Goal: Task Accomplishment & Management: Manage account settings

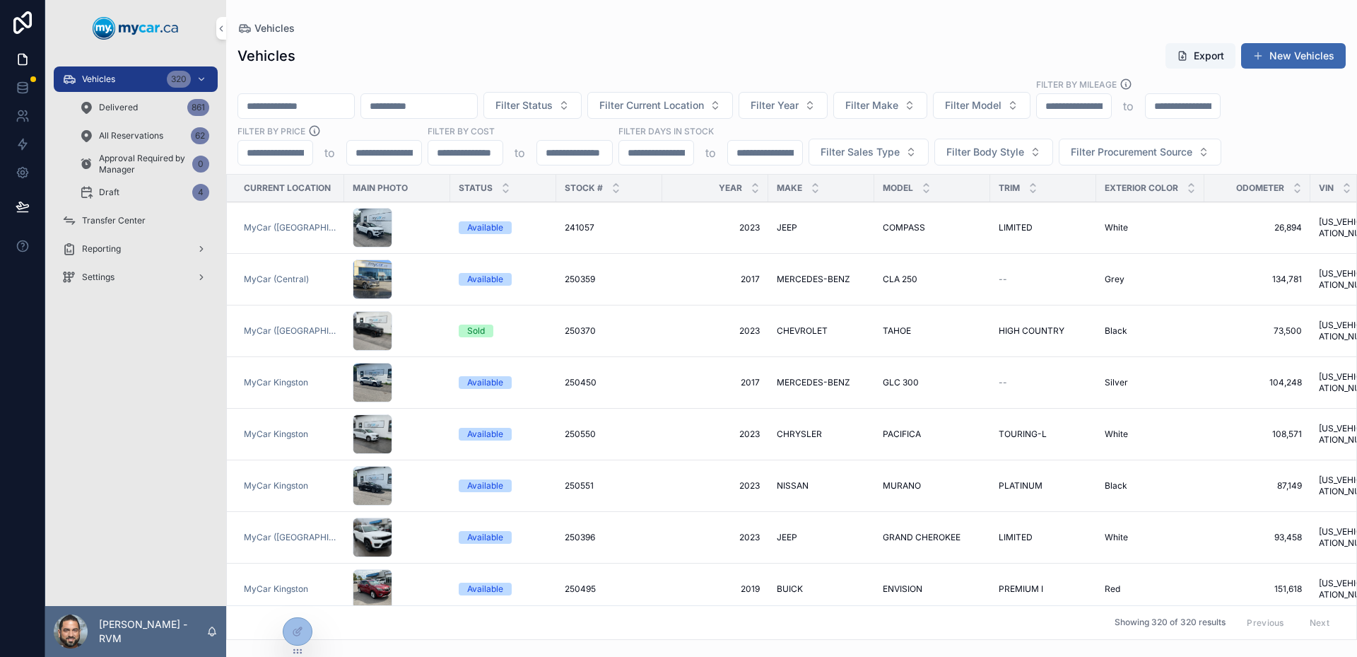
click at [681, 322] on td "2023 2023" at bounding box center [715, 331] width 106 height 52
click at [143, 185] on div "Draft 4" at bounding box center [144, 192] width 130 height 23
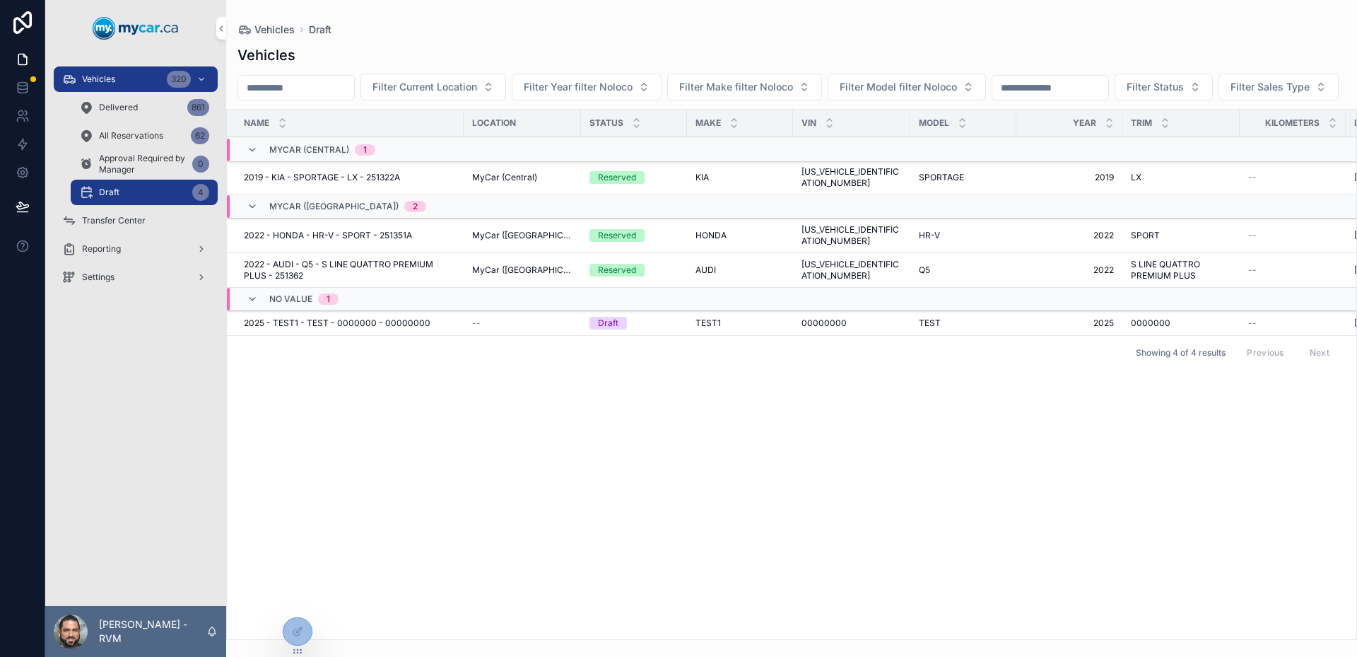
click at [412, 329] on span "2025 - TEST1 - TEST - 0000000 - 00000000" at bounding box center [337, 322] width 187 height 11
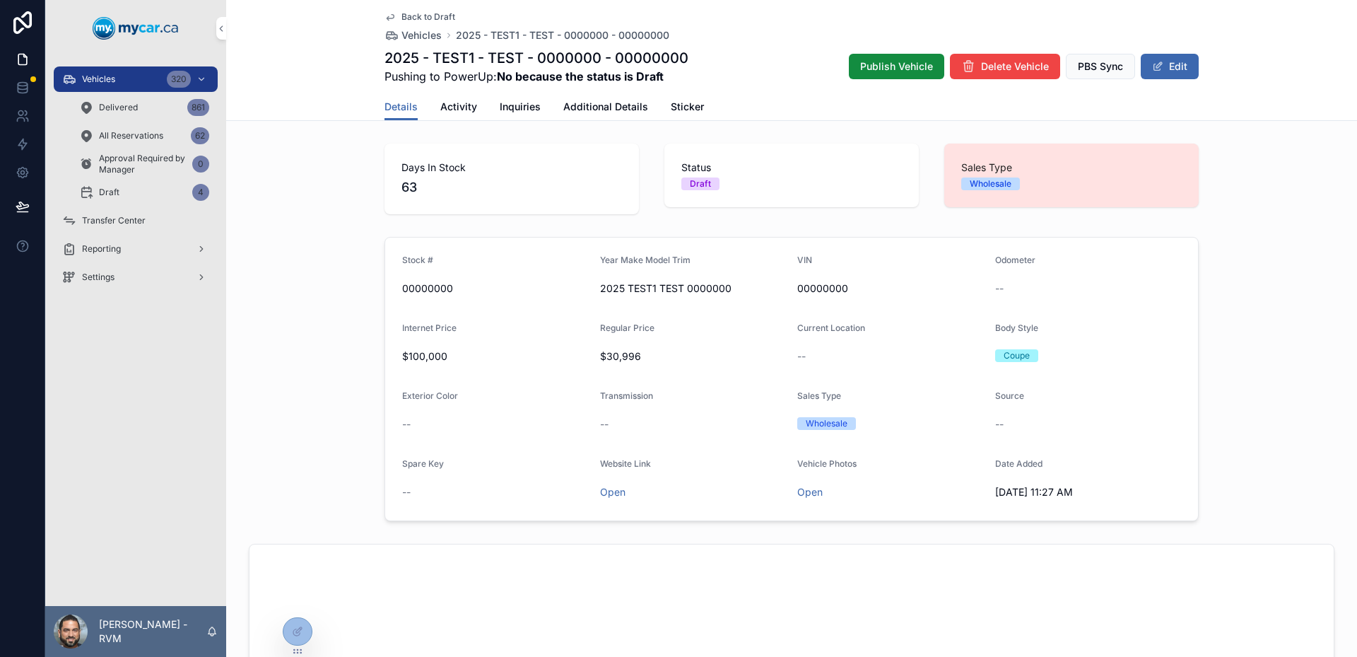
click at [387, 11] on div "Back to Draft Vehicles 2025 - TEST1 - TEST - 0000000 - 00000000 2025 - TEST1 - …" at bounding box center [791, 46] width 814 height 93
click at [392, 16] on link "Back to Draft" at bounding box center [419, 16] width 71 height 11
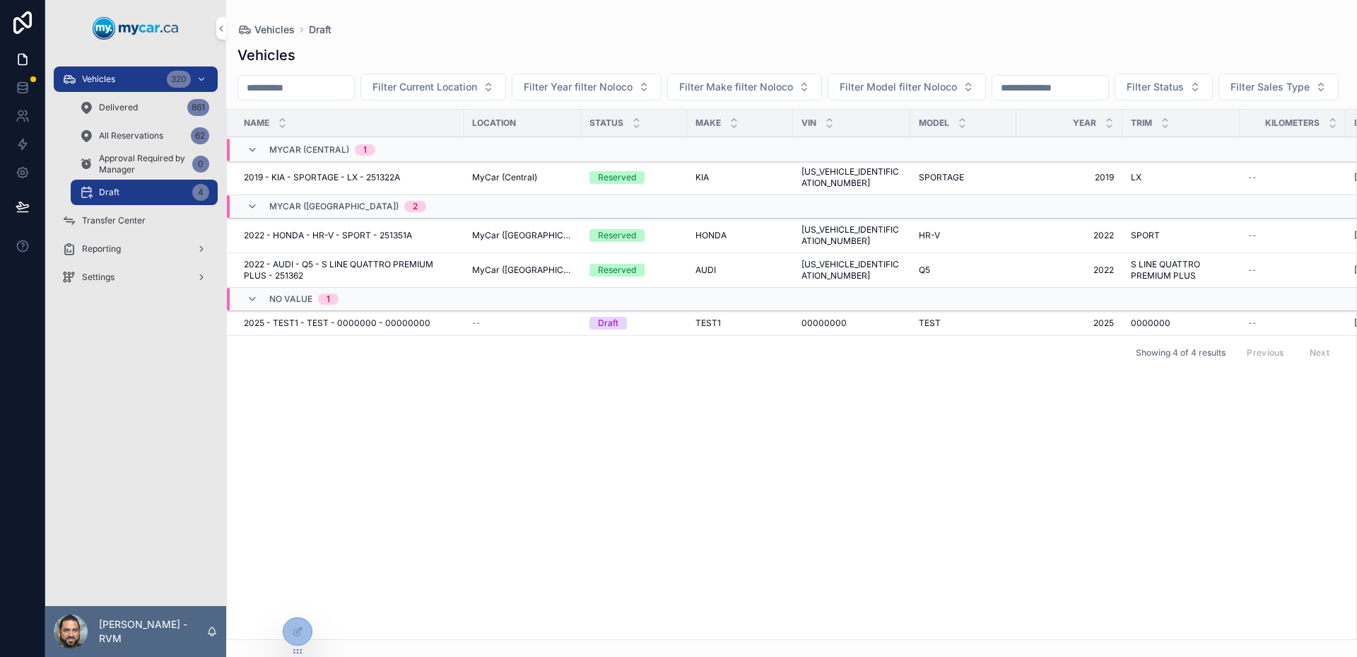
click at [442, 281] on span "2022 - AUDI - Q5 - S LINE QUATTRO PREMIUM PLUS - 251362" at bounding box center [349, 270] width 211 height 23
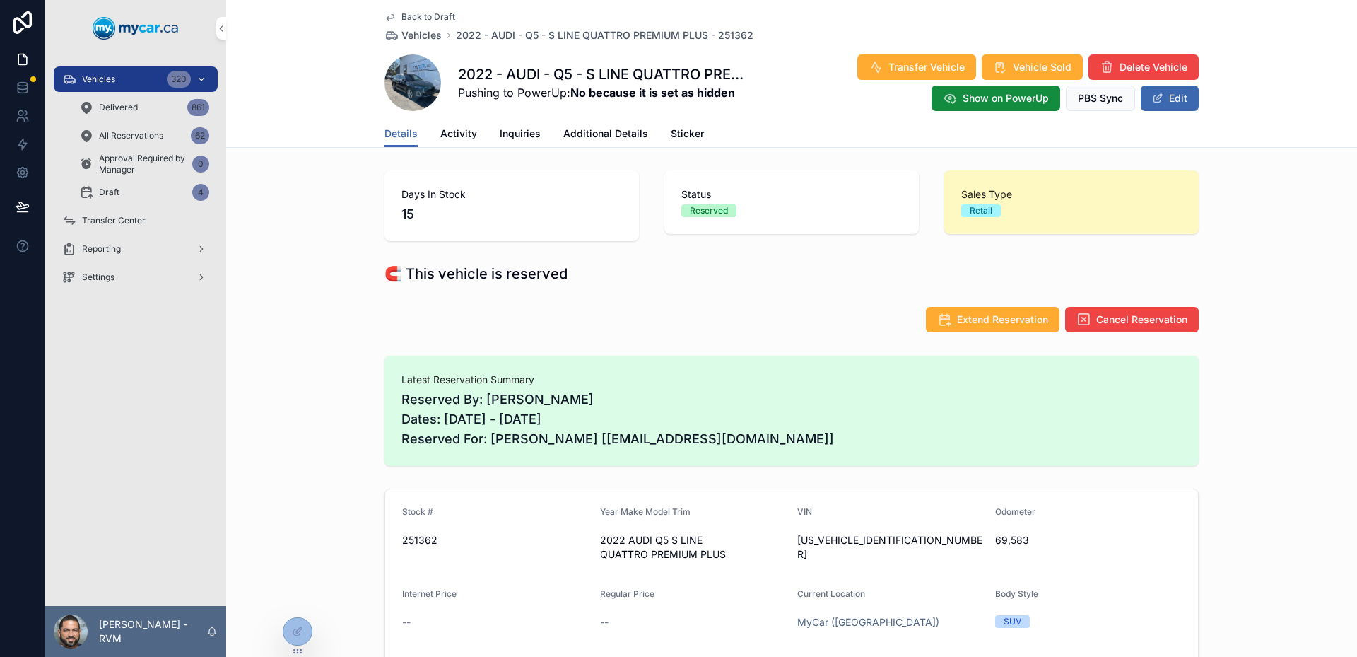
click at [113, 77] on span "Vehicles" at bounding box center [98, 79] width 33 height 11
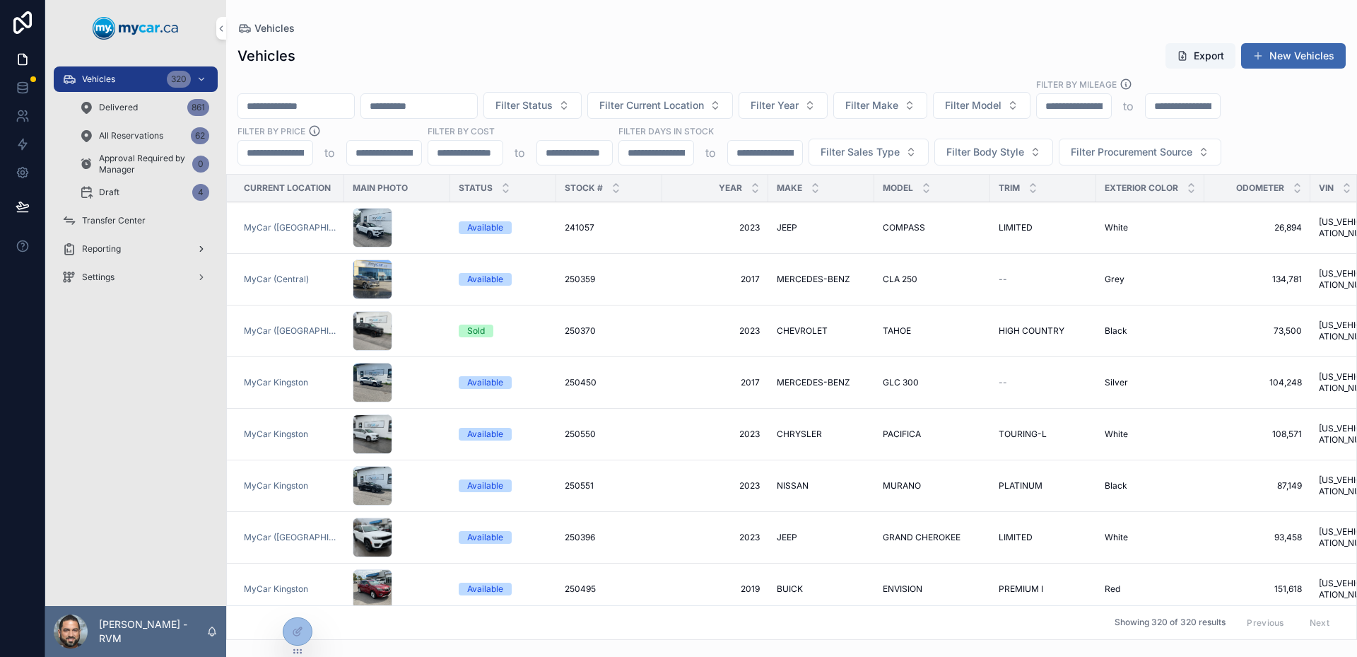
click at [160, 249] on div "Reporting" at bounding box center [135, 248] width 147 height 23
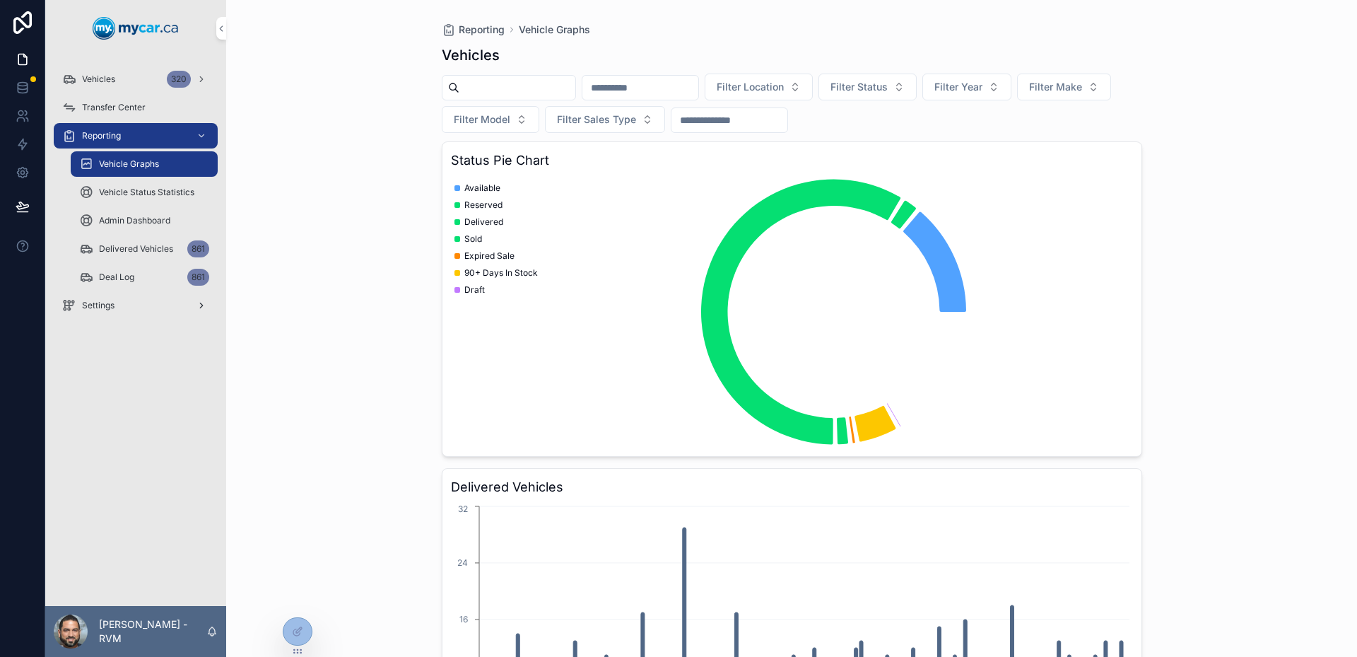
click at [153, 306] on div "Settings" at bounding box center [135, 305] width 147 height 23
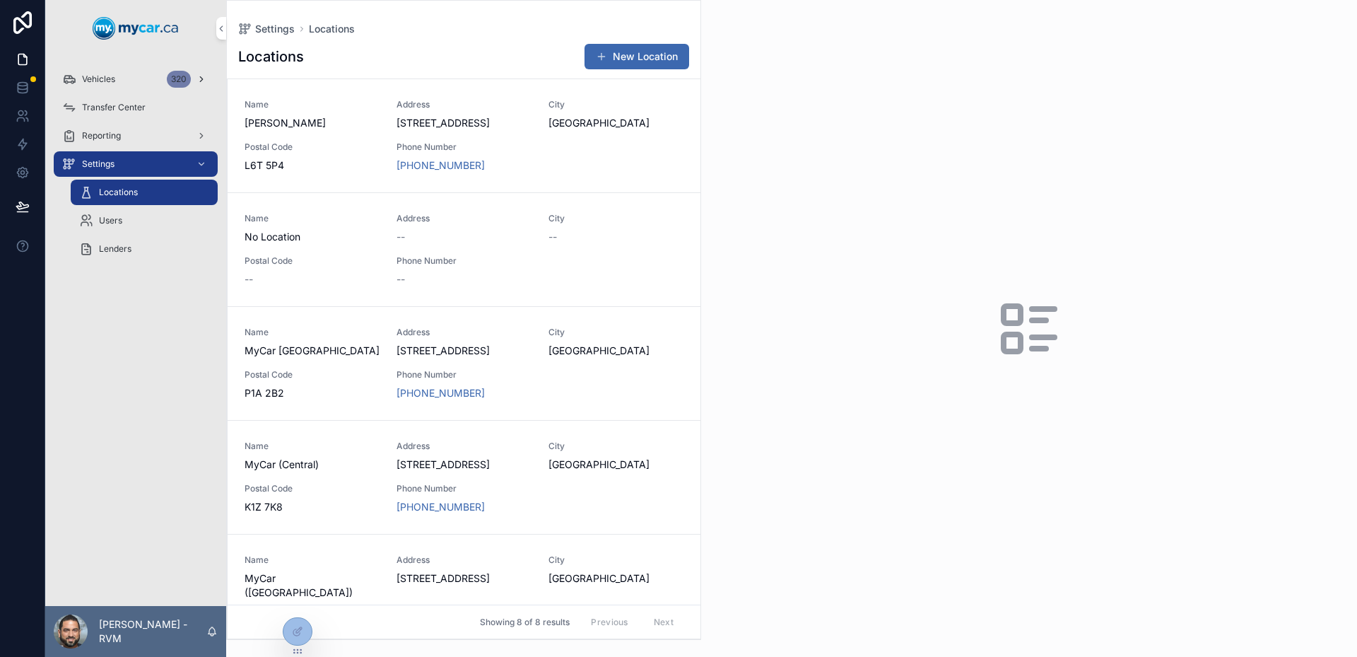
click at [108, 77] on span "Vehicles" at bounding box center [98, 79] width 33 height 11
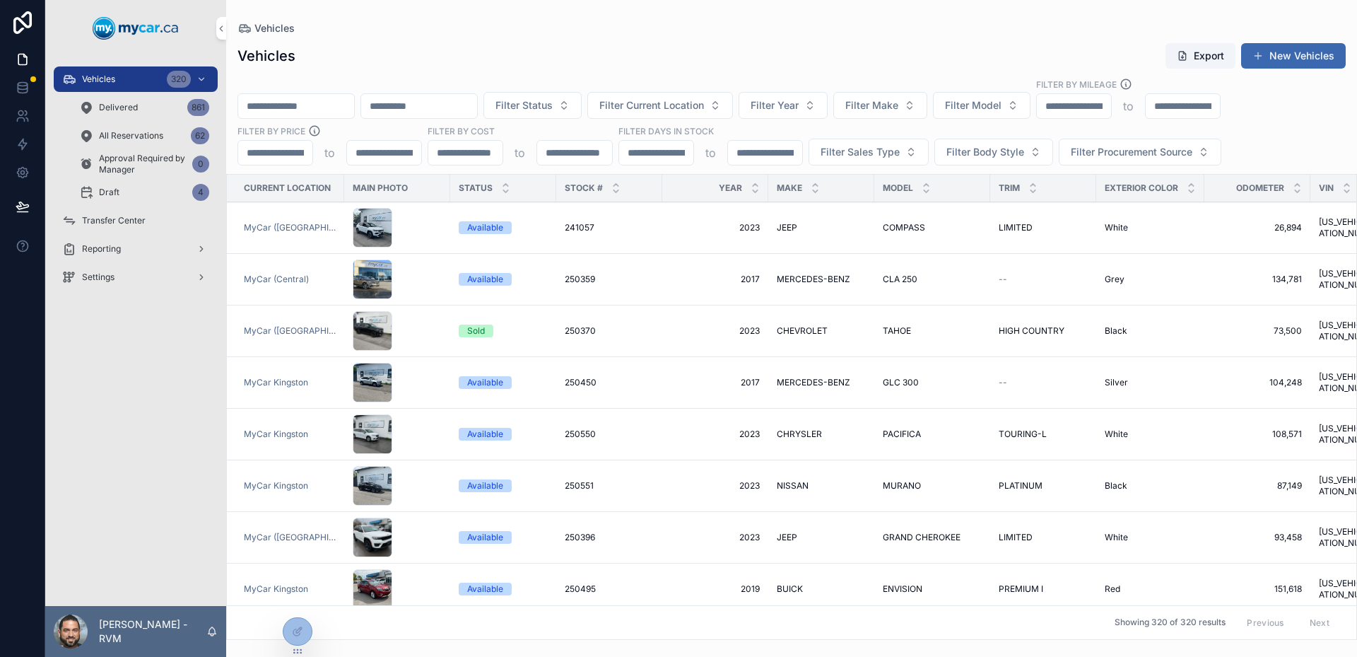
click at [158, 197] on div "Draft 4" at bounding box center [144, 192] width 130 height 23
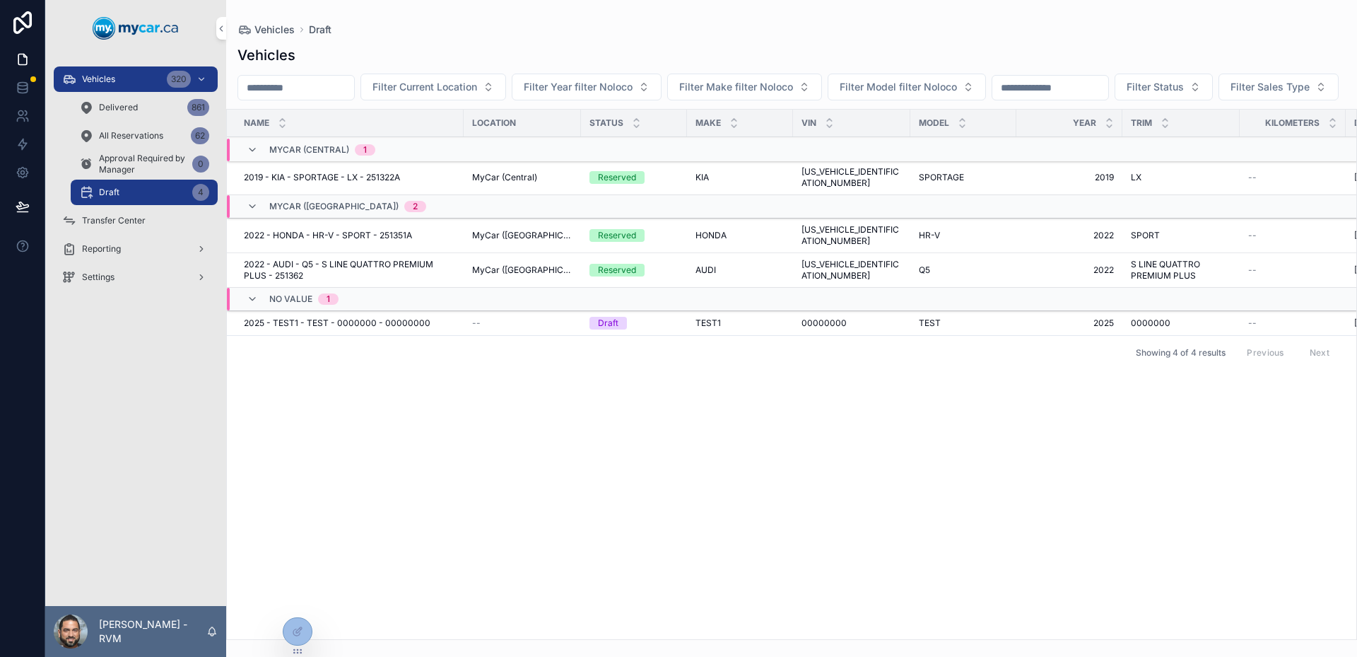
click at [495, 348] on div "Showing 4 of 4 results Previous Next" at bounding box center [791, 352] width 1129 height 34
click at [504, 336] on td "--" at bounding box center [522, 323] width 117 height 25
click at [515, 329] on div "--" at bounding box center [522, 322] width 100 height 11
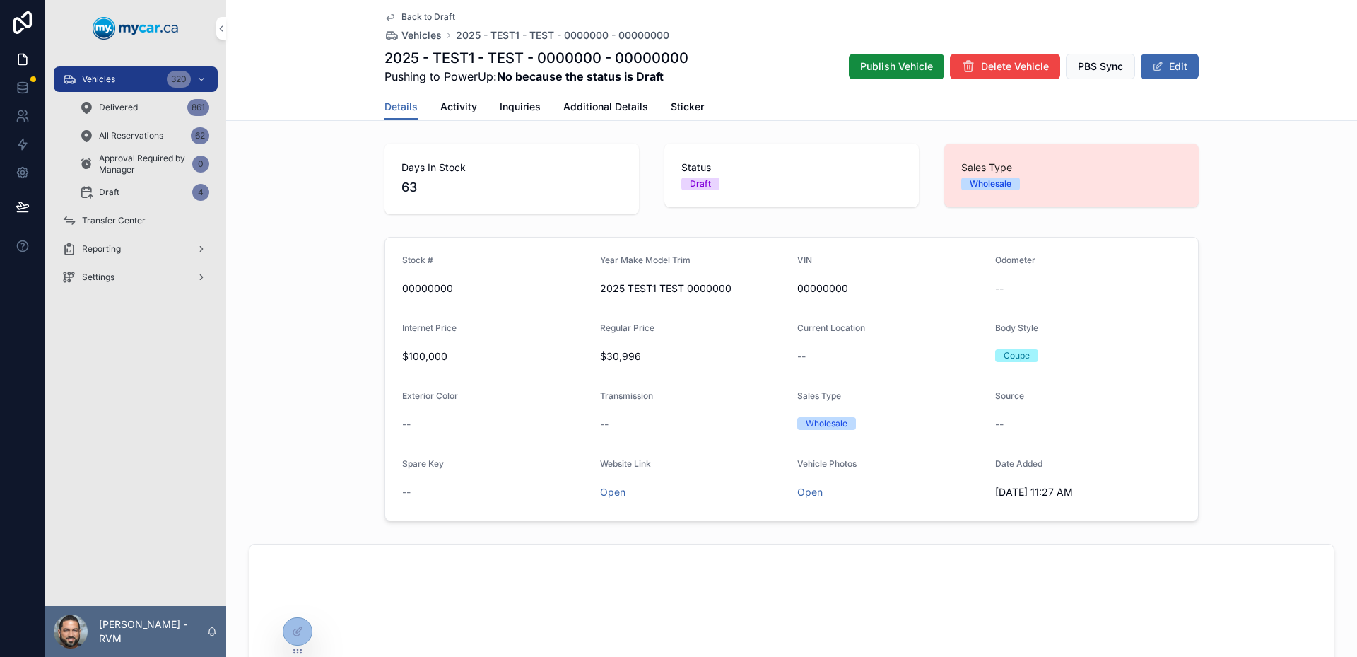
click at [442, 115] on link "Activity" at bounding box center [458, 108] width 37 height 28
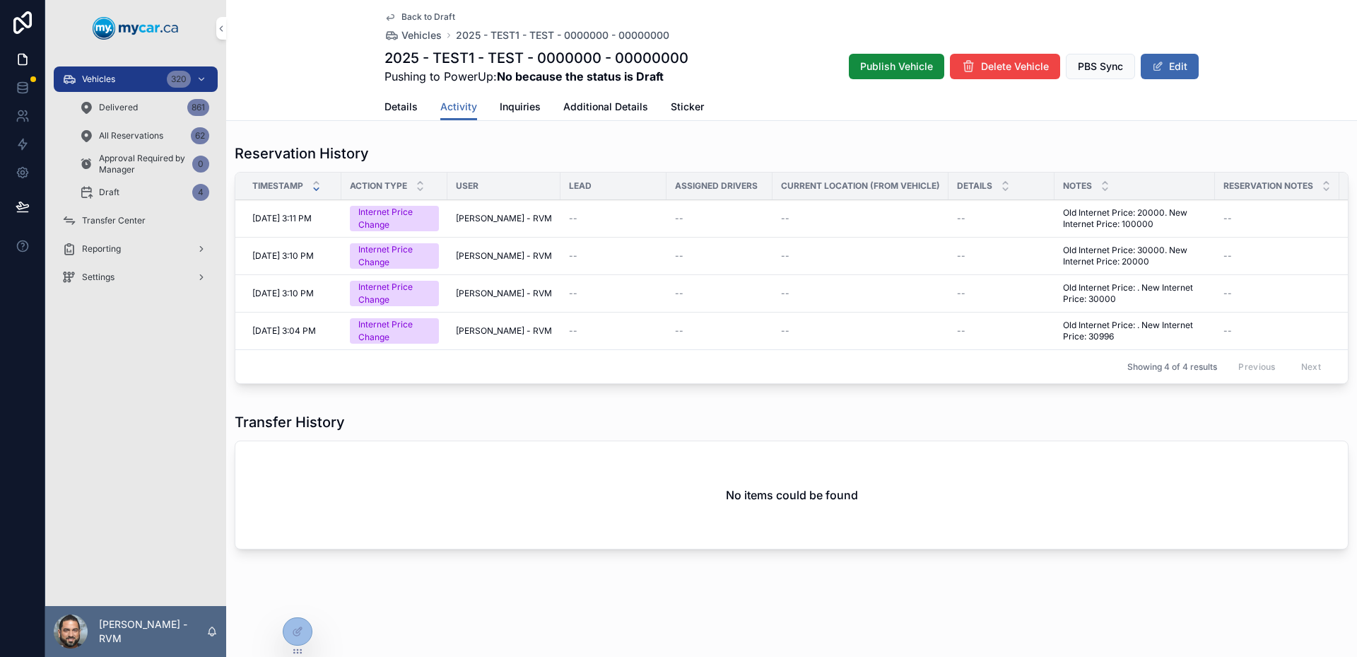
click at [1138, 331] on span "Old Internet Price: . New Internet Price: 30996" at bounding box center [1134, 330] width 143 height 23
click at [881, 57] on button "Publish Vehicle" at bounding box center [896, 66] width 95 height 25
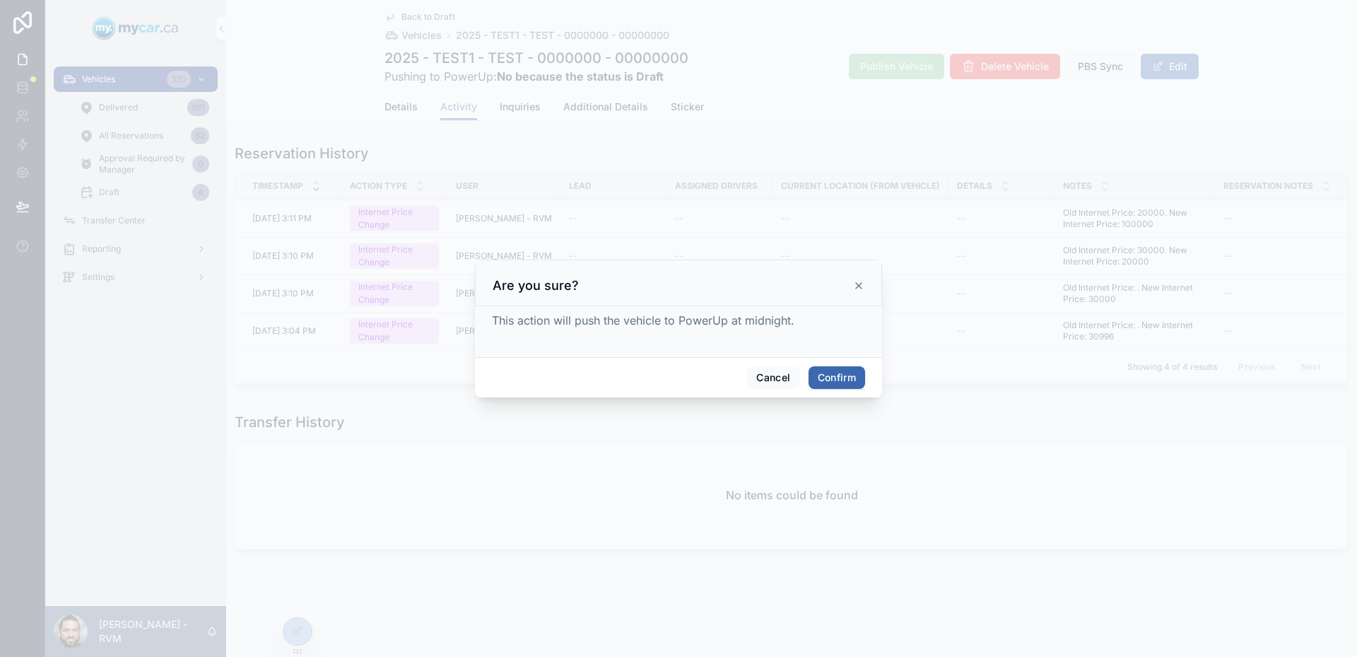
click at [838, 377] on button "Confirm" at bounding box center [837, 377] width 57 height 23
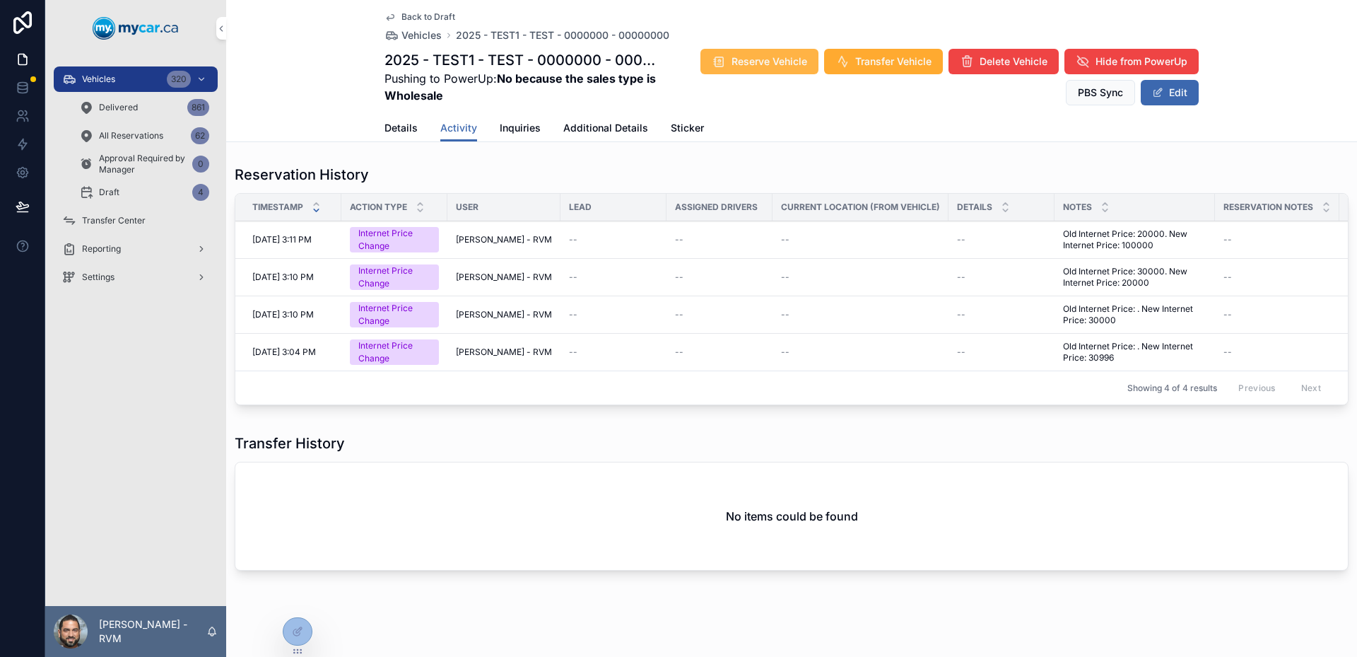
click at [752, 67] on span "Reserve Vehicle" at bounding box center [770, 61] width 76 height 14
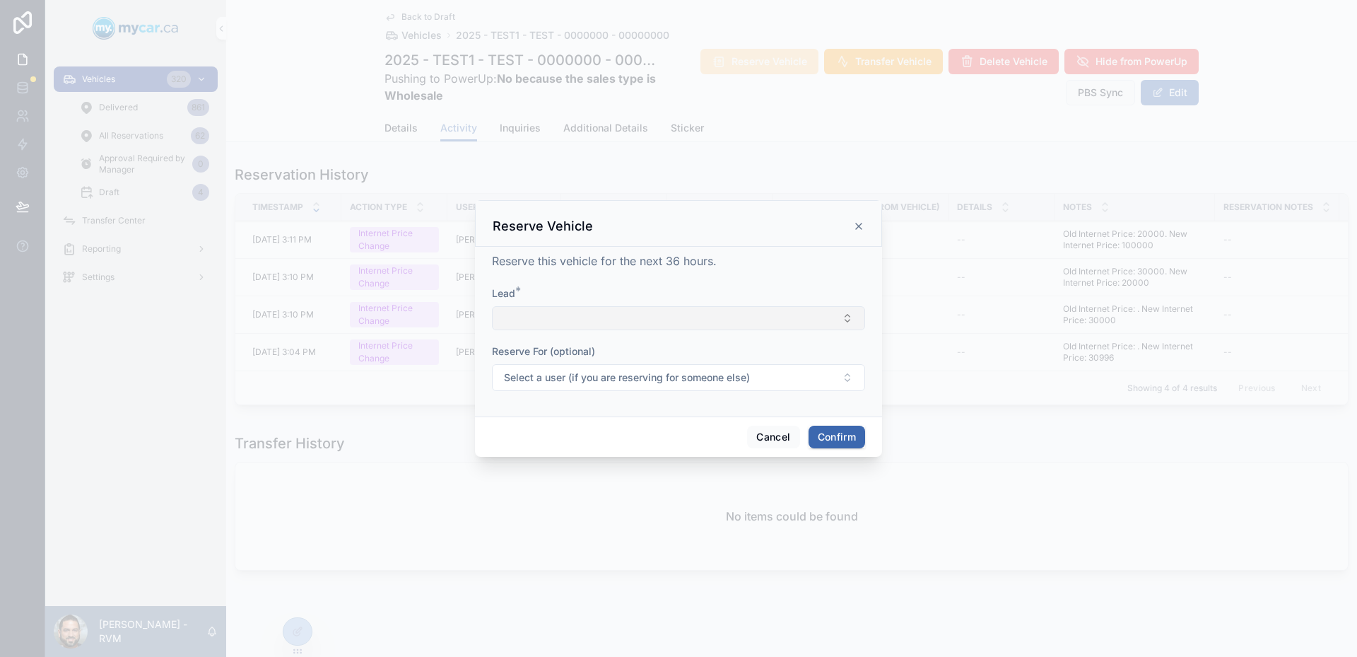
click at [762, 318] on button "Select Button" at bounding box center [678, 318] width 373 height 24
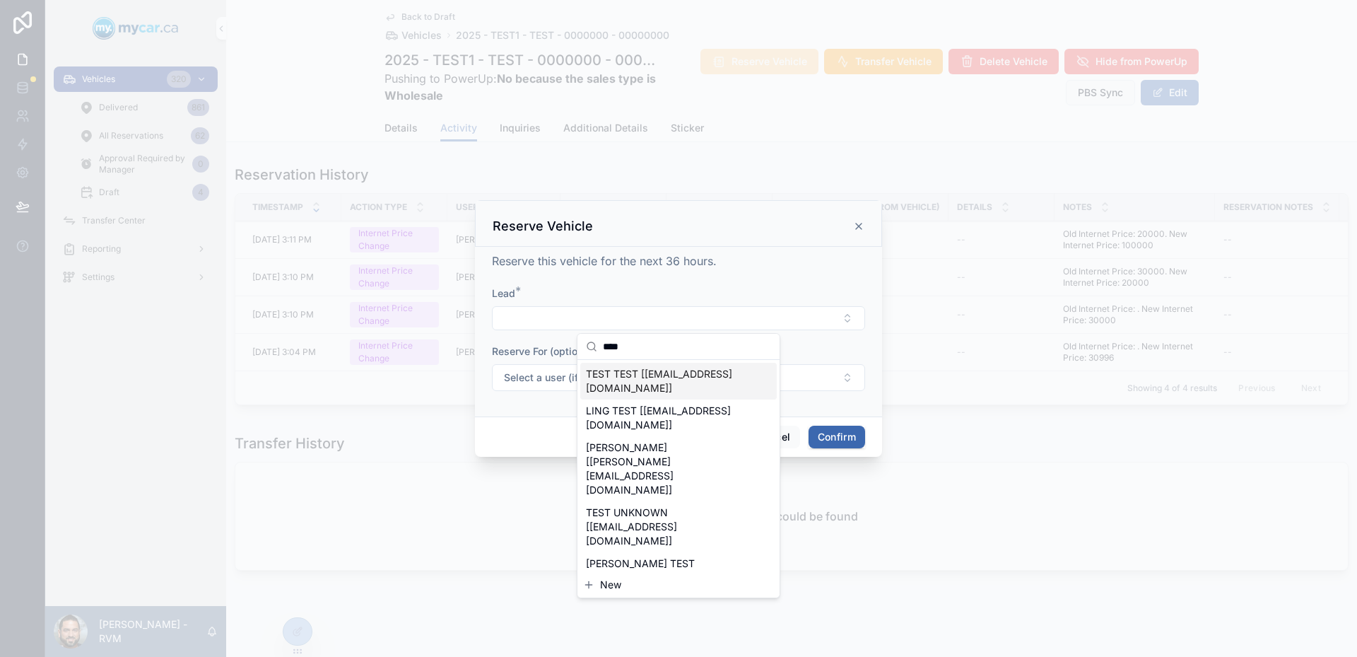
type input "****"
click at [691, 377] on span "TEST TEST [test@gmail.com]" at bounding box center [670, 381] width 168 height 28
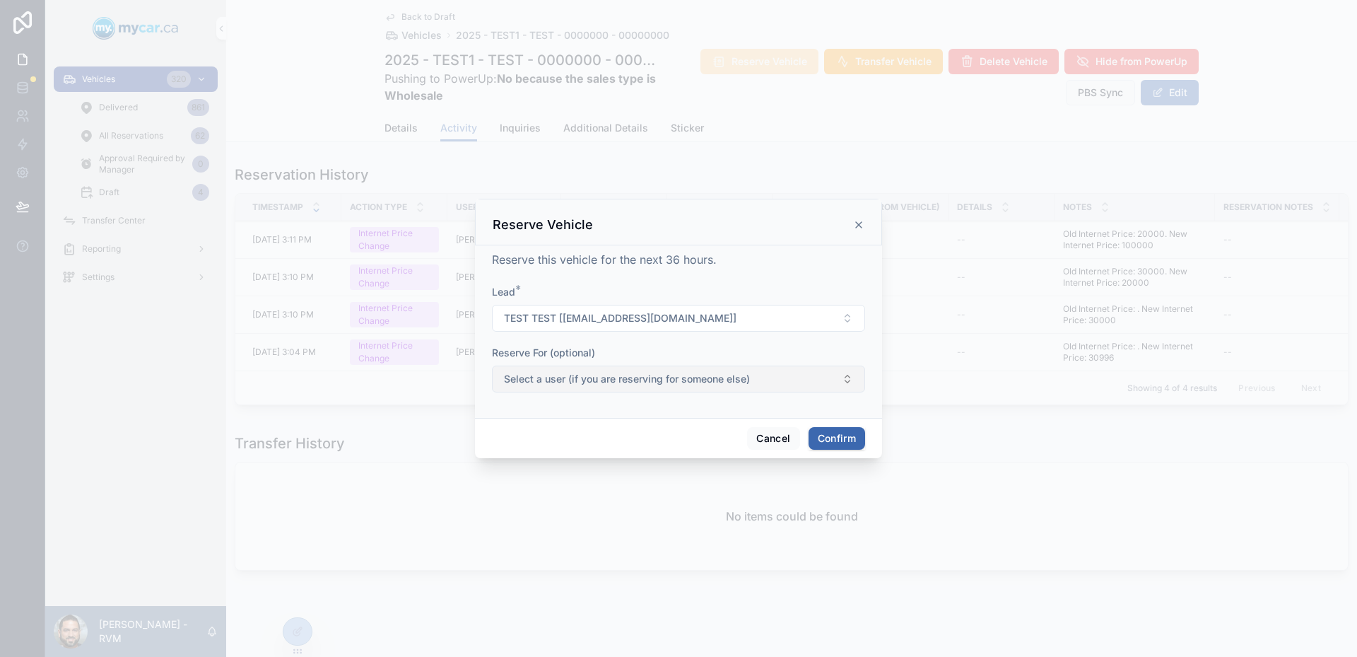
click at [753, 386] on button "Select a user (if you are reserving for someone else)" at bounding box center [678, 378] width 373 height 27
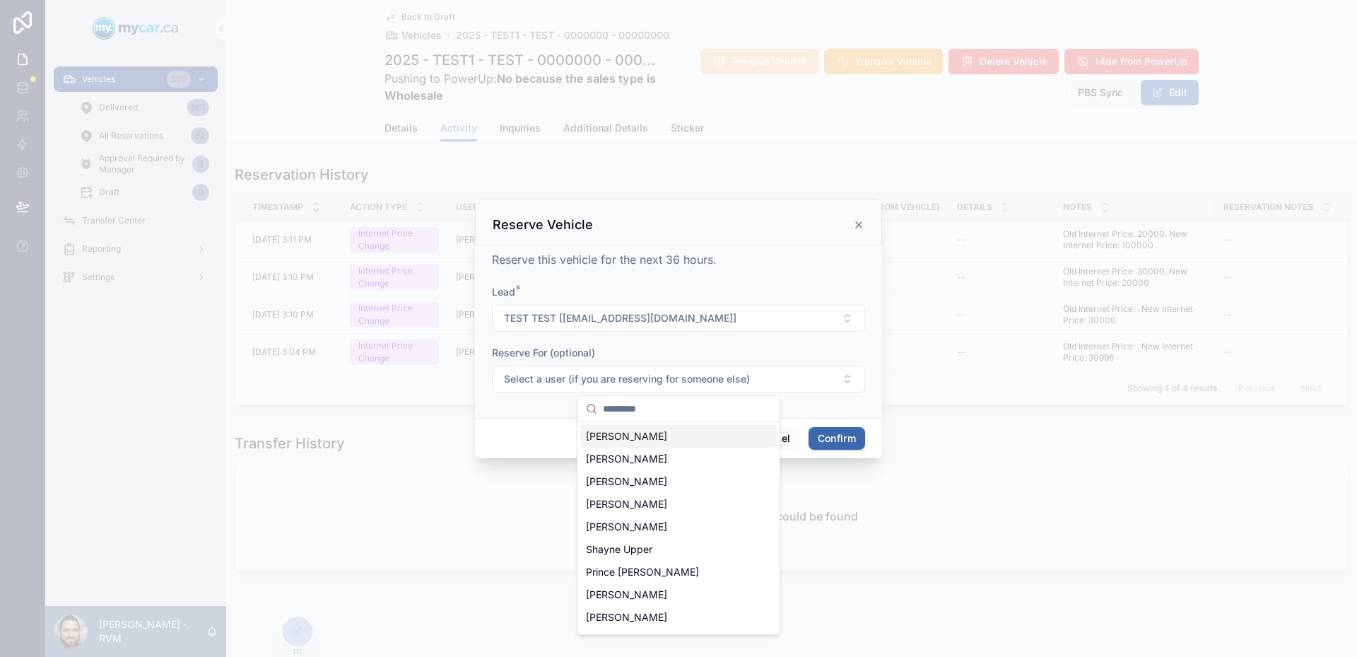
click at [729, 346] on div "Reserve For (optional)" at bounding box center [678, 353] width 373 height 14
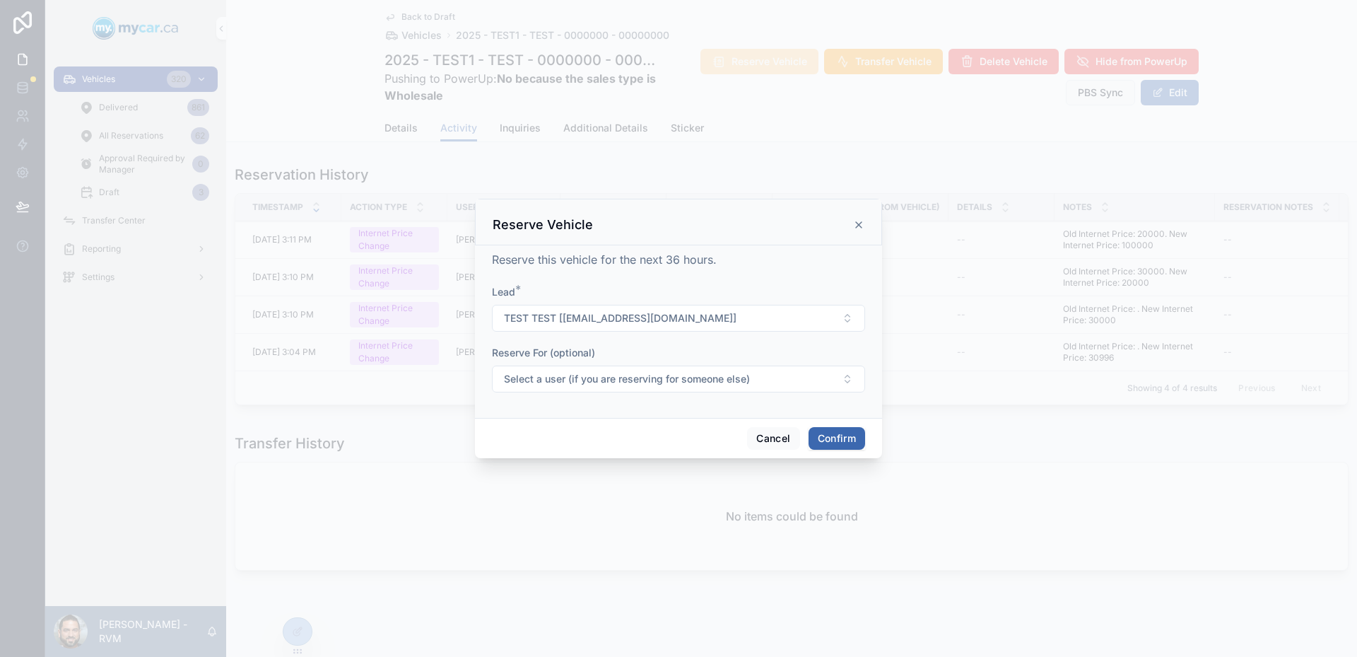
click at [824, 442] on button "Confirm" at bounding box center [837, 438] width 57 height 23
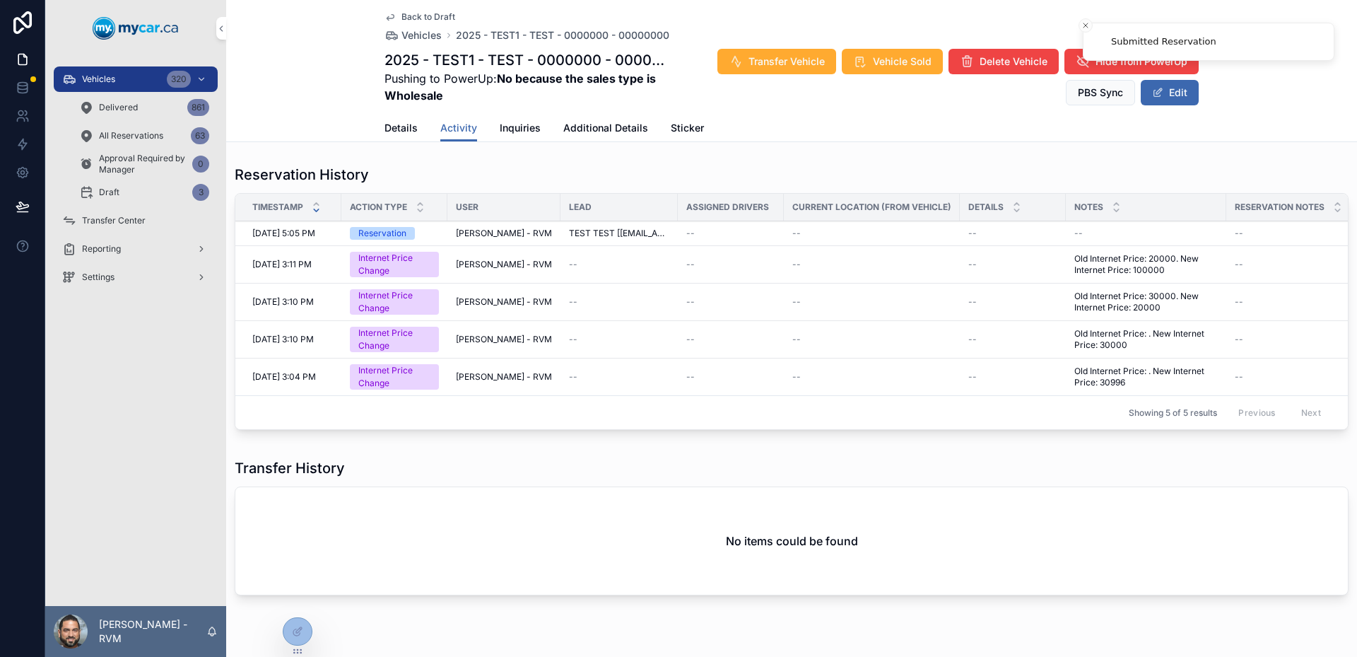
click at [805, 131] on div "Details Activity Inquiries Additional Details Sticker" at bounding box center [791, 127] width 814 height 27
click at [1082, 20] on button "Close toast" at bounding box center [1086, 25] width 14 height 14
click at [399, 135] on link "Details" at bounding box center [400, 129] width 33 height 28
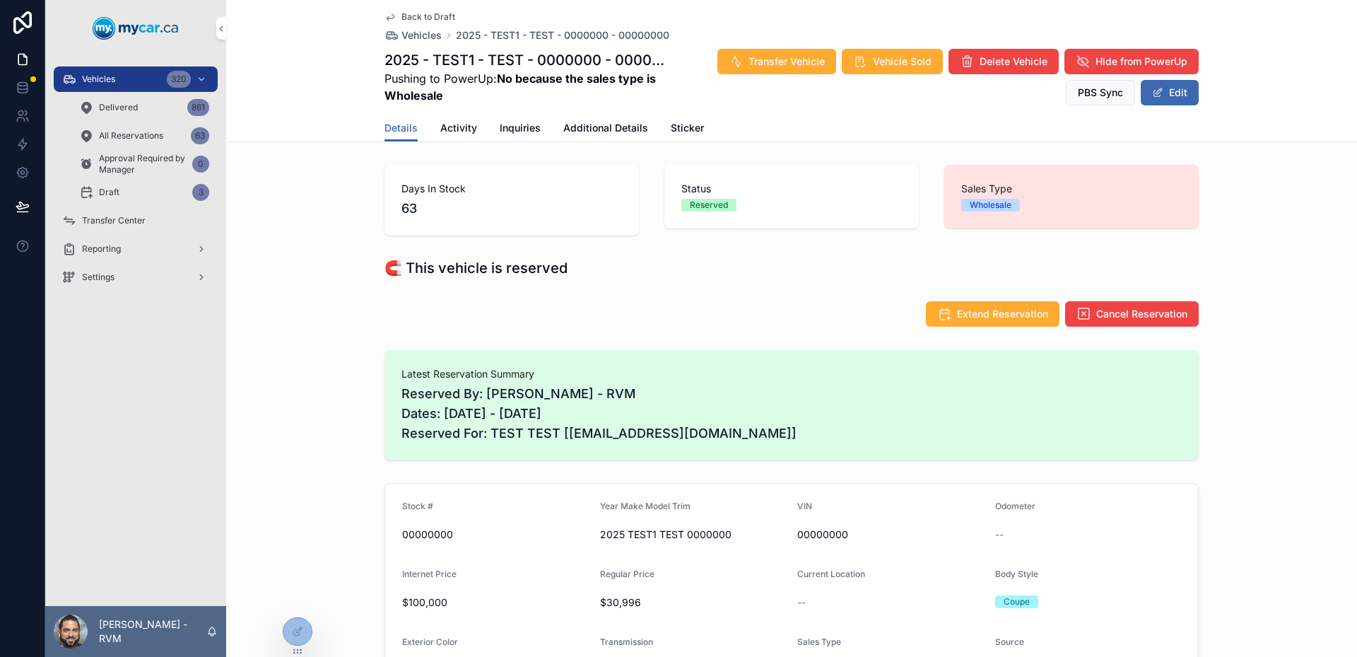
click at [708, 312] on div "Extend Reservation Cancel Reservation" at bounding box center [791, 313] width 814 height 27
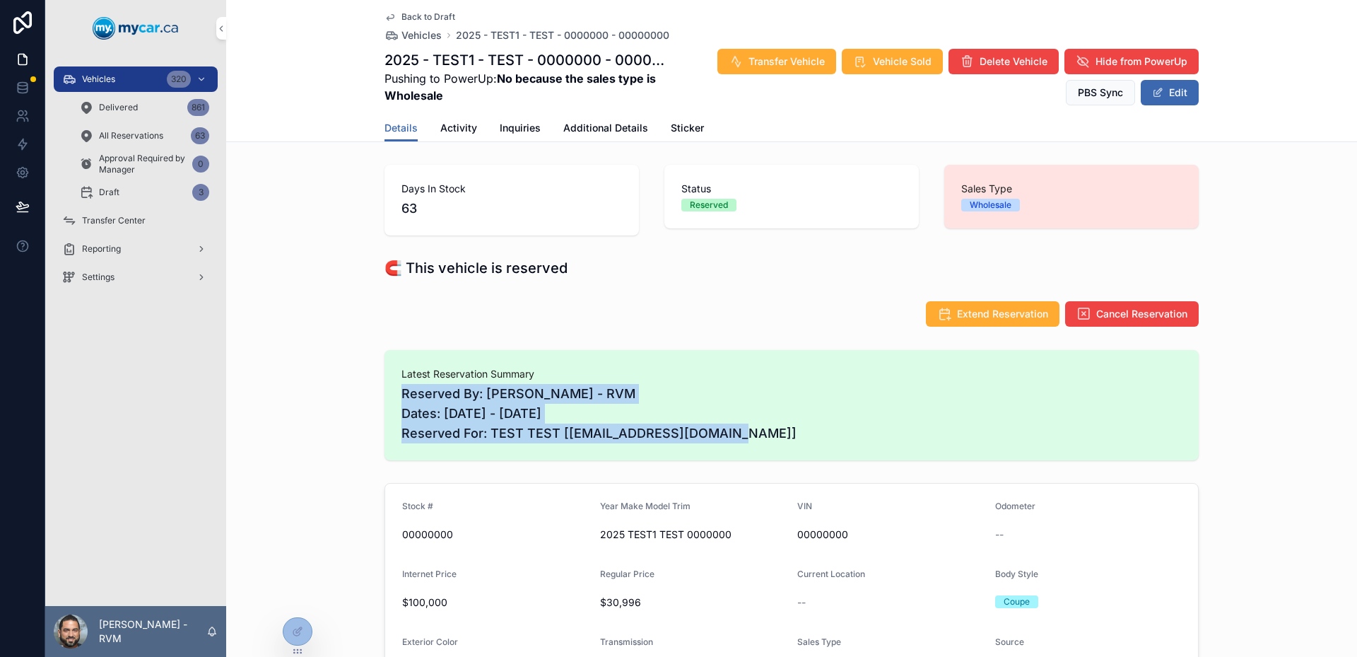
drag, startPoint x: 638, startPoint y: 367, endPoint x: 796, endPoint y: 468, distance: 187.2
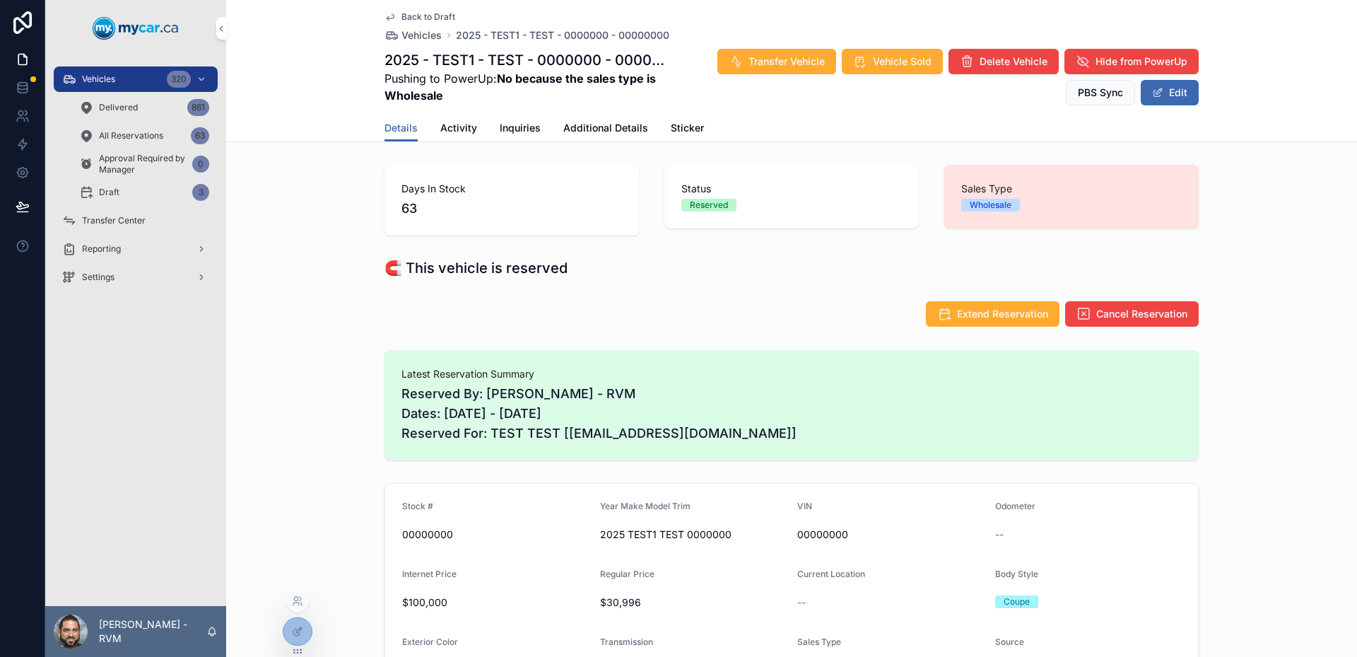
click at [302, 625] on icon at bounding box center [297, 630] width 11 height 11
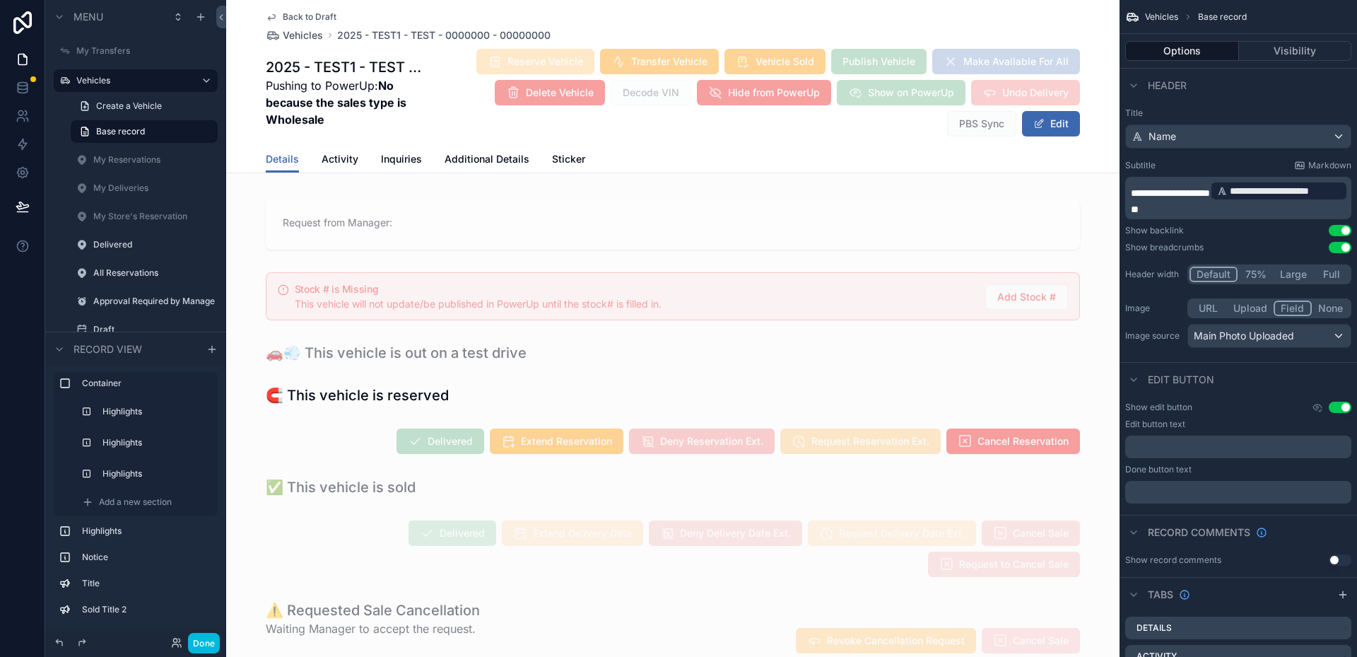
scroll to position [141, 0]
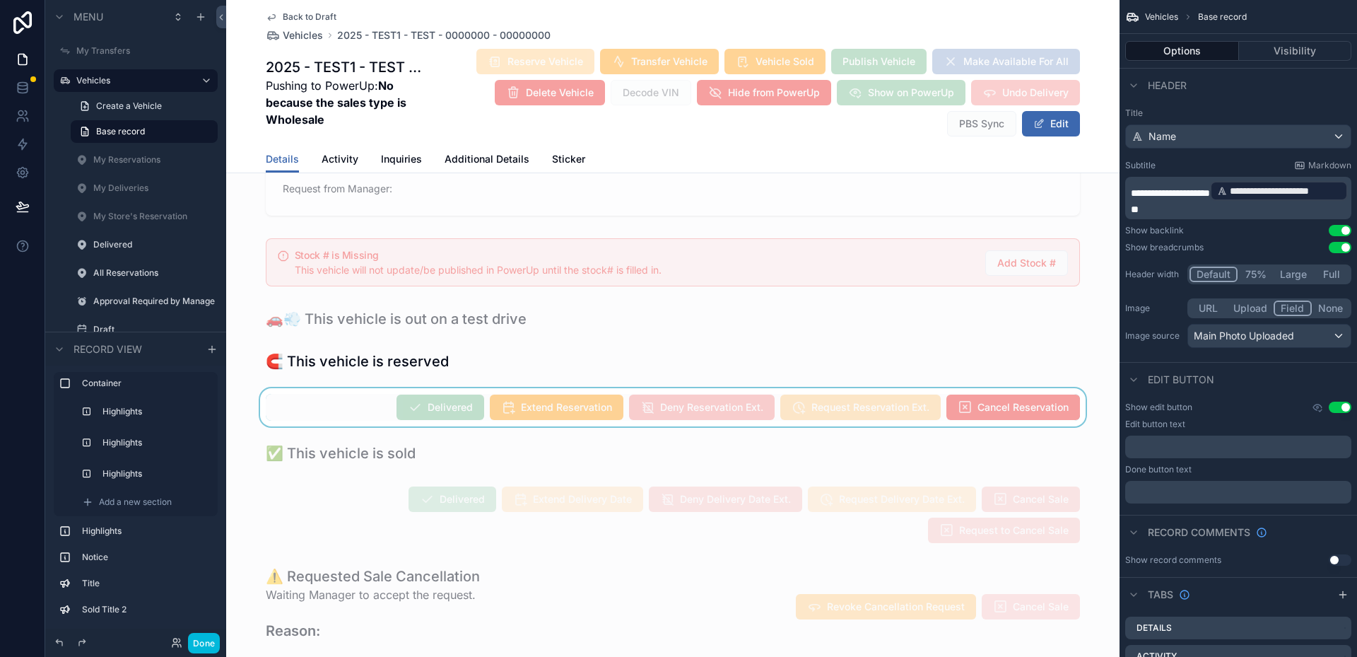
click at [371, 421] on div "scrollable content" at bounding box center [672, 407] width 893 height 38
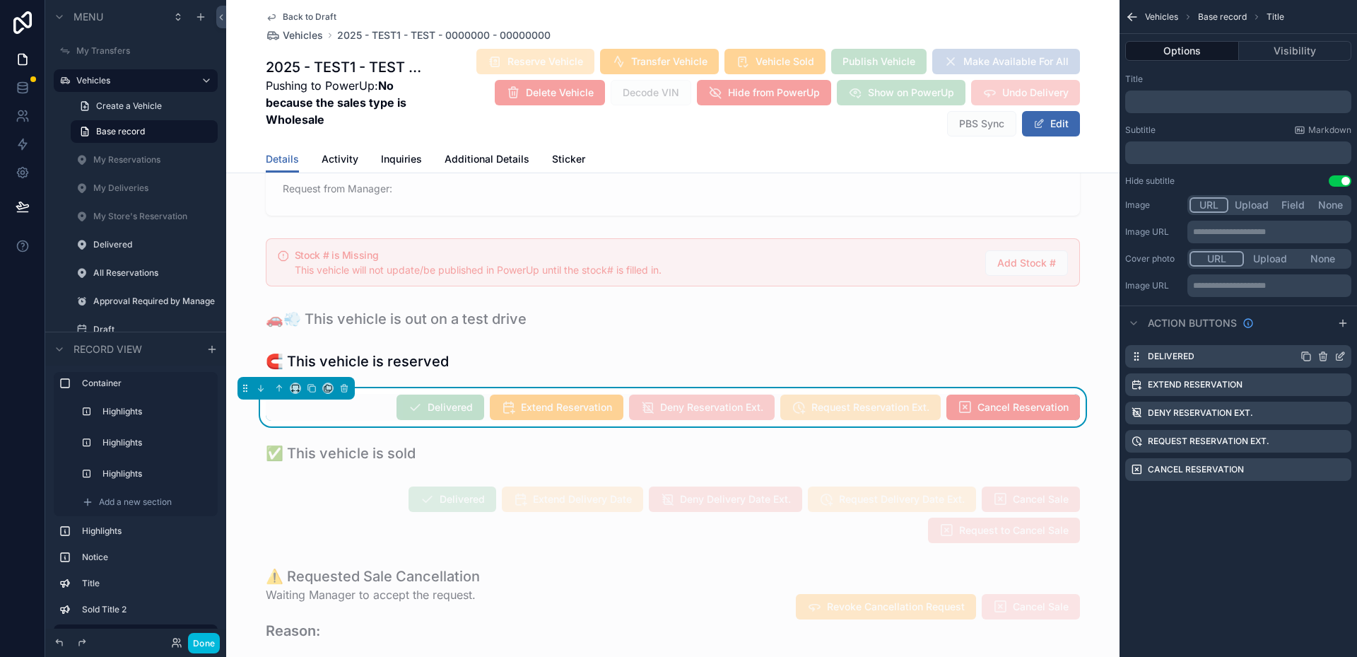
click at [1343, 358] on icon "scrollable content" at bounding box center [1339, 356] width 11 height 11
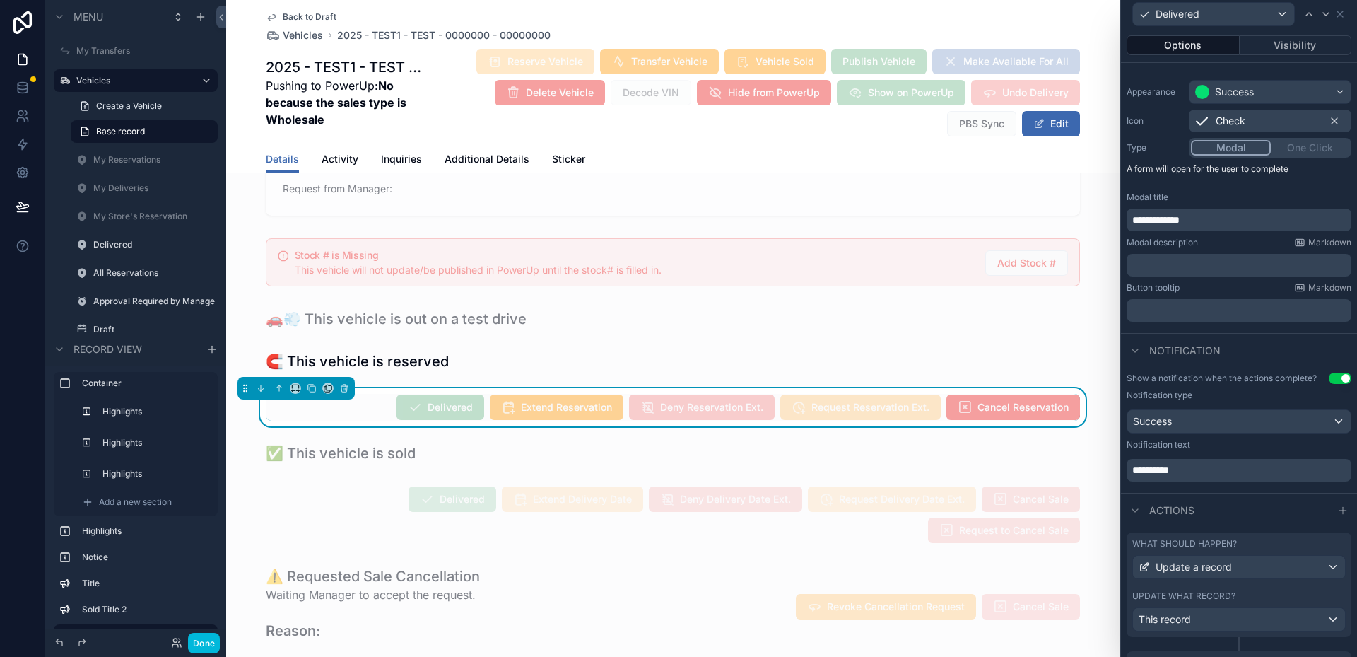
scroll to position [0, 0]
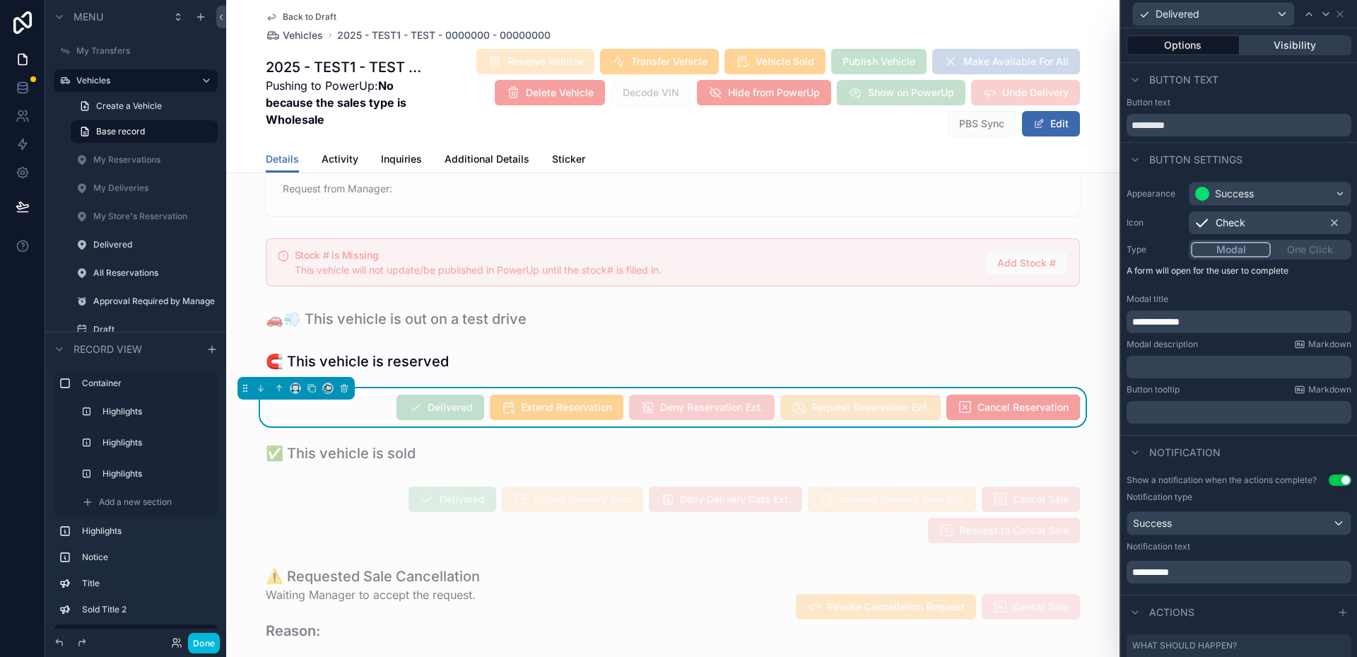
click at [1288, 45] on button "Visibility" at bounding box center [1296, 45] width 112 height 20
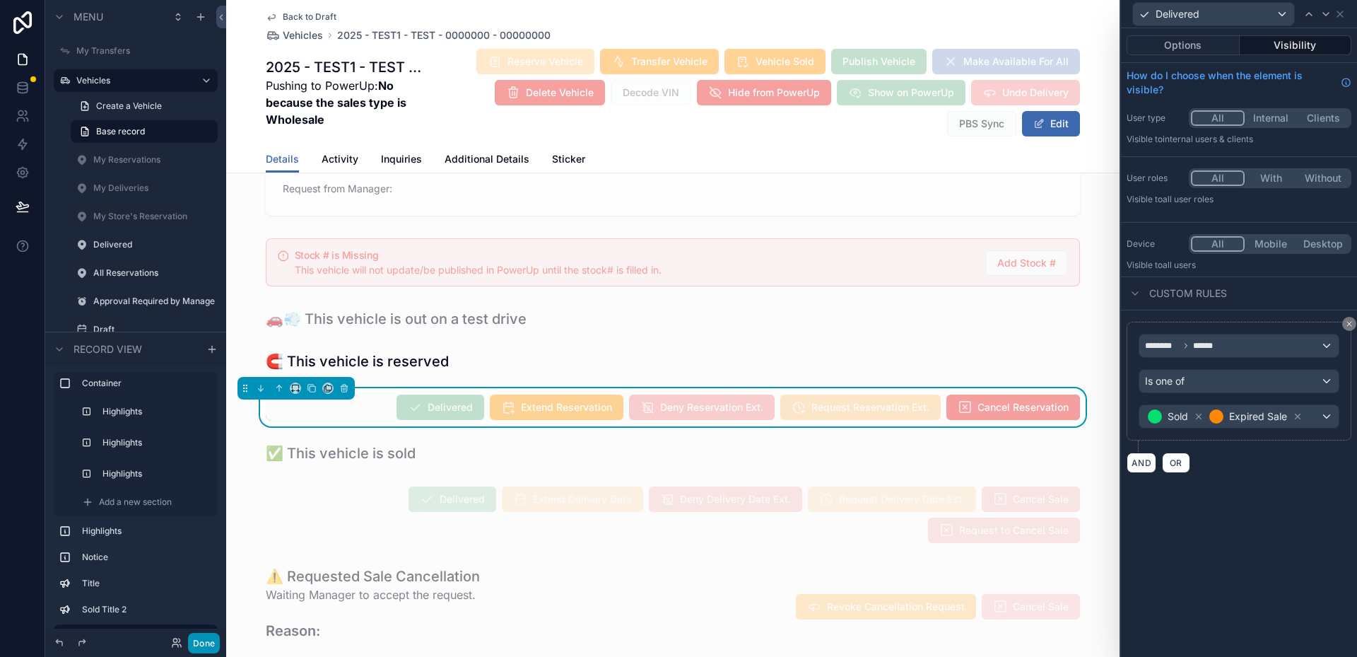
click at [215, 645] on button "Done" at bounding box center [204, 643] width 32 height 20
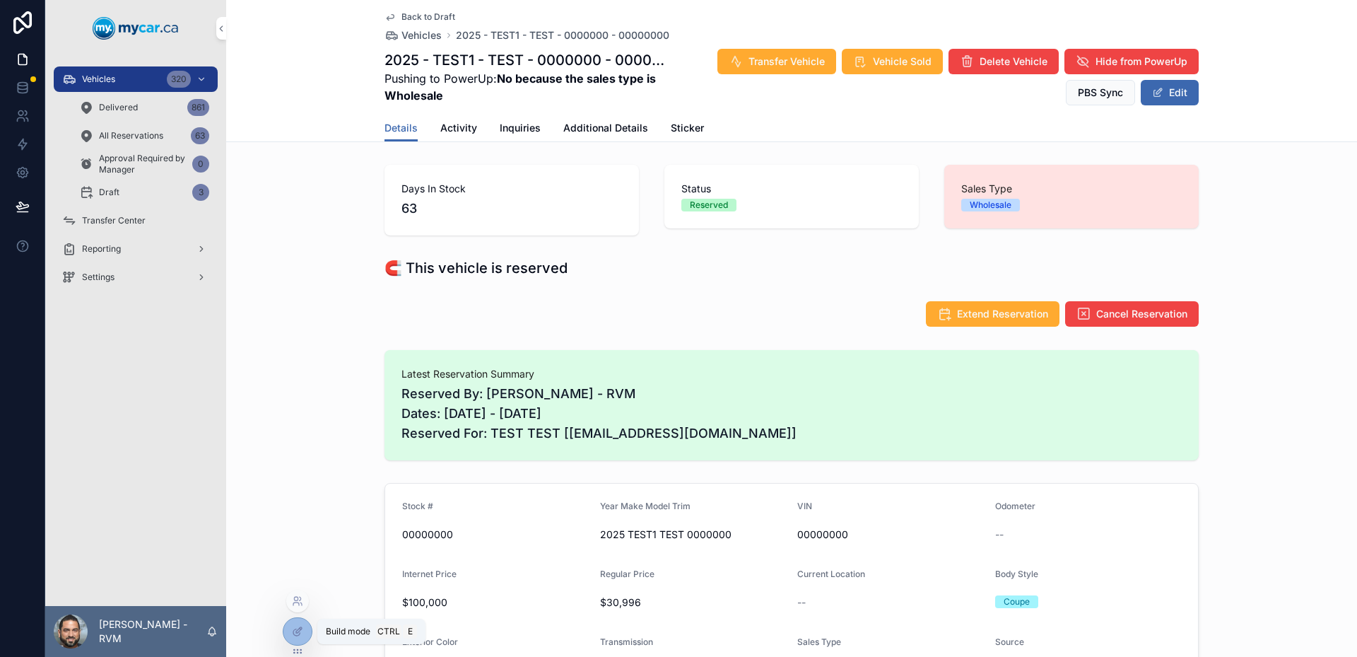
click at [297, 633] on icon at bounding box center [297, 630] width 11 height 11
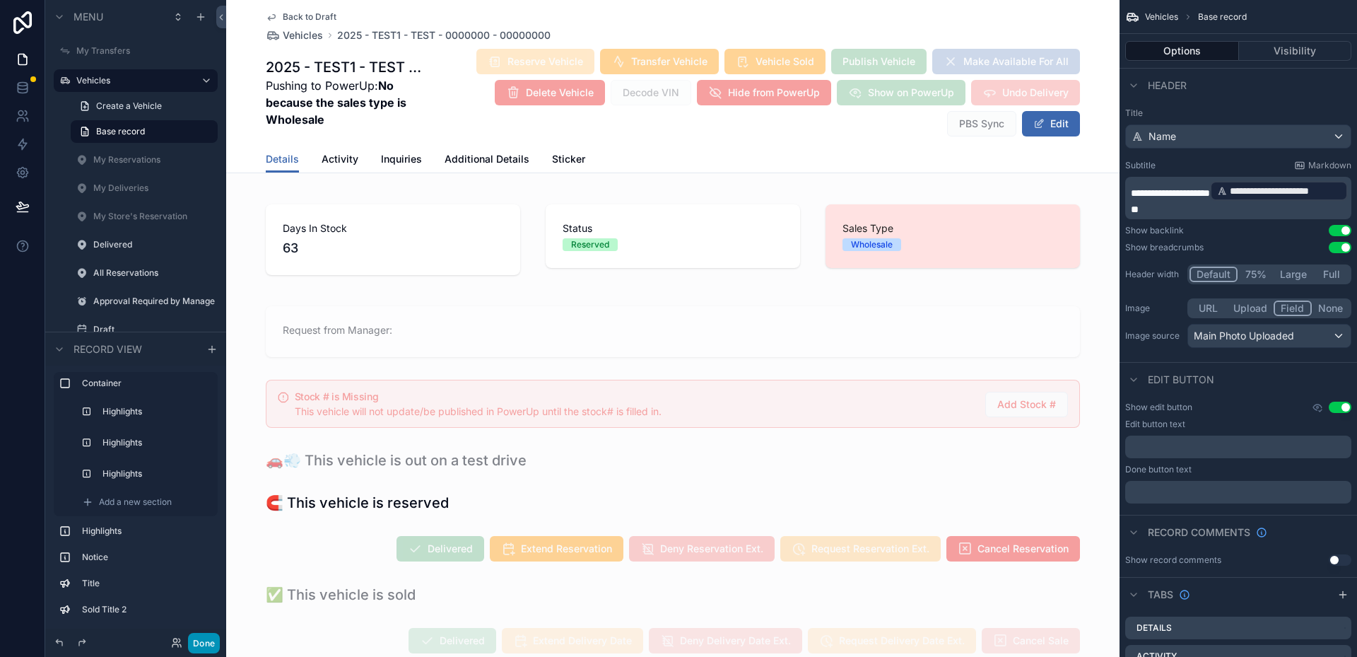
click at [189, 637] on button "Done" at bounding box center [204, 643] width 32 height 20
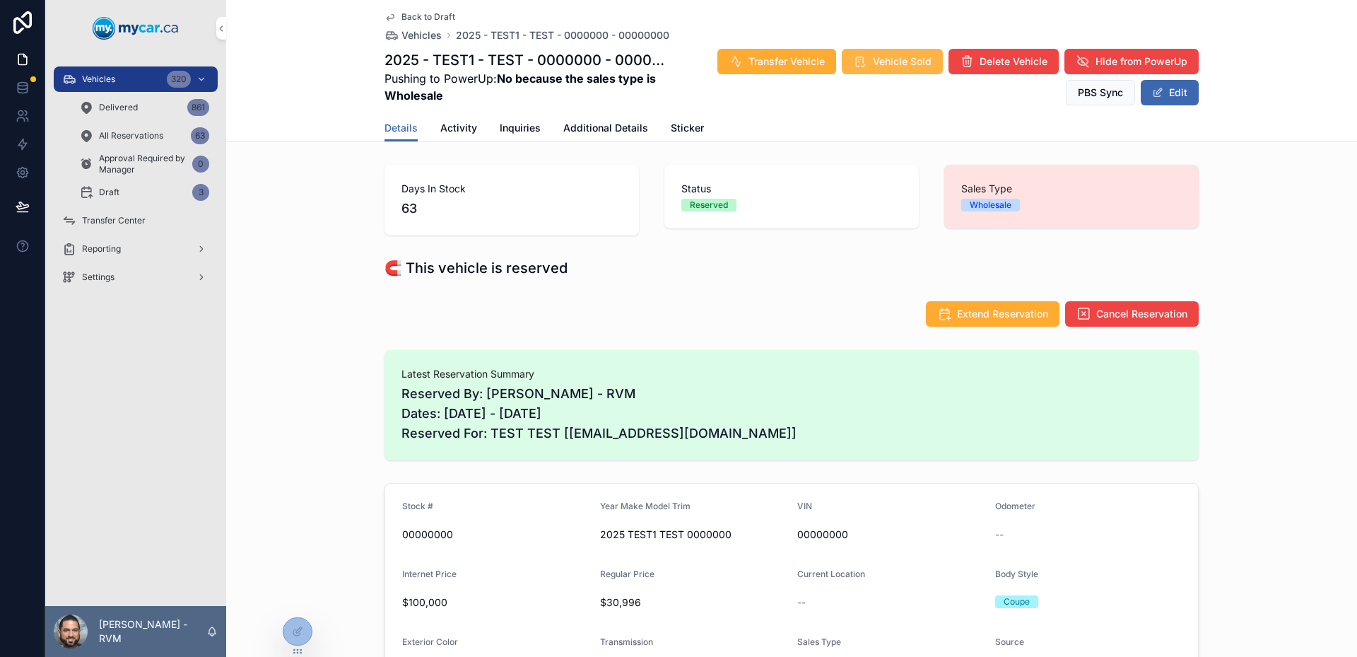
click at [880, 59] on span "Vehicle Sold" at bounding box center [902, 61] width 59 height 14
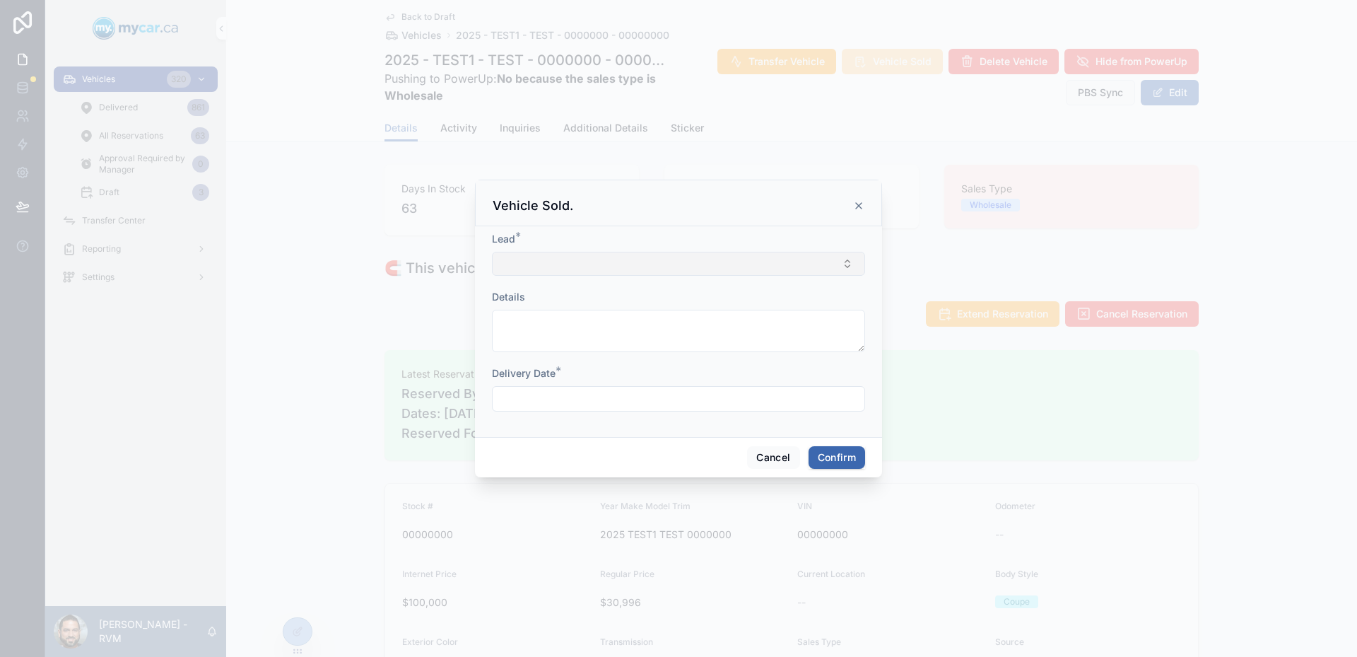
click at [712, 267] on button "Select Button" at bounding box center [678, 264] width 373 height 24
click at [712, 235] on div "Lead *" at bounding box center [678, 239] width 373 height 14
click at [729, 255] on button "Select Button" at bounding box center [678, 264] width 373 height 24
click at [732, 230] on div "Lead * Details Delivery Date *" at bounding box center [678, 331] width 407 height 211
click at [858, 201] on icon at bounding box center [858, 205] width 11 height 11
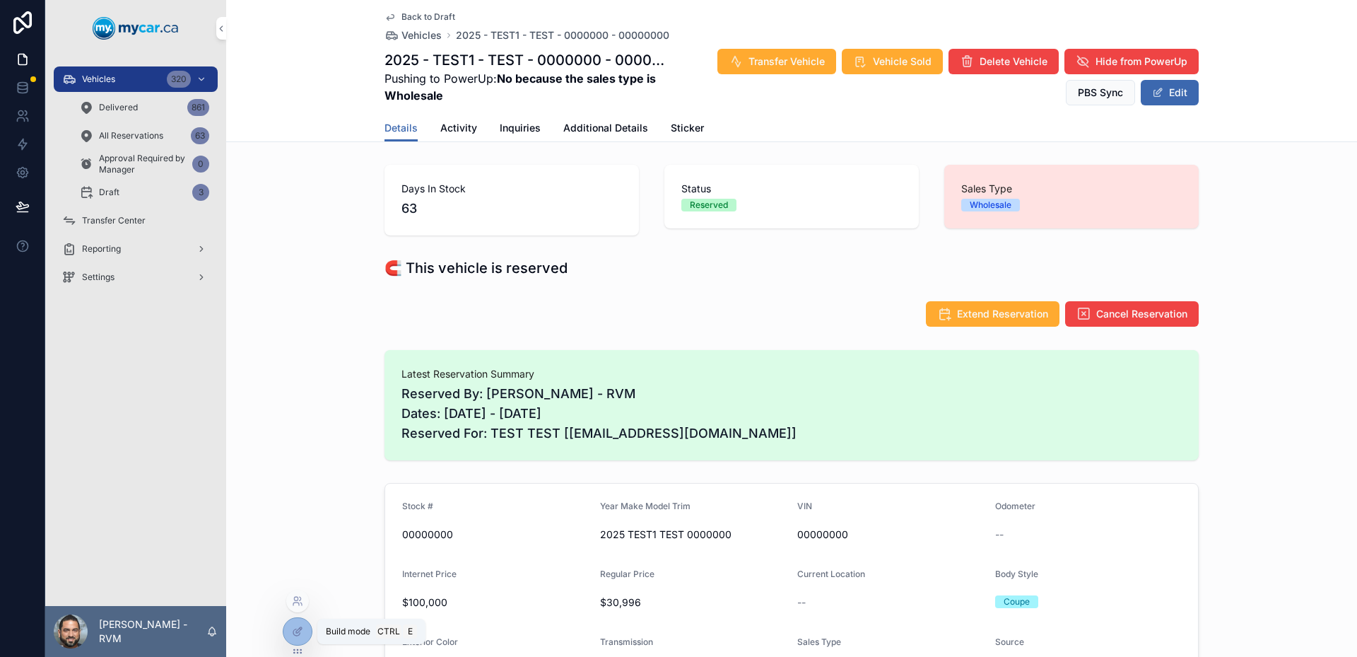
click at [302, 631] on icon at bounding box center [297, 630] width 11 height 11
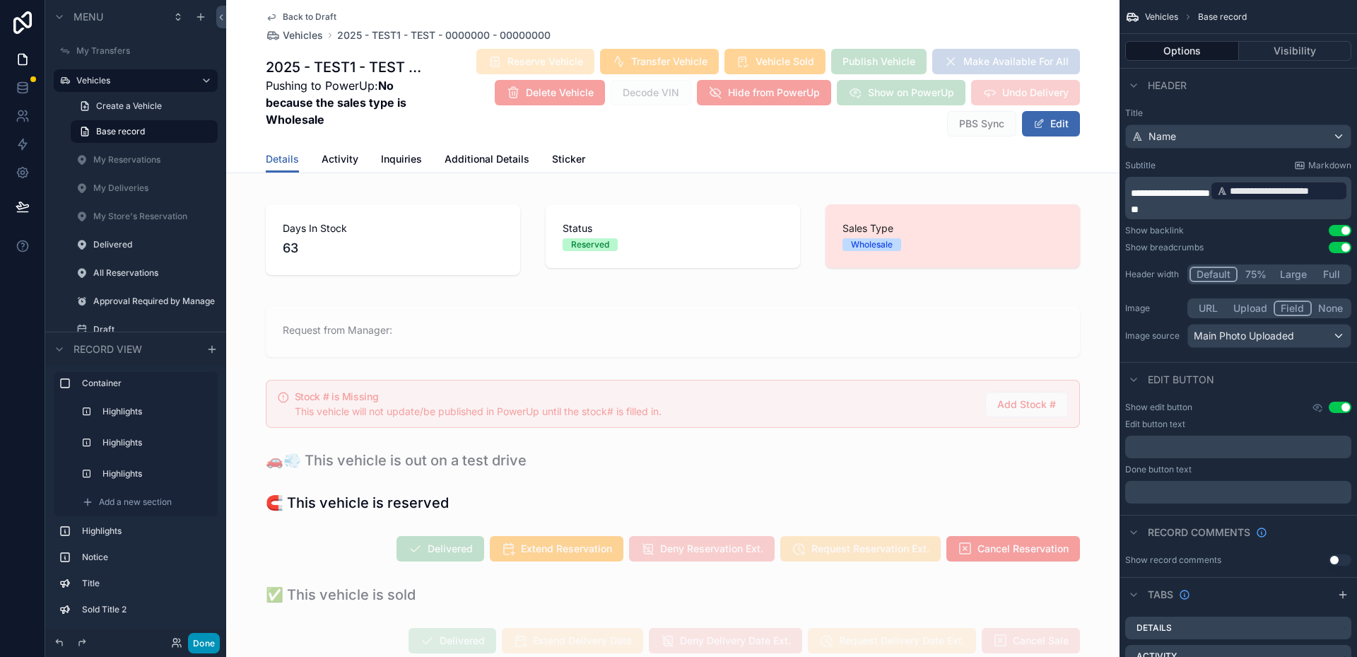
click at [202, 647] on button "Done" at bounding box center [204, 643] width 32 height 20
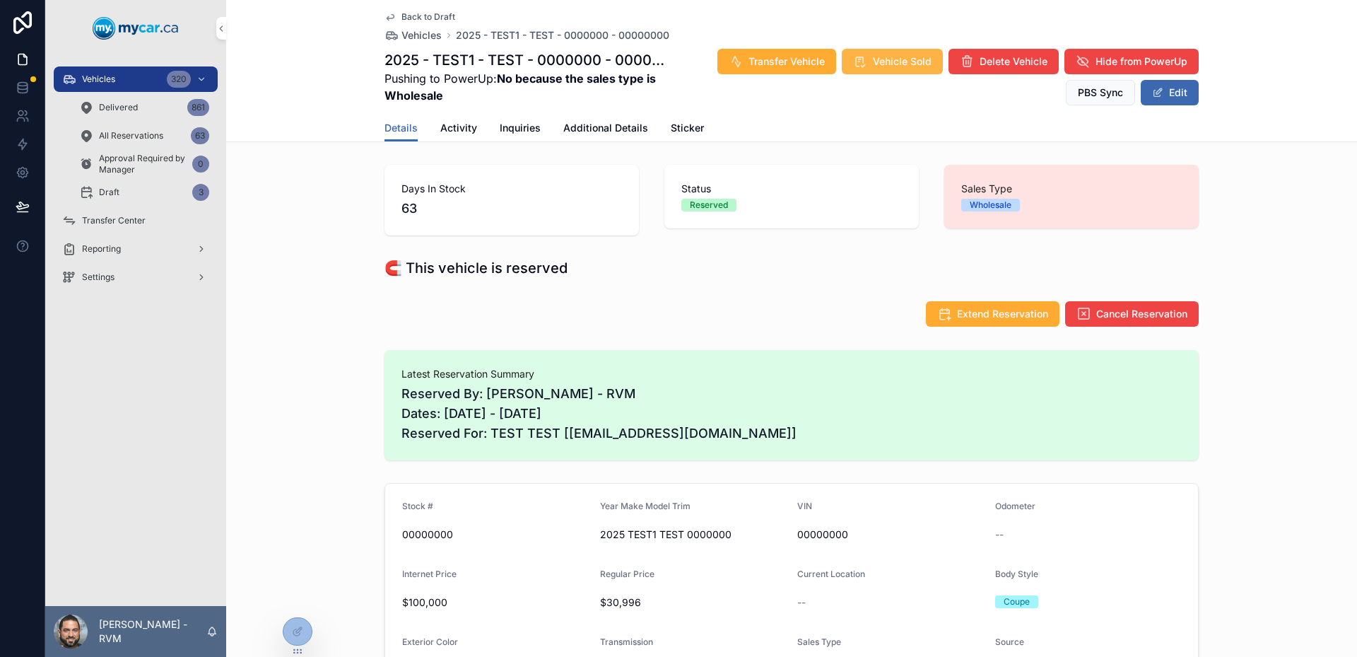
click at [879, 71] on button "Vehicle Sold" at bounding box center [892, 61] width 101 height 25
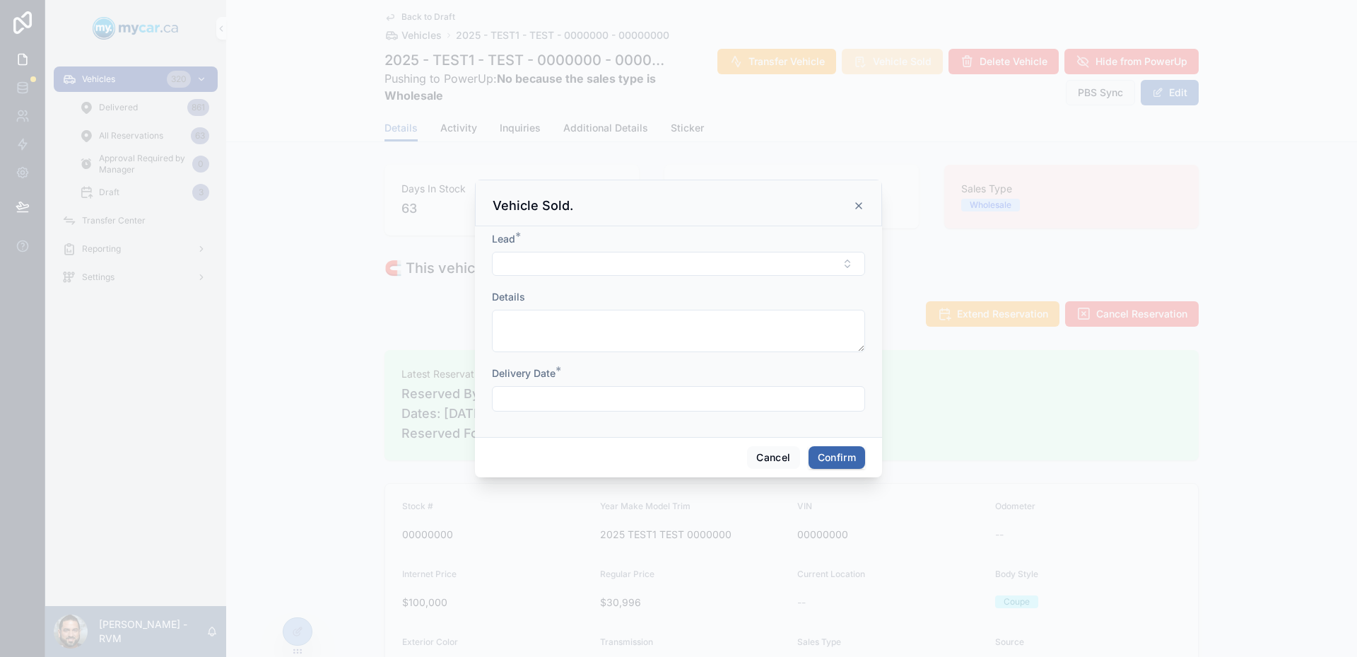
click at [714, 249] on div "Lead *" at bounding box center [678, 254] width 373 height 44
click at [712, 261] on button "Select Button" at bounding box center [678, 264] width 373 height 24
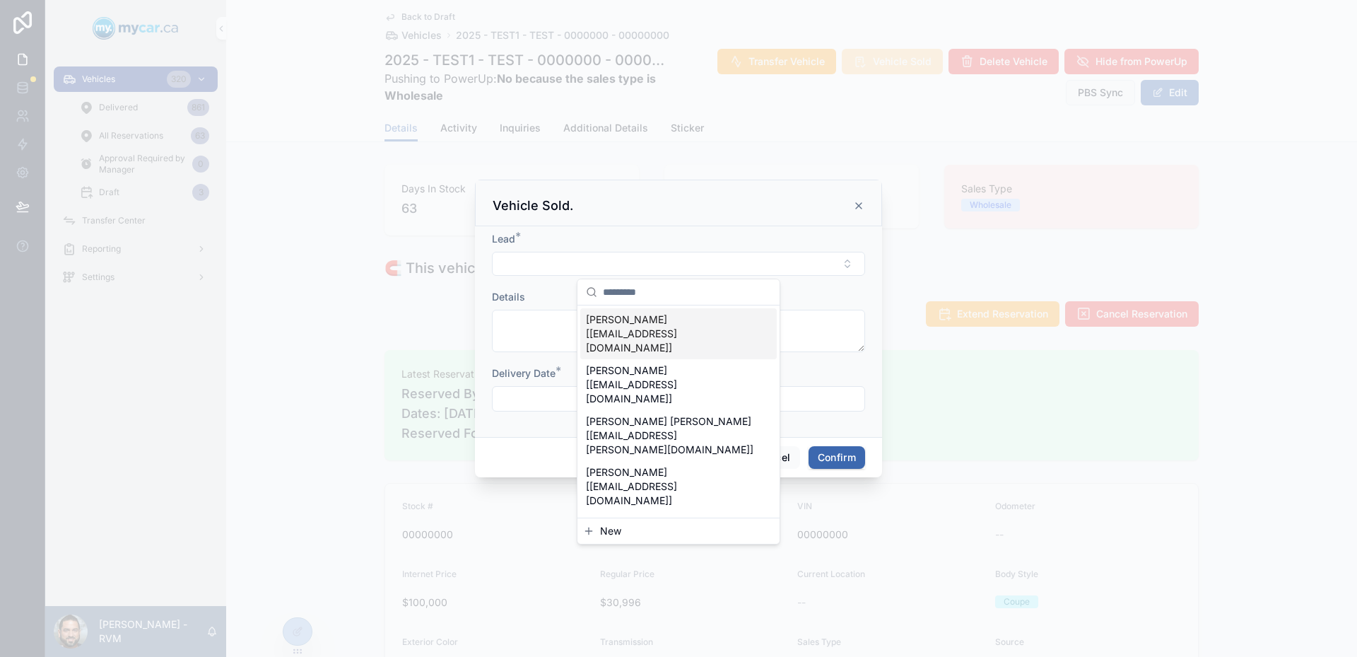
click at [732, 230] on div "Lead * Details Delivery Date *" at bounding box center [678, 331] width 407 height 211
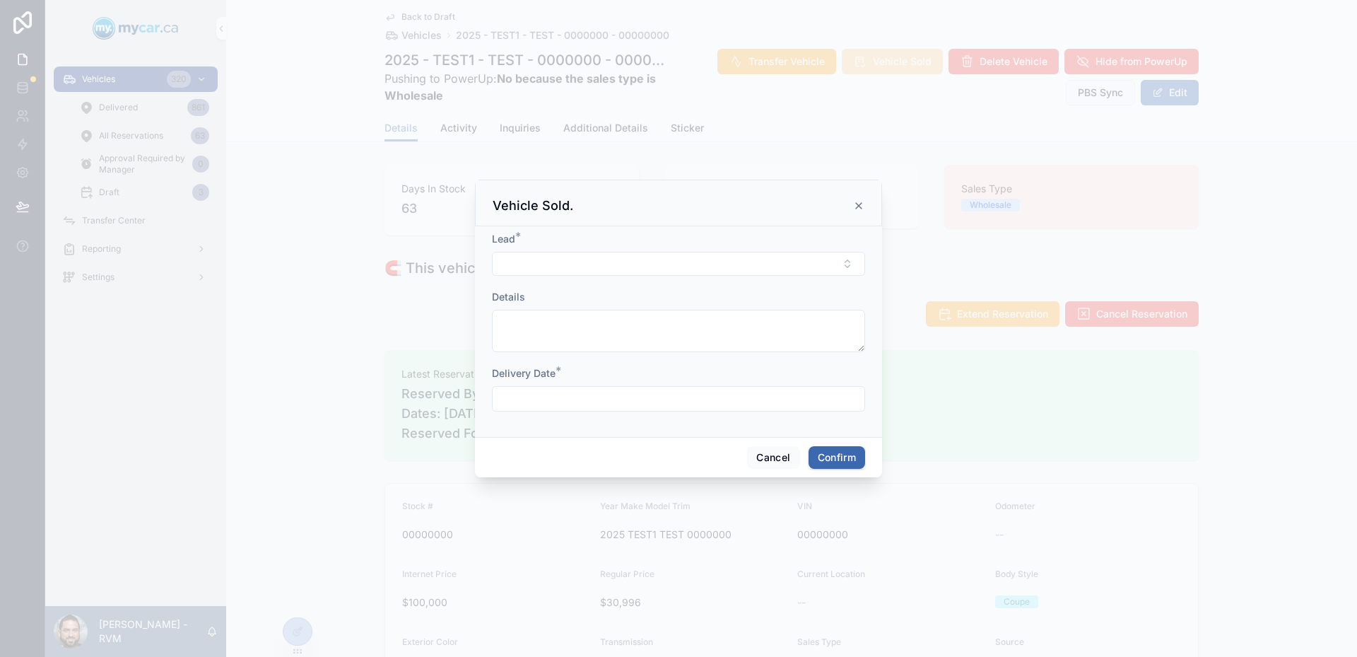
click at [853, 211] on icon at bounding box center [858, 205] width 11 height 11
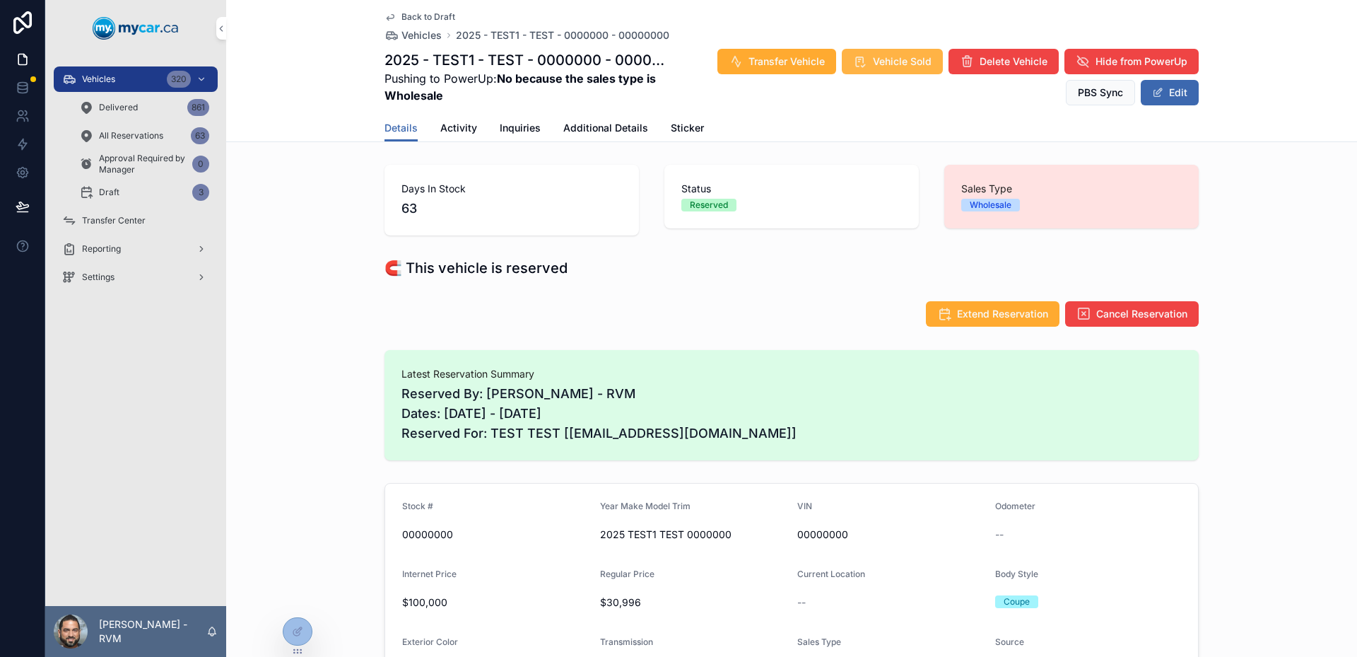
click at [874, 63] on span "Vehicle Sold" at bounding box center [902, 61] width 59 height 14
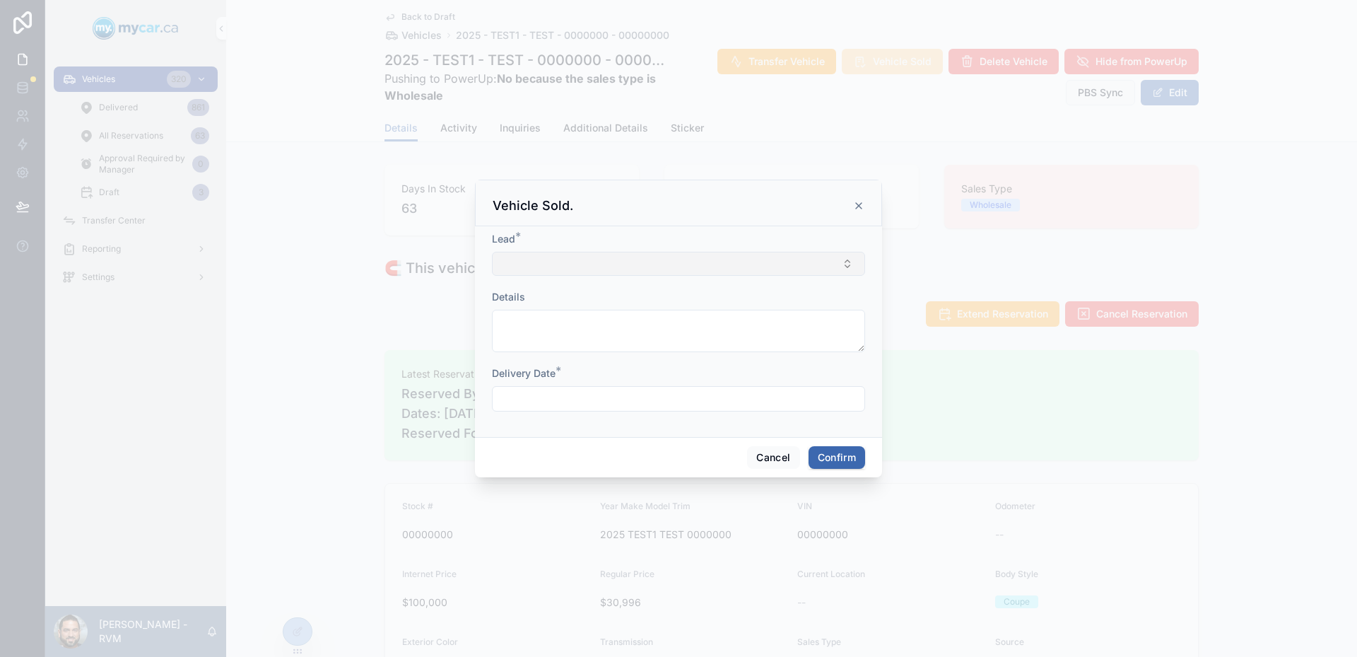
drag, startPoint x: 695, startPoint y: 250, endPoint x: 696, endPoint y: 271, distance: 20.5
click at [694, 250] on div "Lead *" at bounding box center [678, 254] width 373 height 44
click at [696, 271] on button "Select Button" at bounding box center [678, 264] width 373 height 24
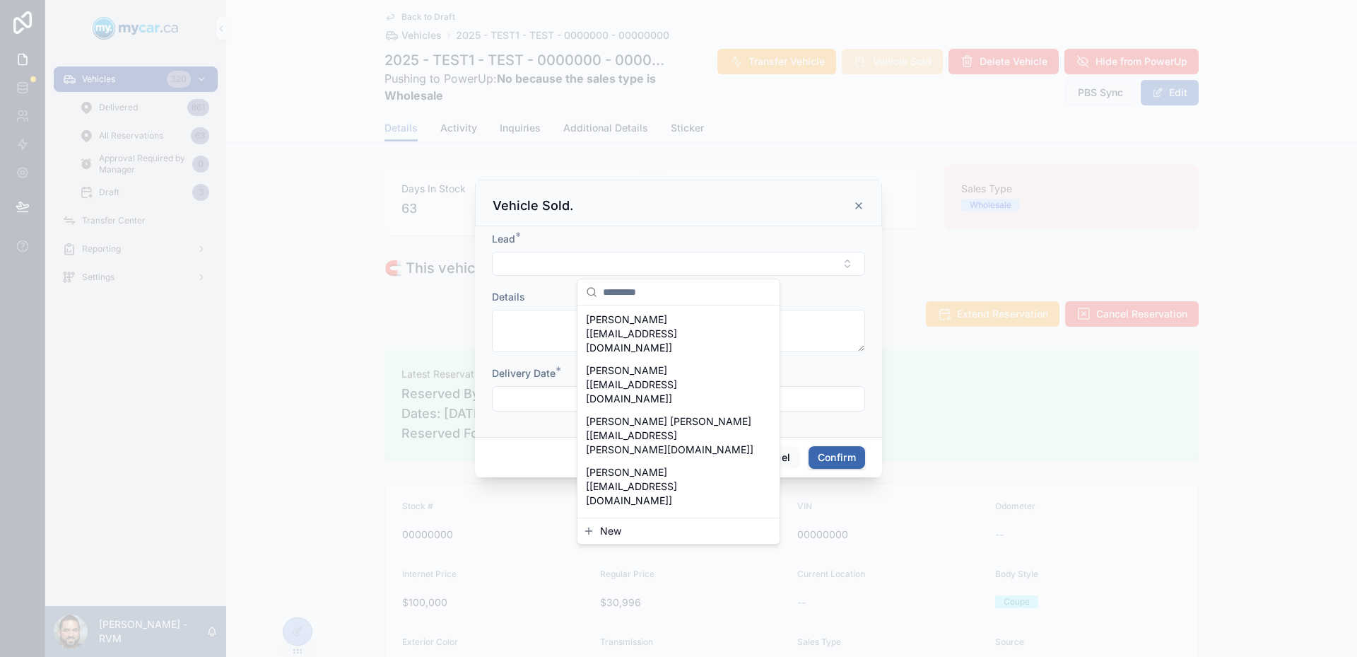
click at [617, 534] on span "New" at bounding box center [610, 531] width 21 height 14
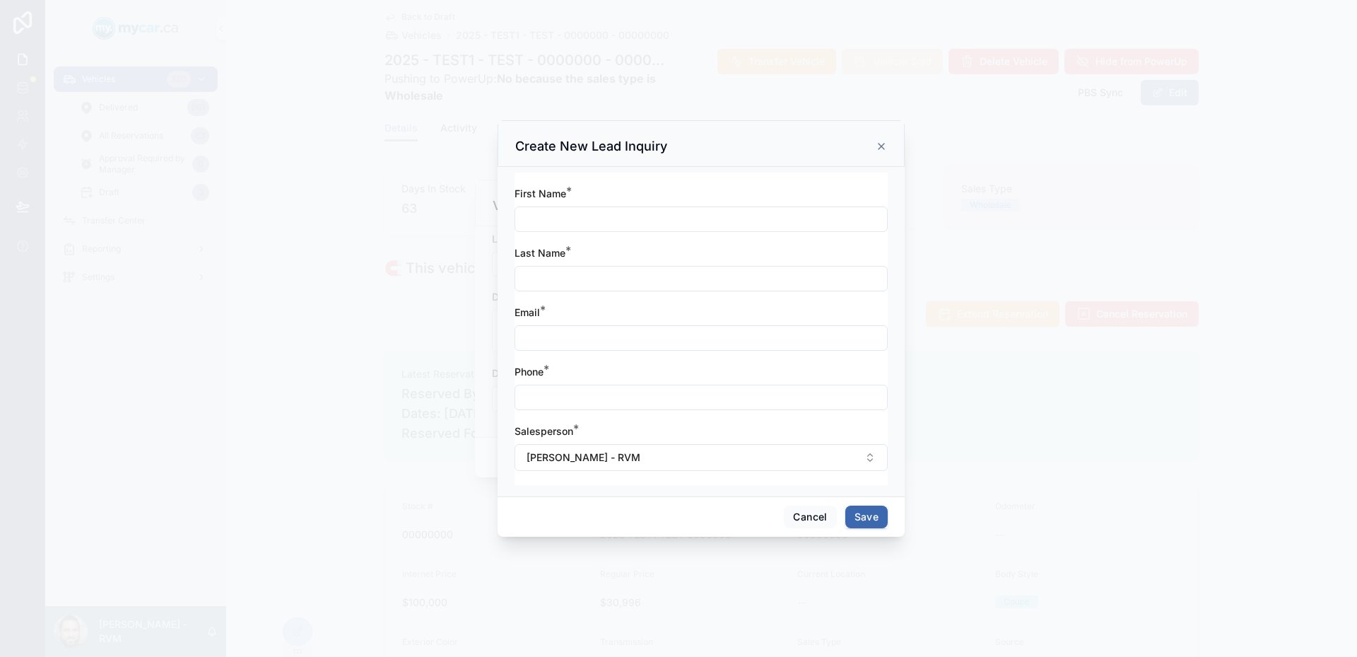
click at [886, 140] on div "Create New Lead Inquiry" at bounding box center [701, 146] width 372 height 17
click at [883, 143] on icon at bounding box center [881, 146] width 11 height 11
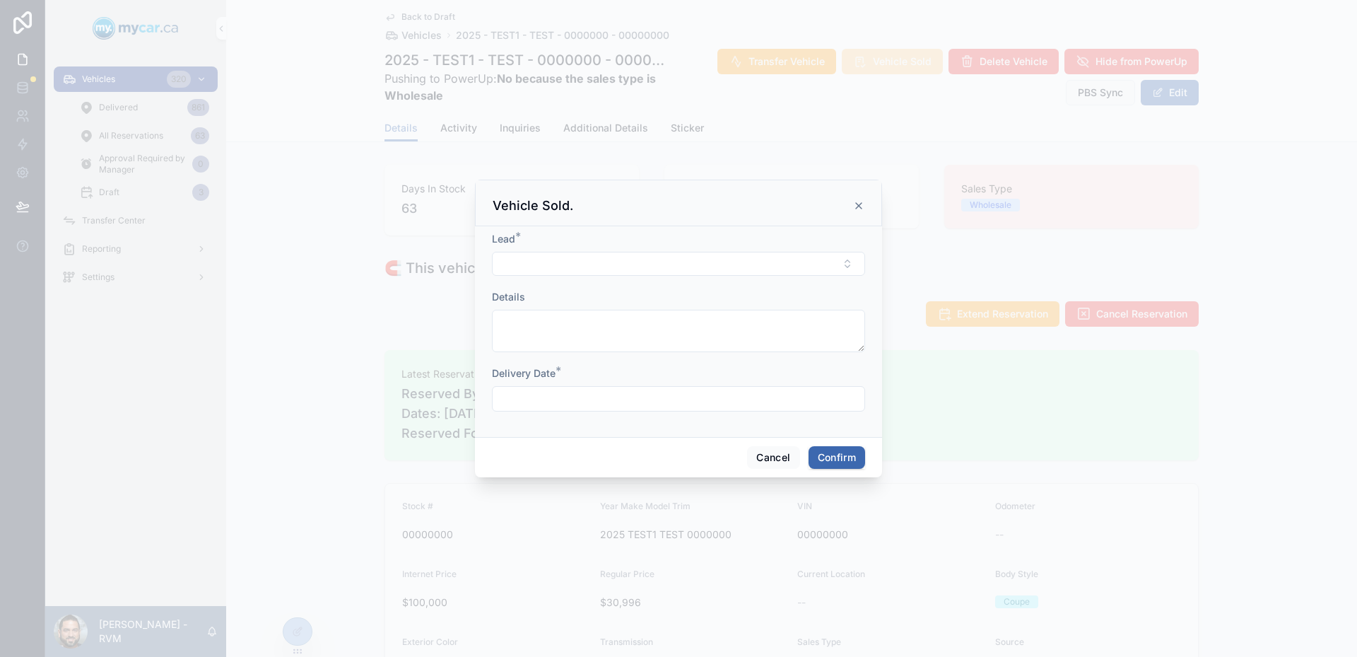
click at [860, 204] on icon at bounding box center [858, 205] width 11 height 11
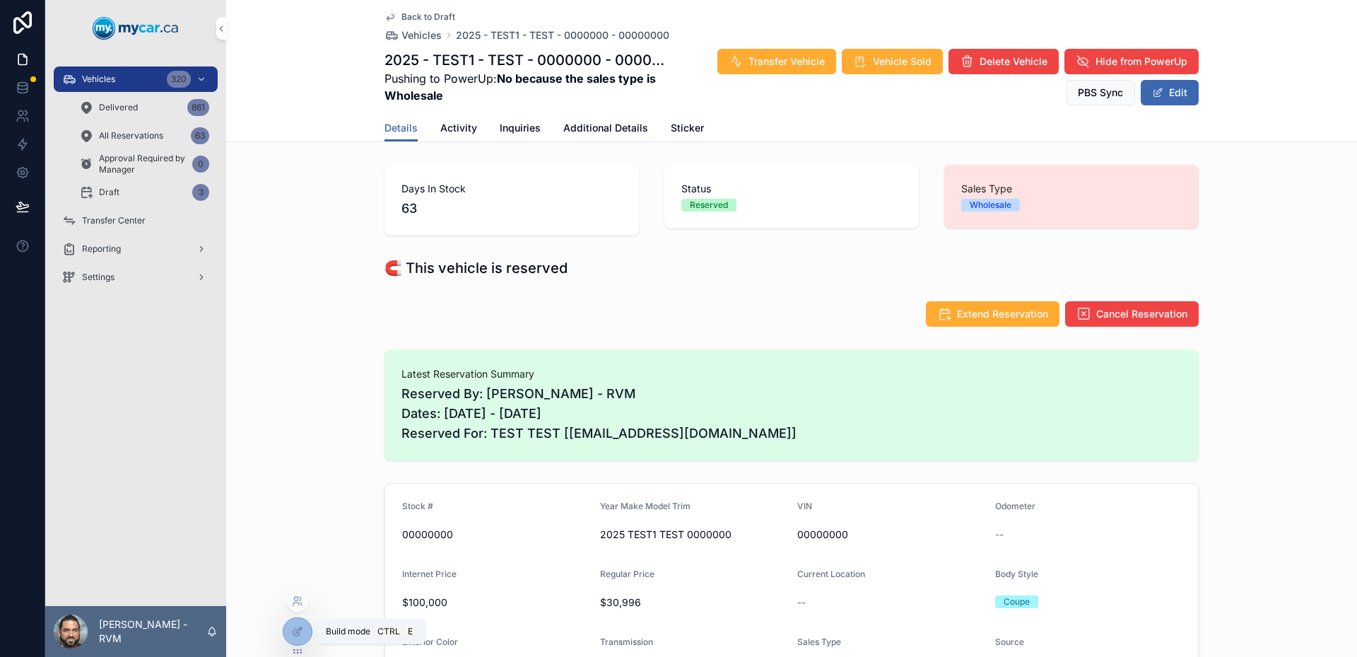
click at [290, 628] on div at bounding box center [297, 631] width 28 height 27
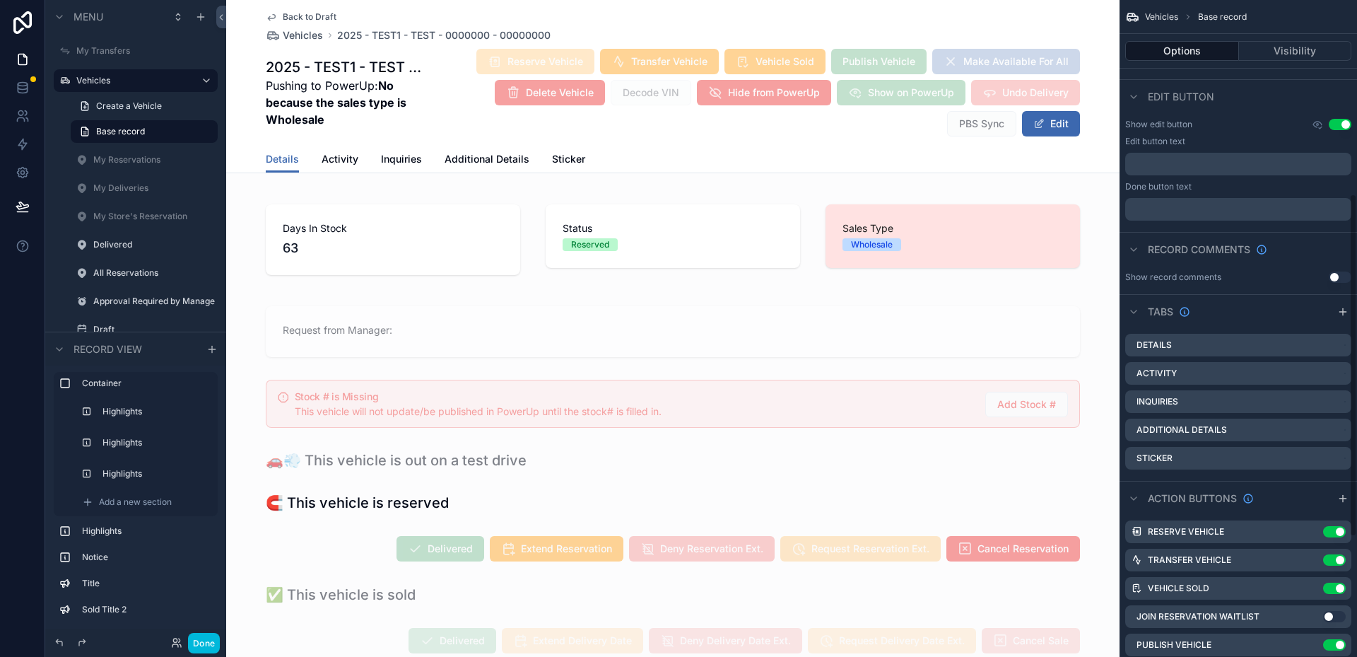
scroll to position [424, 0]
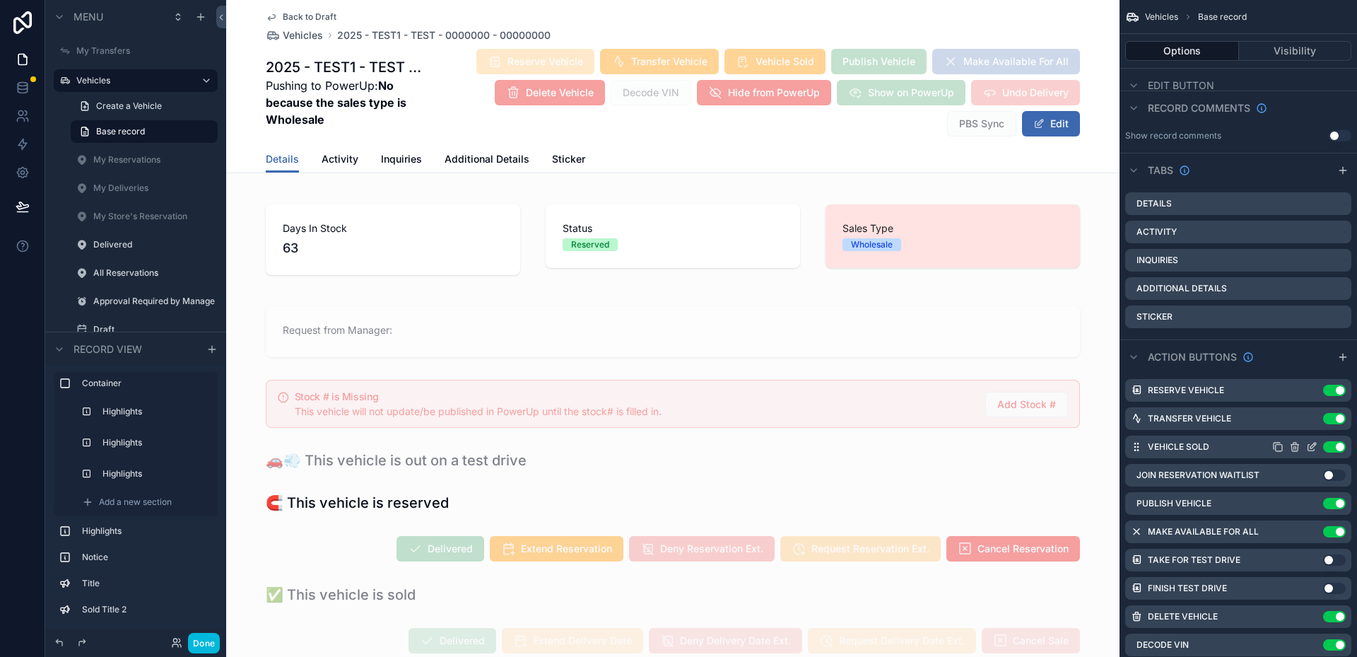
click at [1311, 442] on icon "scrollable content" at bounding box center [1311, 446] width 11 height 11
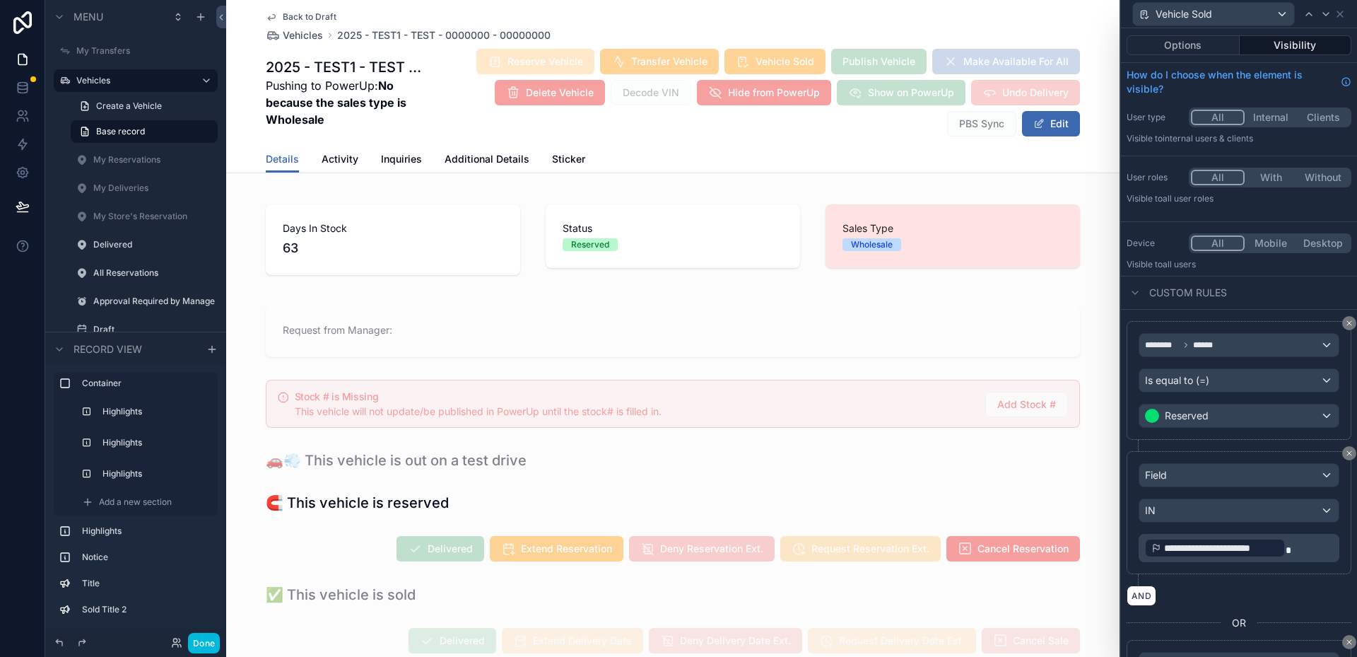
scroll to position [0, 0]
click at [1195, 40] on button "Options" at bounding box center [1183, 45] width 113 height 20
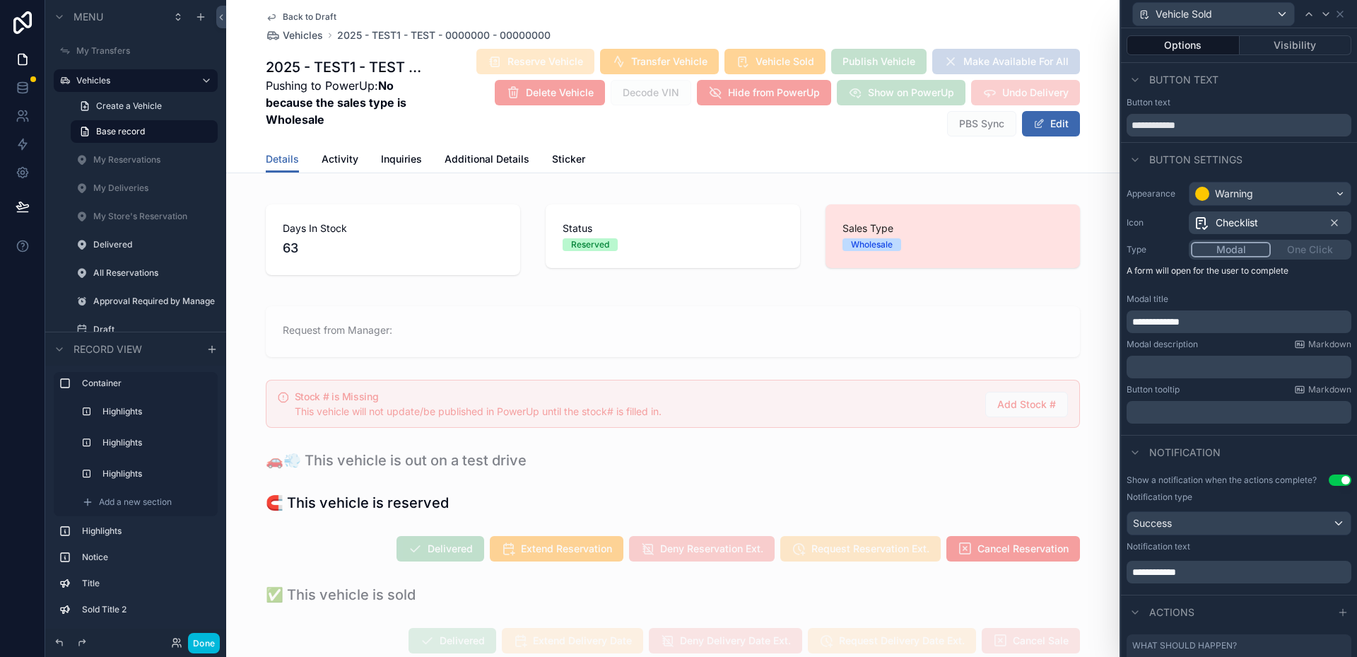
scroll to position [271, 0]
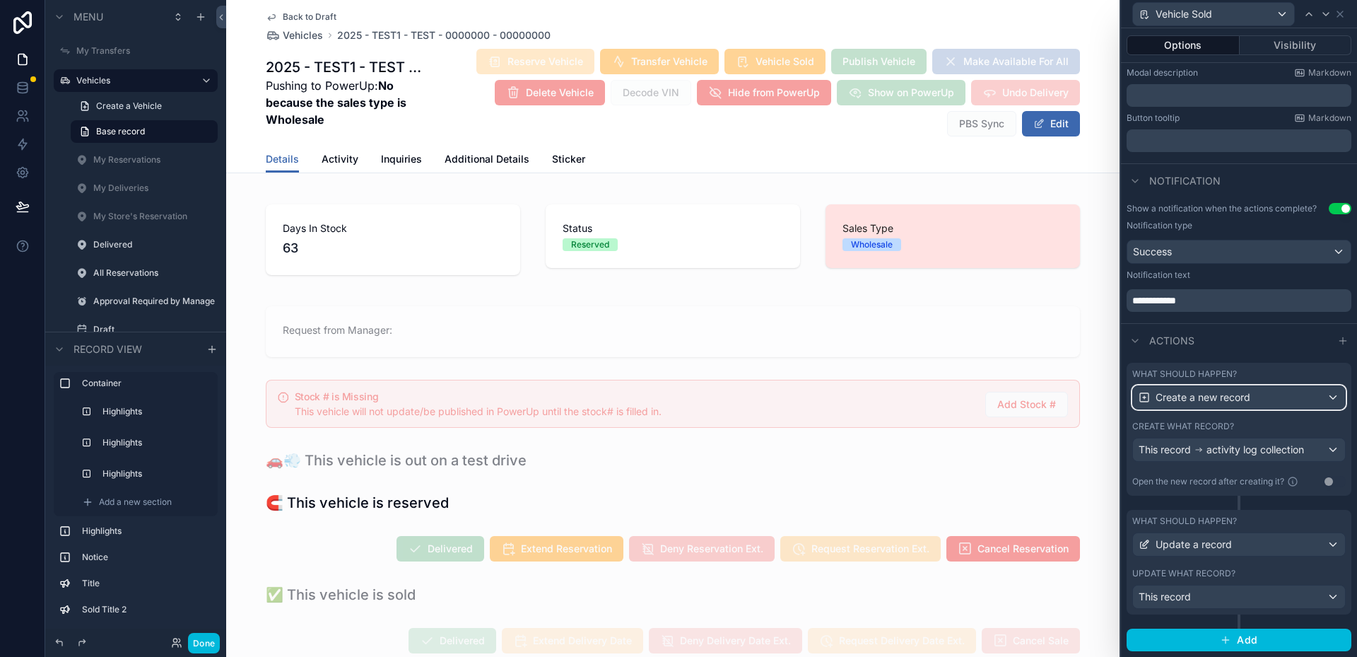
click at [1204, 396] on span "Create a new record" at bounding box center [1203, 397] width 95 height 14
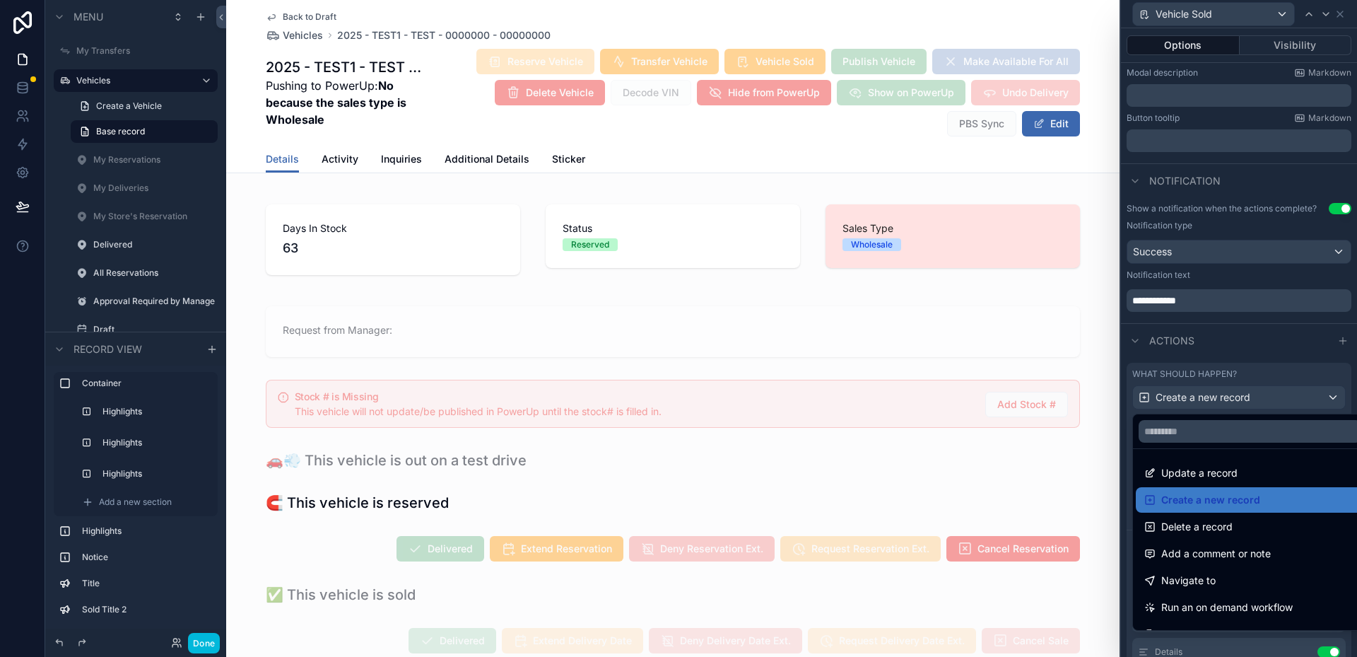
click at [1204, 396] on div at bounding box center [1239, 328] width 236 height 657
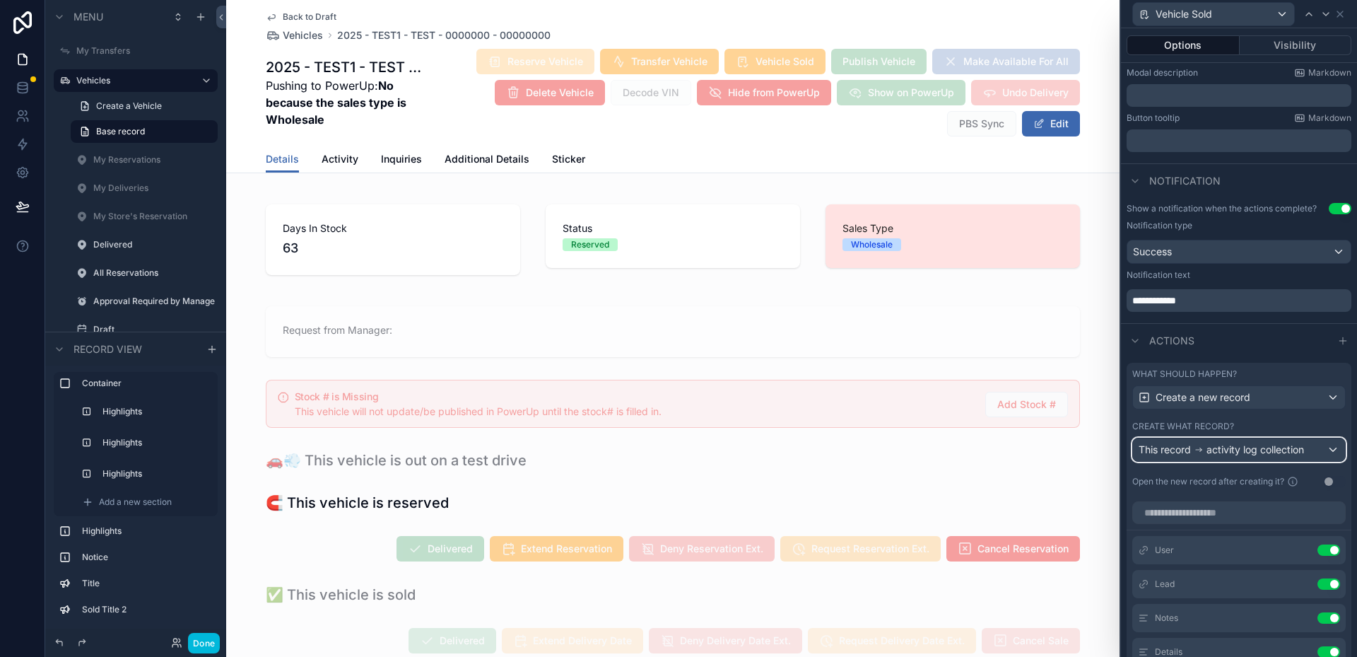
click at [1232, 445] on span "activity log collection" at bounding box center [1255, 449] width 98 height 14
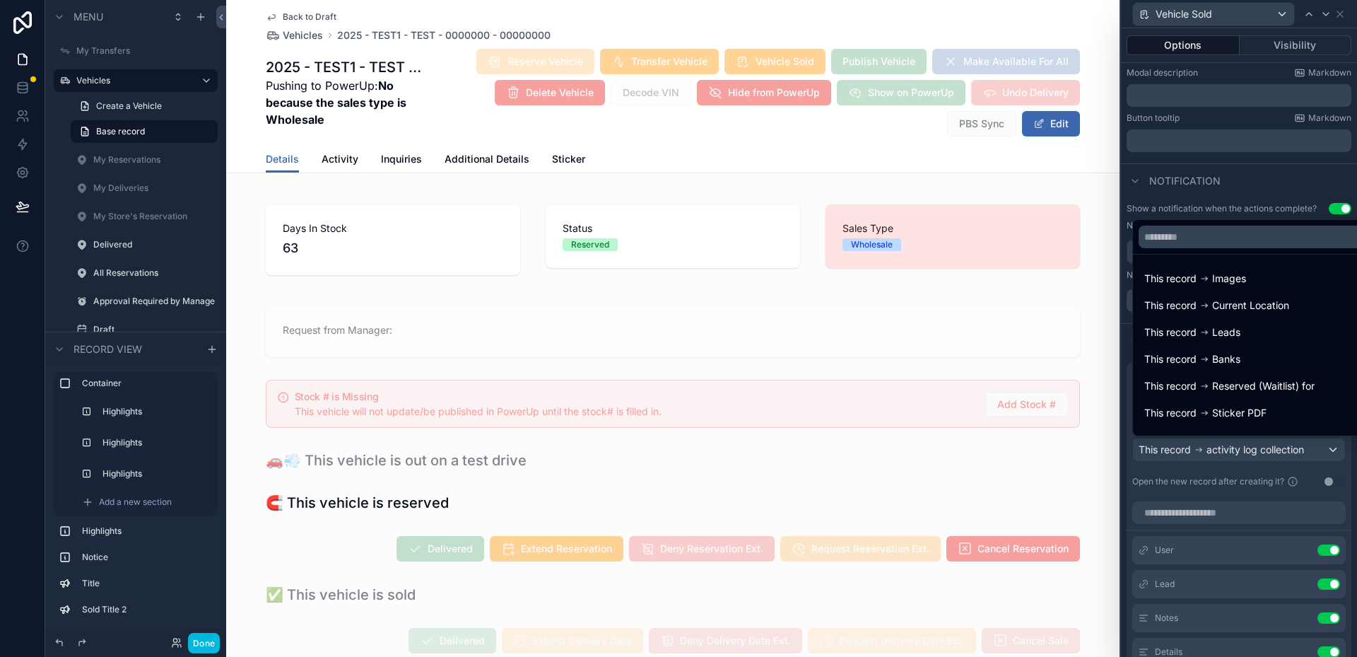
click at [1232, 445] on div at bounding box center [1239, 328] width 236 height 657
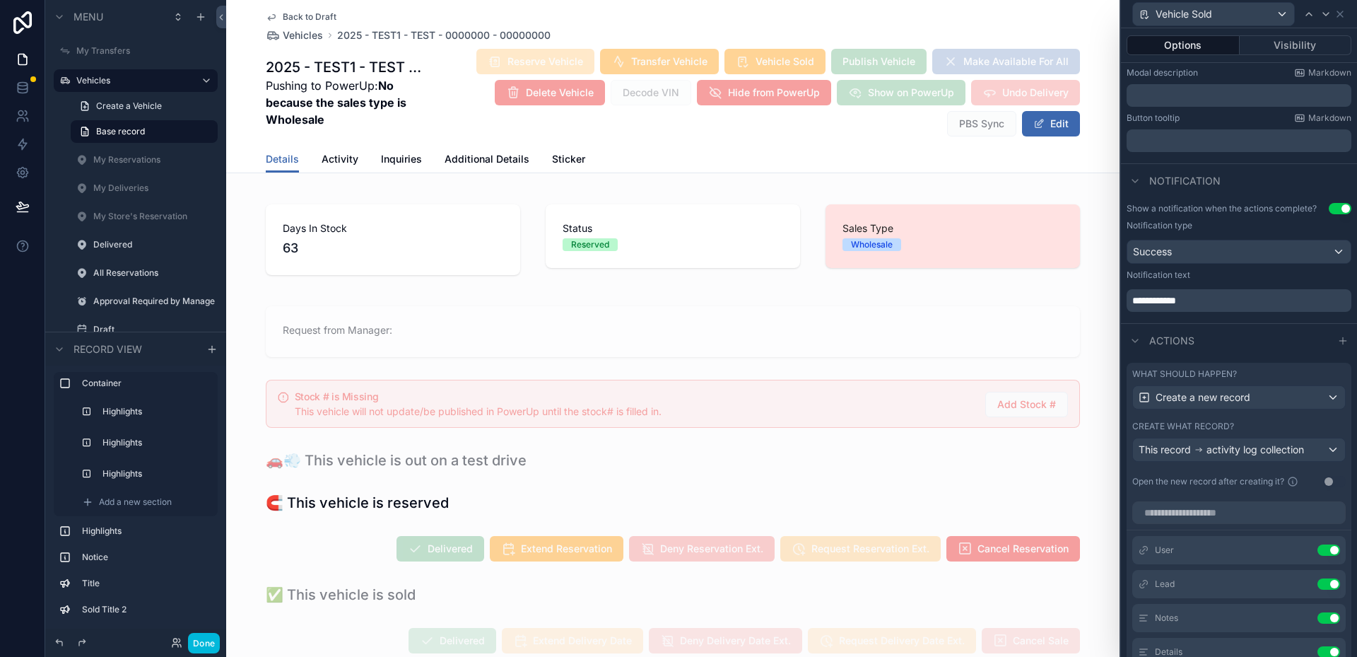
scroll to position [413, 0]
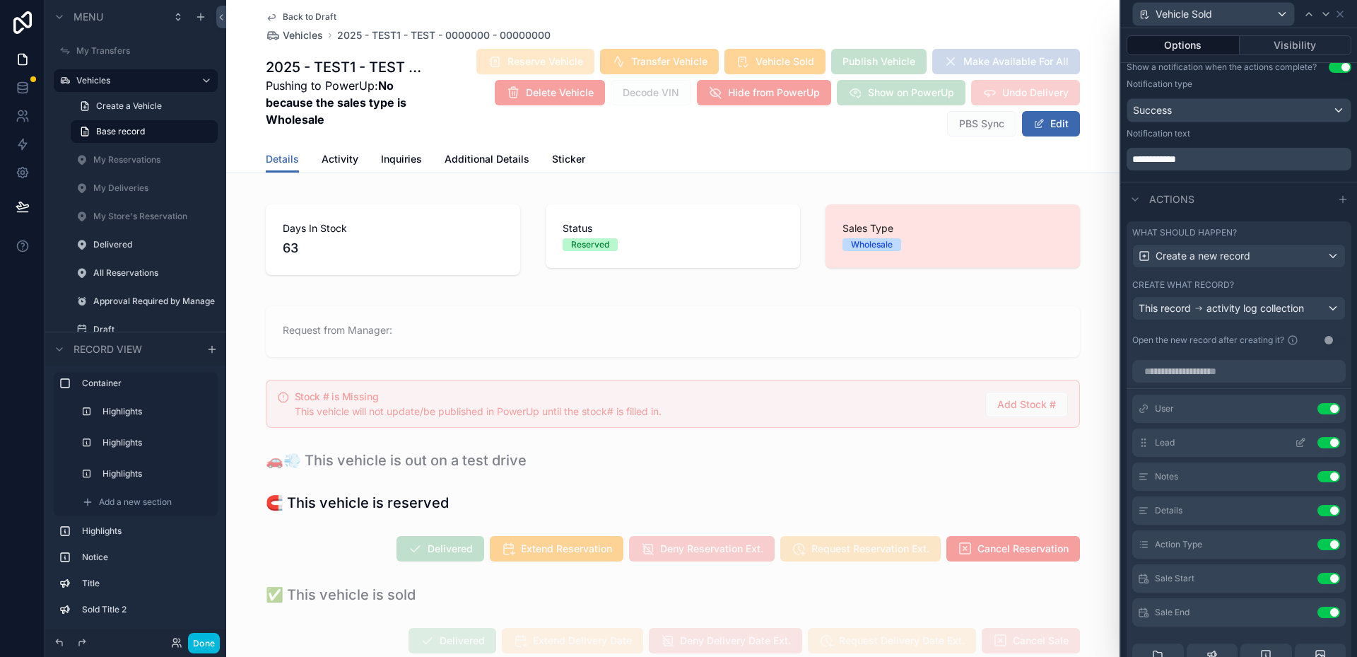
click at [1295, 441] on icon at bounding box center [1300, 442] width 11 height 11
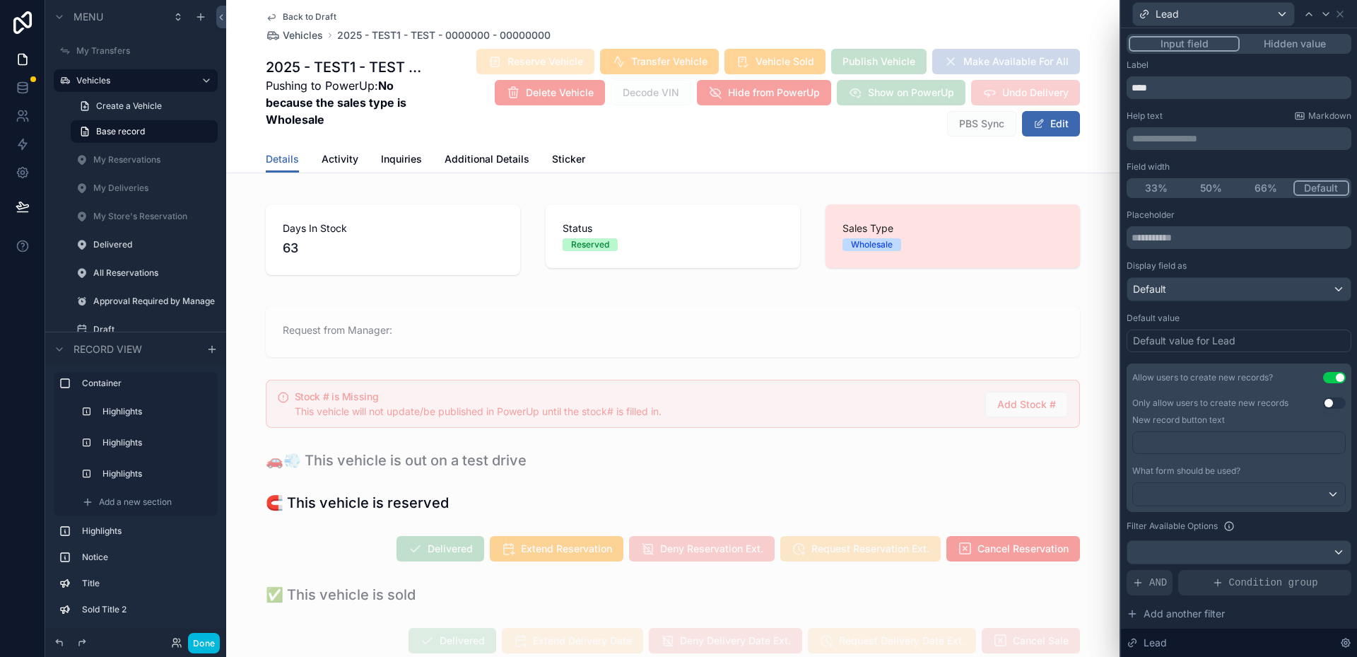
click at [1231, 336] on div "Default value for Lead" at bounding box center [1184, 341] width 102 height 14
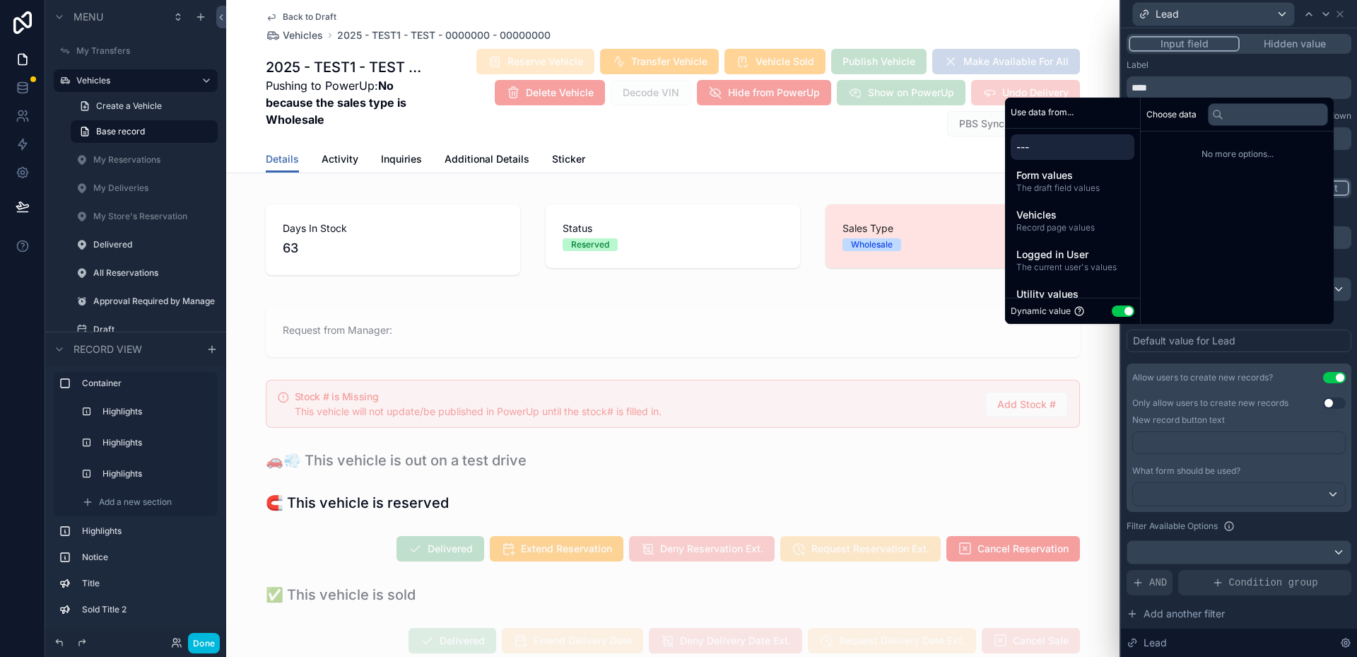
click at [1245, 358] on div "Placeholder Display field as Default Default value Default value for Lead Allow…" at bounding box center [1239, 474] width 225 height 531
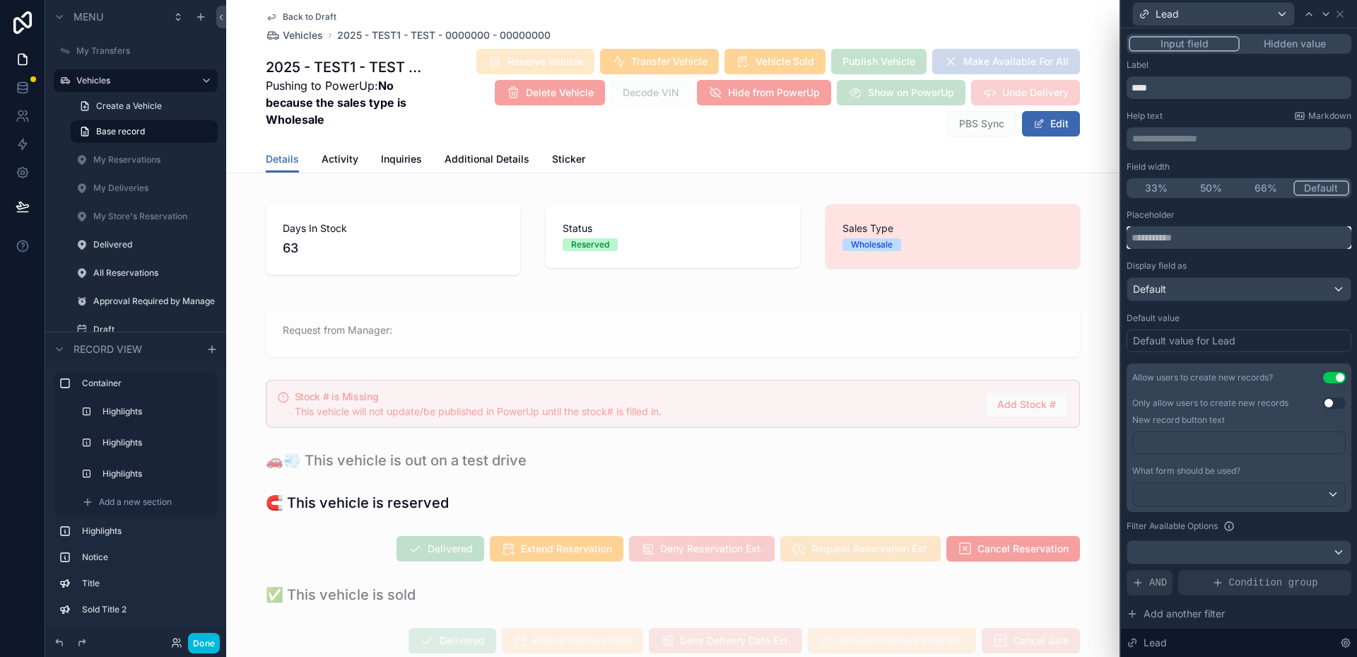
click at [1211, 242] on input "text" at bounding box center [1239, 237] width 225 height 23
click at [1187, 293] on div "Default" at bounding box center [1238, 289] width 223 height 23
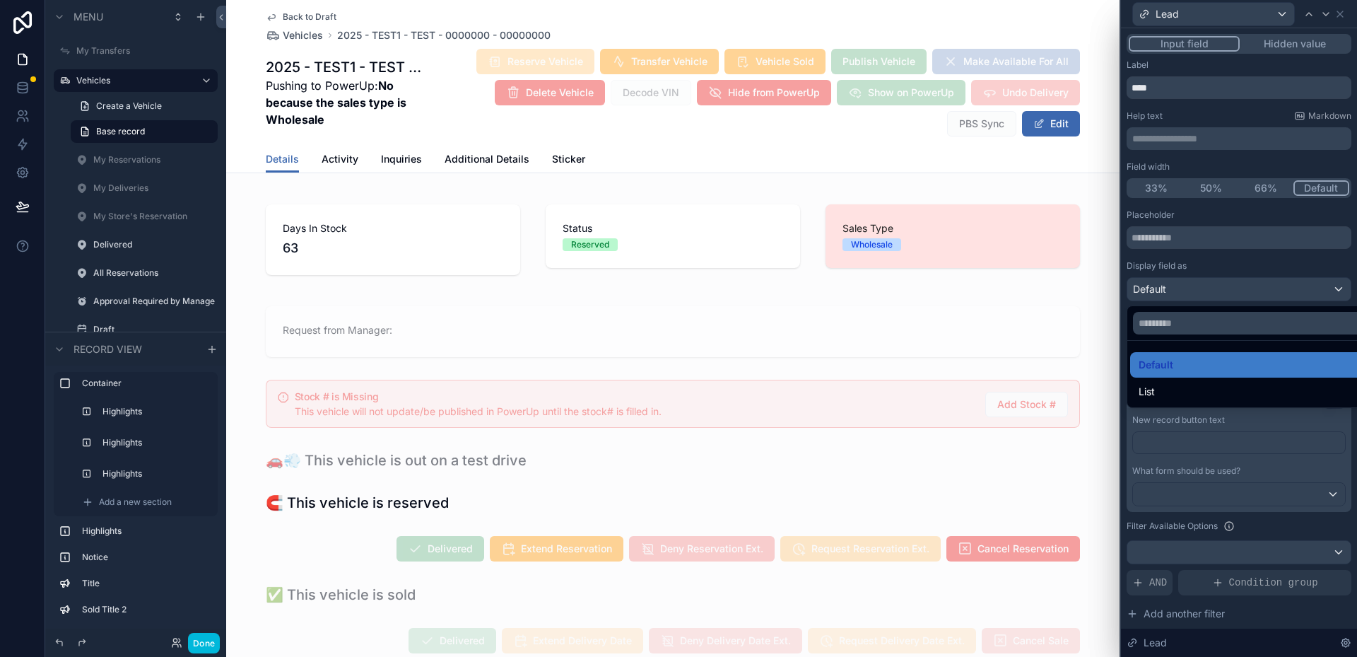
click at [1187, 293] on div at bounding box center [1239, 328] width 236 height 657
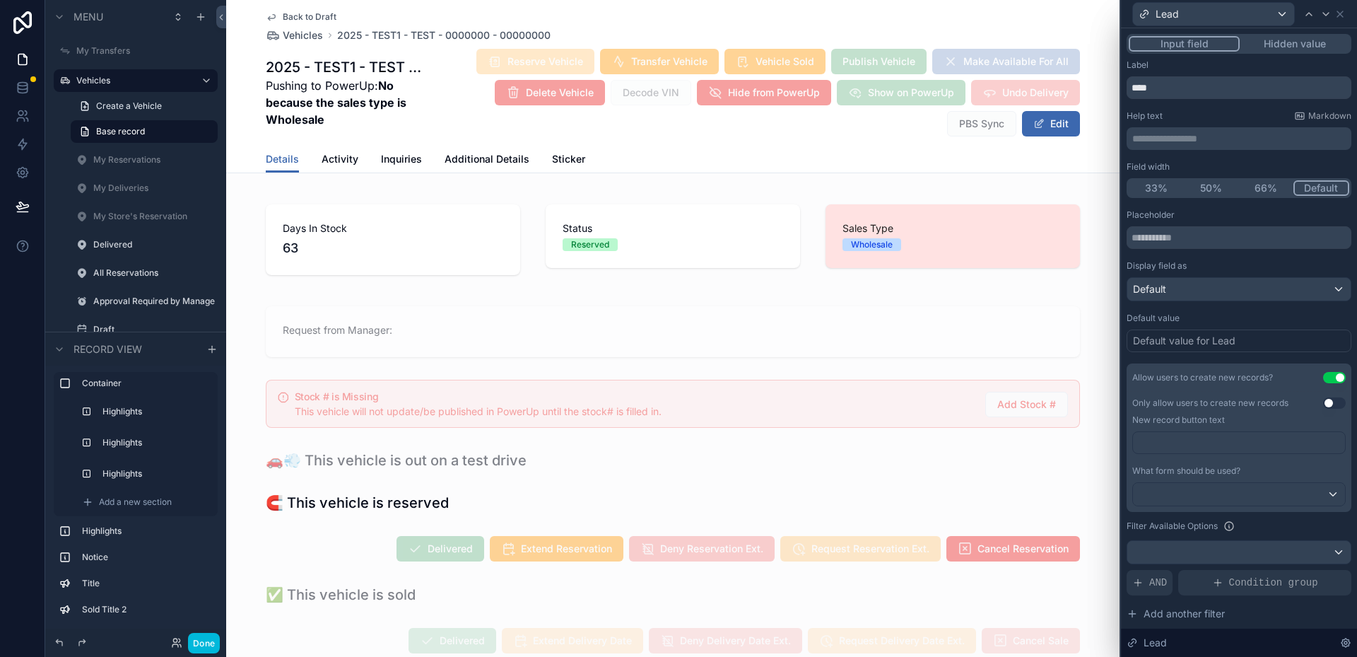
click at [1204, 335] on div "Default value for Lead" at bounding box center [1184, 341] width 102 height 14
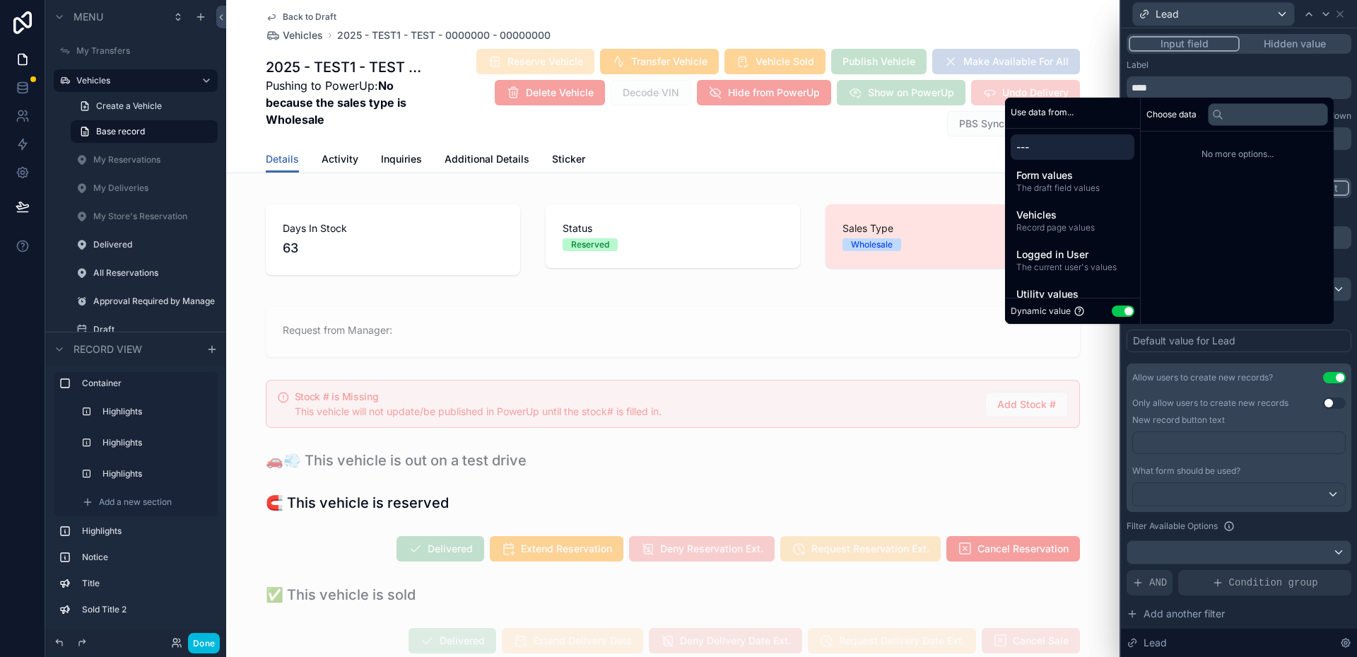
click at [1209, 340] on div "Default value for Lead" at bounding box center [1184, 341] width 102 height 14
click at [1068, 213] on span "Vehicles" at bounding box center [1072, 215] width 112 height 14
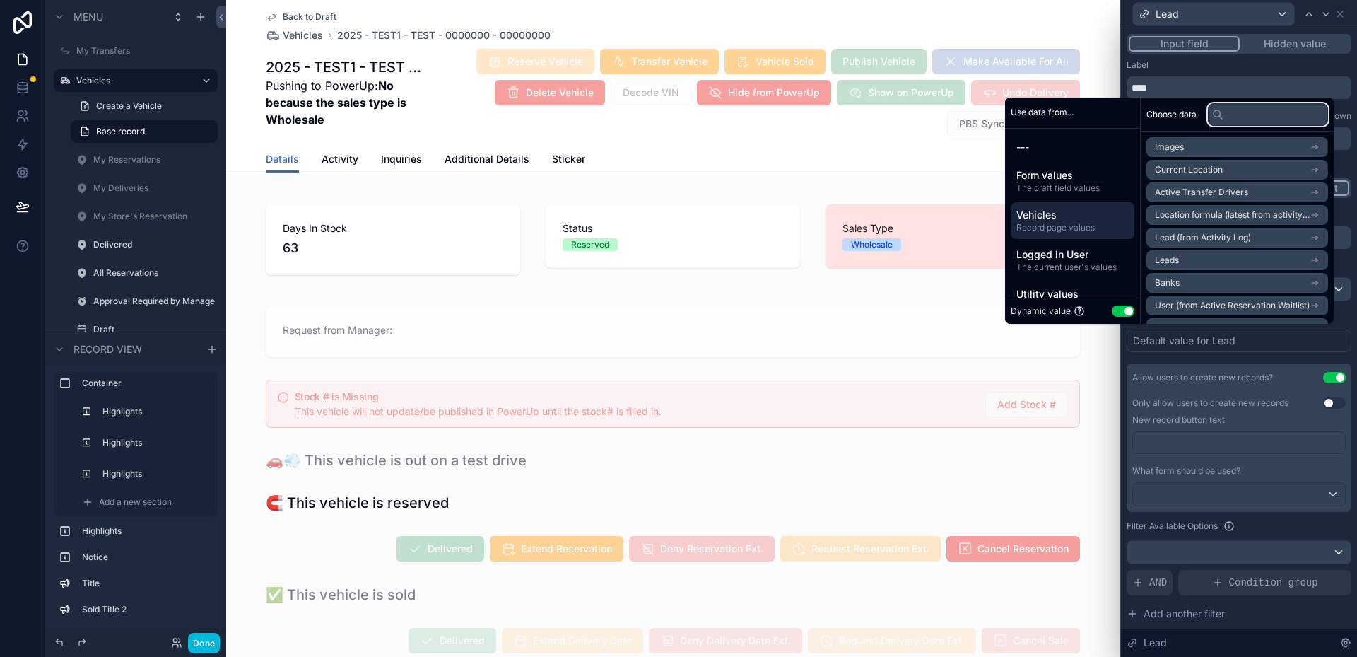
click at [1254, 110] on input "text" at bounding box center [1268, 114] width 120 height 23
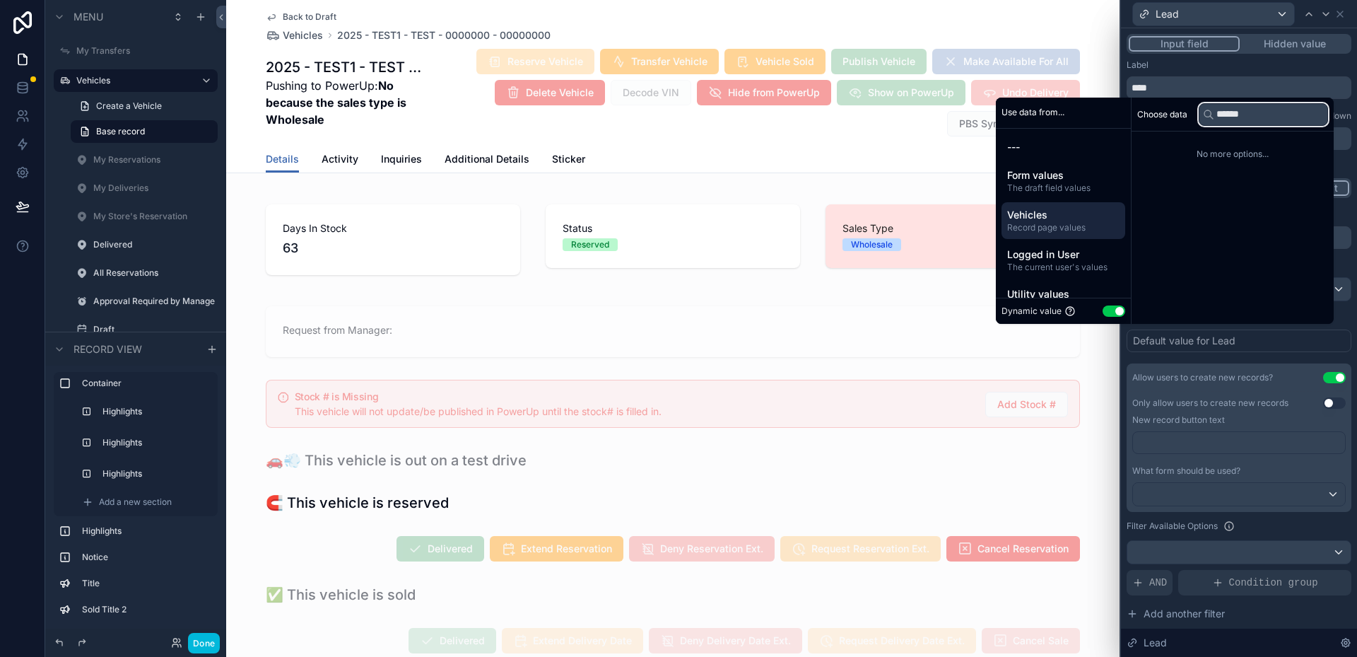
type input "*******"
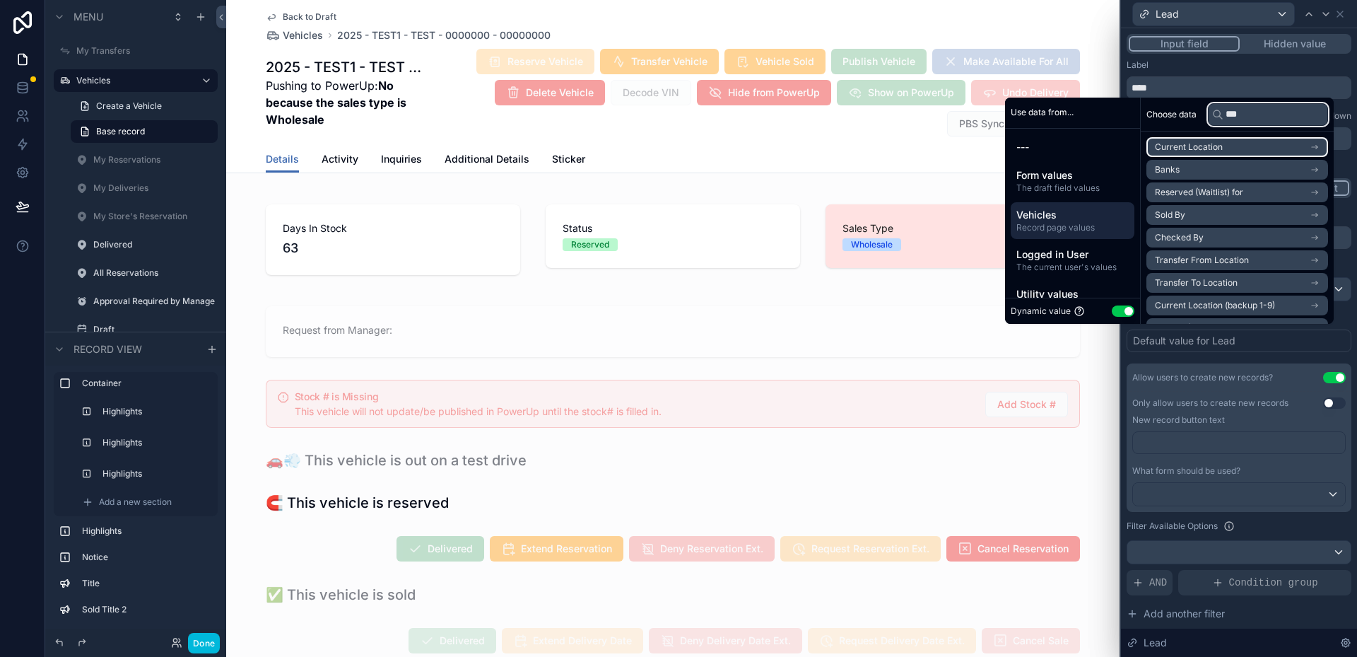
type input "****"
type input "********"
type input "****"
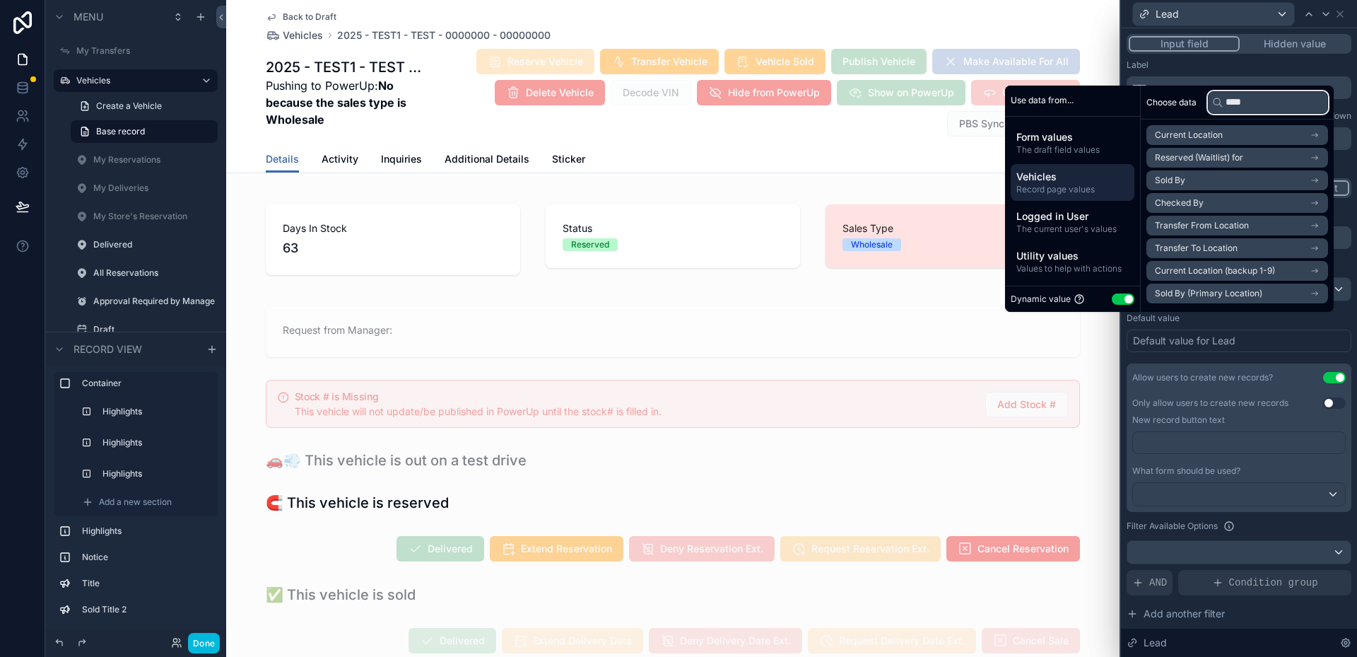
scroll to position [141, 0]
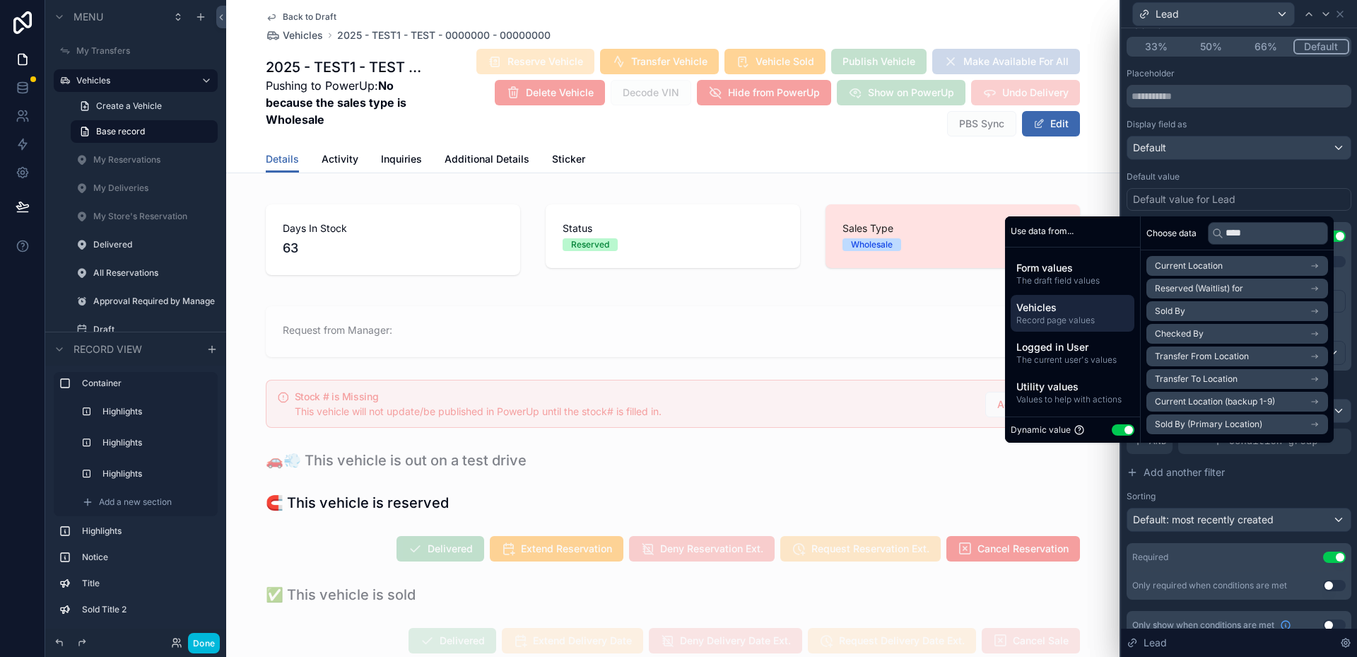
click at [1202, 178] on div "Default value" at bounding box center [1239, 176] width 225 height 11
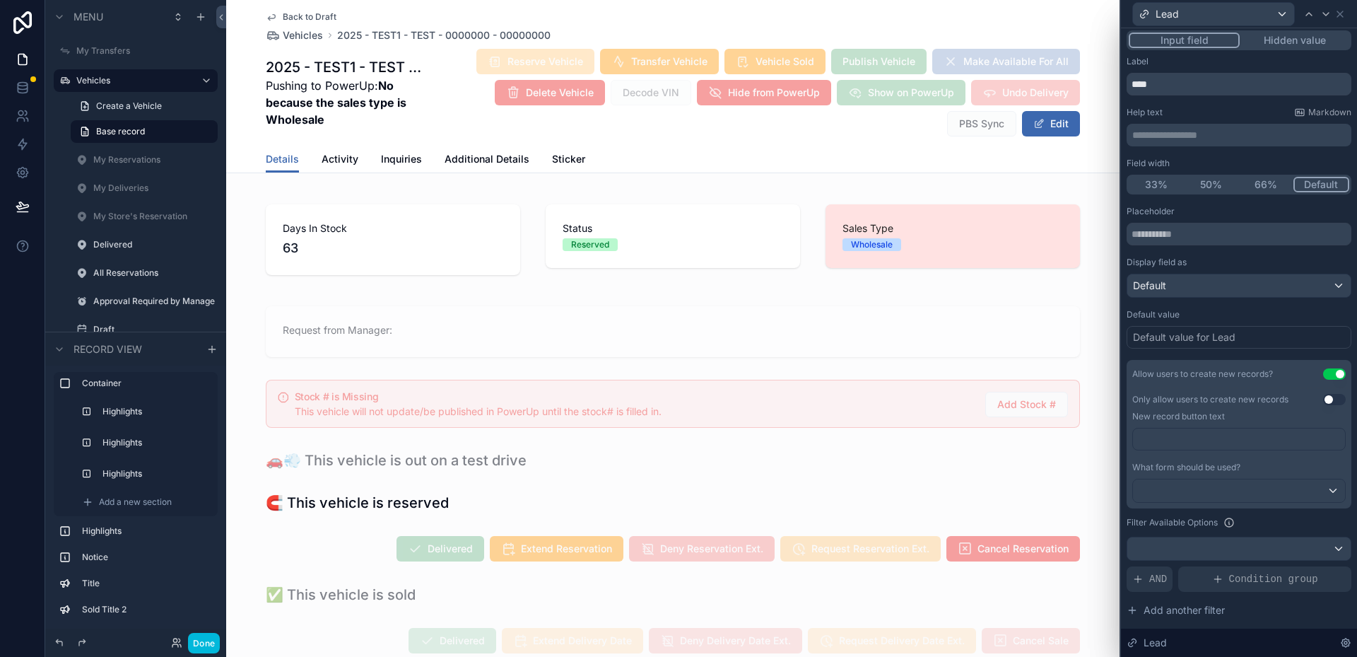
scroll to position [0, 0]
click at [1264, 339] on div "Default value for Lead" at bounding box center [1239, 340] width 225 height 23
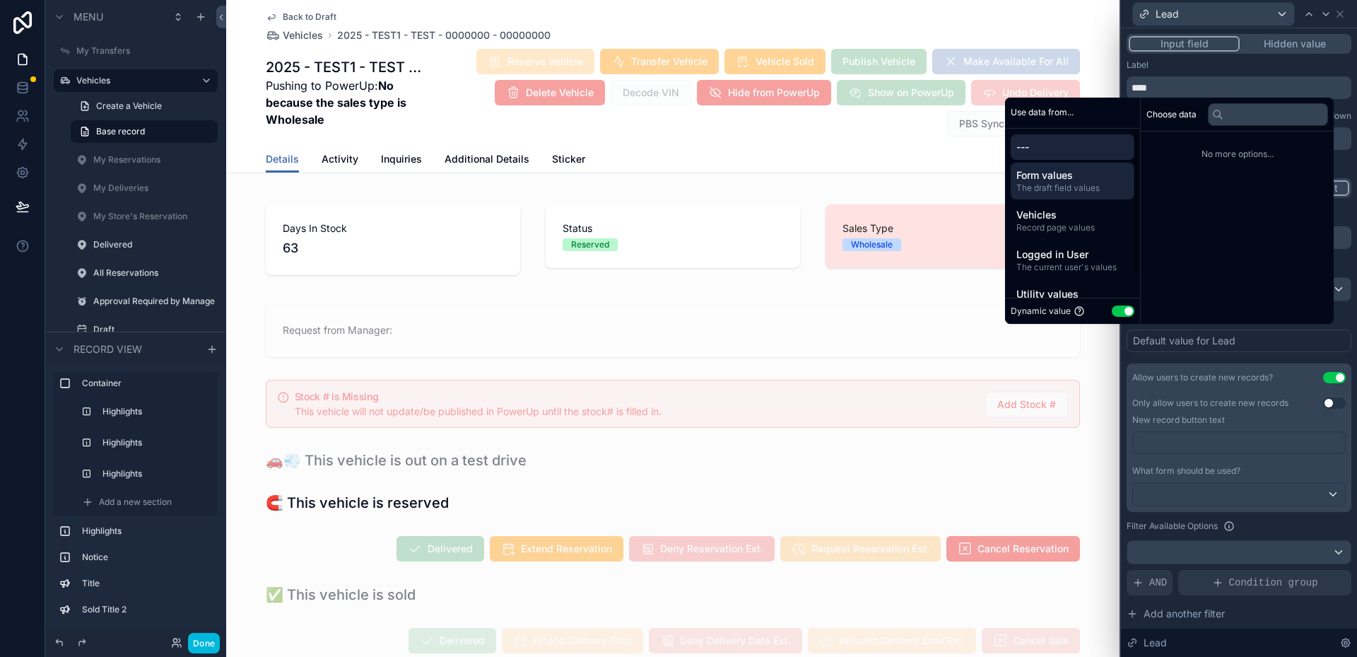
click at [1069, 190] on span "The draft field values" at bounding box center [1072, 187] width 112 height 11
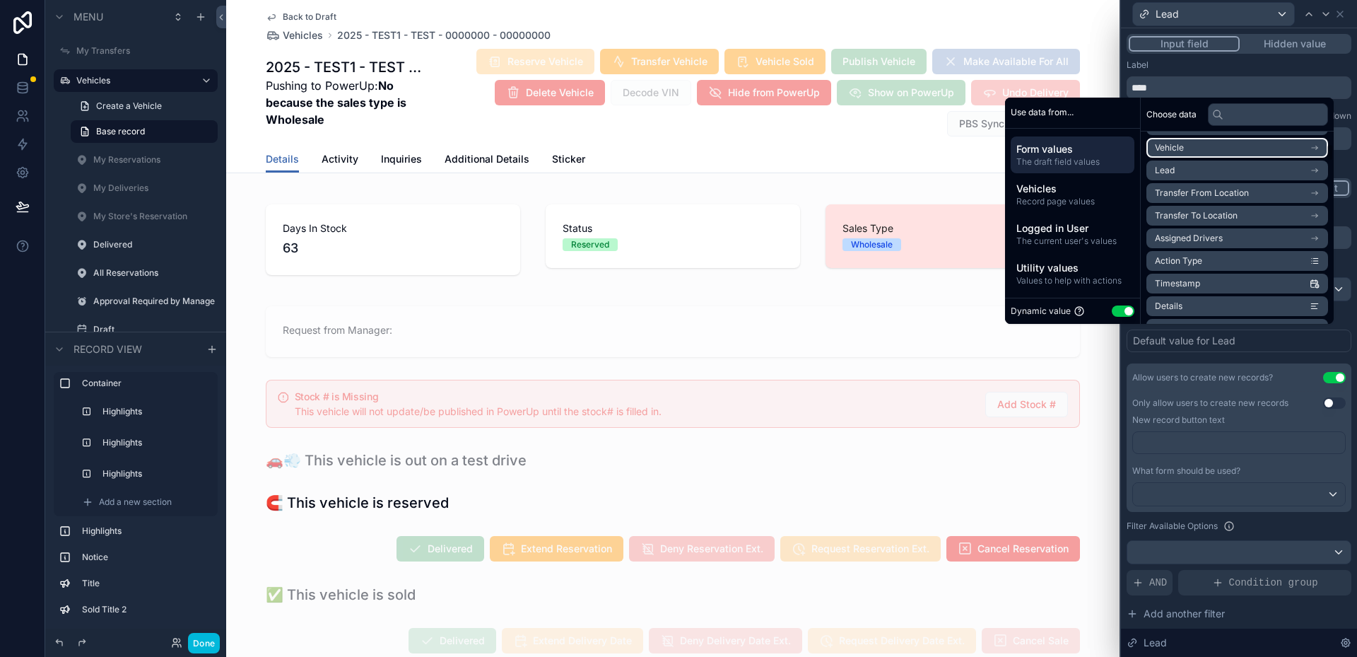
scroll to position [141, 0]
click at [1223, 109] on input "text" at bounding box center [1268, 114] width 120 height 23
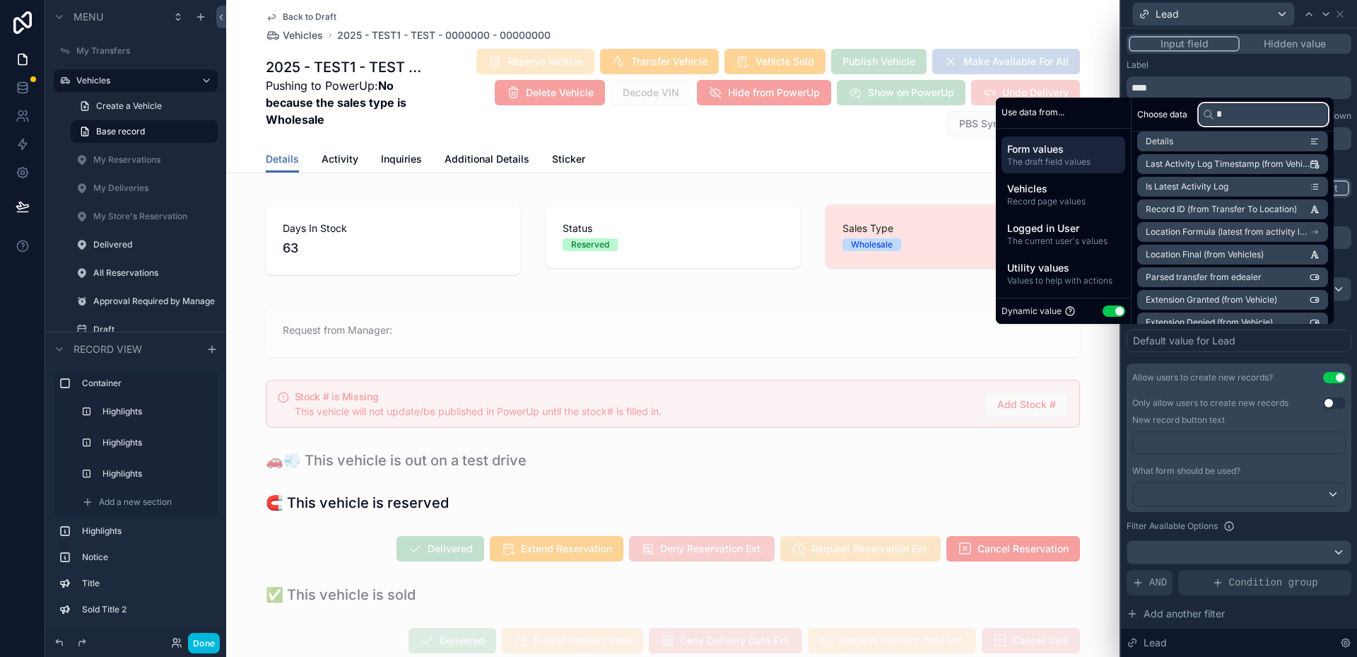
scroll to position [6, 0]
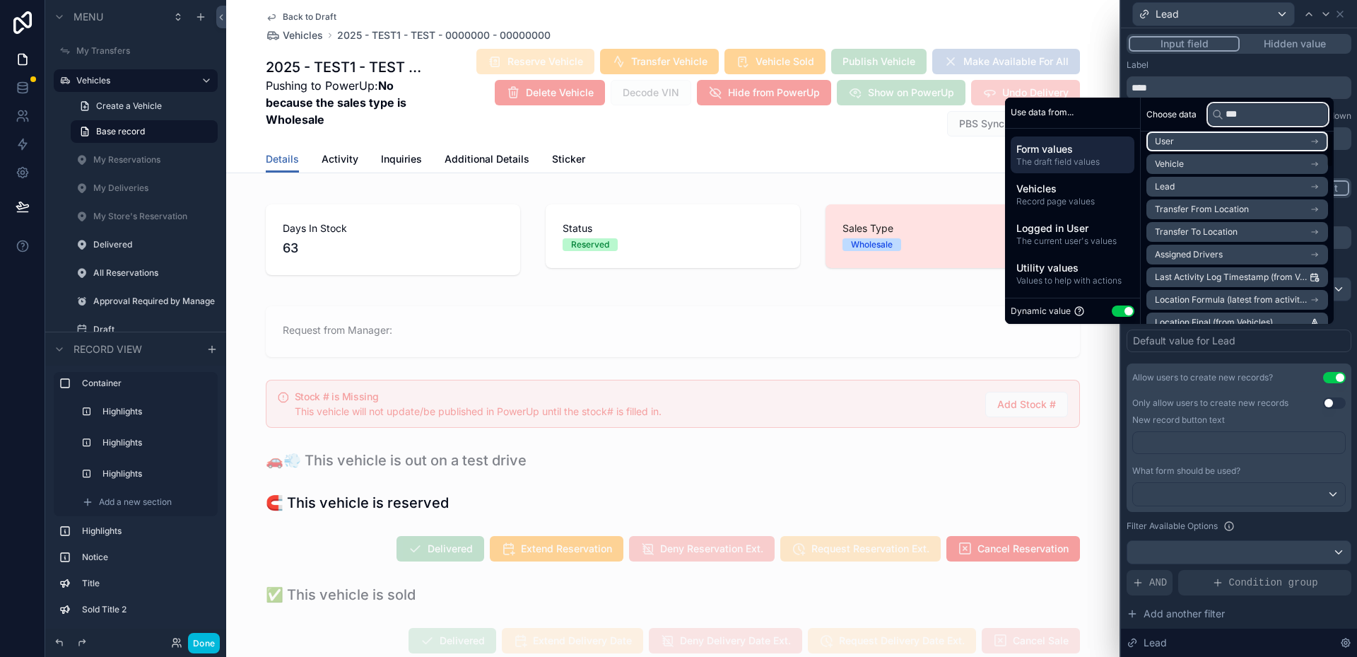
type input "****"
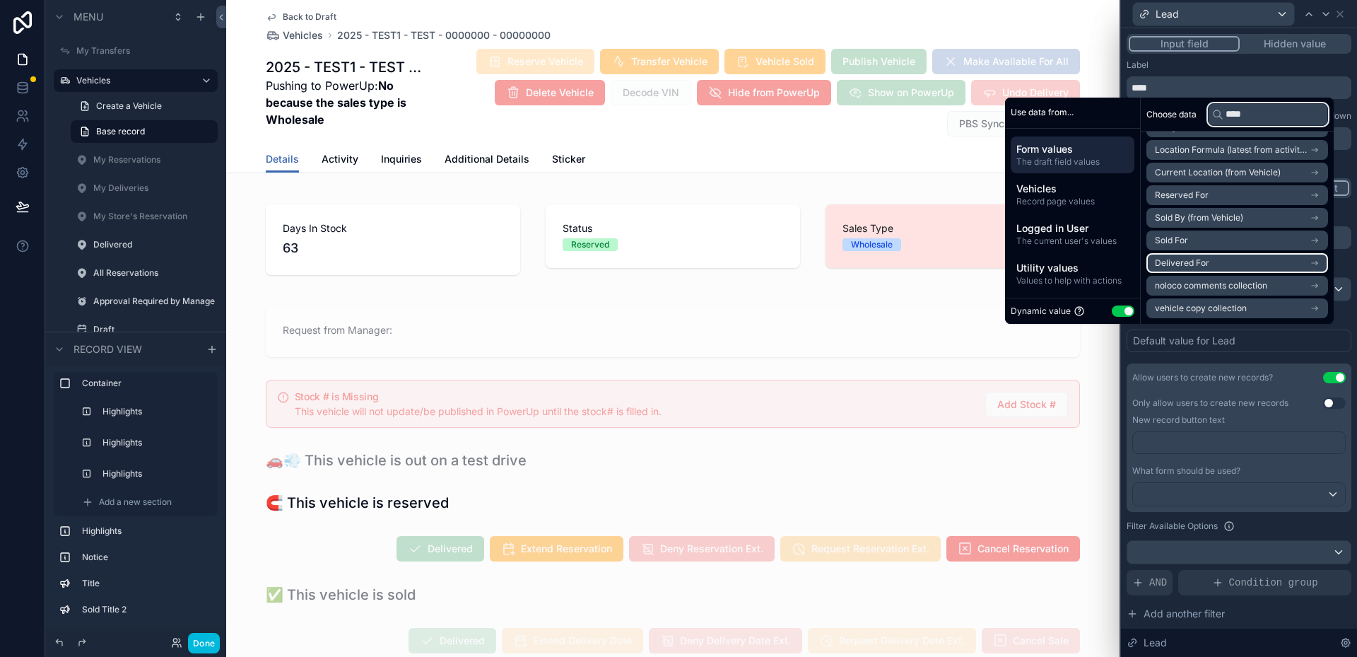
scroll to position [0, 0]
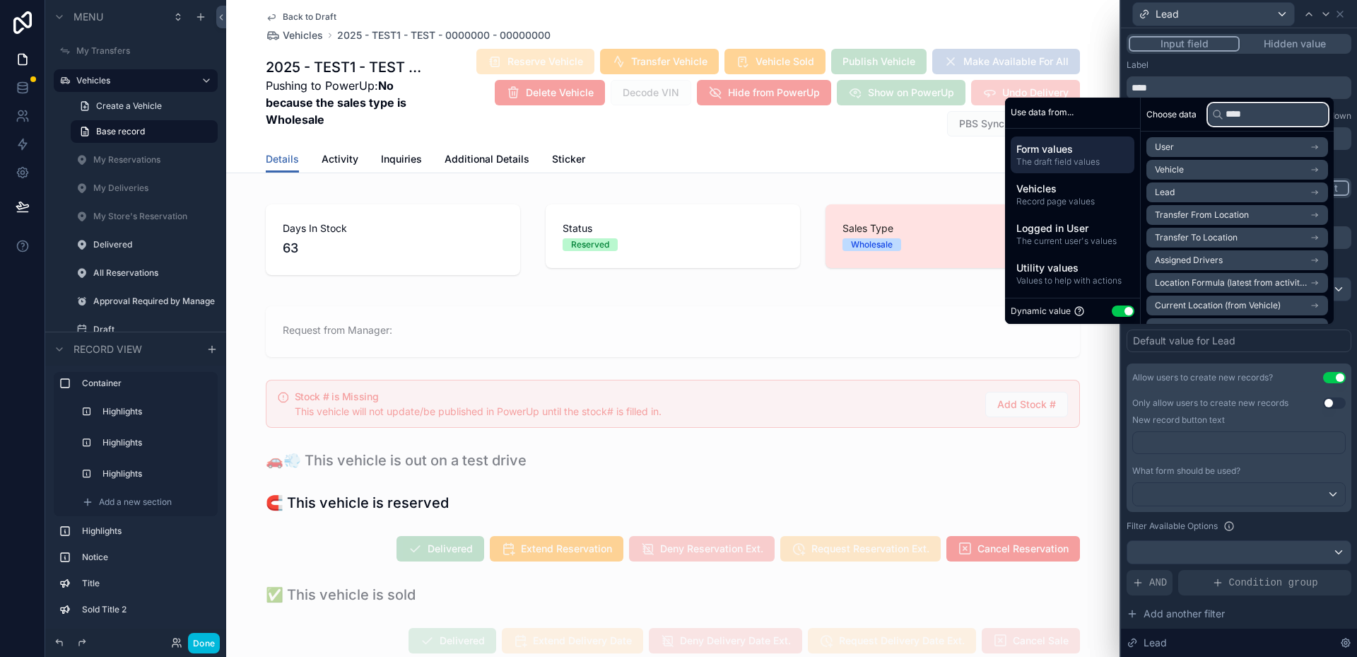
click at [1242, 107] on input "****" at bounding box center [1268, 114] width 120 height 23
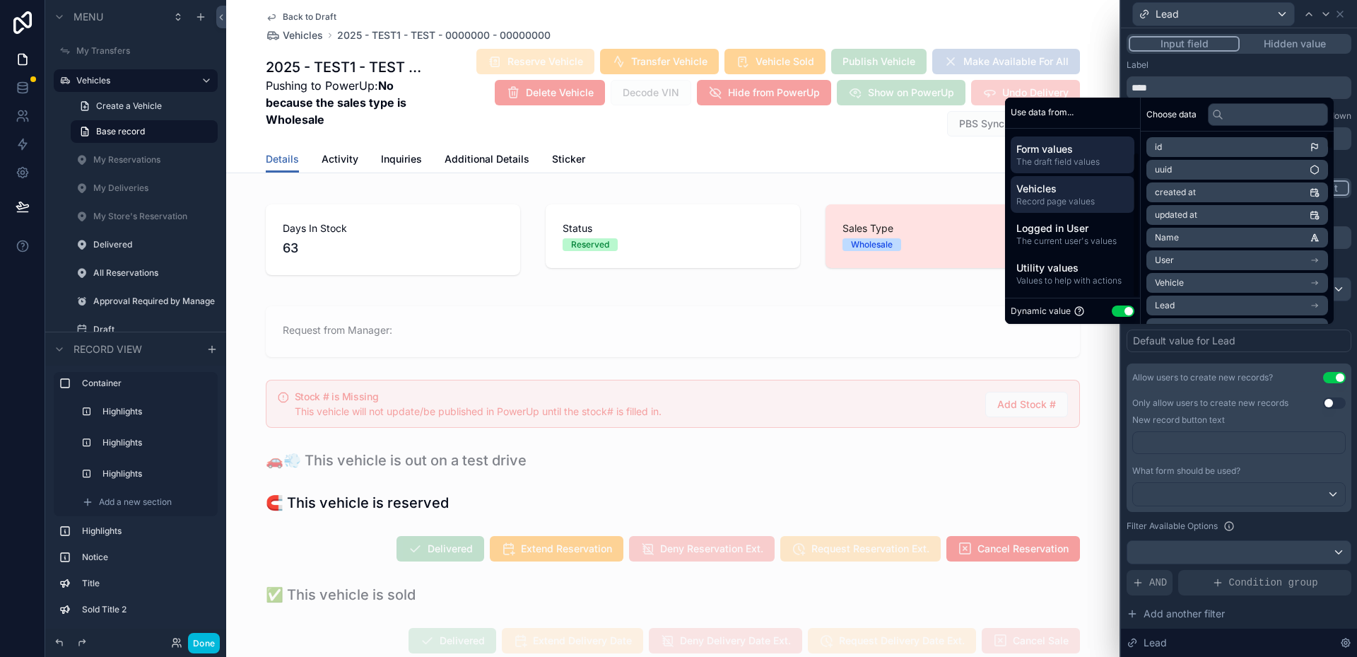
click at [1033, 187] on span "Vehicles" at bounding box center [1072, 189] width 112 height 14
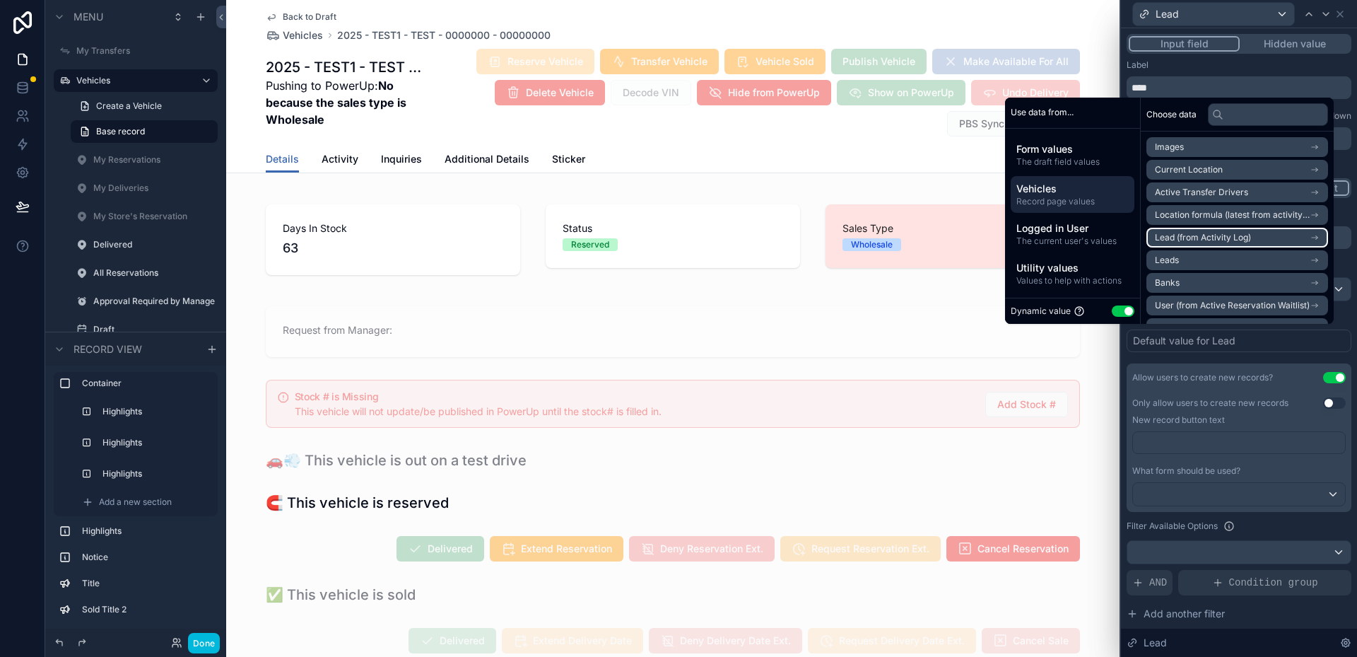
click at [1246, 235] on li "Lead (from Activity Log)" at bounding box center [1237, 238] width 182 height 20
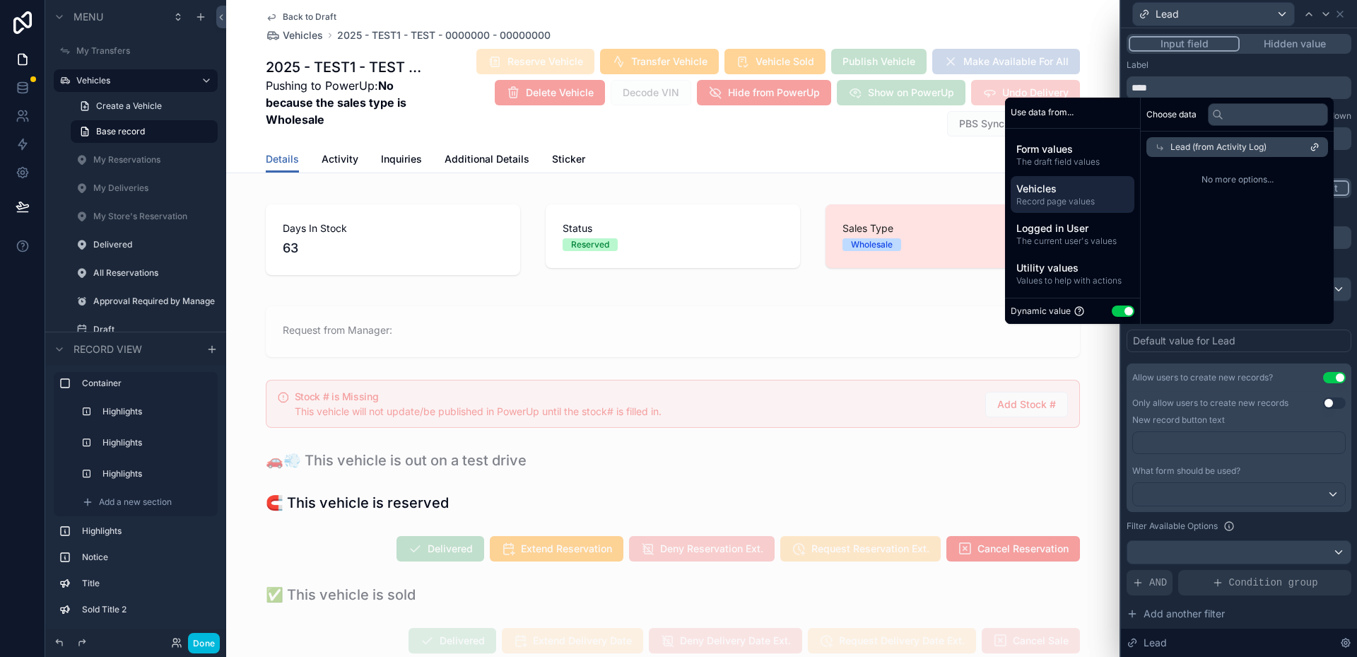
click at [1214, 148] on span "Lead (from Activity Log)" at bounding box center [1218, 146] width 96 height 11
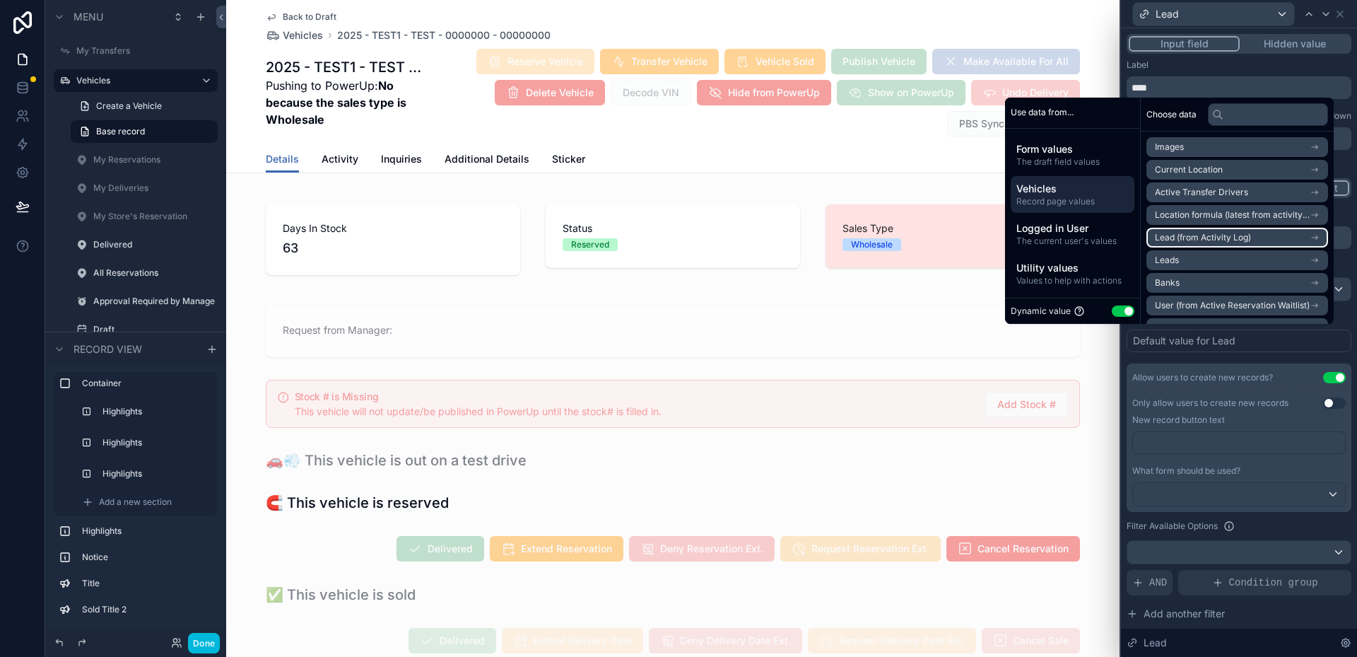
click at [1224, 233] on span "Lead (from Activity Log)" at bounding box center [1203, 237] width 96 height 11
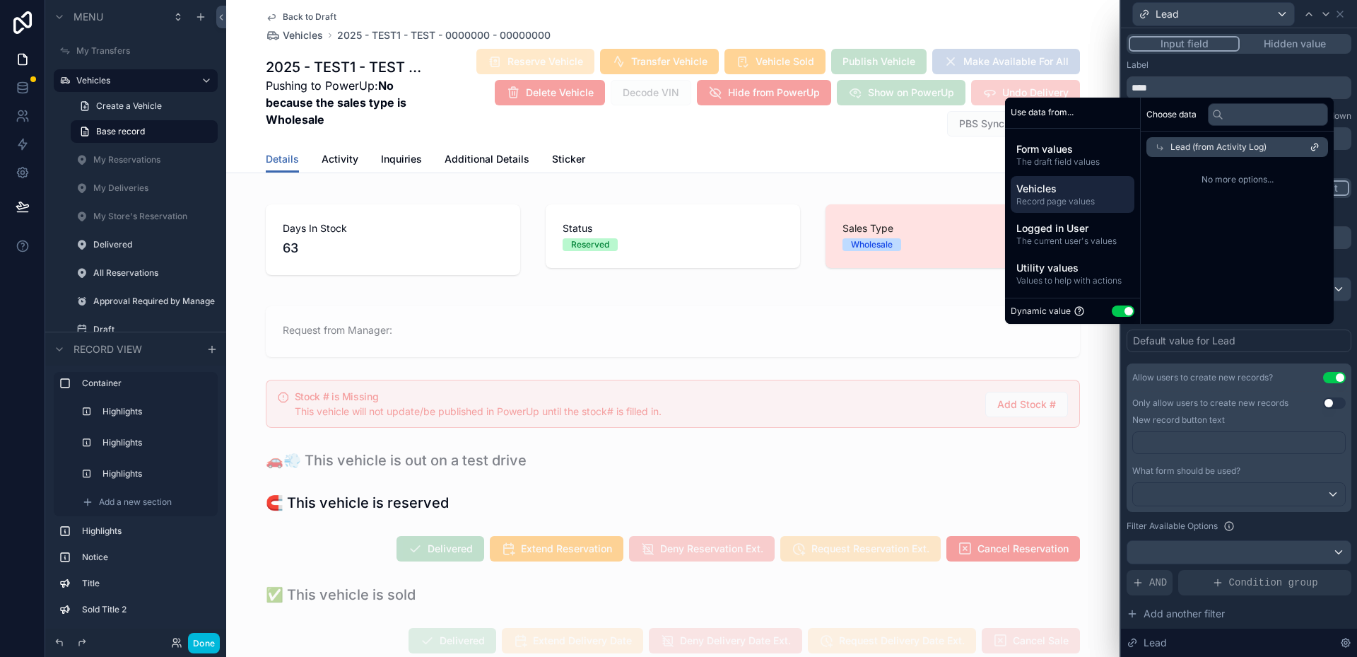
click at [1235, 182] on span "No more options..." at bounding box center [1237, 179] width 182 height 11
drag, startPoint x: 1235, startPoint y: 182, endPoint x: 1210, endPoint y: 184, distance: 24.8
click at [1210, 184] on span "No more options..." at bounding box center [1237, 179] width 182 height 11
click at [1201, 177] on span "No more options..." at bounding box center [1237, 179] width 182 height 11
drag, startPoint x: 1201, startPoint y: 177, endPoint x: 1274, endPoint y: 176, distance: 72.8
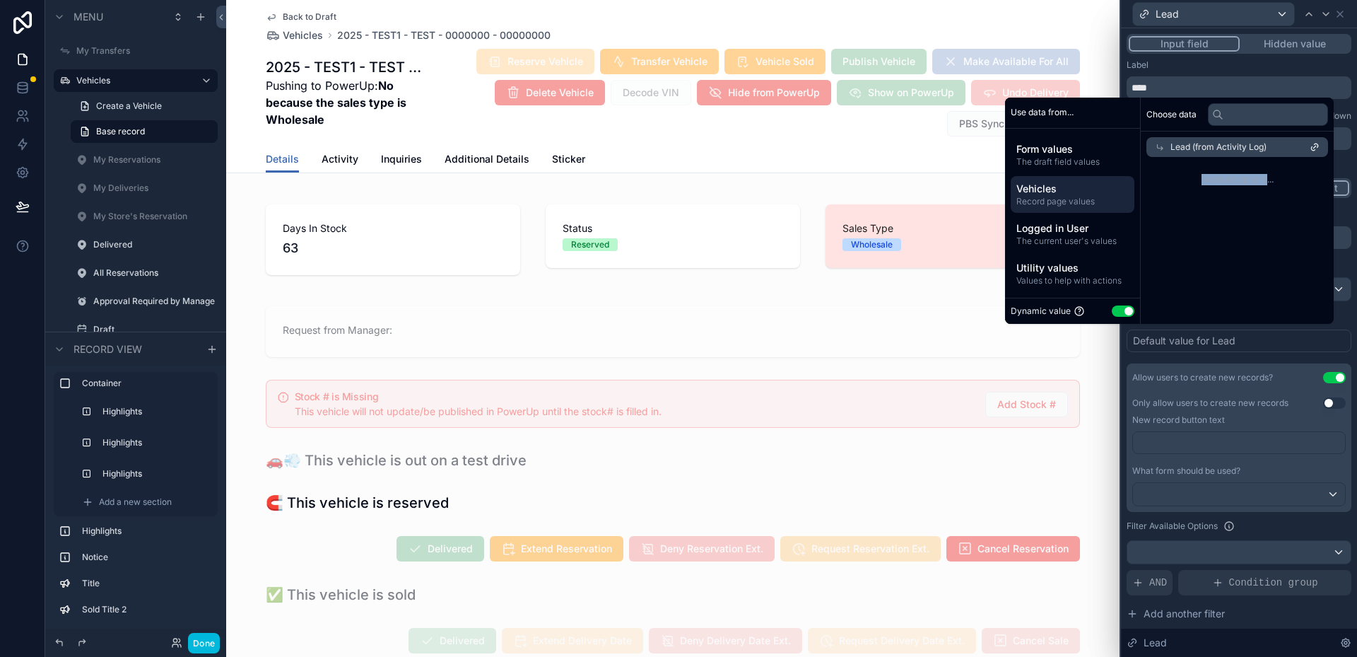
click at [1270, 176] on span "No more options..." at bounding box center [1237, 179] width 182 height 11
click at [1274, 176] on span "No more options..." at bounding box center [1237, 179] width 182 height 11
click at [1246, 143] on span "Lead (from Activity Log)" at bounding box center [1218, 146] width 96 height 11
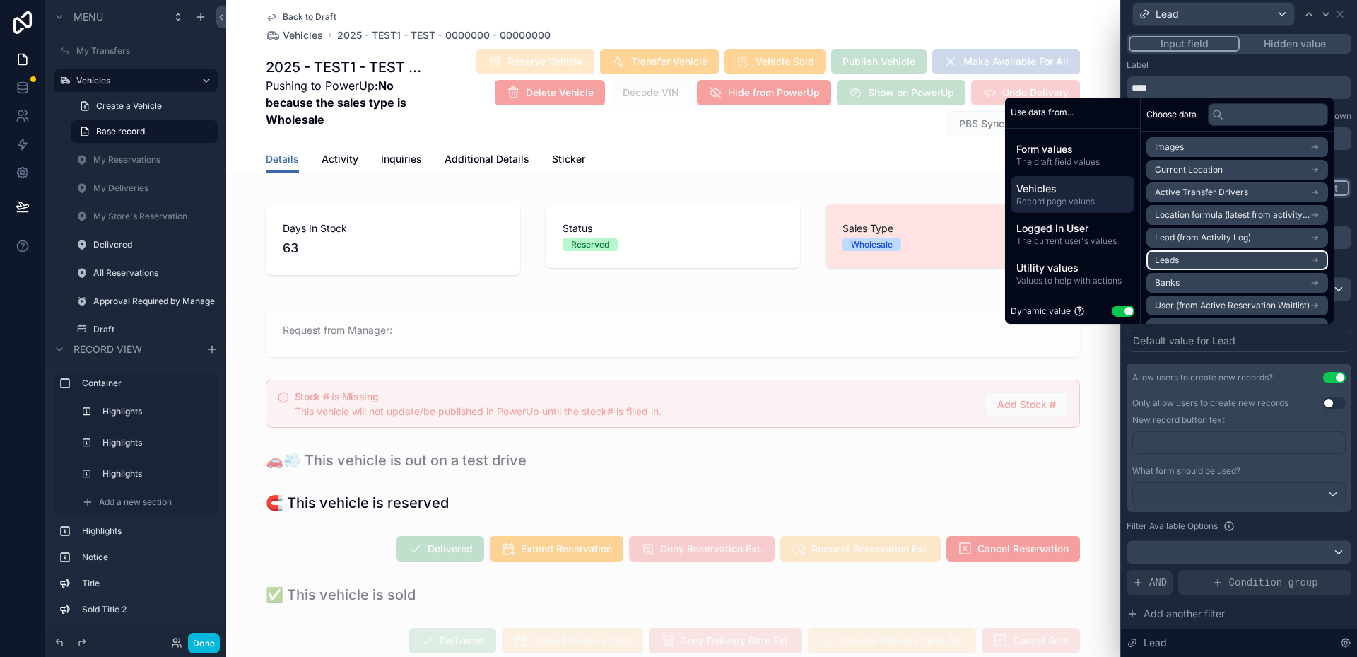
click at [1237, 259] on li "Leads" at bounding box center [1237, 260] width 182 height 20
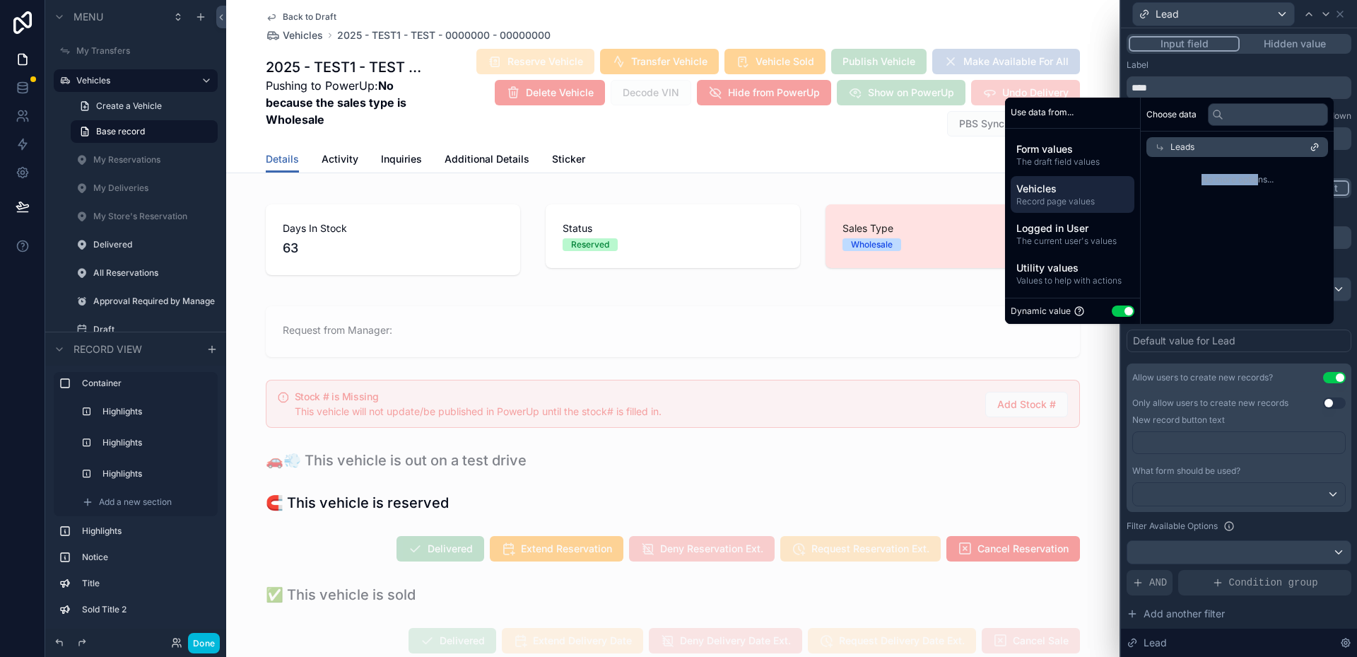
drag, startPoint x: 1197, startPoint y: 171, endPoint x: 1290, endPoint y: 178, distance: 93.6
click at [1284, 178] on div "No more options..." at bounding box center [1237, 179] width 193 height 45
click at [1290, 178] on span "No more options..." at bounding box center [1237, 179] width 182 height 11
click at [1075, 191] on span "Vehicles" at bounding box center [1072, 189] width 112 height 14
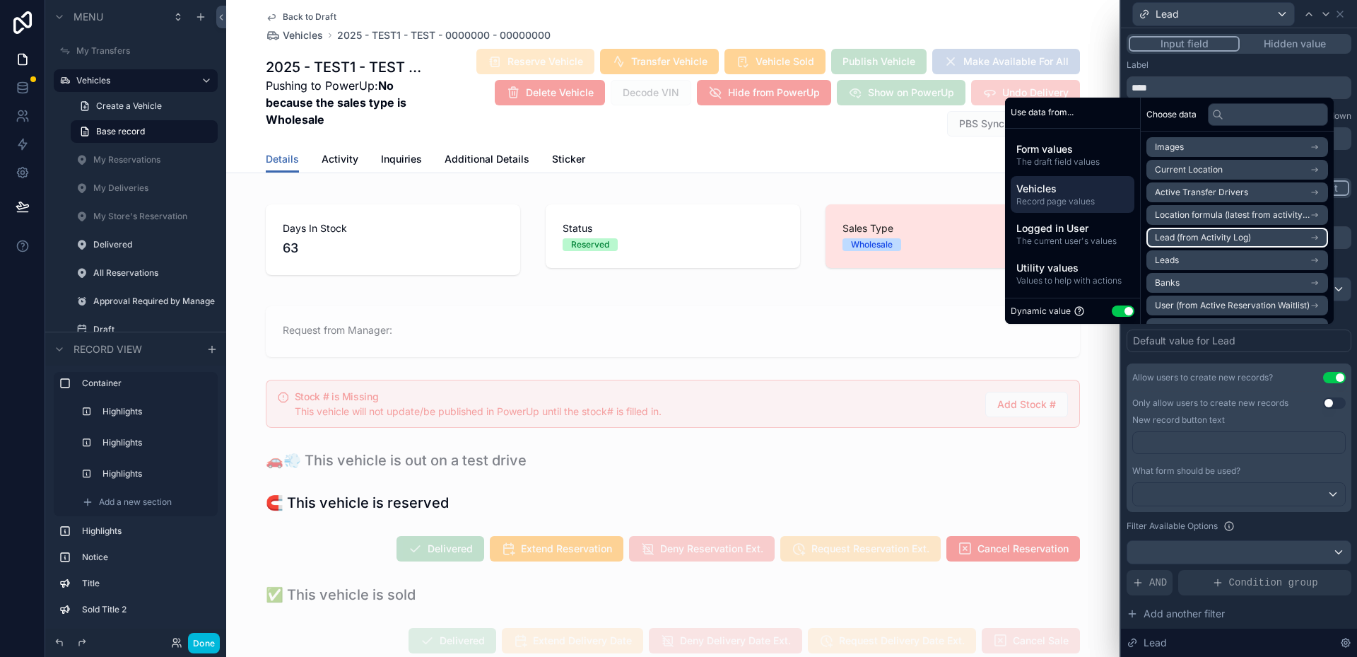
click at [1199, 237] on span "Lead (from Activity Log)" at bounding box center [1203, 237] width 96 height 11
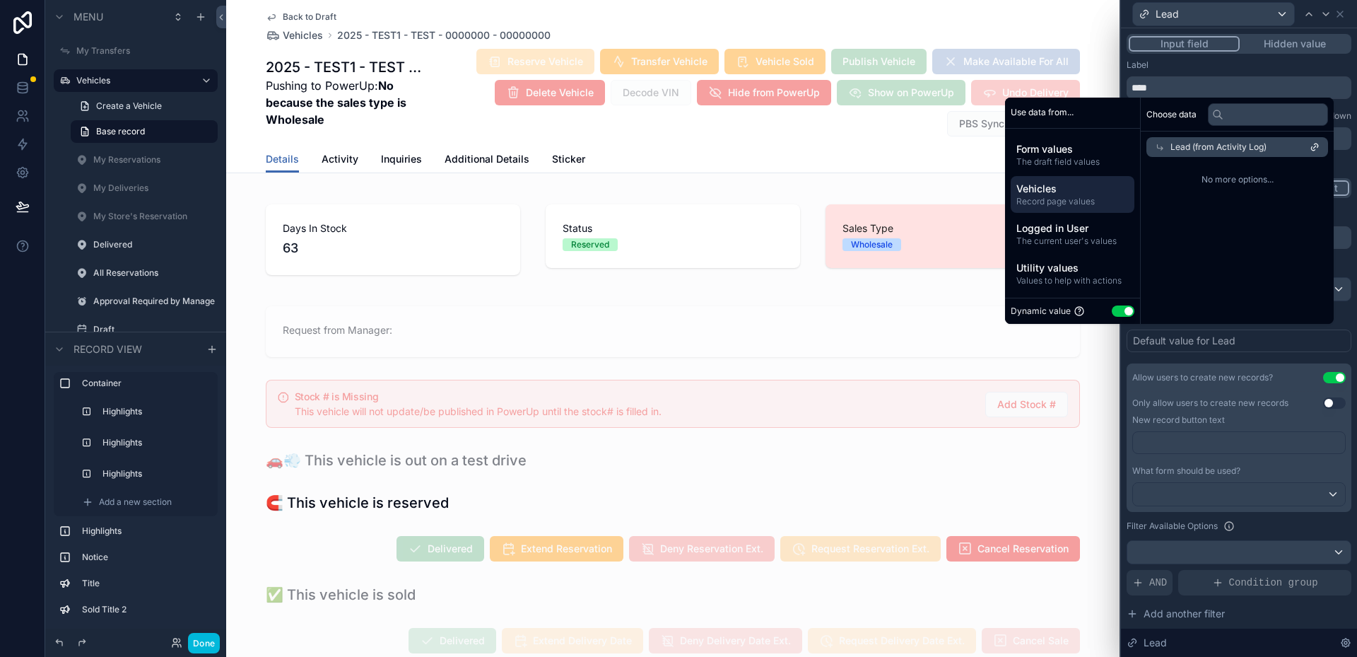
click at [1317, 143] on icon at bounding box center [1316, 145] width 4 height 4
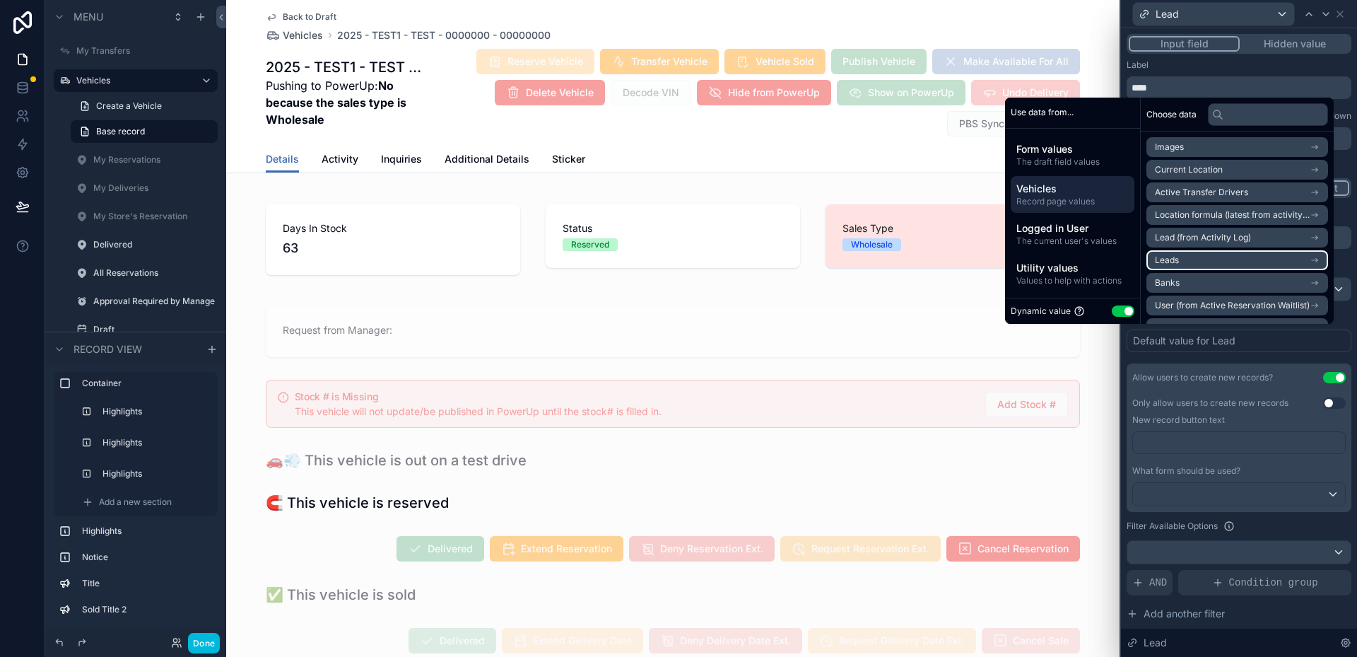
click at [1287, 257] on li "Leads" at bounding box center [1237, 260] width 182 height 20
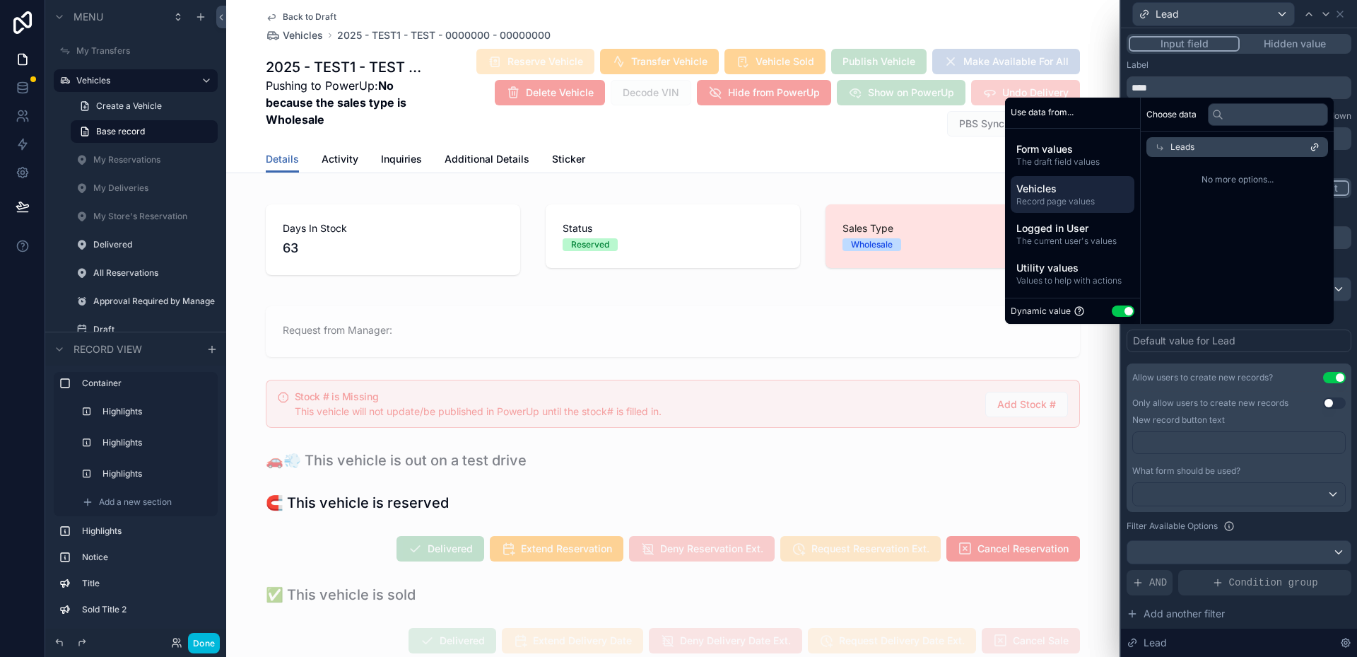
click at [1270, 175] on span "No more options..." at bounding box center [1237, 179] width 182 height 11
drag, startPoint x: 1270, startPoint y: 175, endPoint x: 1243, endPoint y: 174, distance: 27.6
click at [1243, 174] on span "No more options..." at bounding box center [1237, 179] width 182 height 11
click at [1112, 309] on button "Use setting" at bounding box center [1123, 310] width 23 height 11
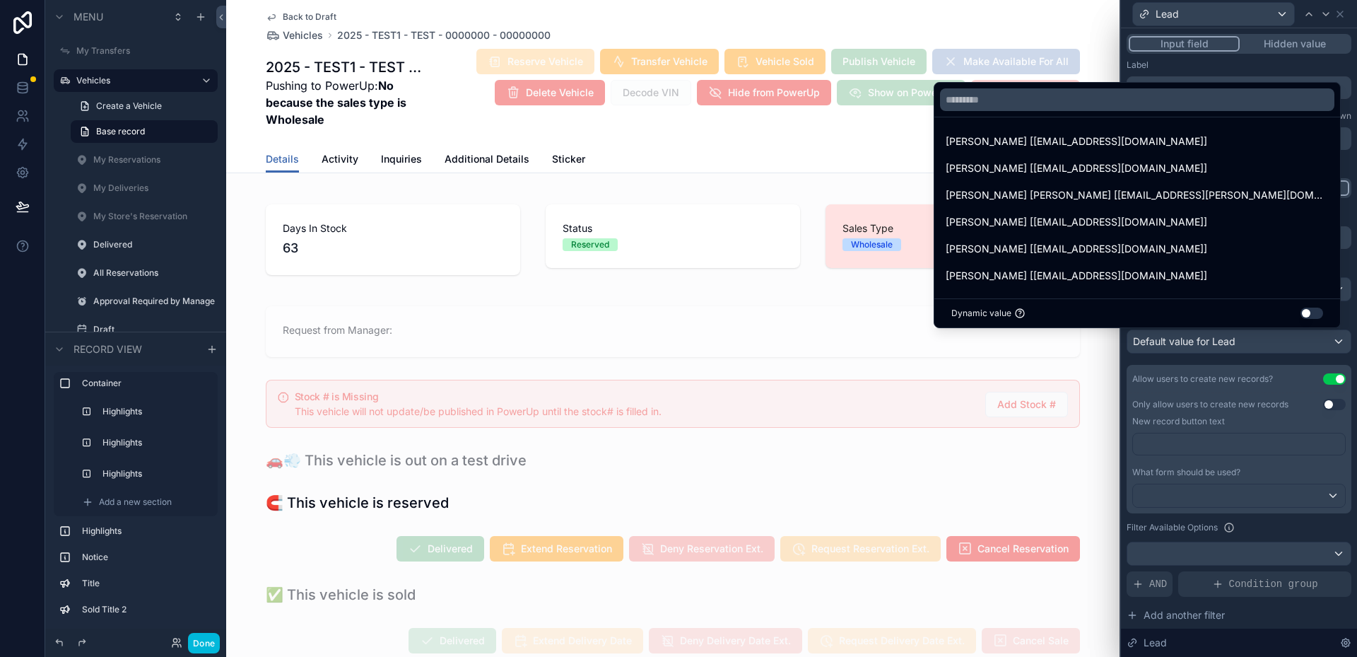
click at [1305, 312] on button "Use setting" at bounding box center [1311, 312] width 23 height 11
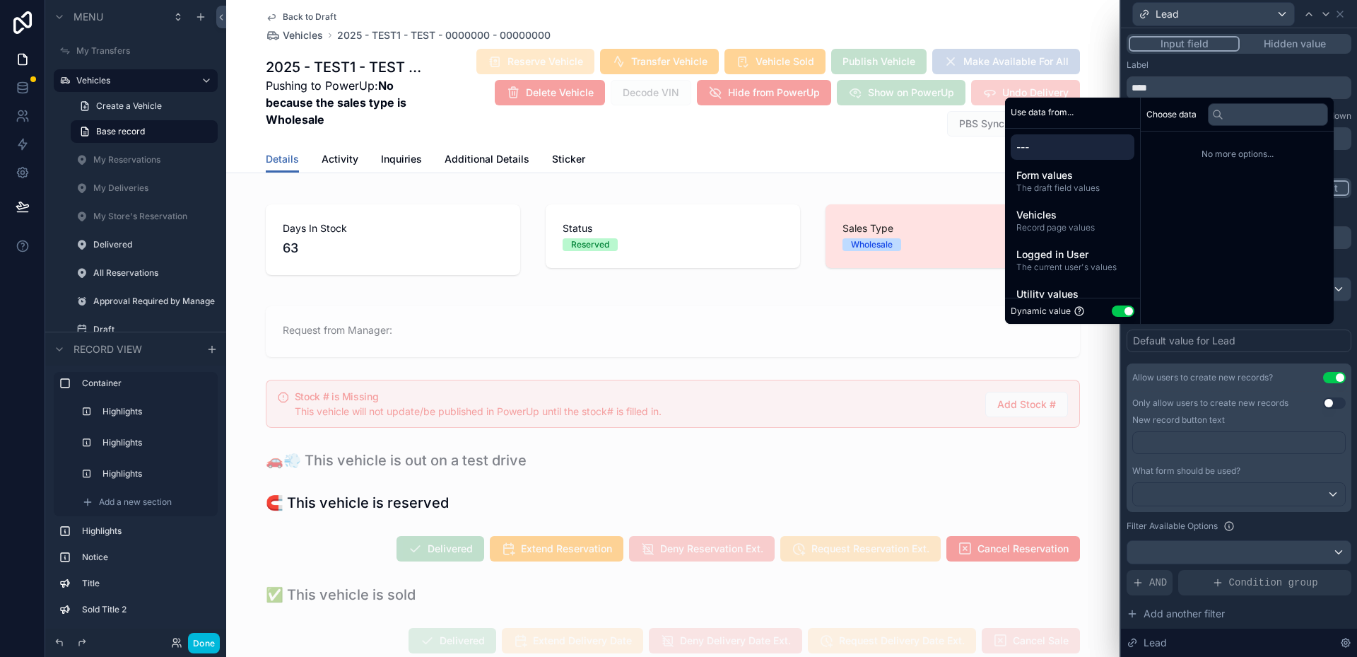
click at [1177, 232] on div "Choose data No more options..." at bounding box center [1237, 211] width 193 height 226
click at [1045, 230] on span "Record page values" at bounding box center [1072, 227] width 112 height 11
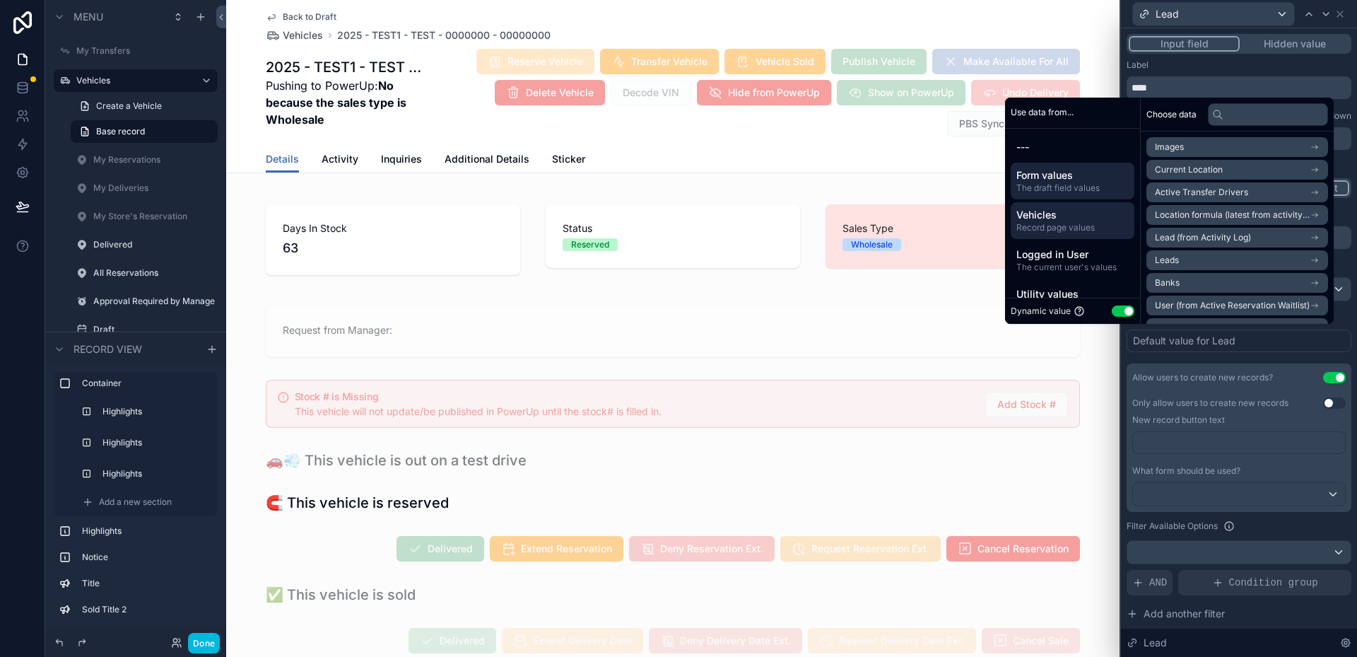
click at [1033, 189] on span "The draft field values" at bounding box center [1072, 187] width 112 height 11
click at [1058, 220] on span "Vehicles" at bounding box center [1072, 215] width 112 height 14
click at [1044, 197] on div "Form values The draft field values" at bounding box center [1073, 181] width 124 height 37
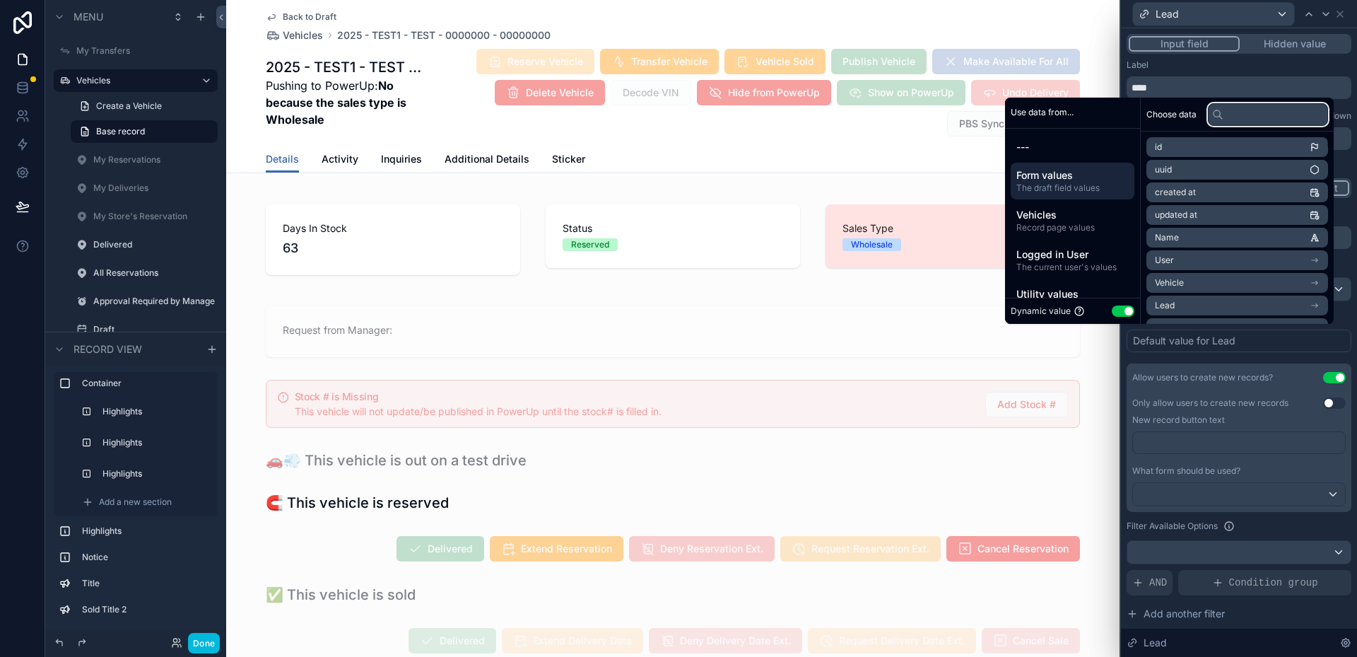
click at [1217, 114] on input "text" at bounding box center [1268, 114] width 120 height 23
click at [1084, 220] on span "Vehicles" at bounding box center [1072, 215] width 112 height 14
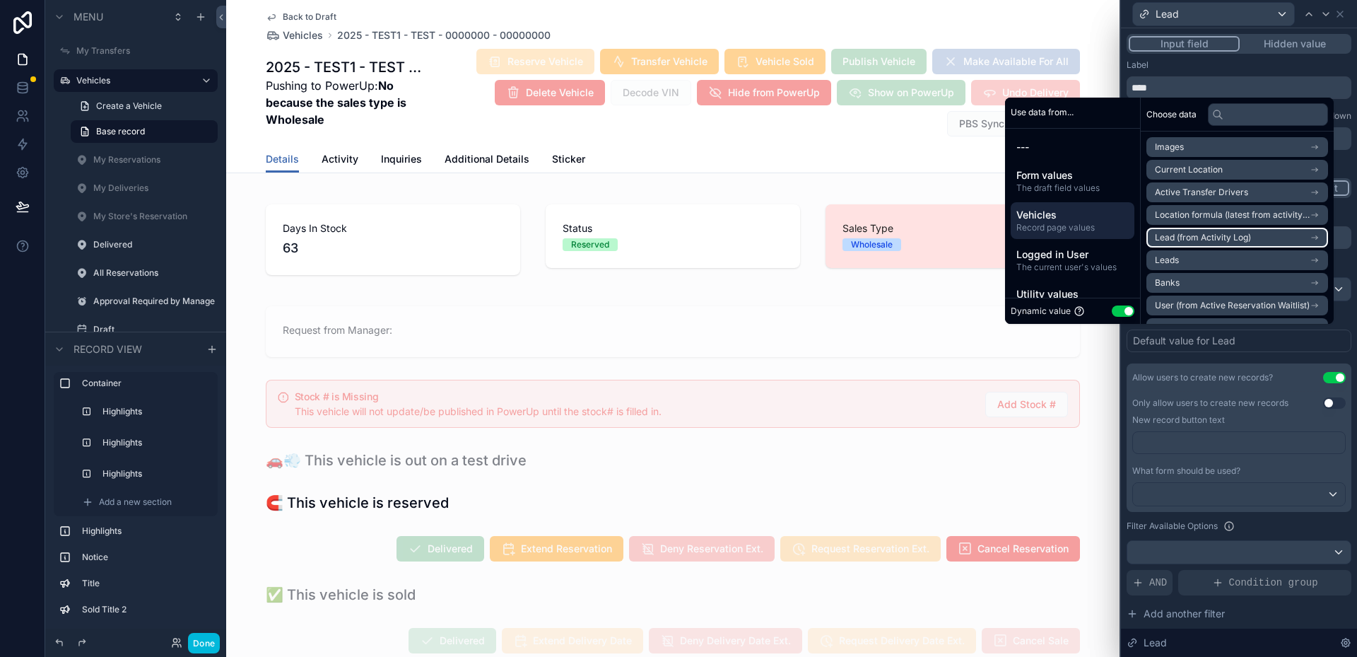
click at [1239, 235] on span "Lead (from Activity Log)" at bounding box center [1203, 237] width 96 height 11
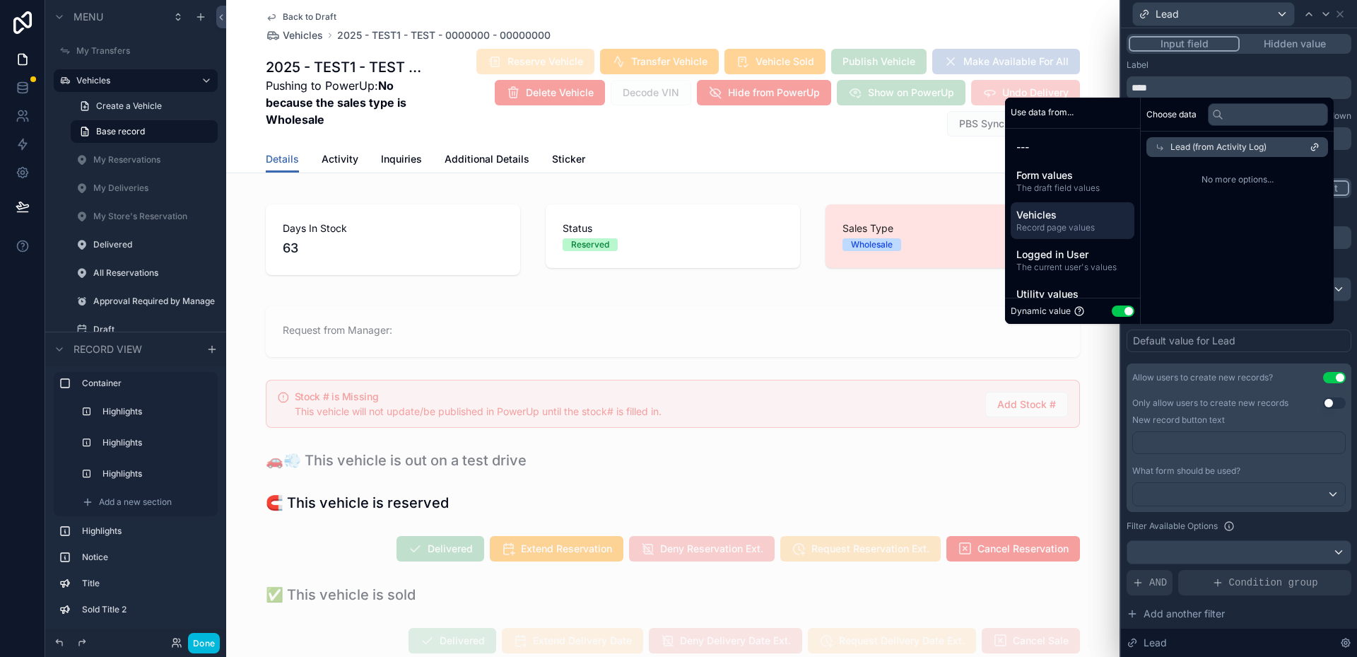
click at [1253, 177] on span "No more options..." at bounding box center [1237, 179] width 182 height 11
drag, startPoint x: 1253, startPoint y: 177, endPoint x: 1205, endPoint y: 181, distance: 48.2
click at [1205, 181] on span "No more options..." at bounding box center [1237, 179] width 182 height 11
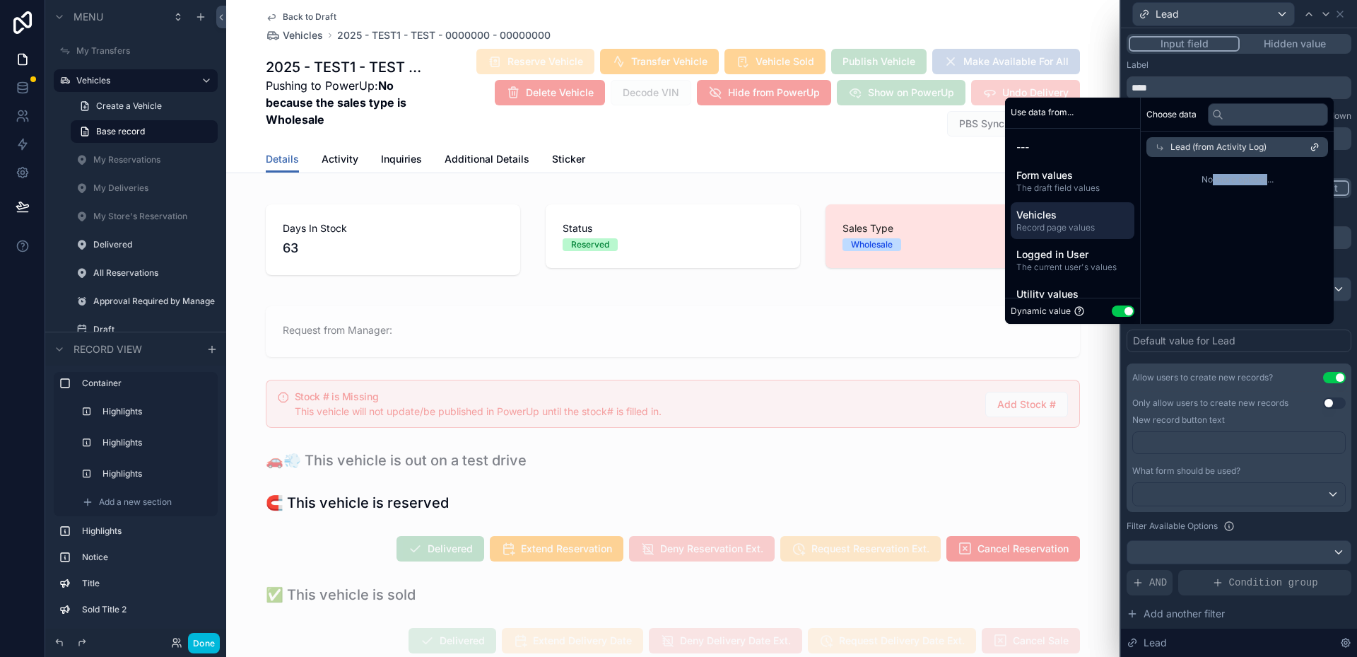
drag, startPoint x: 1205, startPoint y: 181, endPoint x: 1259, endPoint y: 188, distance: 54.2
click at [1259, 188] on div "No more options..." at bounding box center [1237, 179] width 193 height 45
click at [1118, 312] on button "Use setting" at bounding box center [1123, 310] width 23 height 11
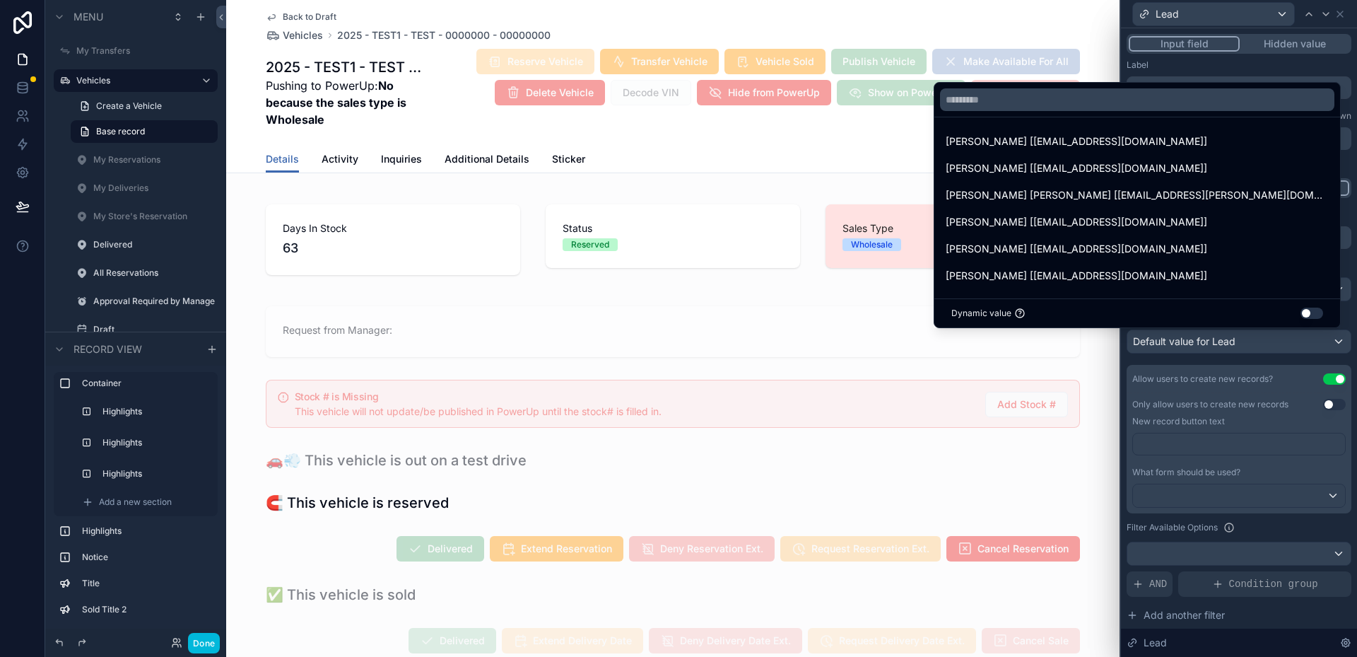
click at [1175, 369] on div at bounding box center [1239, 328] width 236 height 657
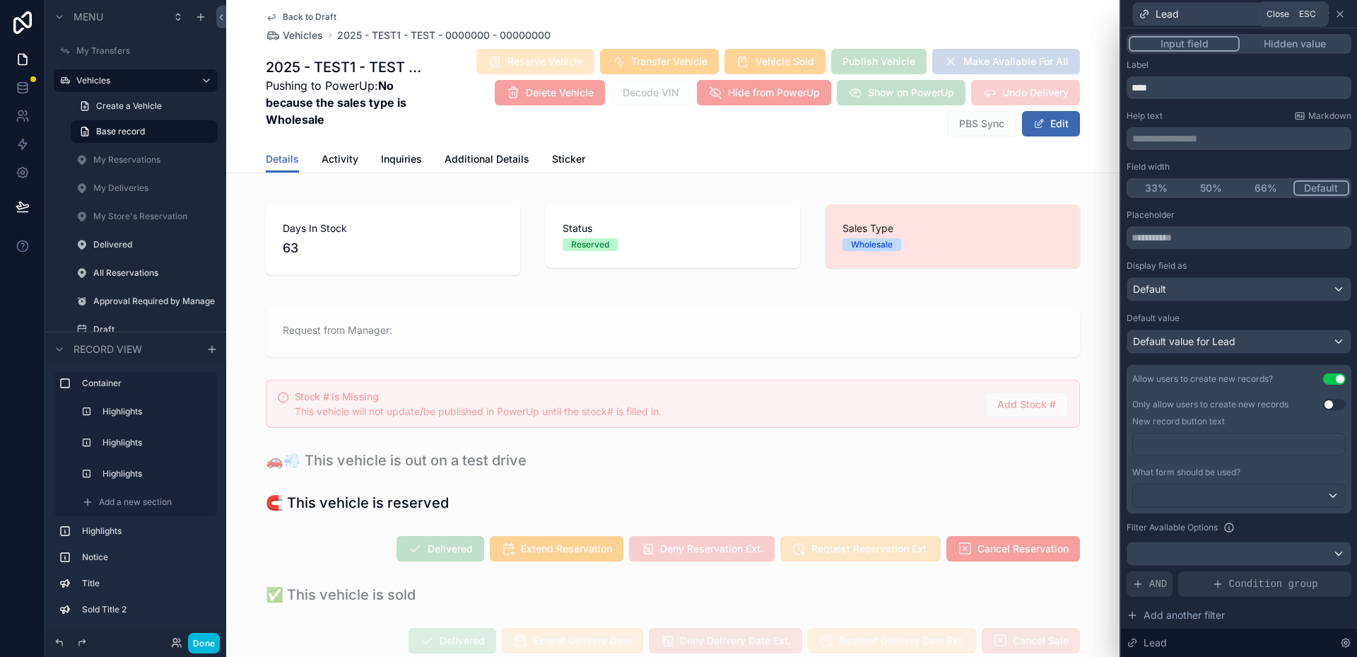
click at [1338, 13] on icon at bounding box center [1339, 13] width 11 height 11
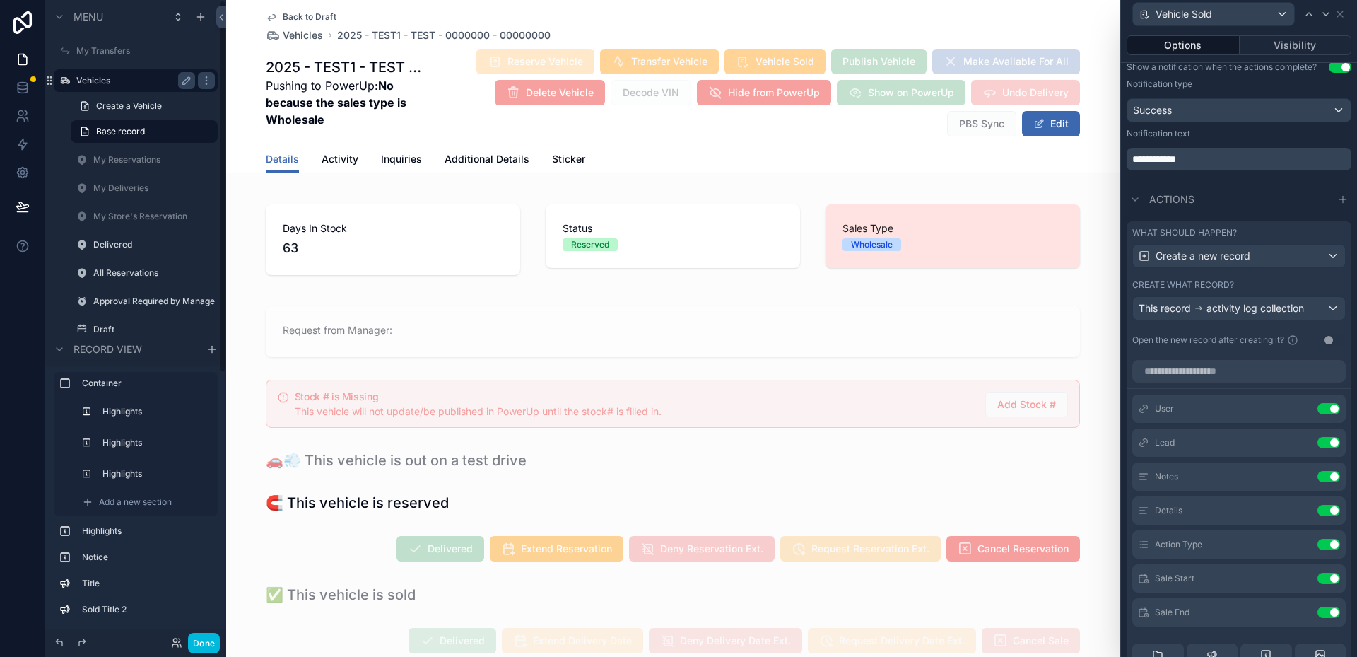
click at [108, 81] on label "Vehicles" at bounding box center [132, 80] width 113 height 11
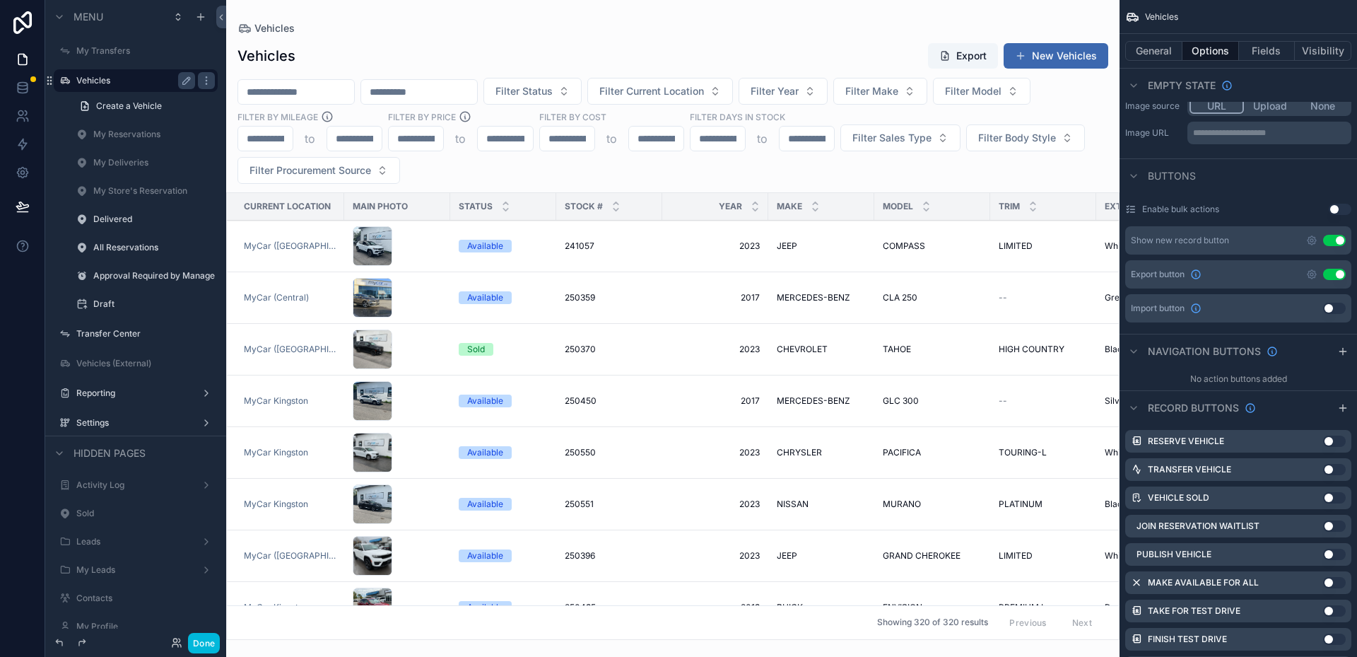
click at [425, 342] on div "scrollable content" at bounding box center [672, 328] width 893 height 657
click at [423, 342] on div "scrollable content" at bounding box center [397, 349] width 89 height 40
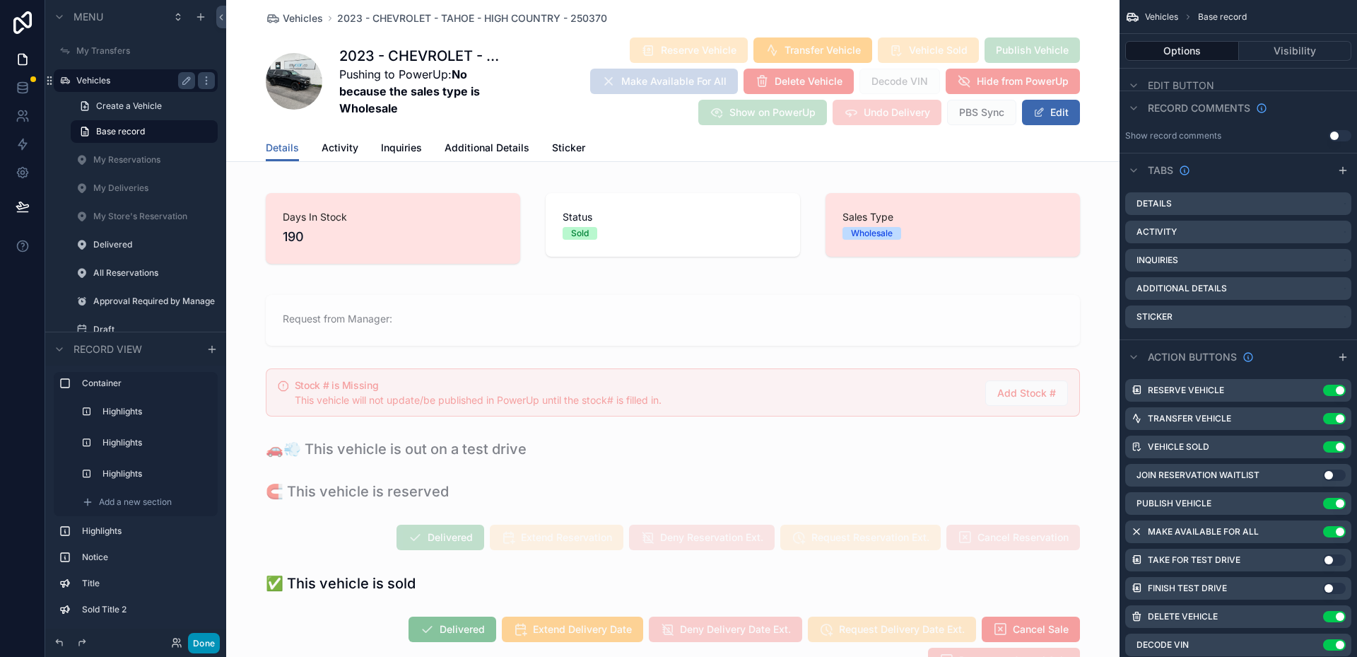
click at [199, 643] on button "Done" at bounding box center [204, 643] width 32 height 20
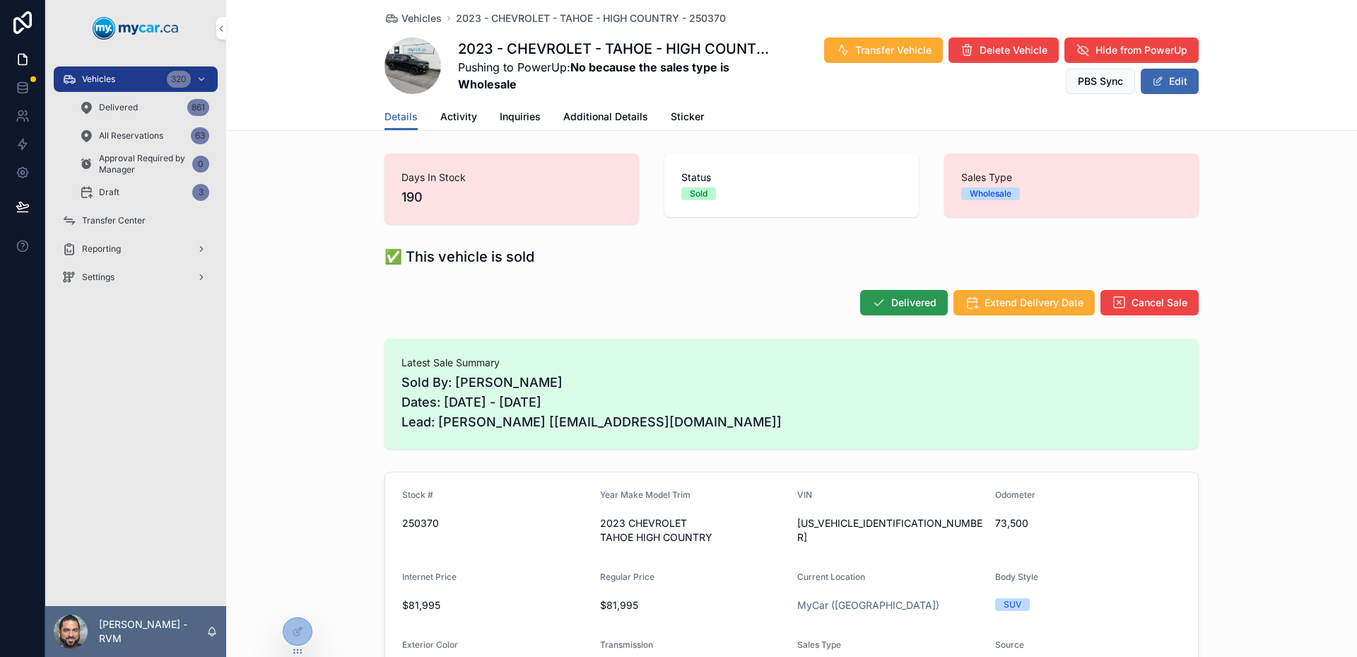
click at [891, 302] on span "Delivered" at bounding box center [913, 302] width 45 height 14
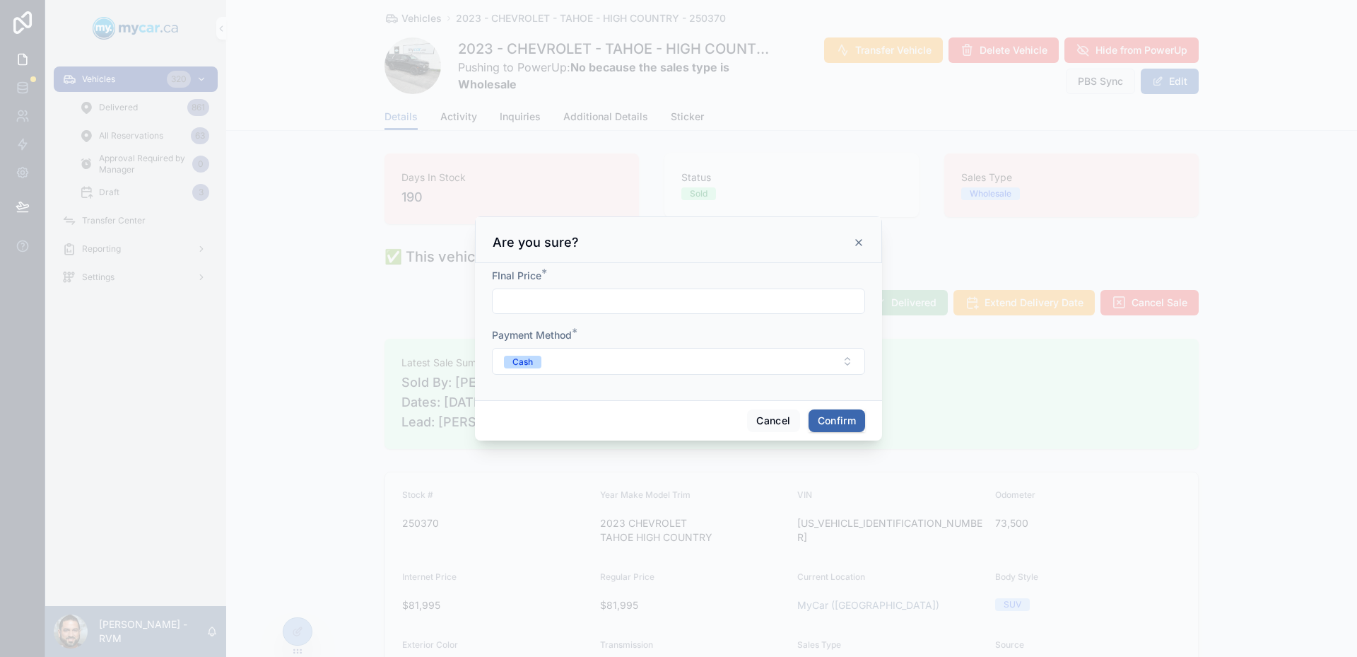
click at [731, 286] on div "FInal Price *" at bounding box center [678, 291] width 373 height 45
click at [735, 300] on input "text" at bounding box center [679, 301] width 372 height 20
click at [816, 418] on button "Confirm" at bounding box center [837, 420] width 57 height 23
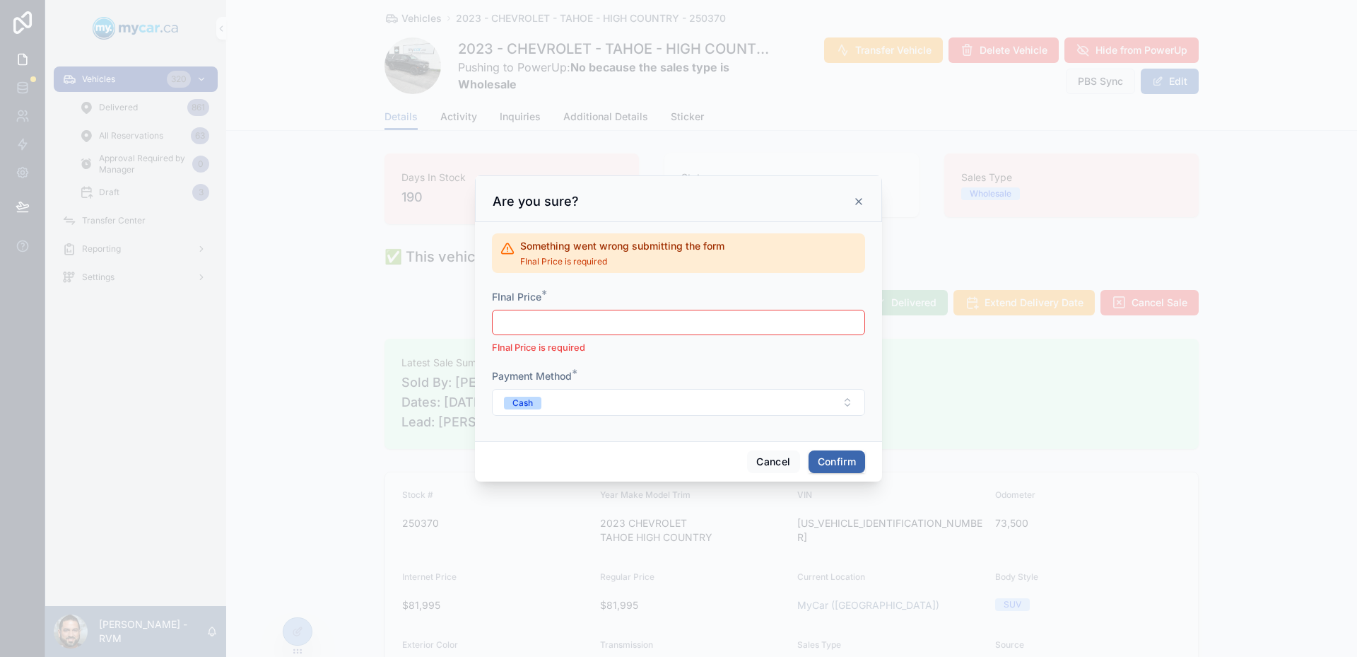
click at [766, 315] on input "text" at bounding box center [679, 322] width 372 height 20
type input "******"
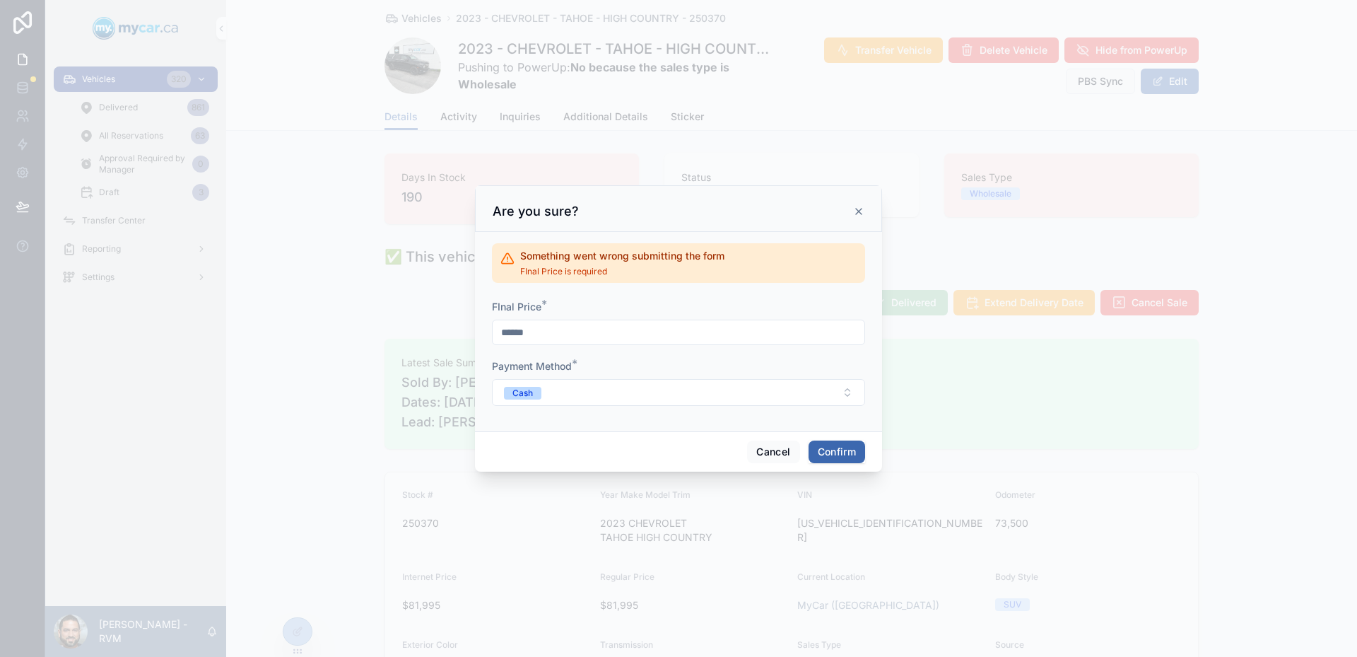
click at [822, 448] on button "Confirm" at bounding box center [837, 451] width 57 height 23
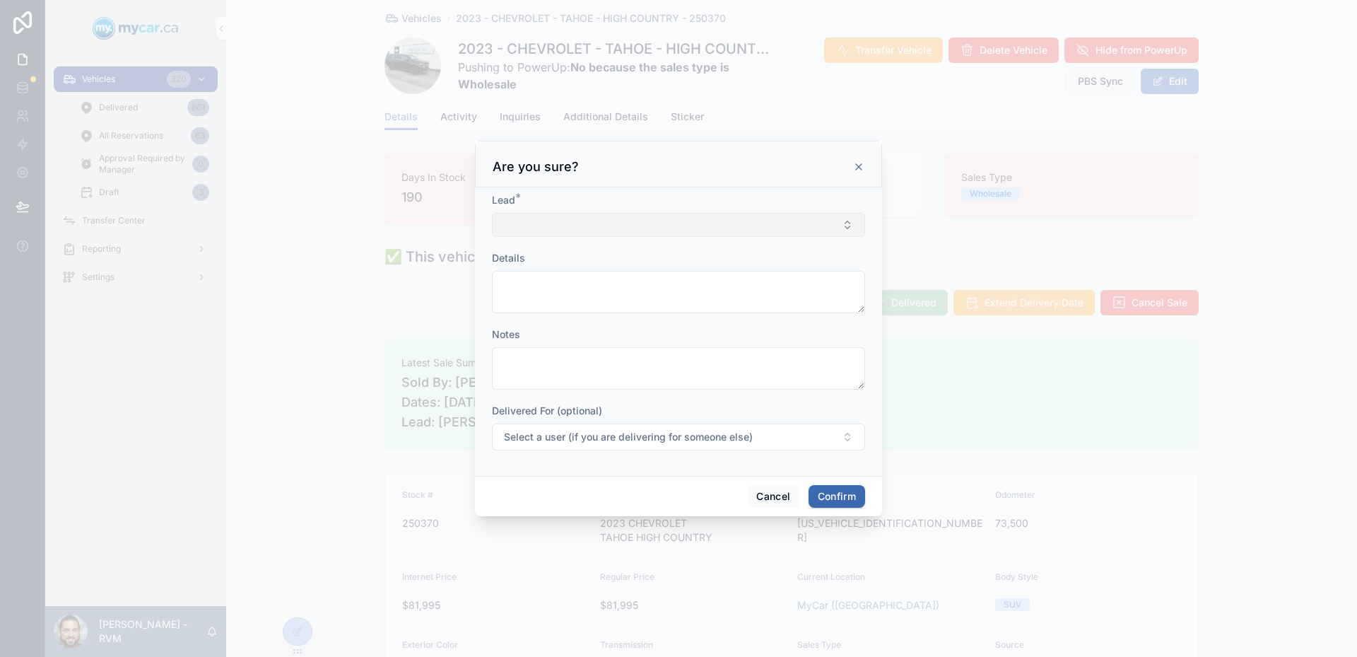
click at [603, 221] on button "Select Button" at bounding box center [678, 225] width 373 height 24
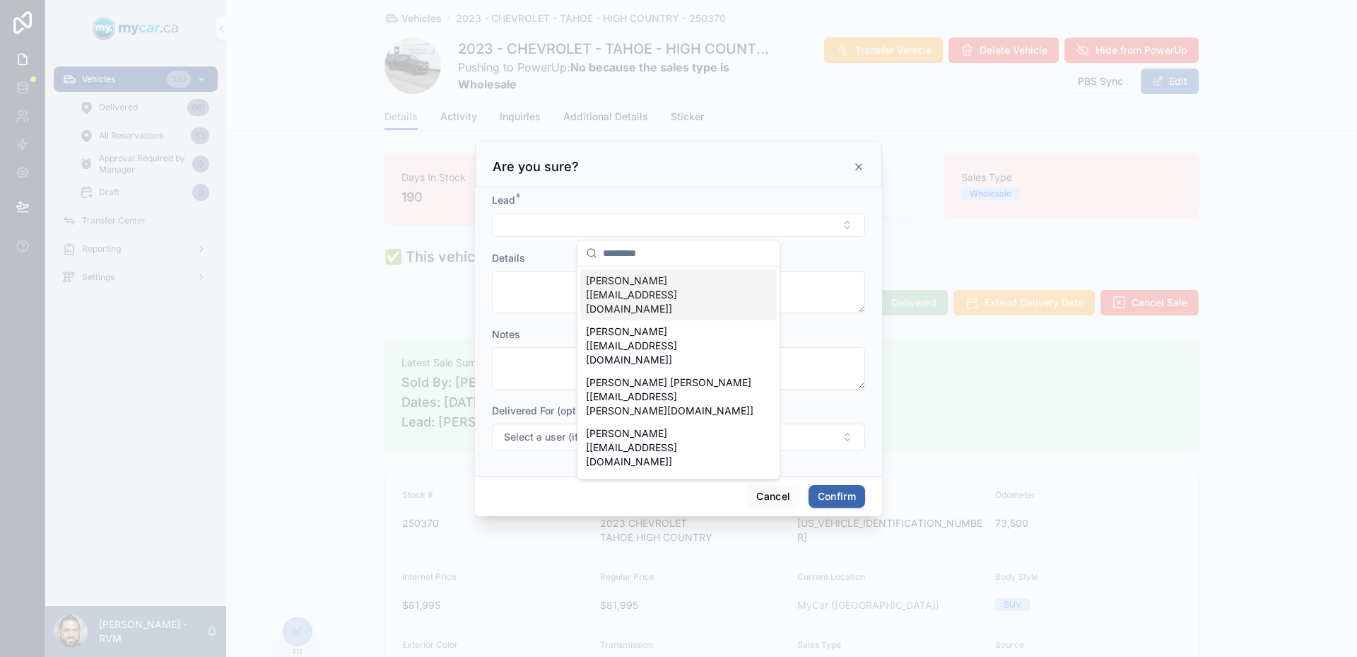
click at [797, 248] on form "Lead * Details Notes Delivered For (optional) Select a user (if you are deliver…" at bounding box center [678, 328] width 373 height 271
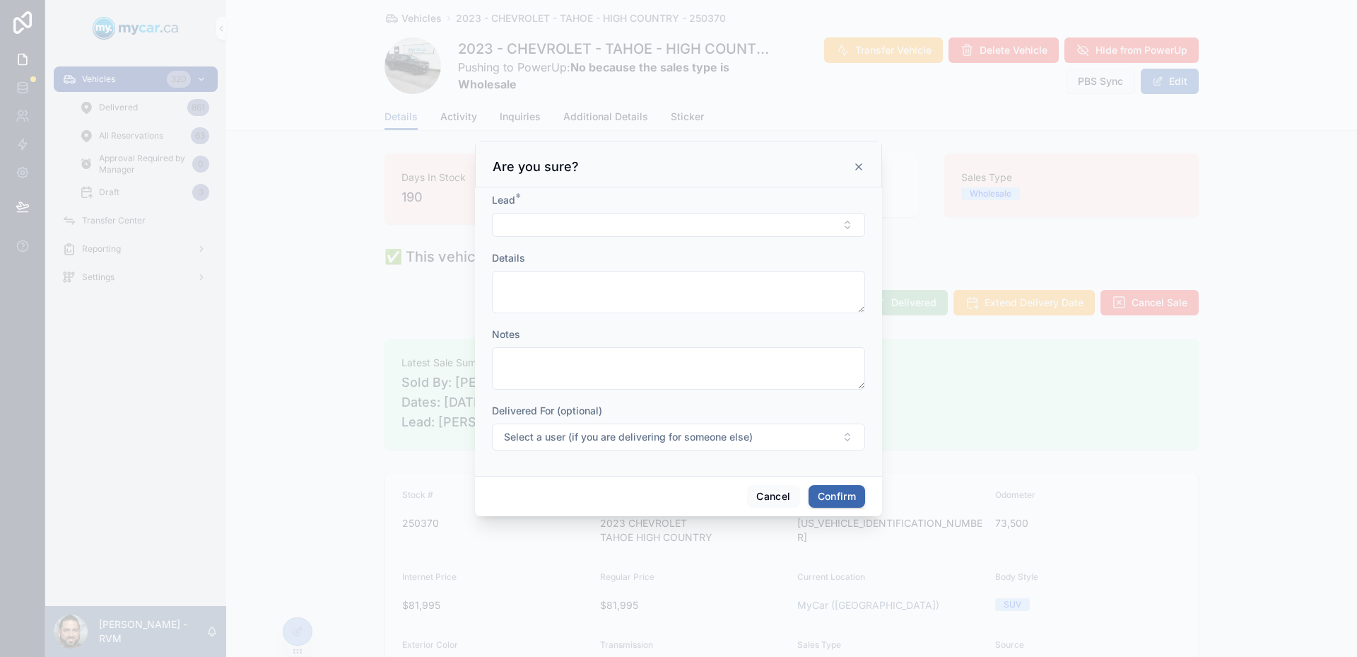
click at [864, 167] on icon at bounding box center [858, 166] width 11 height 11
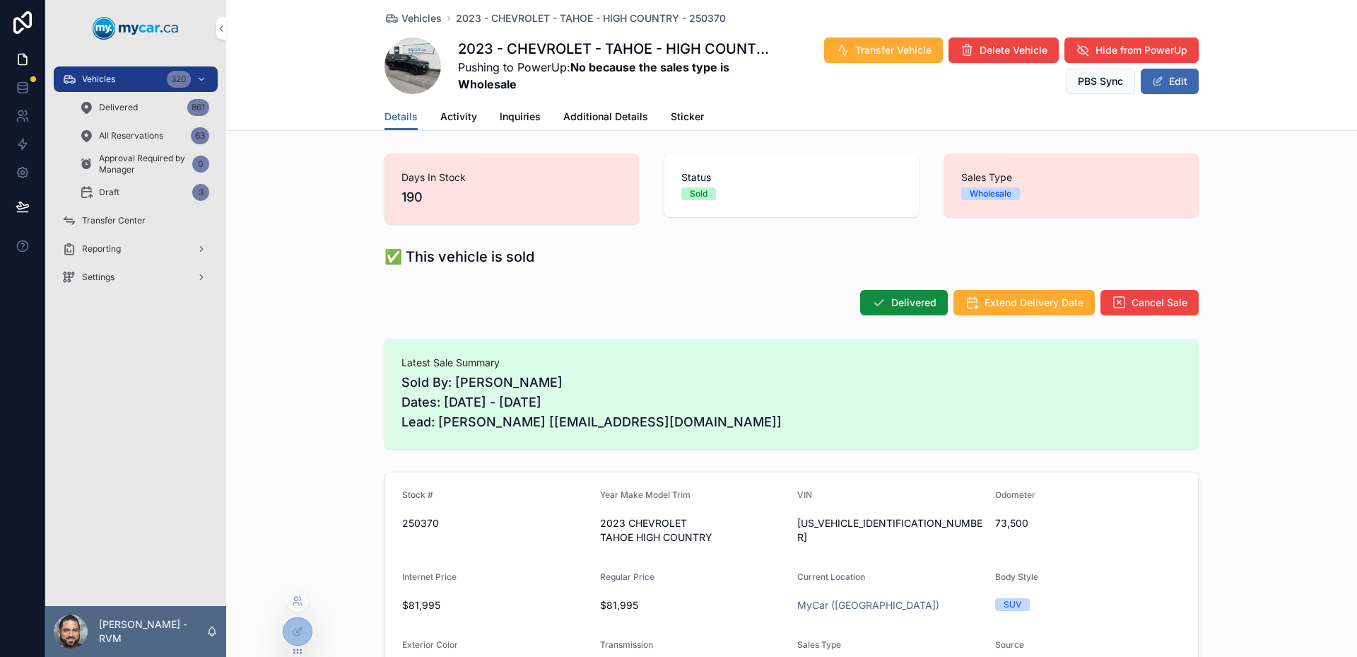
click at [293, 607] on div at bounding box center [297, 600] width 23 height 23
click at [293, 622] on div at bounding box center [297, 631] width 28 height 27
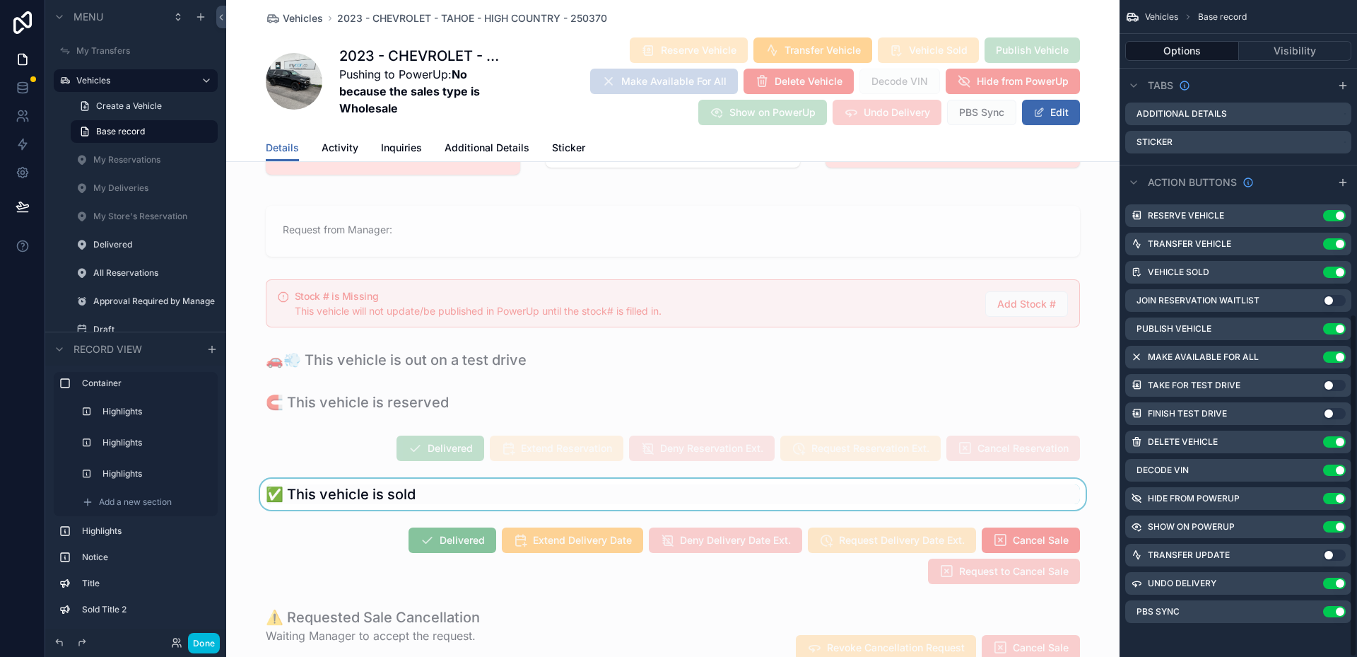
scroll to position [141, 0]
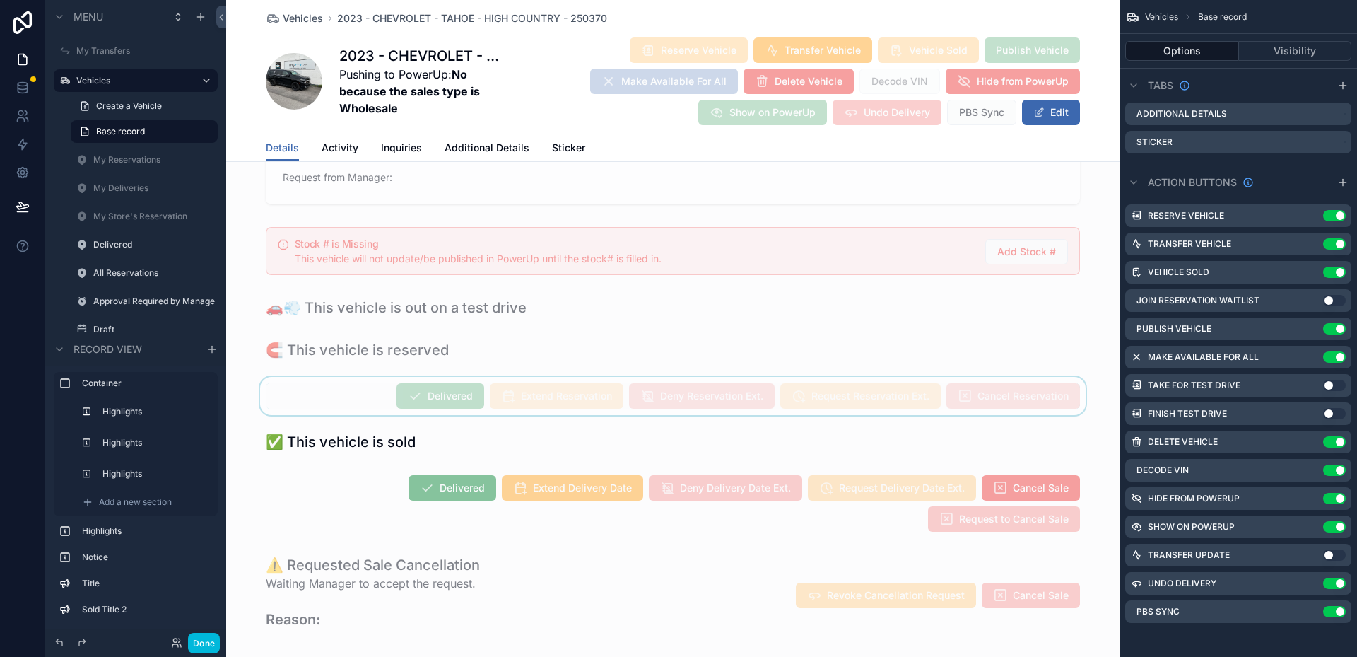
click at [766, 382] on div "scrollable content" at bounding box center [672, 396] width 893 height 38
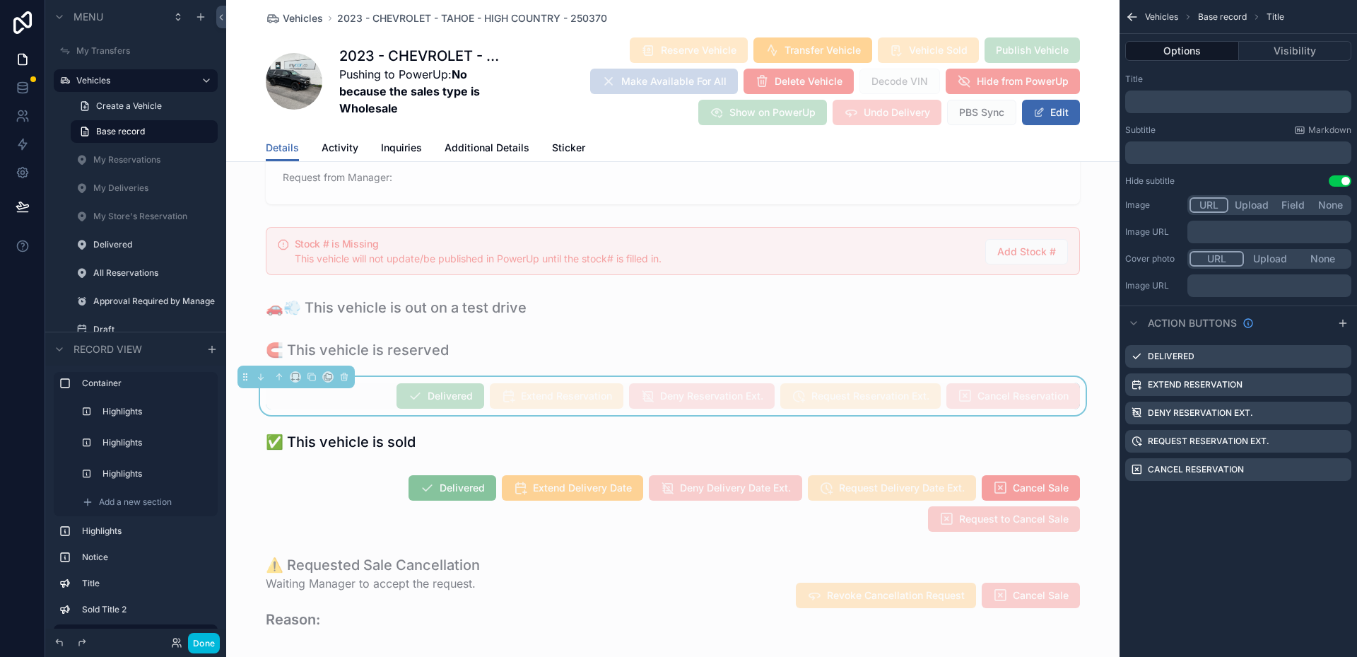
scroll to position [0, 0]
click at [1345, 360] on icon "scrollable content" at bounding box center [1339, 356] width 11 height 11
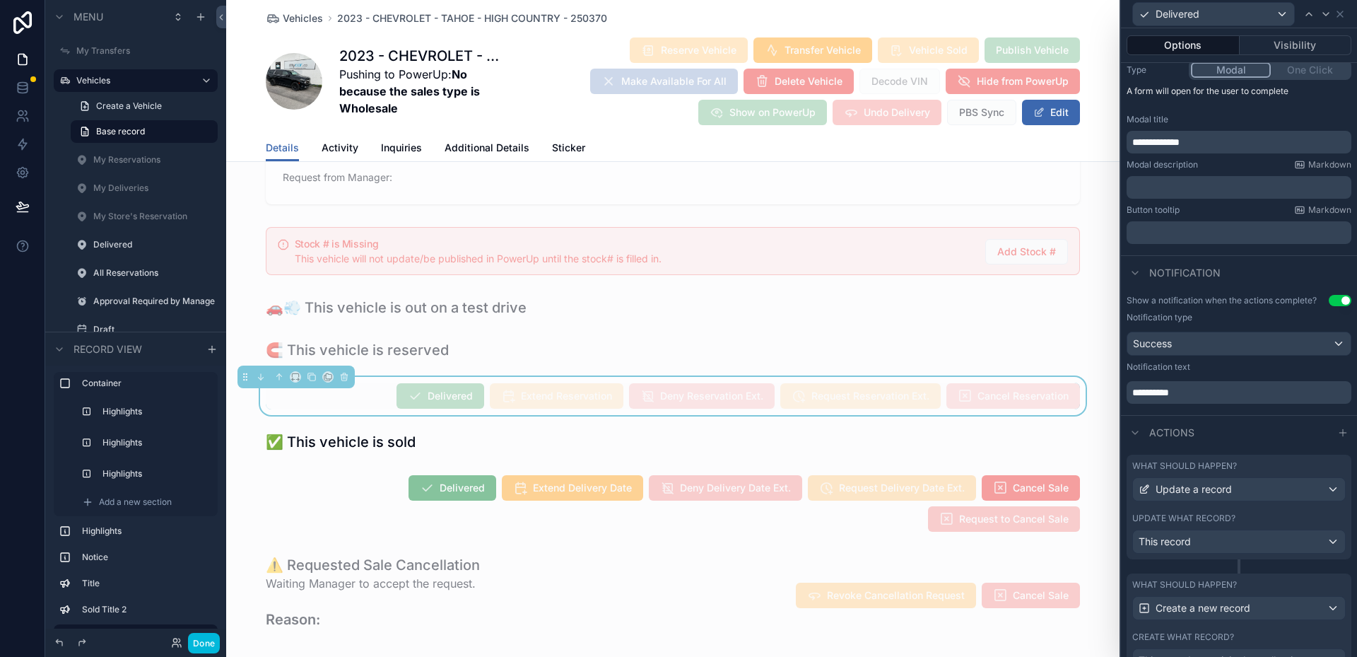
scroll to position [266, 0]
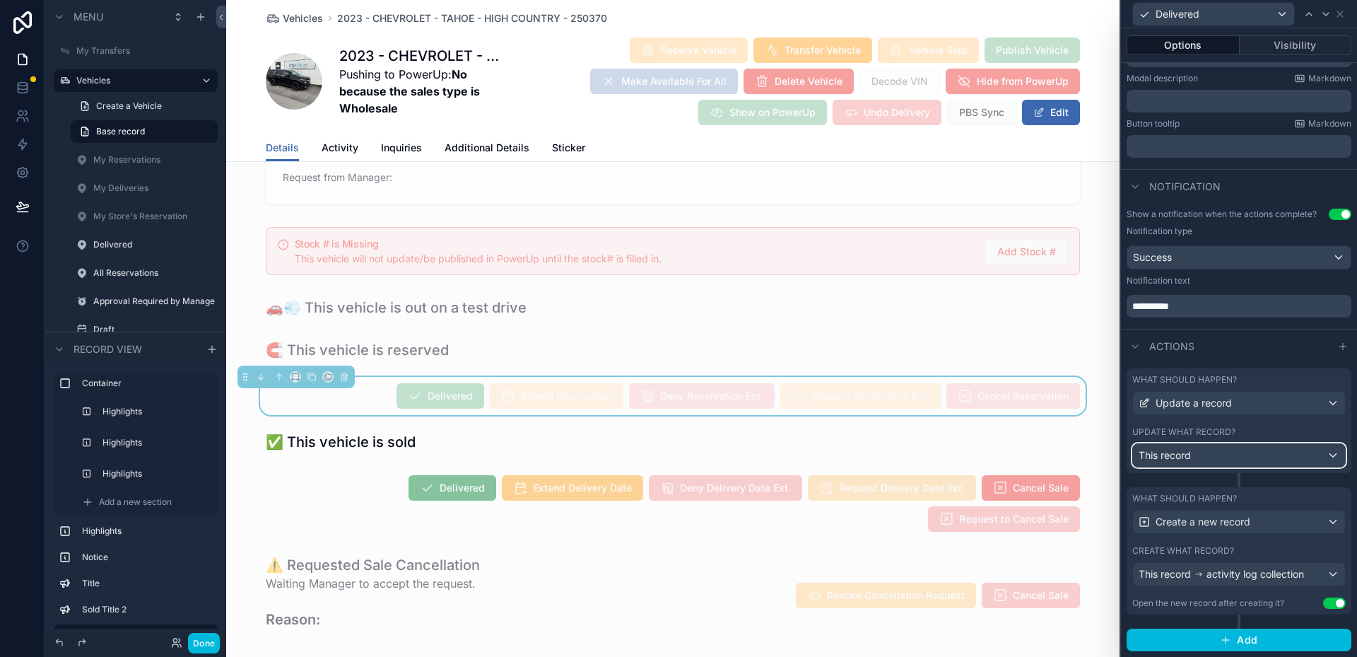
click at [1237, 450] on div "This record" at bounding box center [1239, 455] width 212 height 23
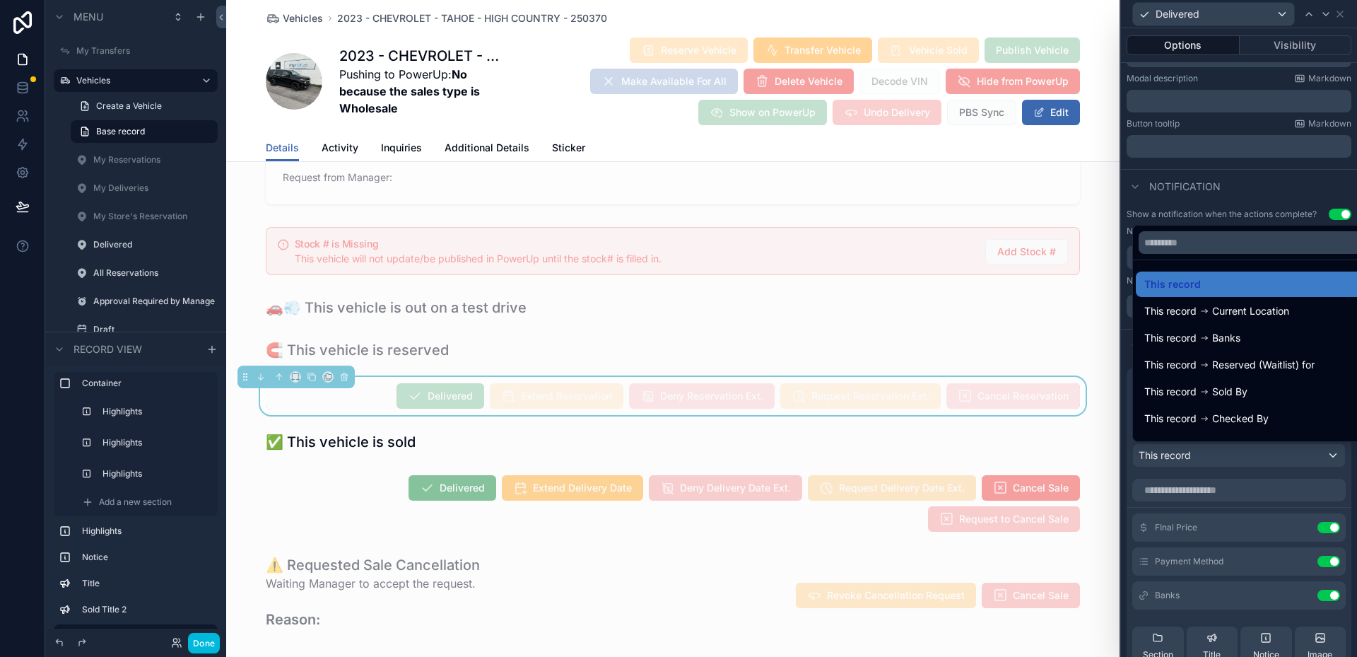
click at [1237, 450] on div at bounding box center [1239, 328] width 236 height 657
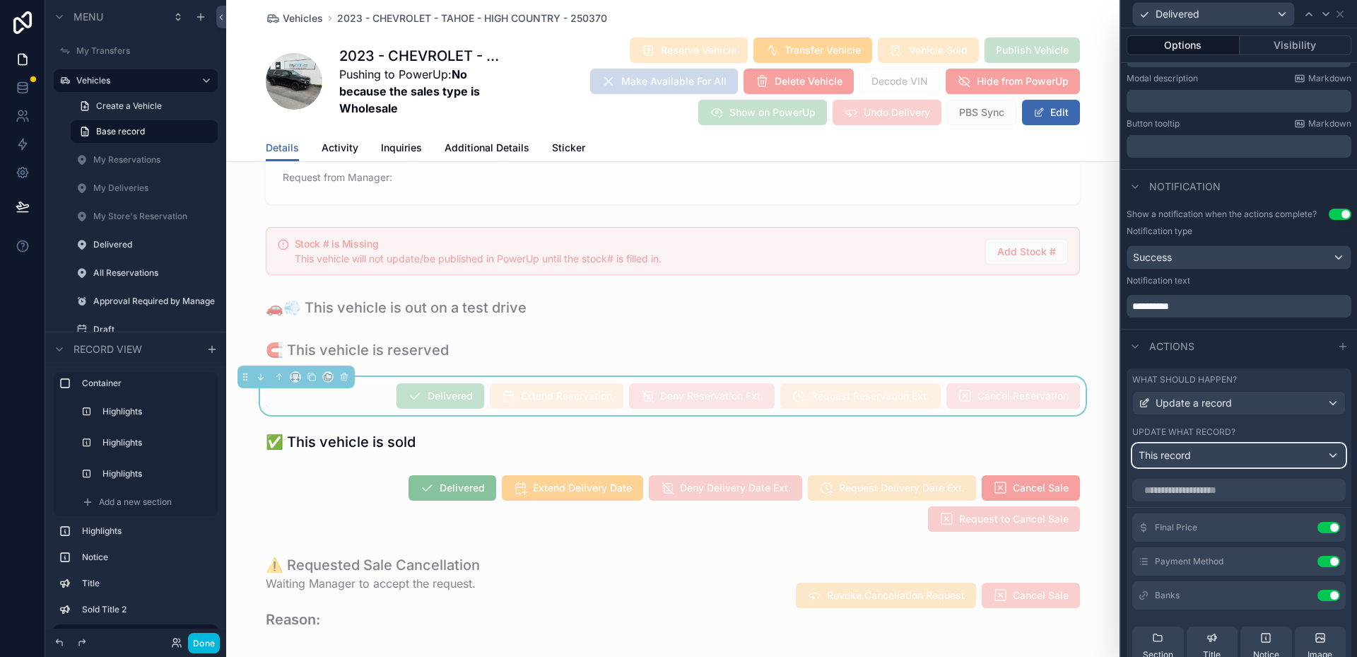
click at [1270, 449] on div "This record" at bounding box center [1239, 455] width 212 height 23
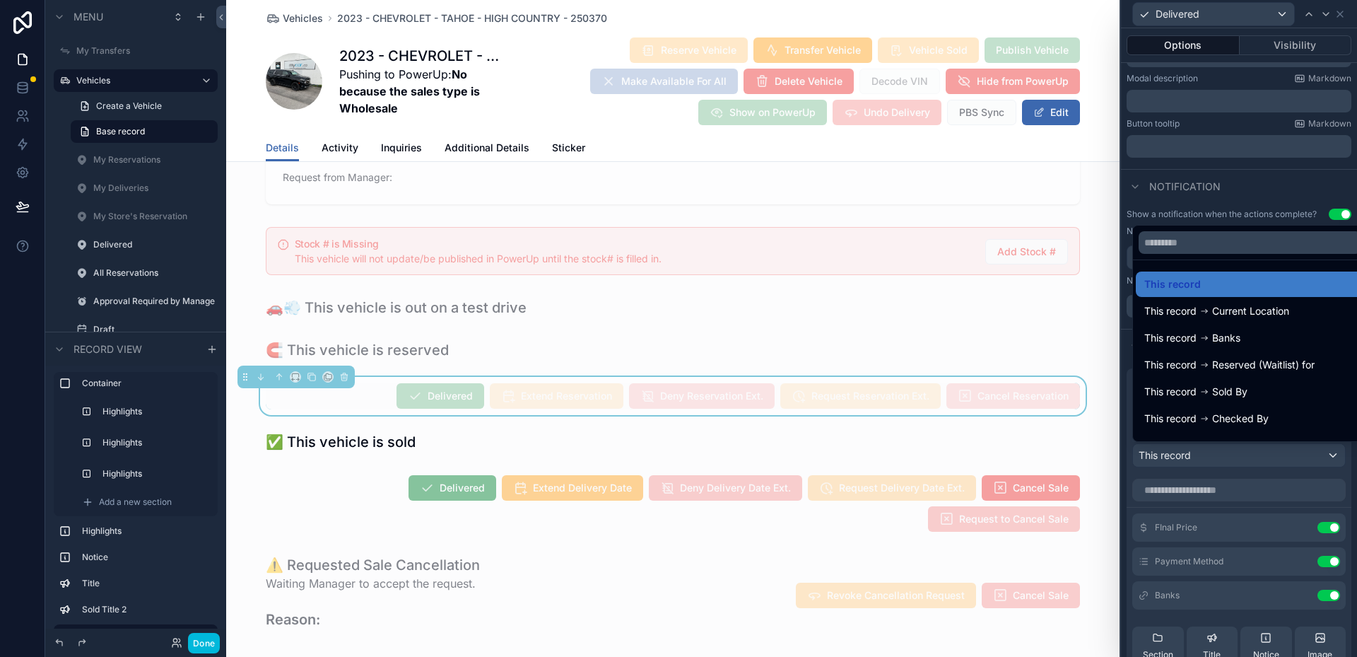
click at [1270, 449] on div at bounding box center [1239, 328] width 236 height 657
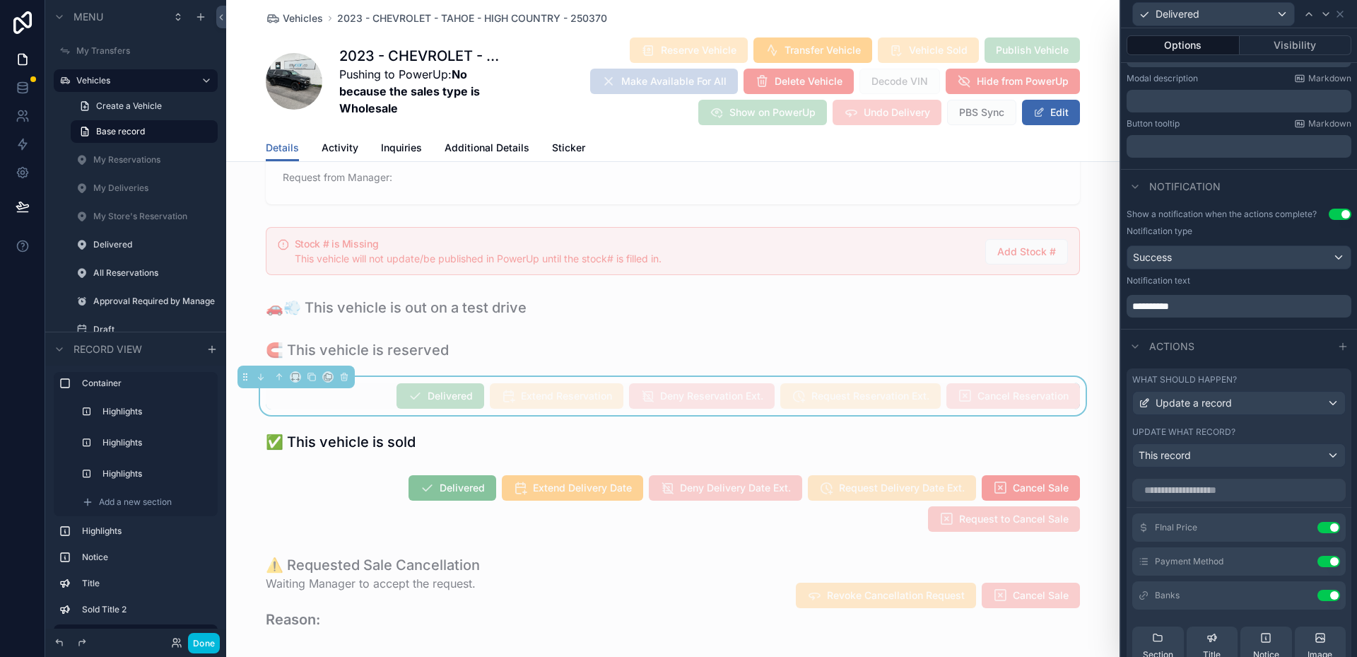
click at [1296, 361] on div "Actions" at bounding box center [1239, 346] width 236 height 34
click at [1137, 347] on icon at bounding box center [1134, 346] width 11 height 11
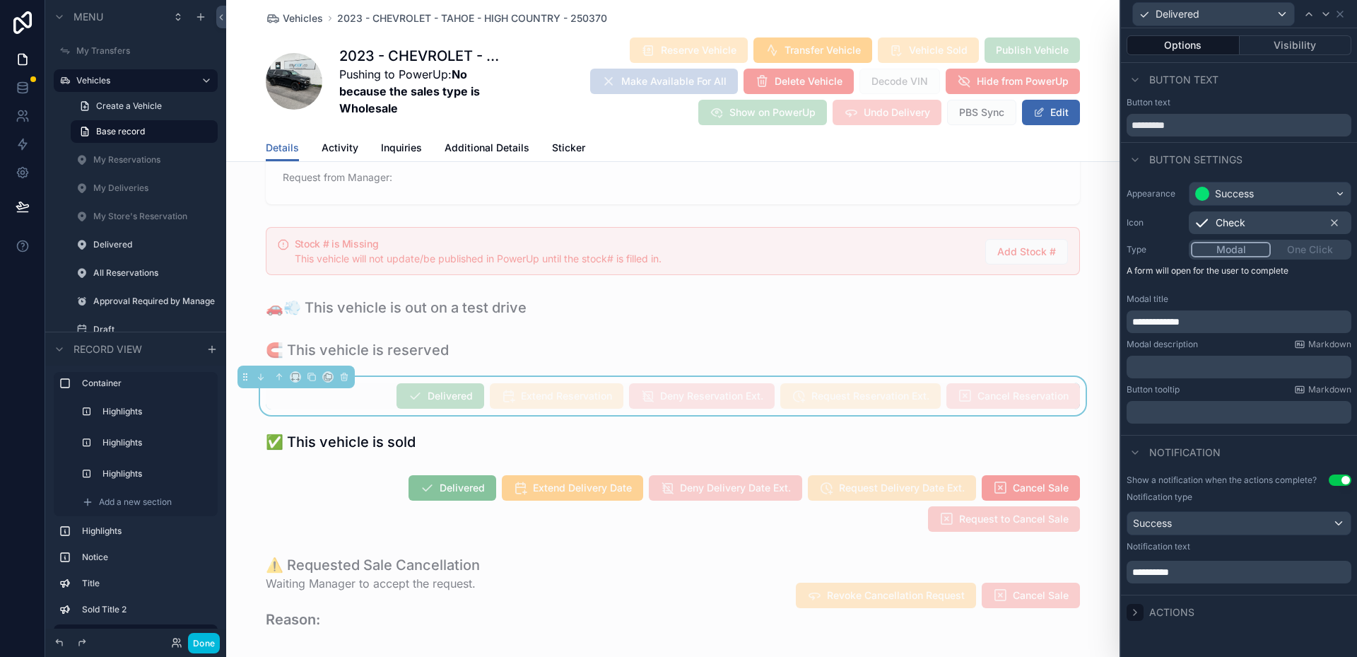
click at [1134, 613] on icon at bounding box center [1134, 611] width 11 height 11
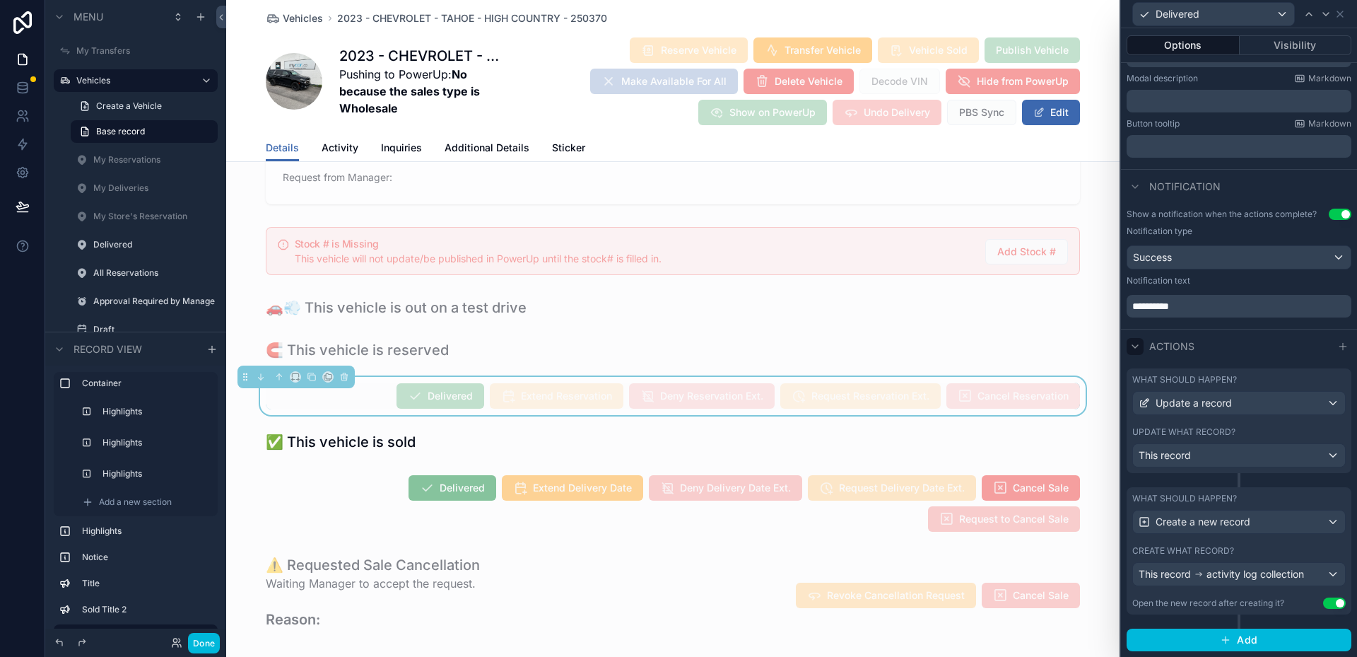
scroll to position [266, 0]
click at [1214, 524] on span "Create a new record" at bounding box center [1203, 522] width 95 height 14
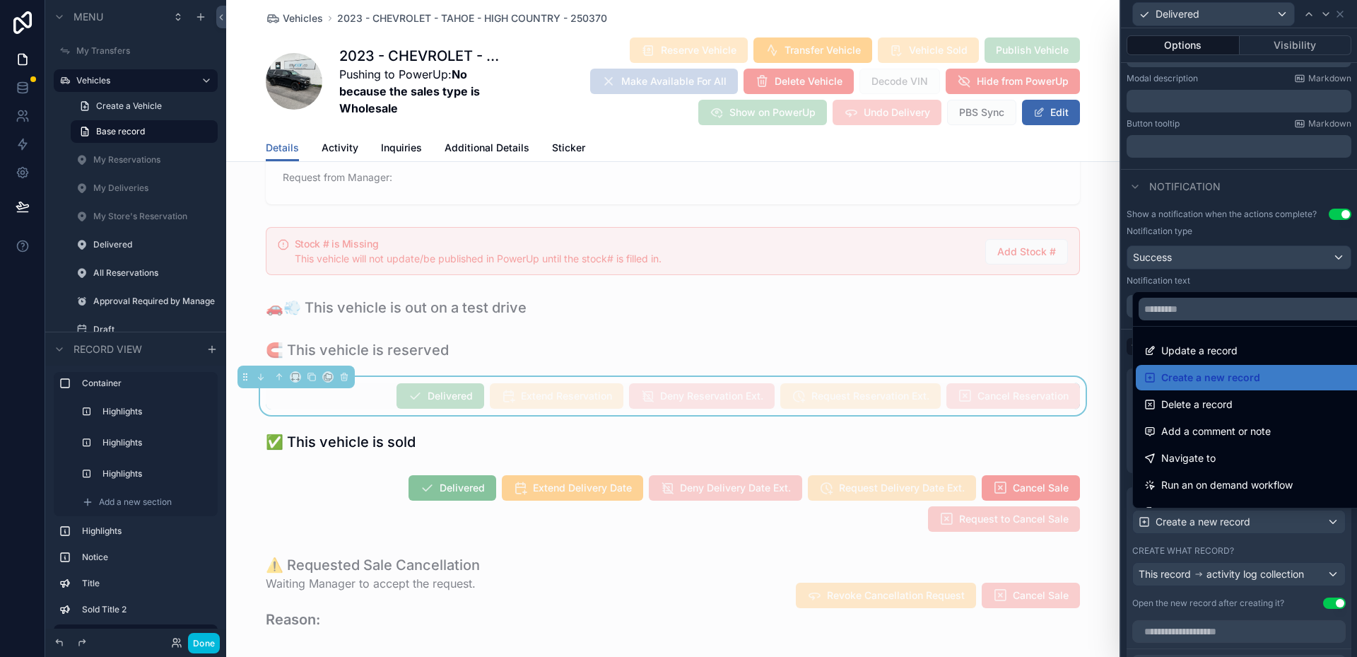
click at [1214, 524] on div at bounding box center [1239, 328] width 236 height 657
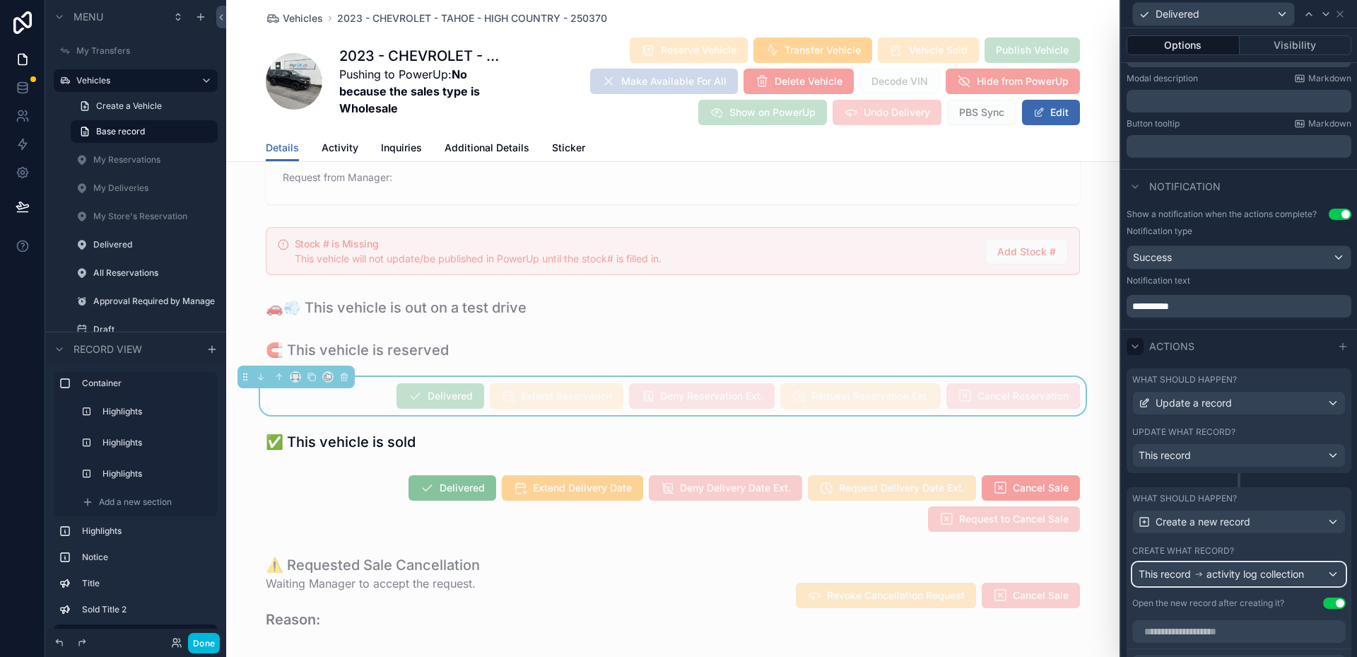
click at [1233, 577] on span "activity log collection" at bounding box center [1255, 574] width 98 height 14
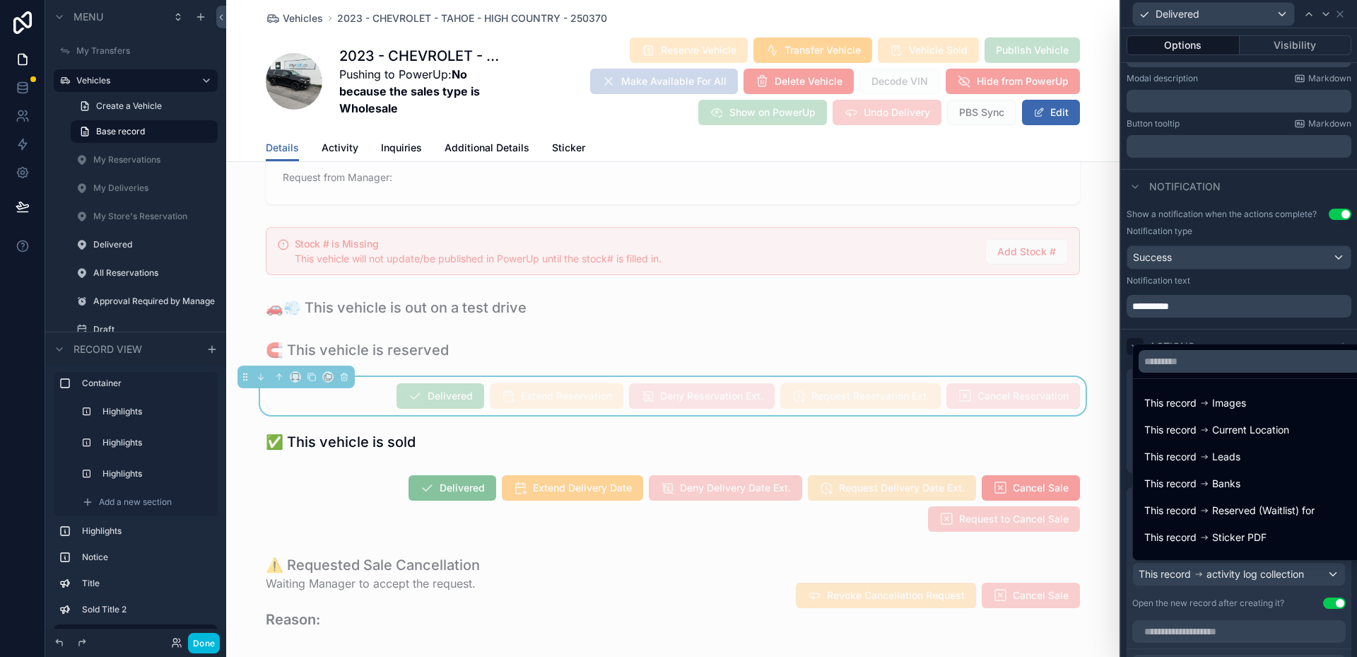
click at [1233, 577] on div at bounding box center [1239, 328] width 236 height 657
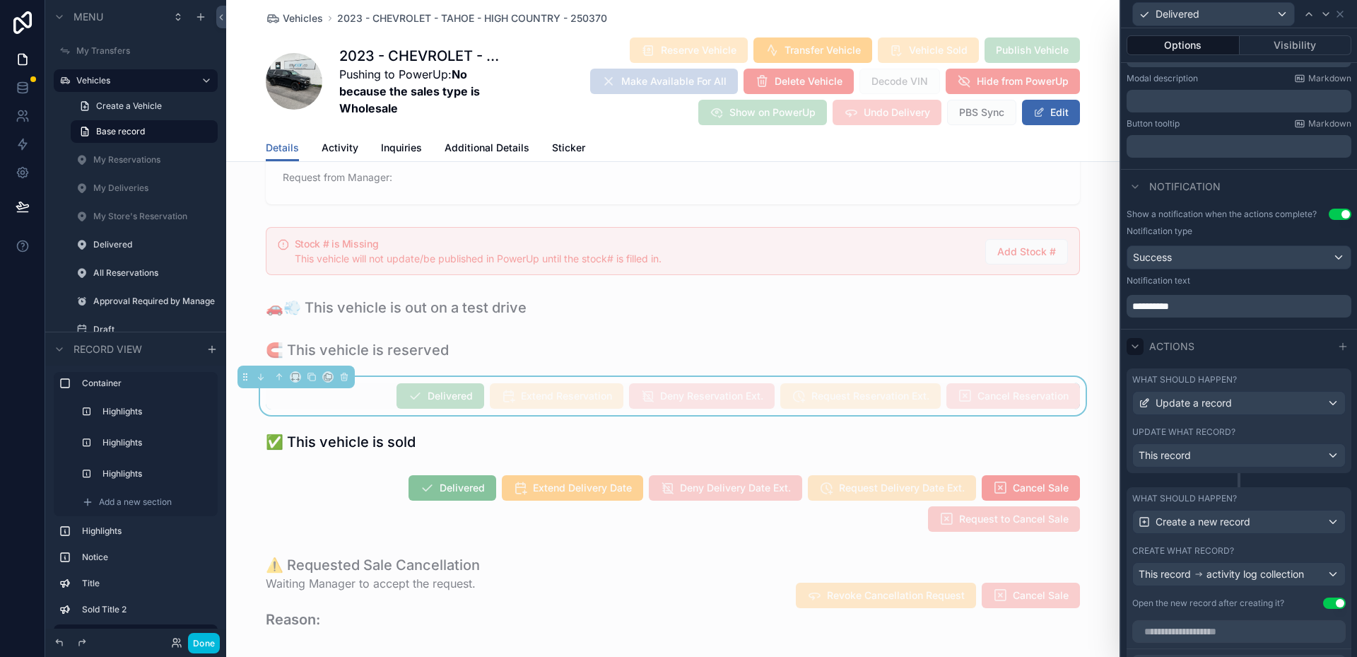
scroll to position [548, 0]
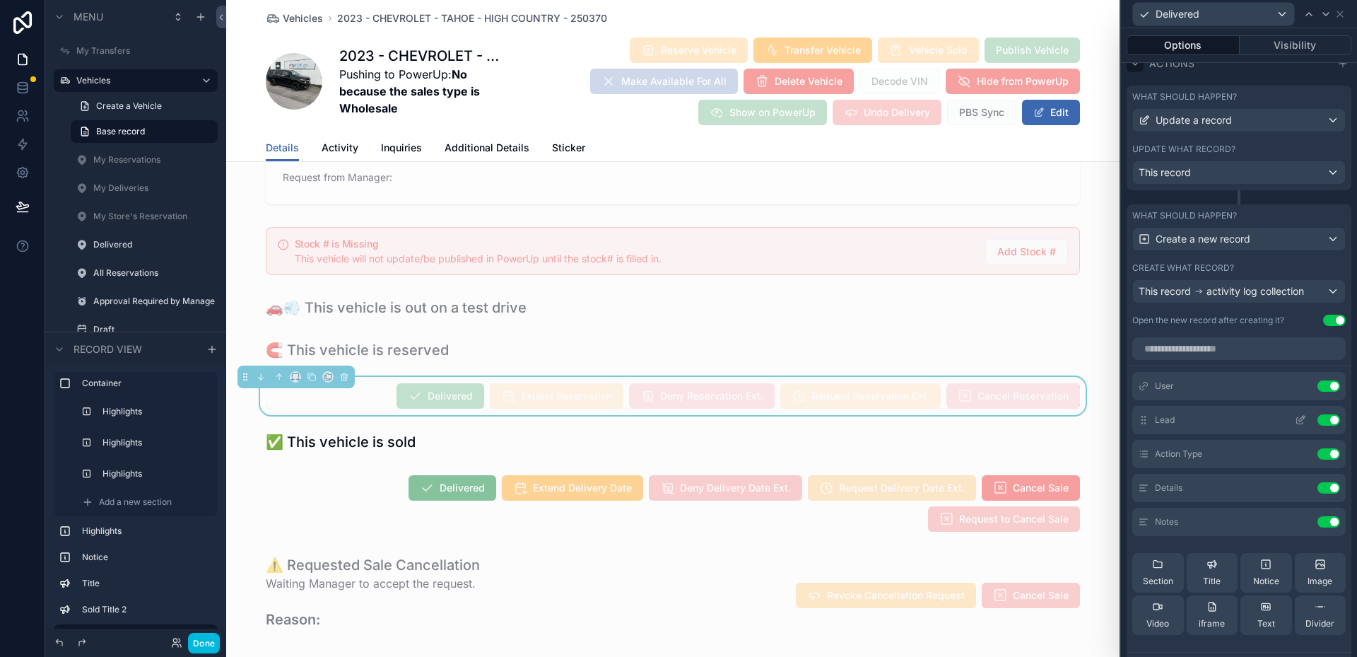
click at [1295, 417] on icon at bounding box center [1300, 419] width 11 height 11
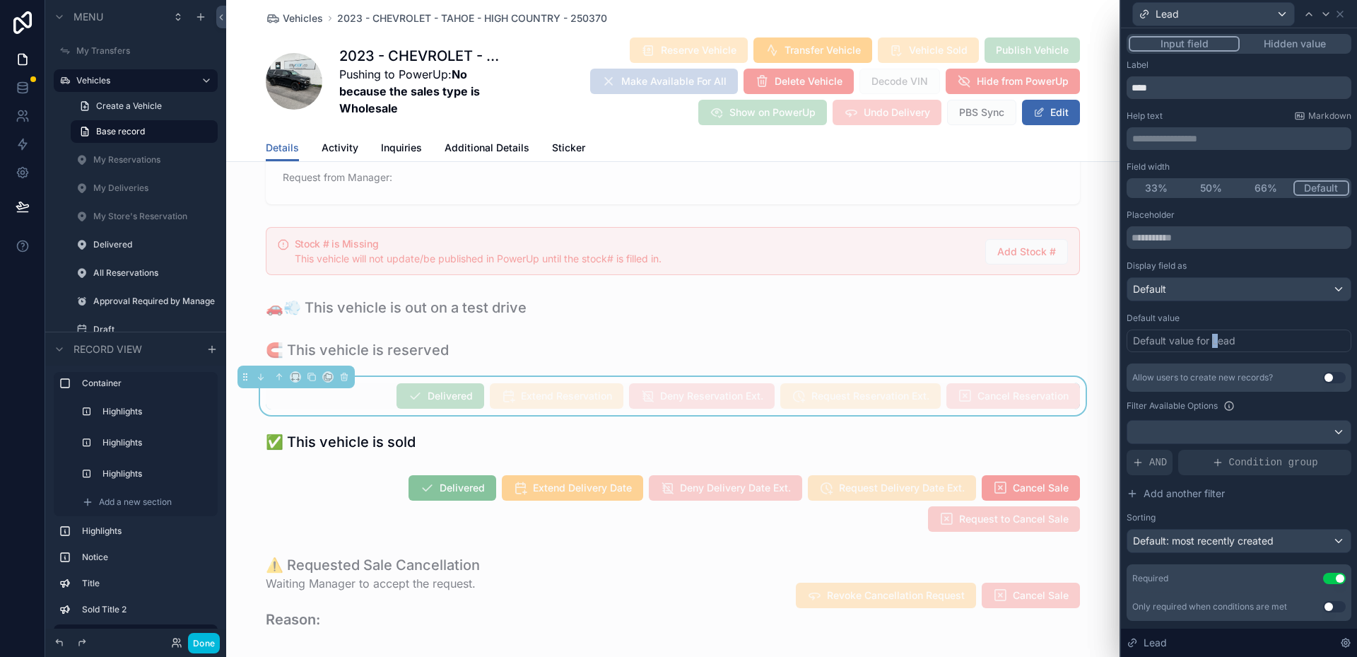
click at [1216, 339] on div "Default value for Lead" at bounding box center [1184, 341] width 102 height 14
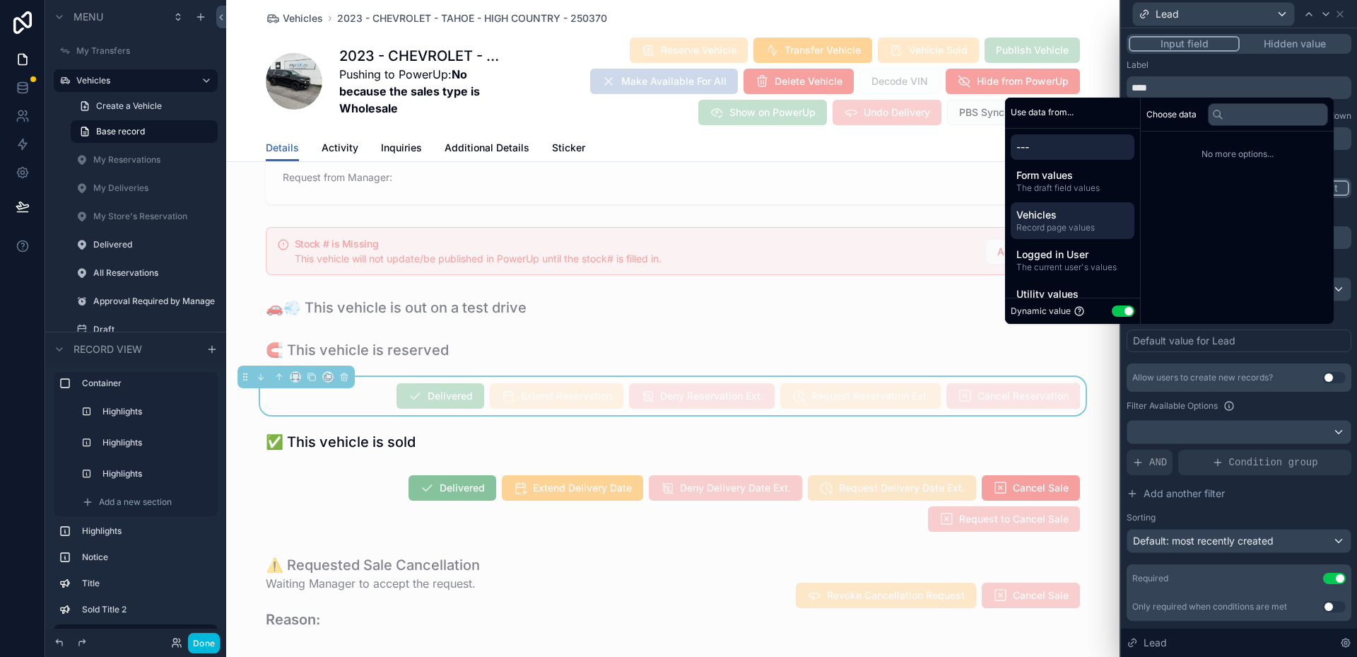
click at [1065, 231] on span "Record page values" at bounding box center [1072, 227] width 112 height 11
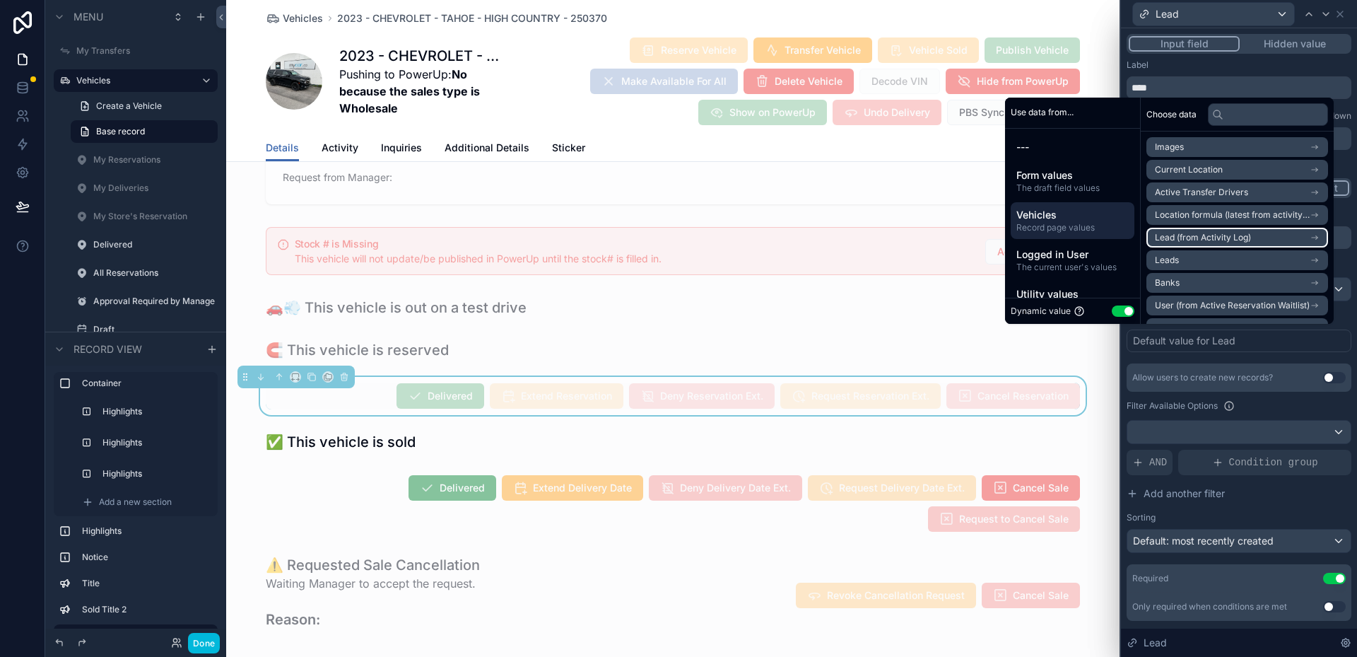
click at [1245, 237] on li "Lead (from Activity Log)" at bounding box center [1237, 238] width 182 height 20
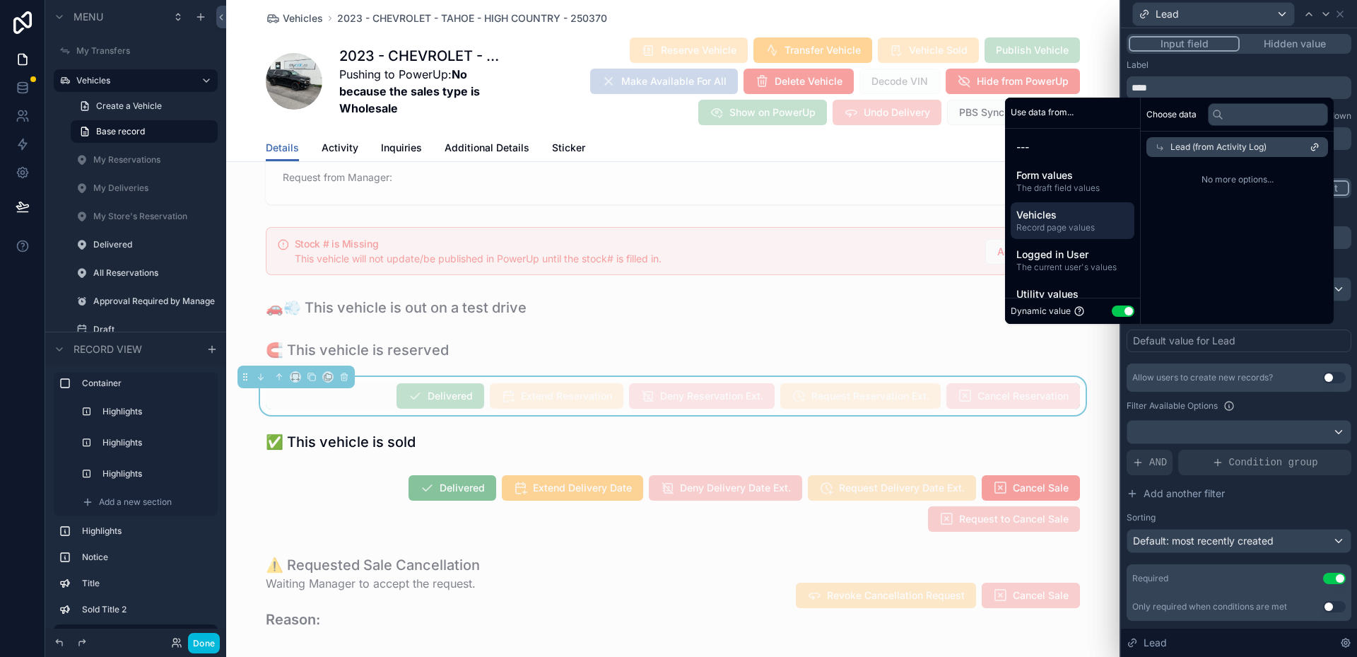
click at [1253, 183] on span "No more options..." at bounding box center [1237, 179] width 182 height 11
click at [1197, 168] on div "No more options..." at bounding box center [1237, 179] width 193 height 45
click at [1187, 156] on div "Lead (from Activity Log)" at bounding box center [1237, 147] width 182 height 20
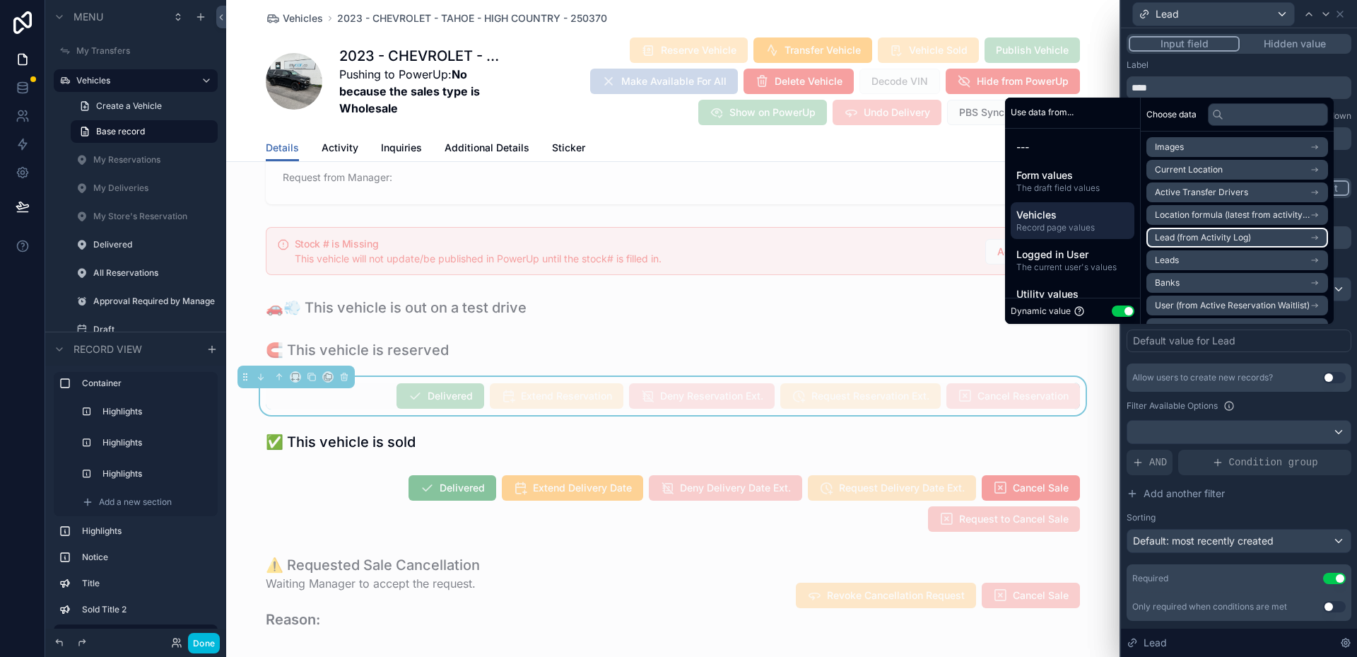
click at [1252, 235] on li "Lead (from Activity Log)" at bounding box center [1237, 238] width 182 height 20
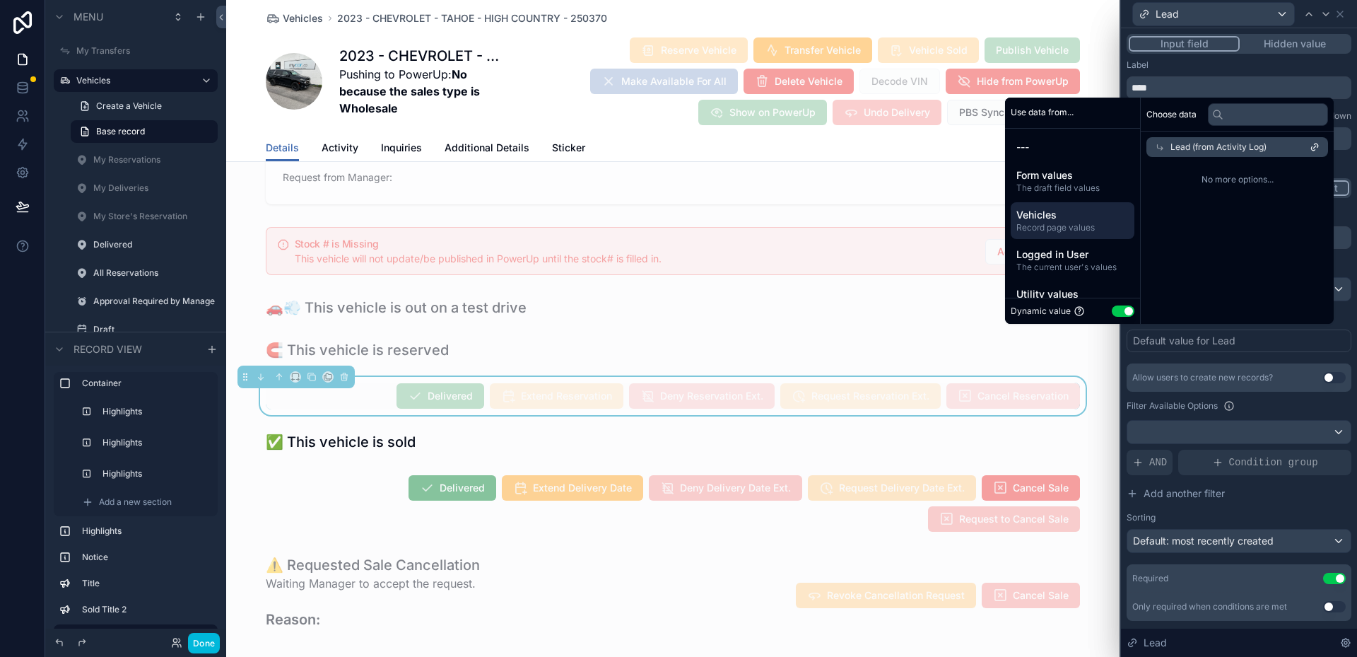
click at [1184, 145] on span "Lead (from Activity Log)" at bounding box center [1218, 146] width 96 height 11
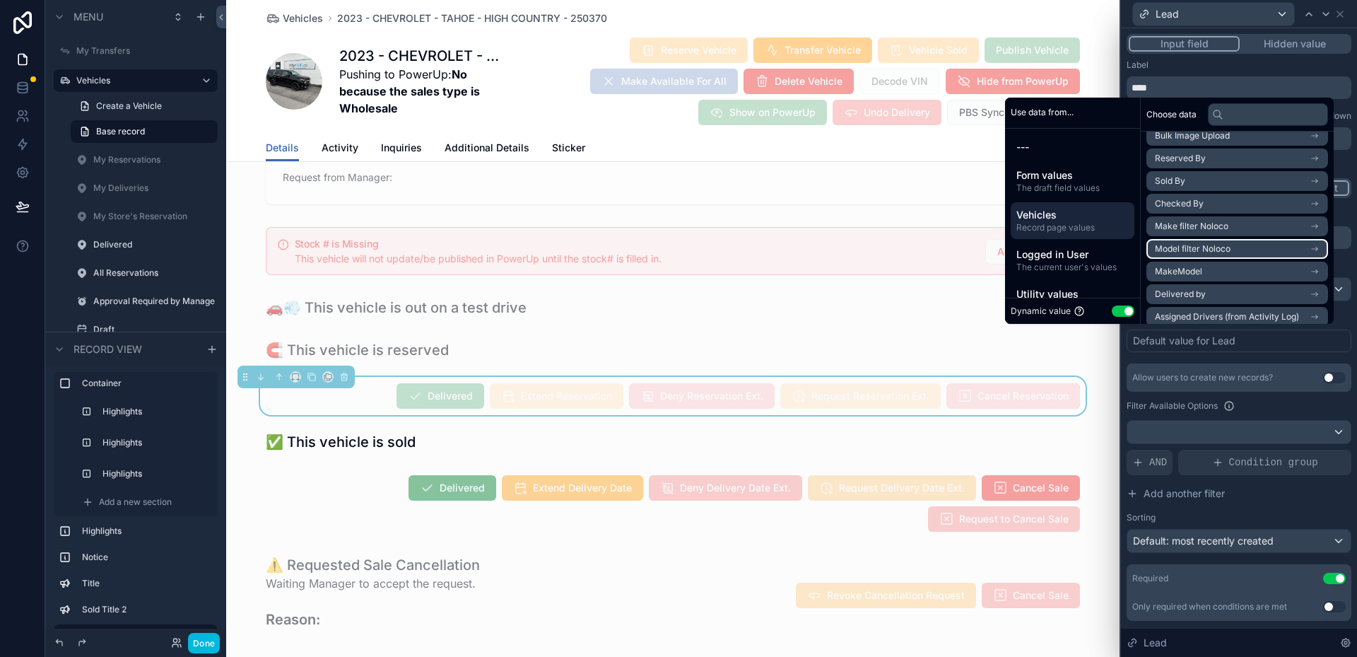
scroll to position [0, 0]
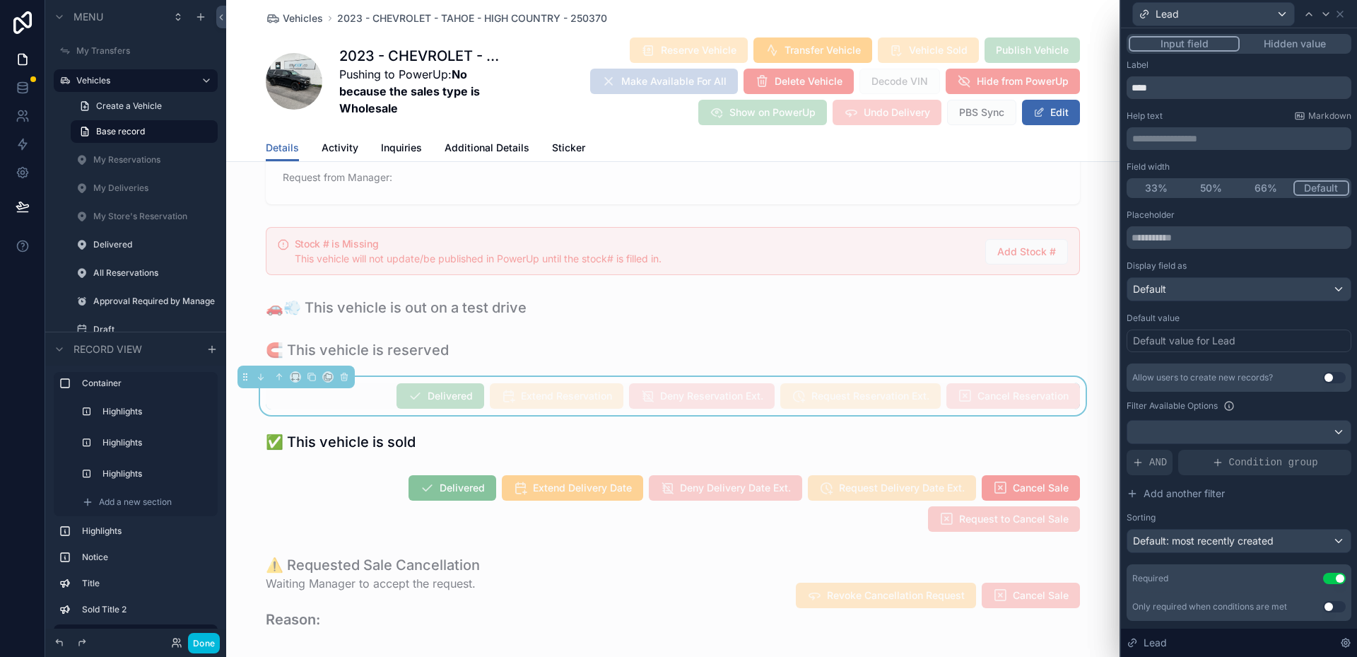
click at [1238, 71] on div "Label ****" at bounding box center [1239, 79] width 225 height 40
click at [1344, 15] on icon at bounding box center [1339, 13] width 11 height 11
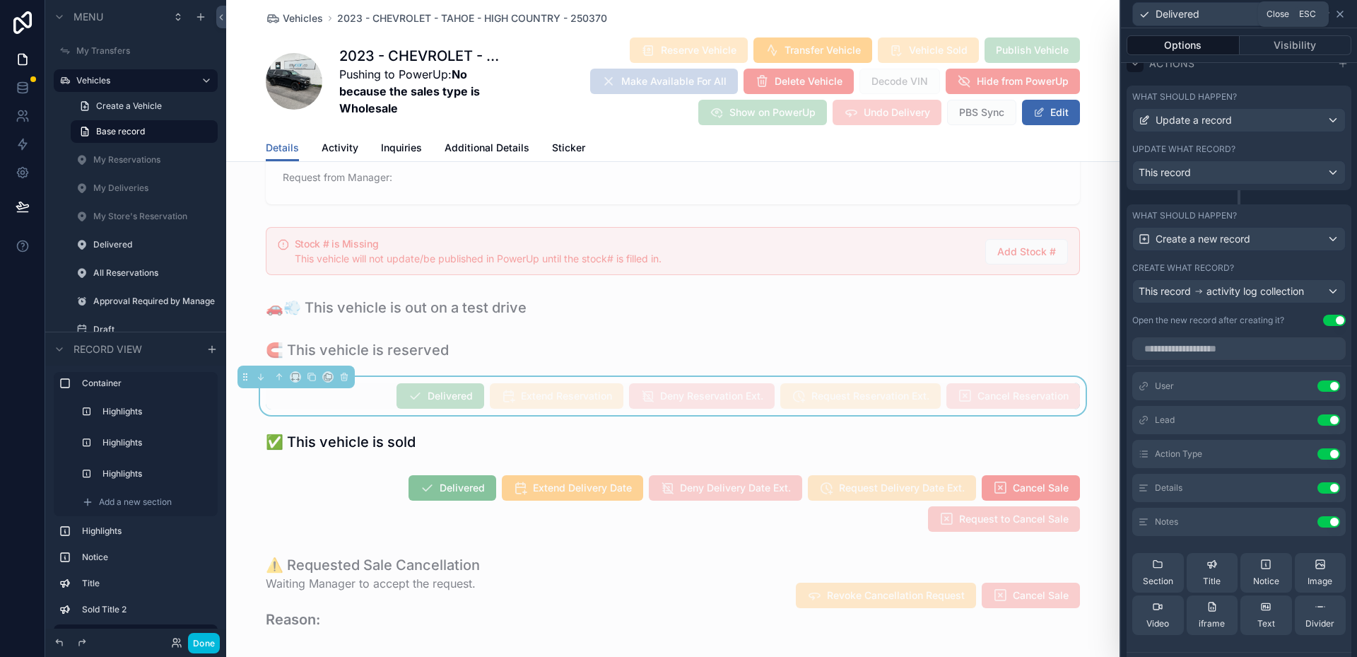
click at [1338, 16] on icon at bounding box center [1340, 14] width 6 height 6
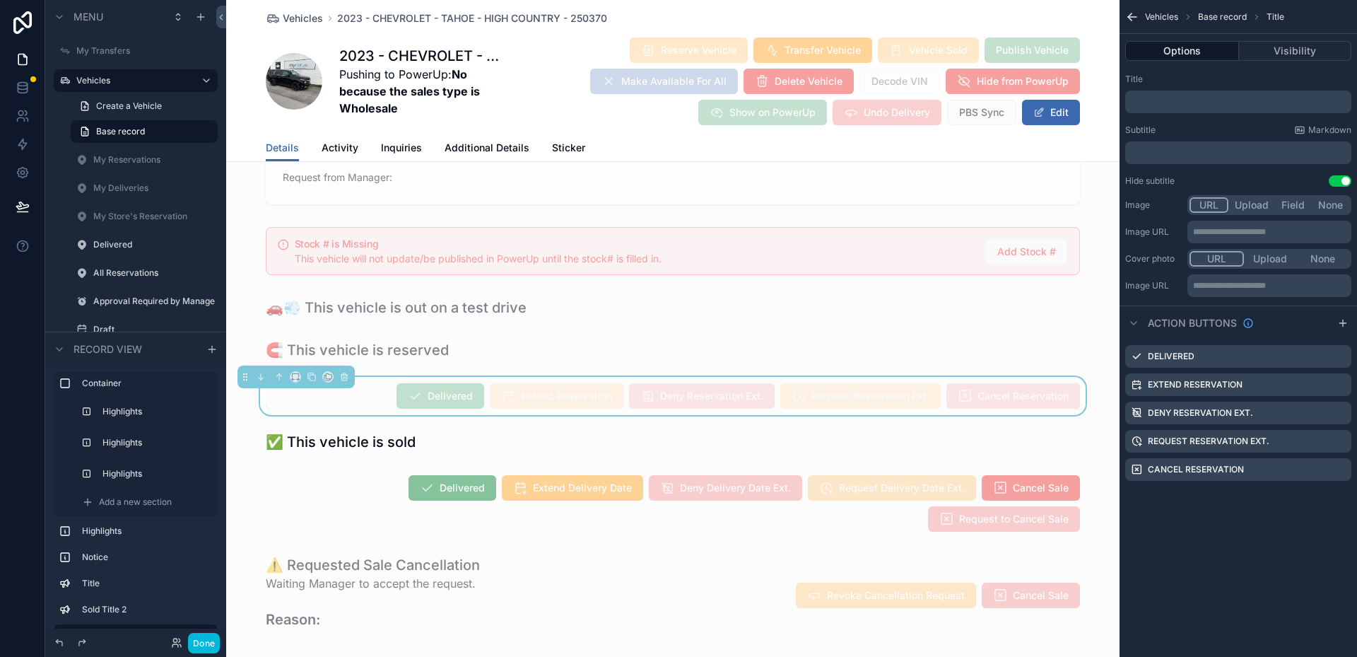
click at [1130, 18] on icon "scrollable content" at bounding box center [1132, 17] width 14 height 14
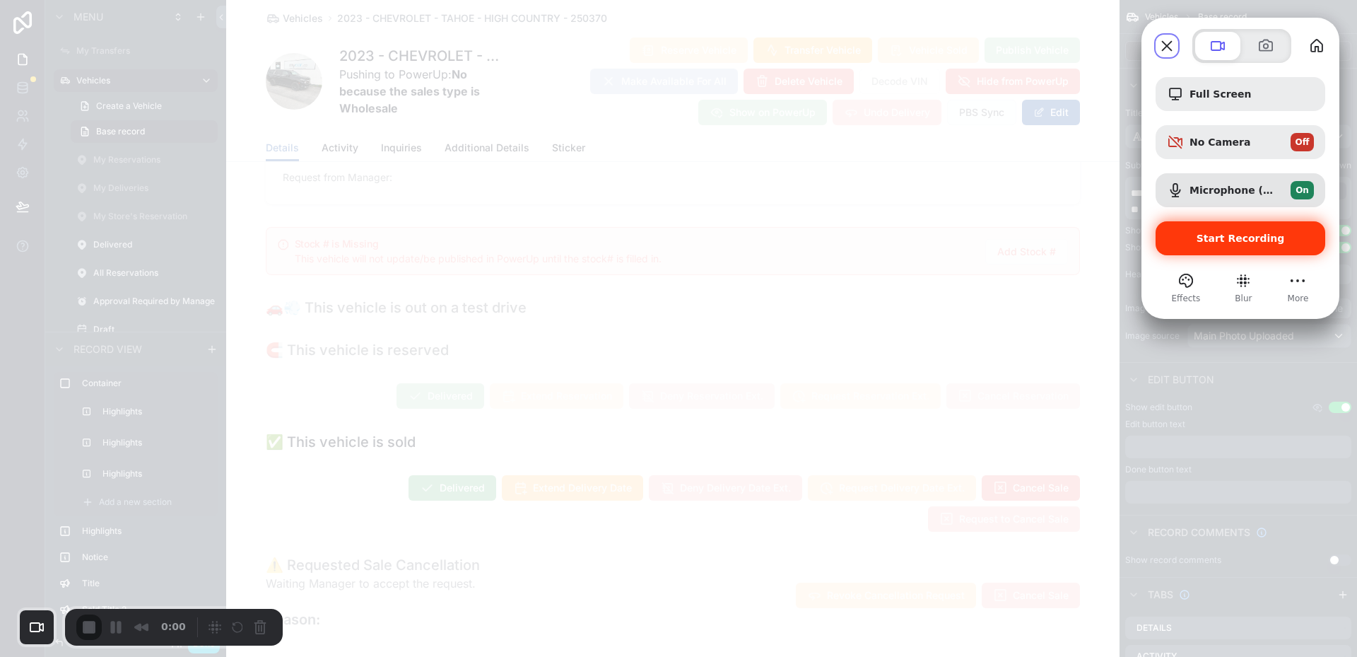
click at [1214, 234] on span "Start Recording" at bounding box center [1241, 238] width 88 height 11
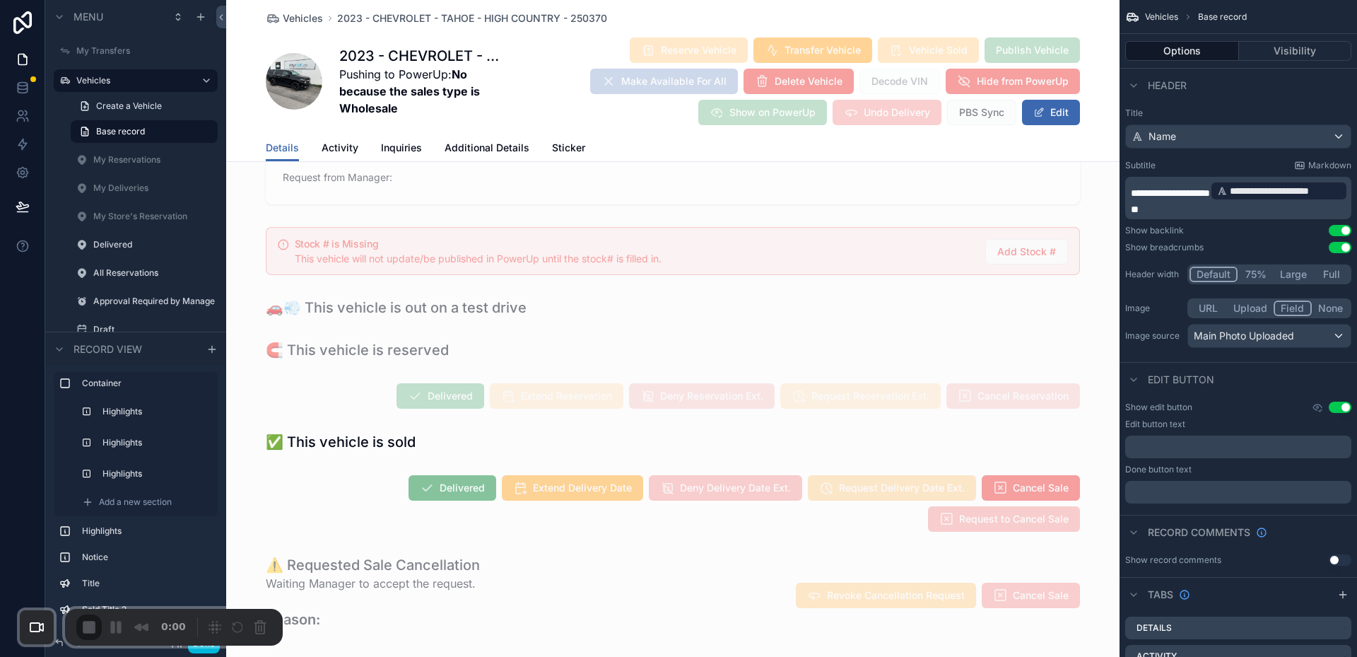
click at [225, 543] on body "Menu My Transfers Vehicles Create a Vehicle Base record My Reservations My Deli…" at bounding box center [678, 328] width 1357 height 657
click at [218, 557] on body "Menu My Transfers Vehicles Create a Vehicle Base record My Reservations My Deli…" at bounding box center [678, 328] width 1357 height 657
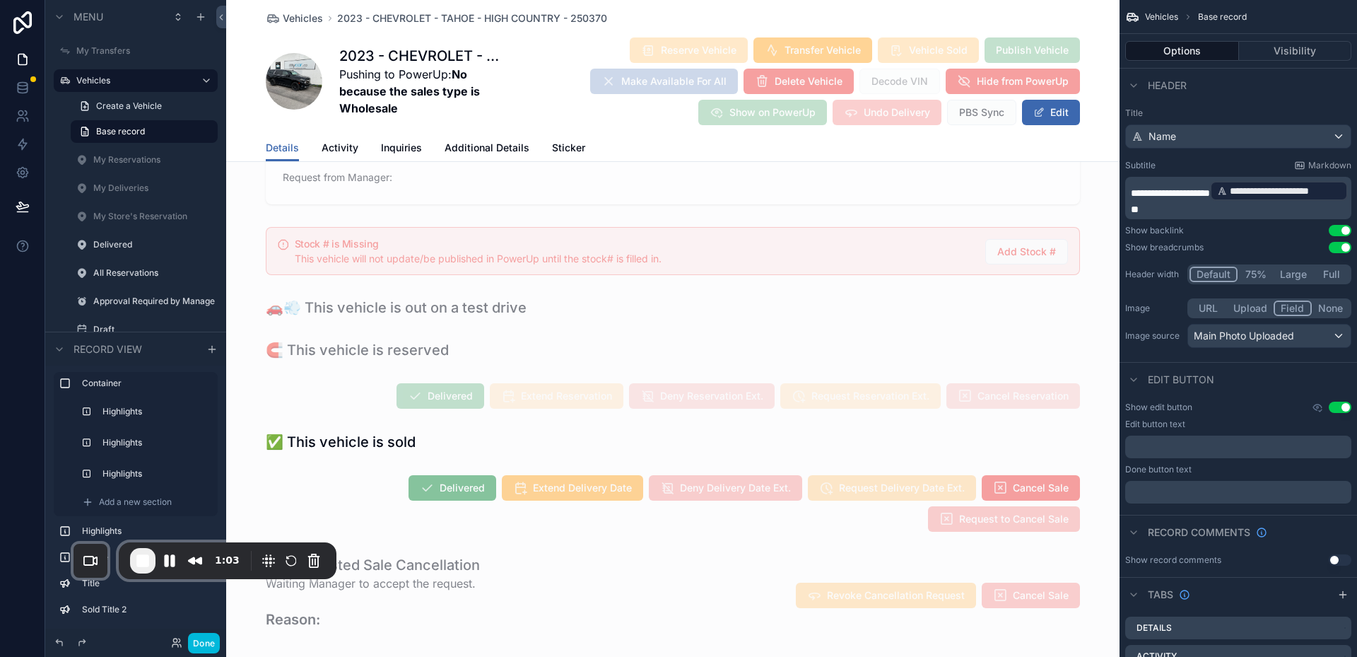
click at [657, 119] on div "Reserve Vehicle Transfer Vehicle Vehicle Sold Publish Vehicle Make Available Fo…" at bounding box center [791, 81] width 578 height 89
click at [165, 76] on label "Vehicles" at bounding box center [132, 80] width 113 height 11
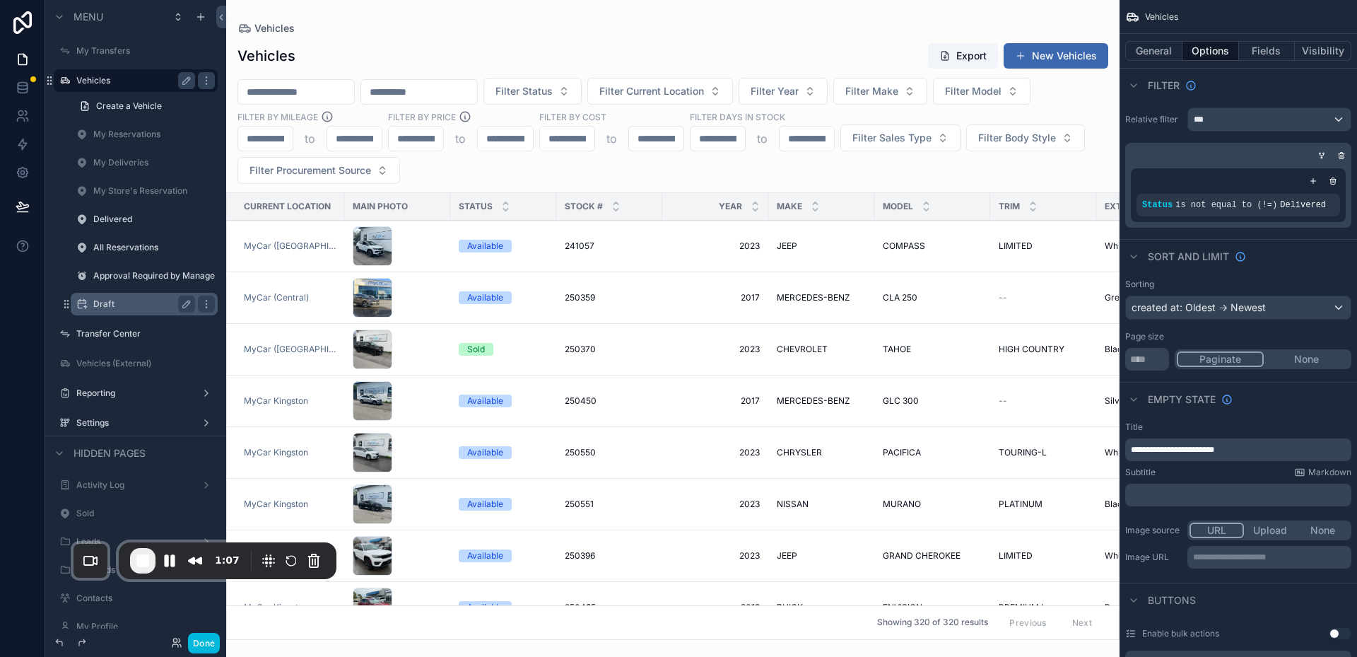
click at [116, 301] on label "Draft" at bounding box center [141, 303] width 96 height 11
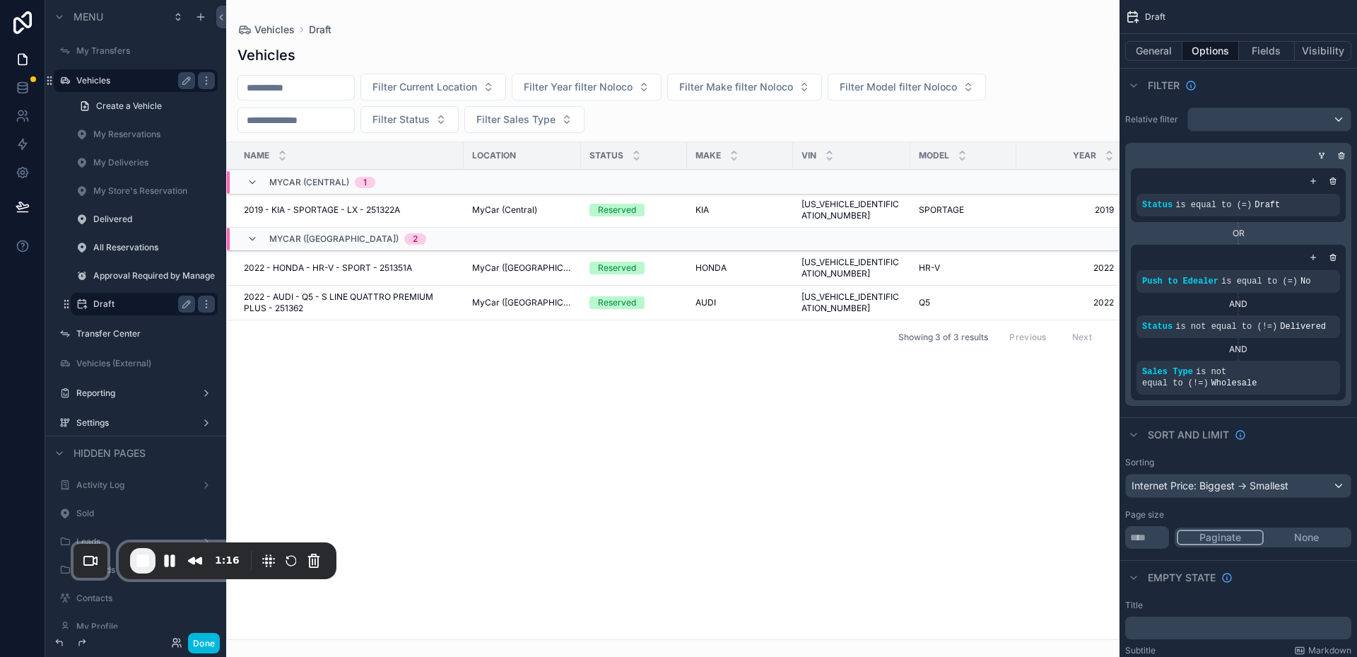
click at [140, 78] on label "Vehicles" at bounding box center [132, 80] width 113 height 11
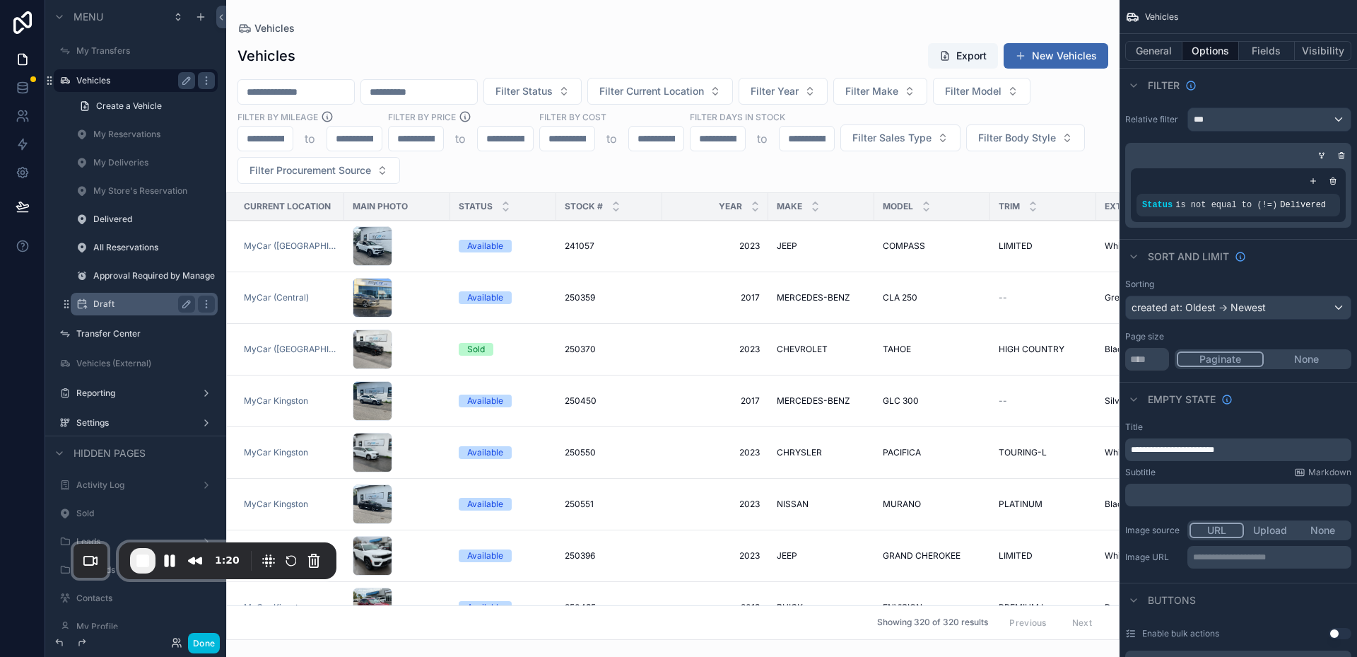
click at [437, 245] on td "scrollable content" at bounding box center [397, 247] width 106 height 52
click at [450, 347] on td "Sold" at bounding box center [503, 350] width 106 height 52
click at [420, 342] on div "scrollable content" at bounding box center [397, 349] width 89 height 40
click at [420, 342] on div "Vehicles Vehicles Export New Vehicles Filter Status Filter Current Location Fil…" at bounding box center [672, 328] width 893 height 657
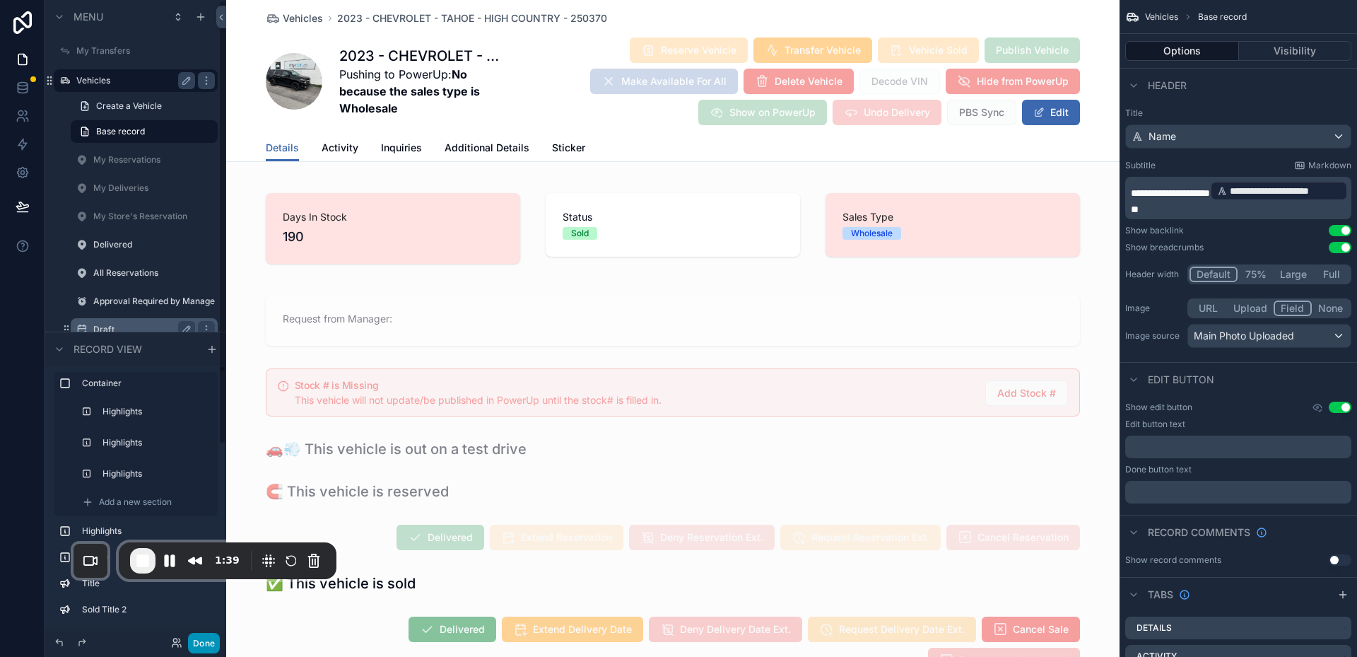
click at [212, 635] on button "Done" at bounding box center [204, 643] width 32 height 20
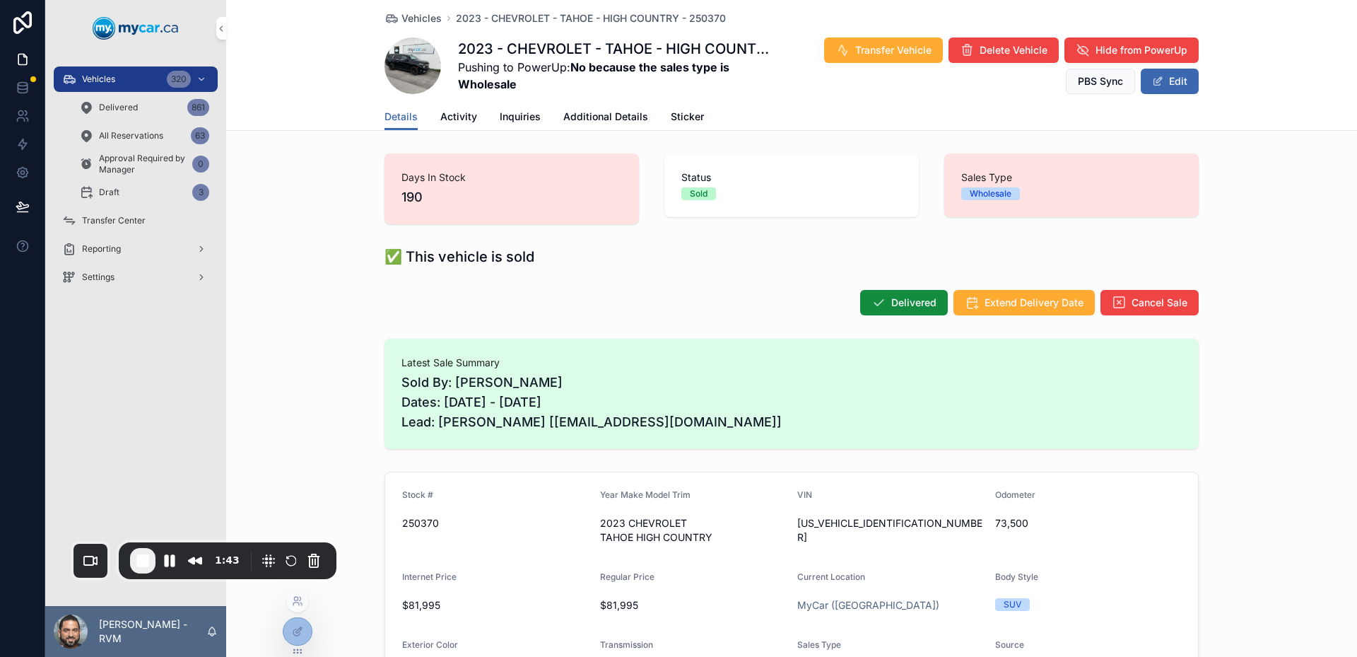
click at [300, 635] on icon at bounding box center [297, 630] width 11 height 11
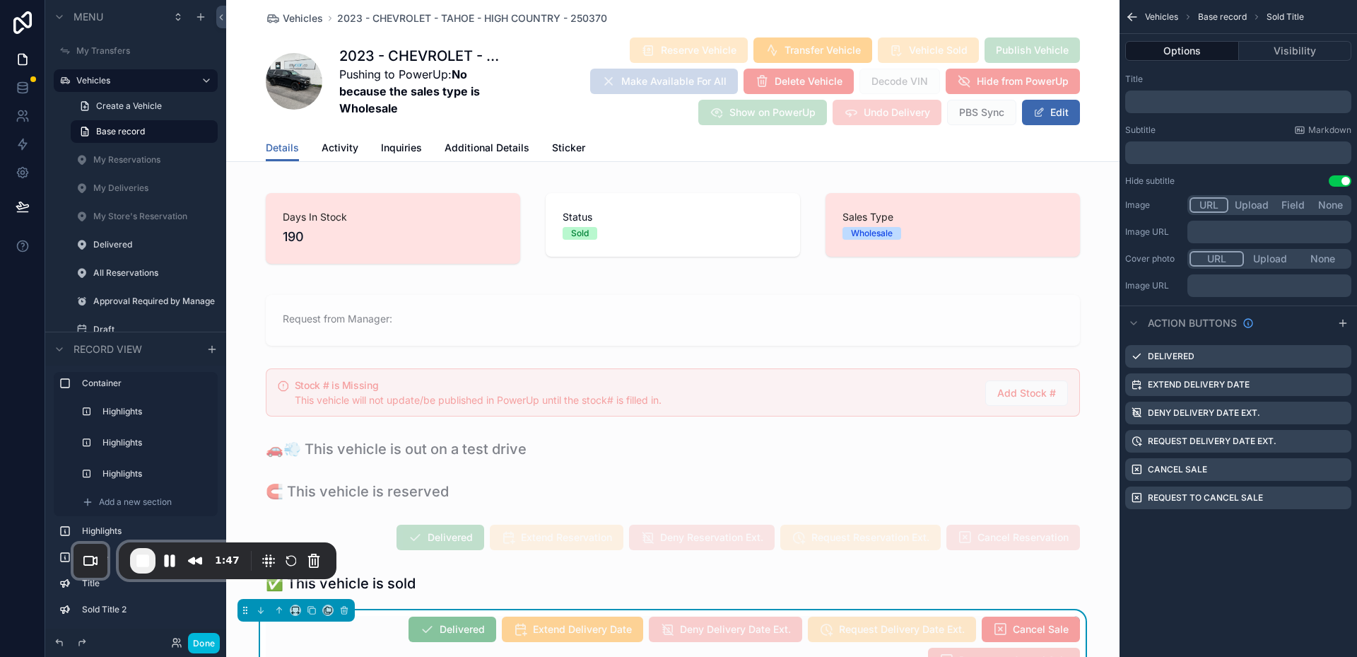
scroll to position [283, 0]
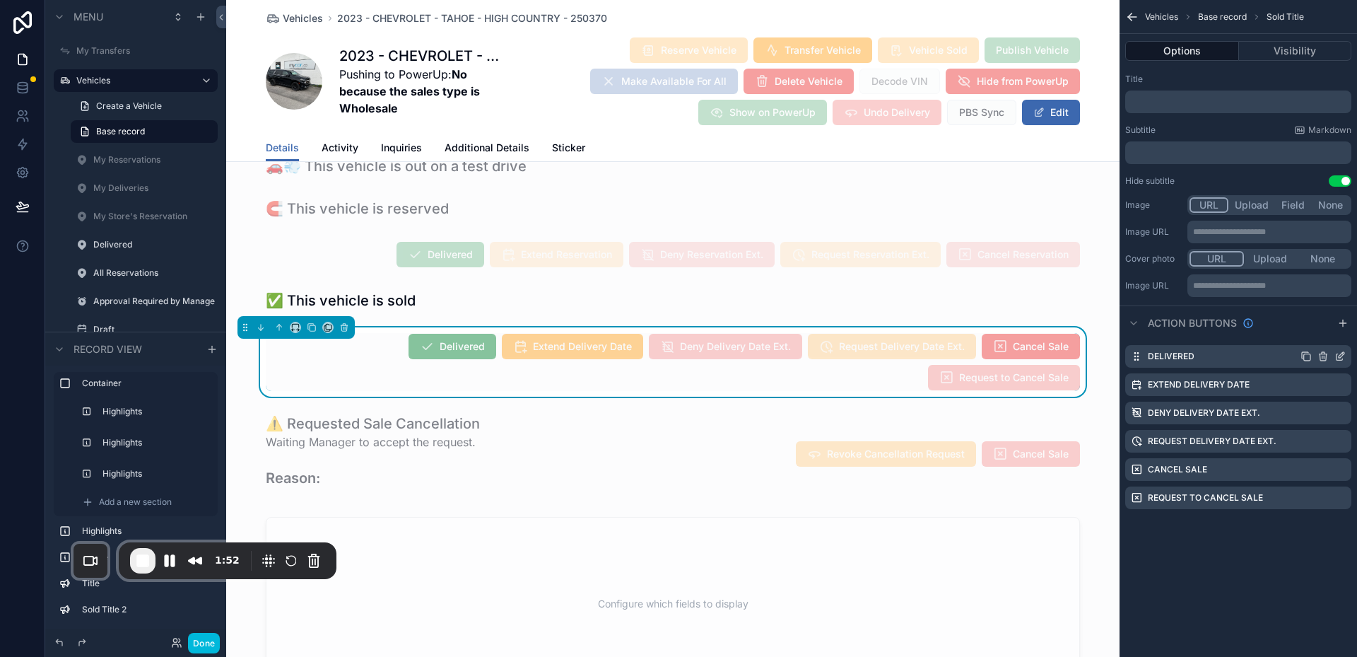
click at [1339, 359] on icon "scrollable content" at bounding box center [1339, 356] width 11 height 11
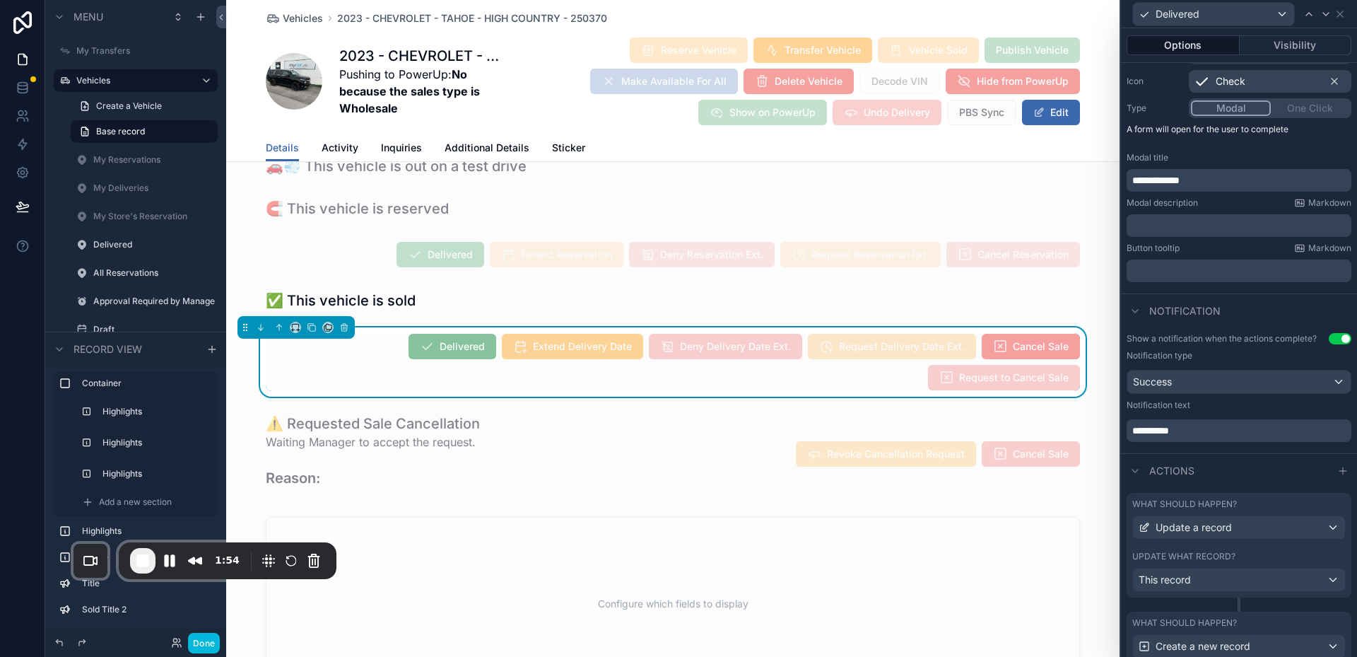
scroll to position [266, 0]
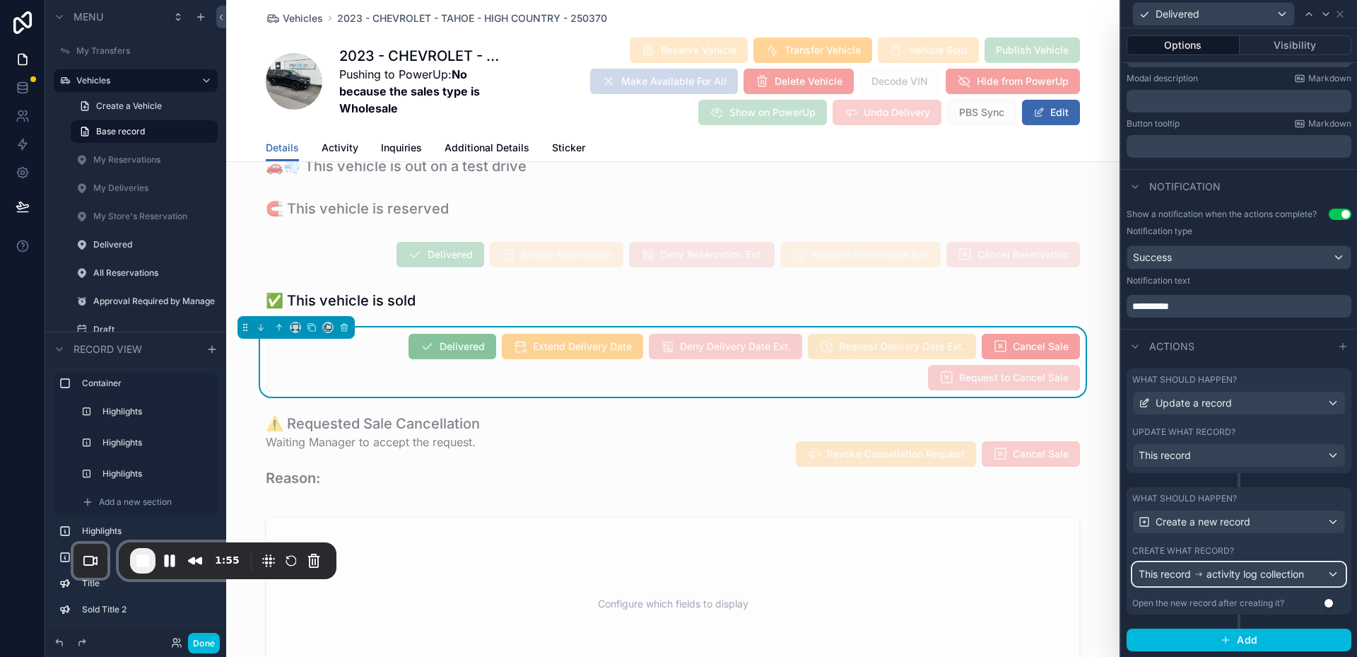
click at [1231, 582] on div "This record activity log collection" at bounding box center [1239, 574] width 212 height 23
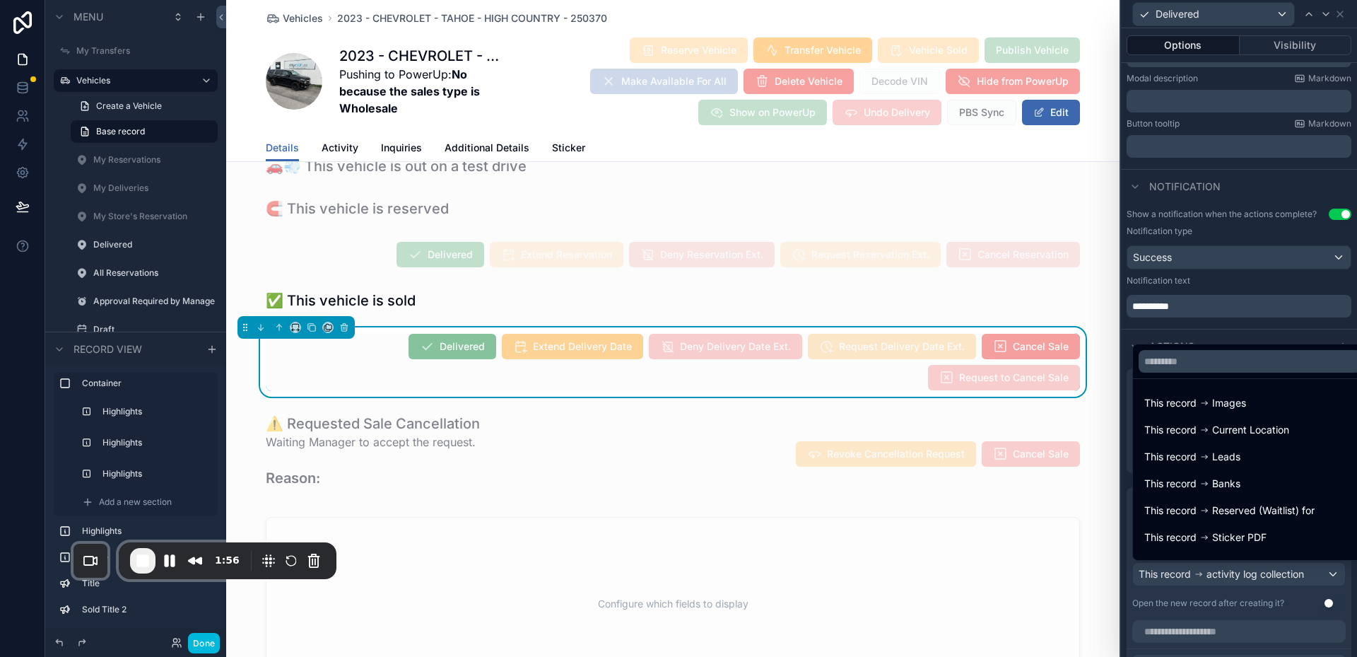
click at [1240, 581] on div at bounding box center [1239, 328] width 236 height 657
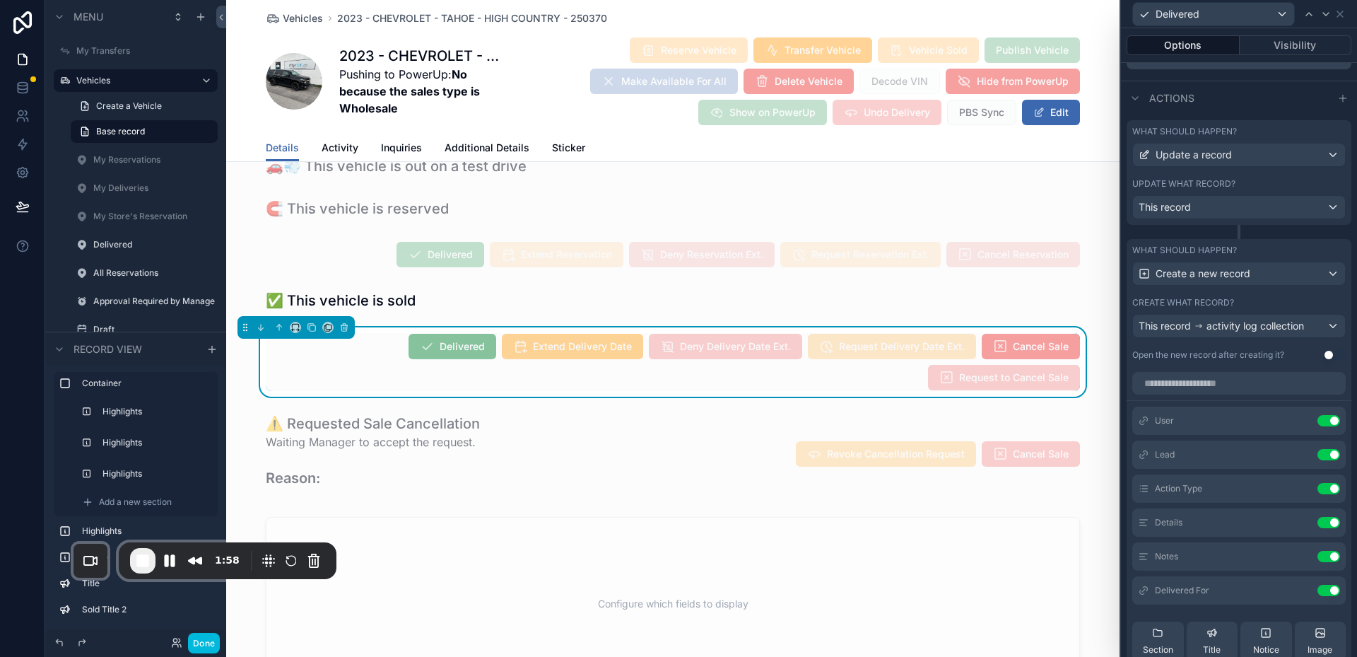
scroll to position [548, 0]
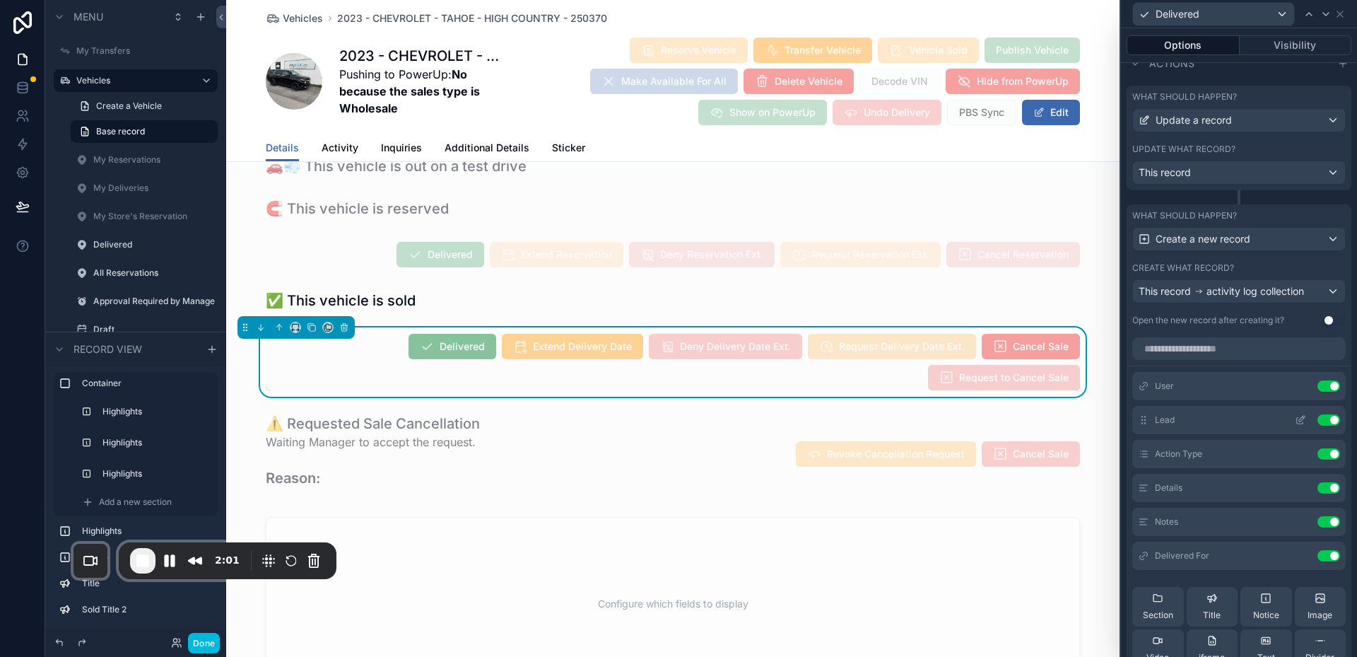
click at [1295, 418] on icon at bounding box center [1300, 419] width 11 height 11
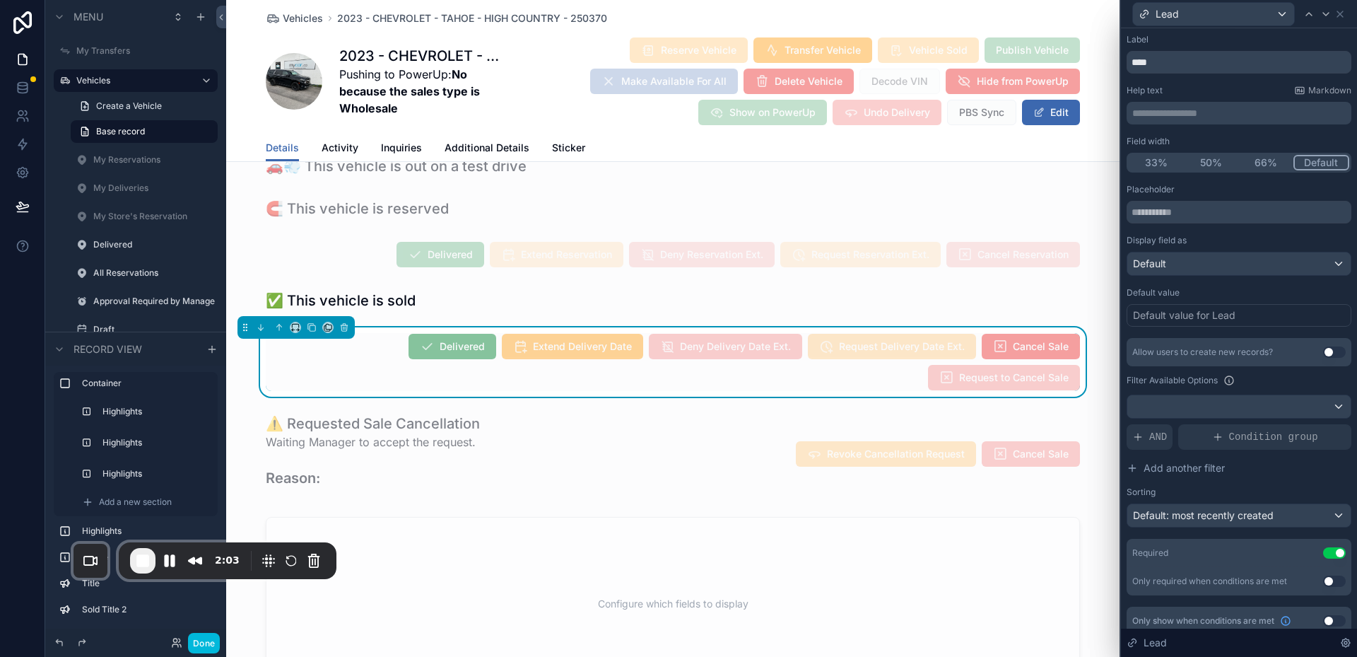
scroll to position [37, 0]
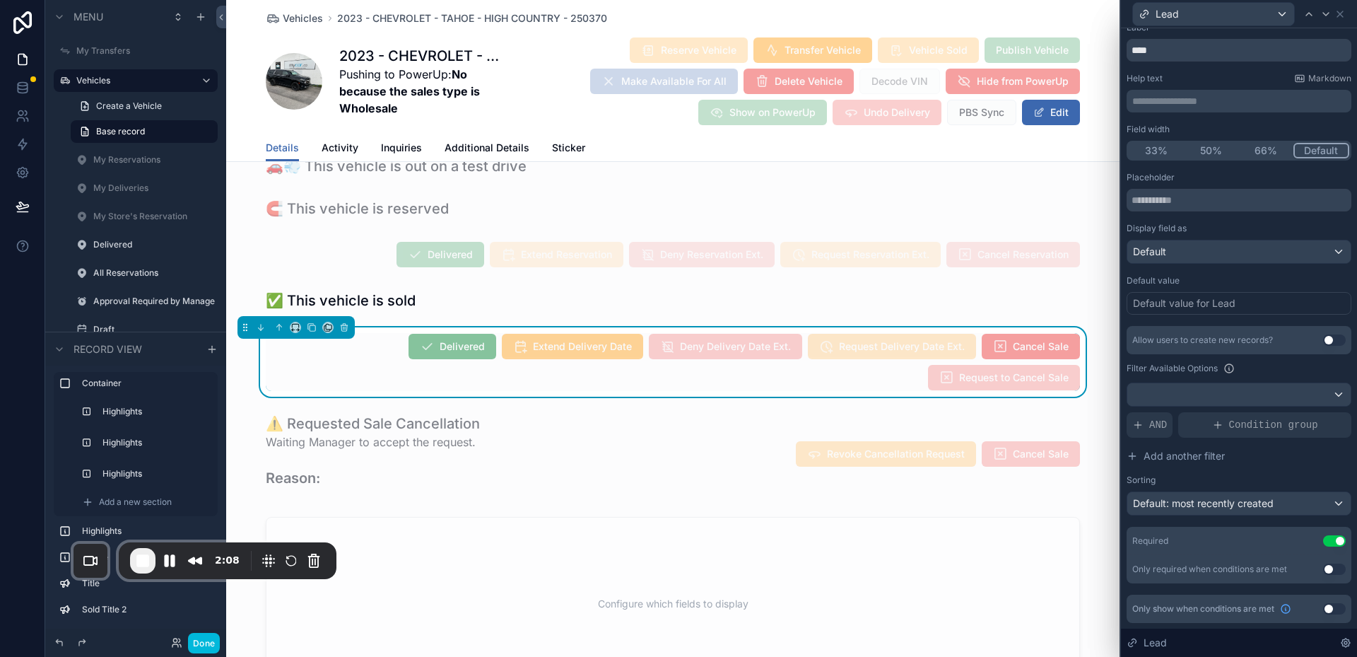
click at [1171, 300] on div "Default value for Lead" at bounding box center [1184, 303] width 102 height 14
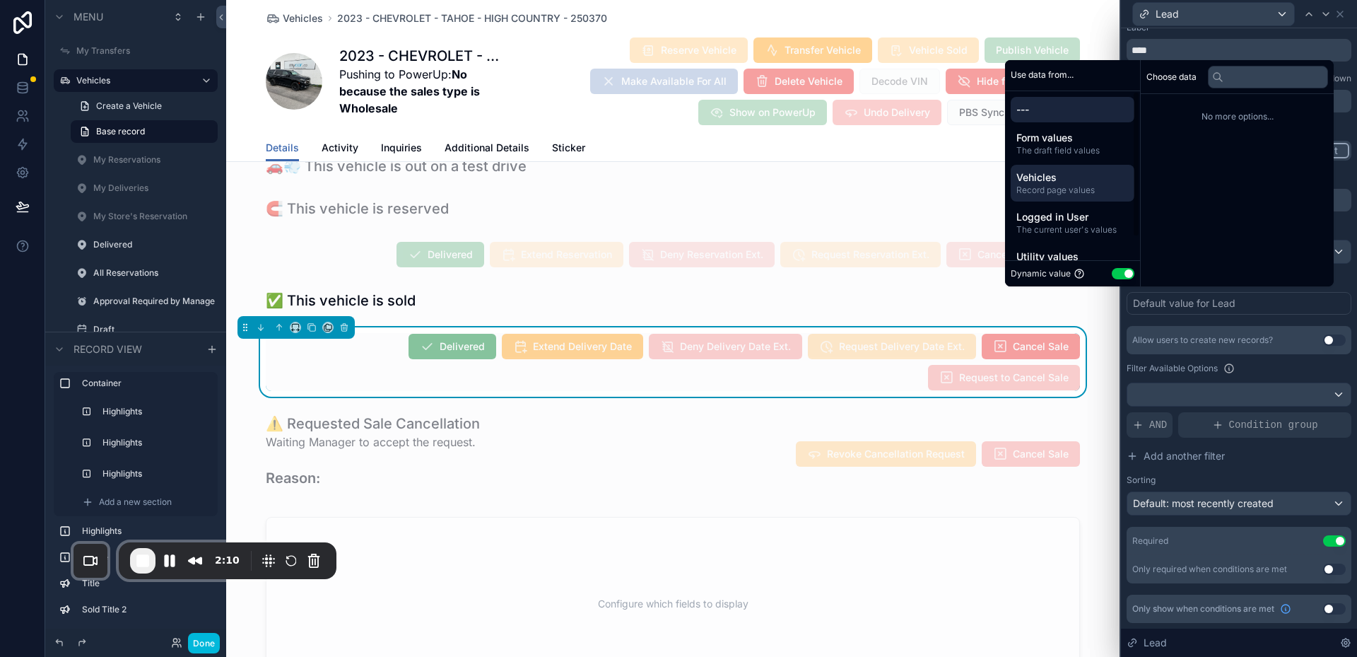
click at [1037, 184] on span "Record page values" at bounding box center [1072, 189] width 112 height 11
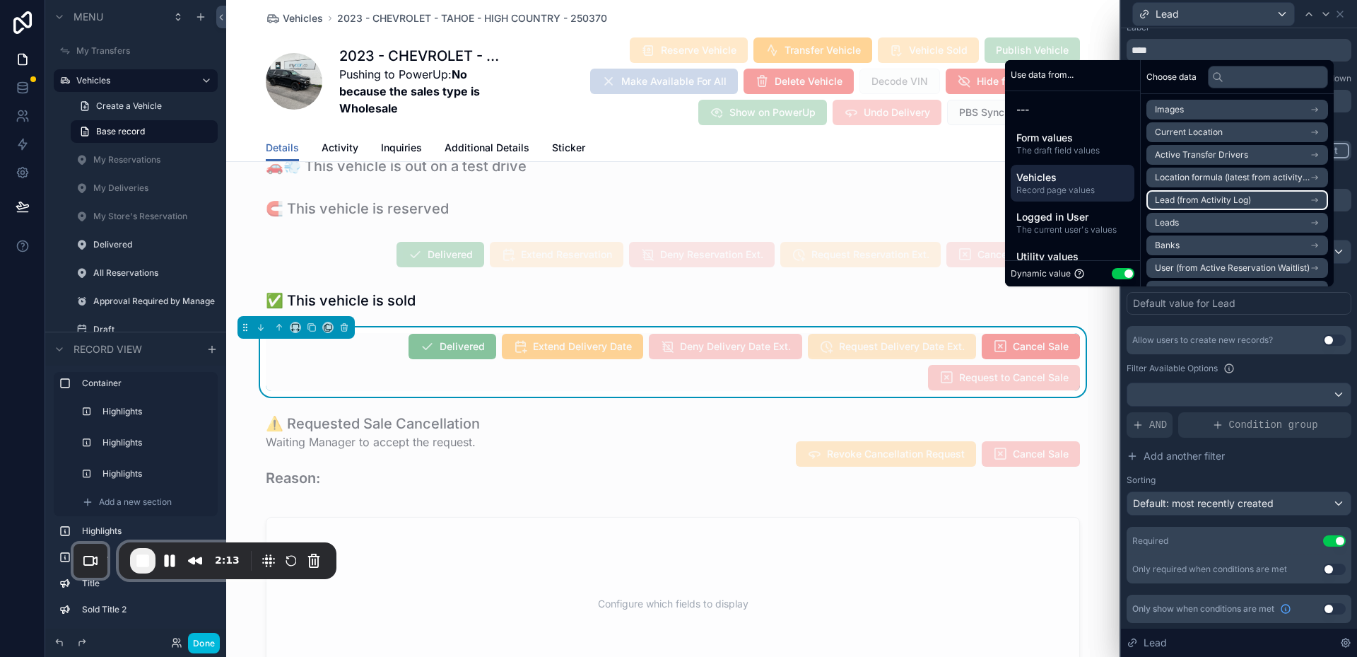
click at [1214, 203] on span "Lead (from Activity Log)" at bounding box center [1203, 199] width 96 height 11
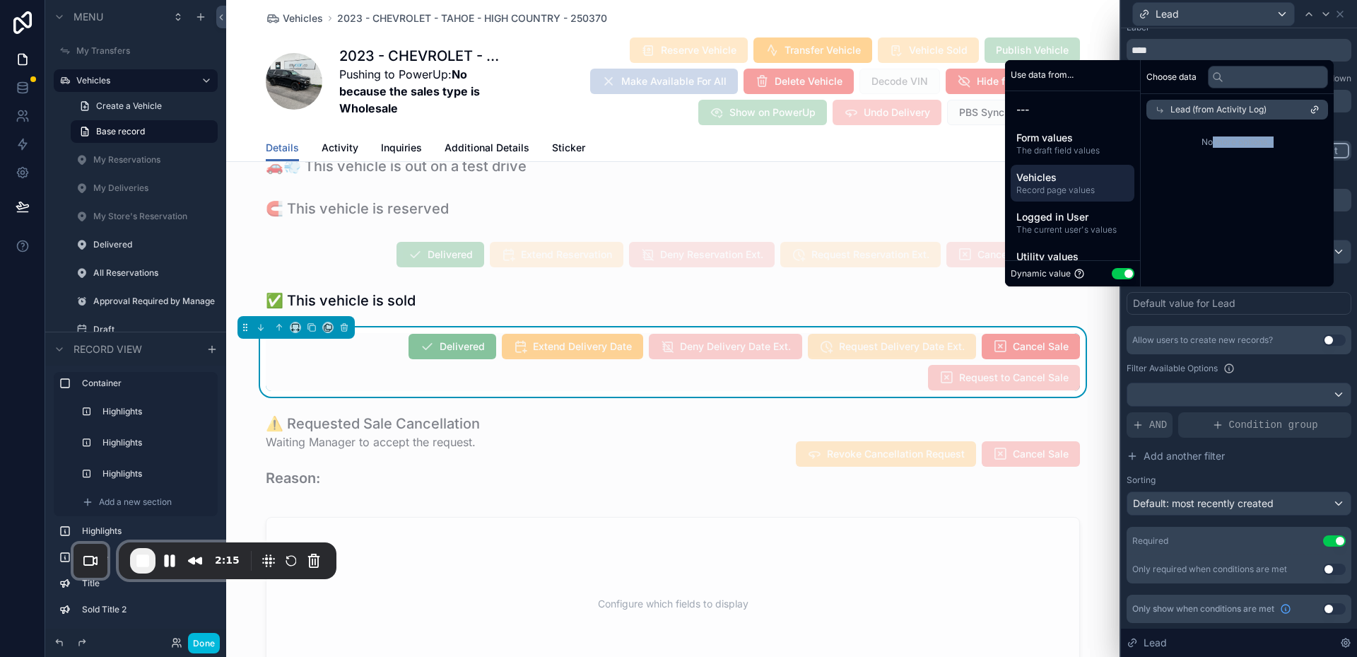
drag, startPoint x: 1207, startPoint y: 130, endPoint x: 1276, endPoint y: 153, distance: 72.4
click at [1276, 153] on div "No more options..." at bounding box center [1237, 141] width 193 height 45
drag, startPoint x: 1276, startPoint y: 153, endPoint x: 1226, endPoint y: 146, distance: 51.4
click at [1227, 146] on div "No more options..." at bounding box center [1237, 141] width 193 height 45
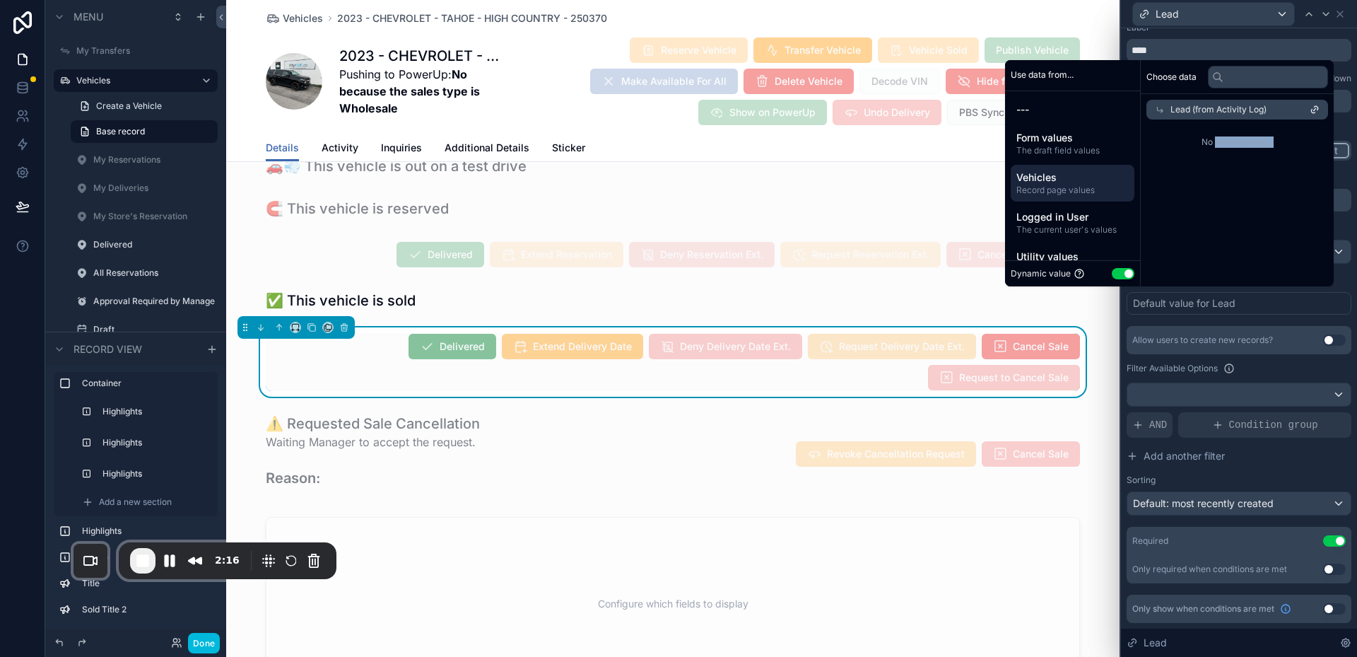
click at [1226, 146] on span "No more options..." at bounding box center [1237, 141] width 182 height 11
drag, startPoint x: 1282, startPoint y: 151, endPoint x: 1200, endPoint y: 144, distance: 82.2
click at [1211, 148] on div "No more options..." at bounding box center [1237, 141] width 193 height 45
click at [1199, 144] on span "No more options..." at bounding box center [1237, 141] width 182 height 11
drag, startPoint x: 1199, startPoint y: 144, endPoint x: 1274, endPoint y: 150, distance: 75.1
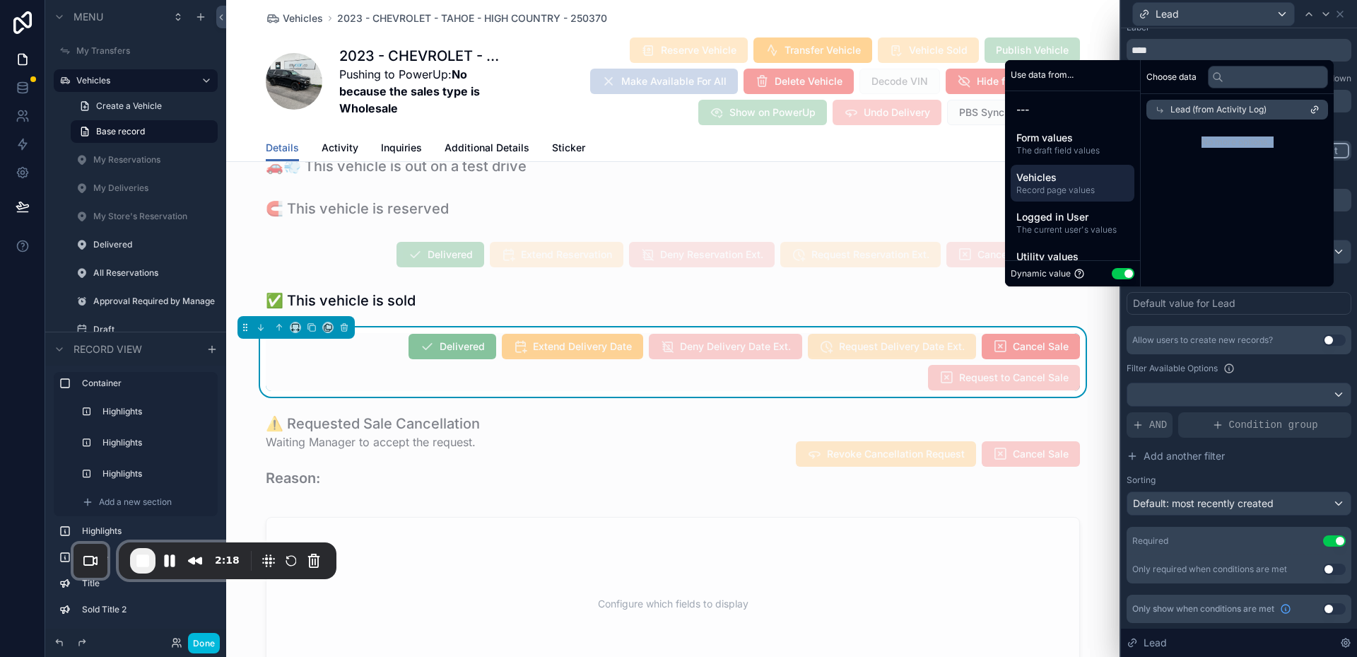
click at [1273, 150] on div "No more options..." at bounding box center [1237, 141] width 193 height 45
click at [1274, 150] on div "No more options..." at bounding box center [1237, 141] width 193 height 45
click at [1288, 108] on div "Lead (from Activity Log)" at bounding box center [1237, 110] width 182 height 20
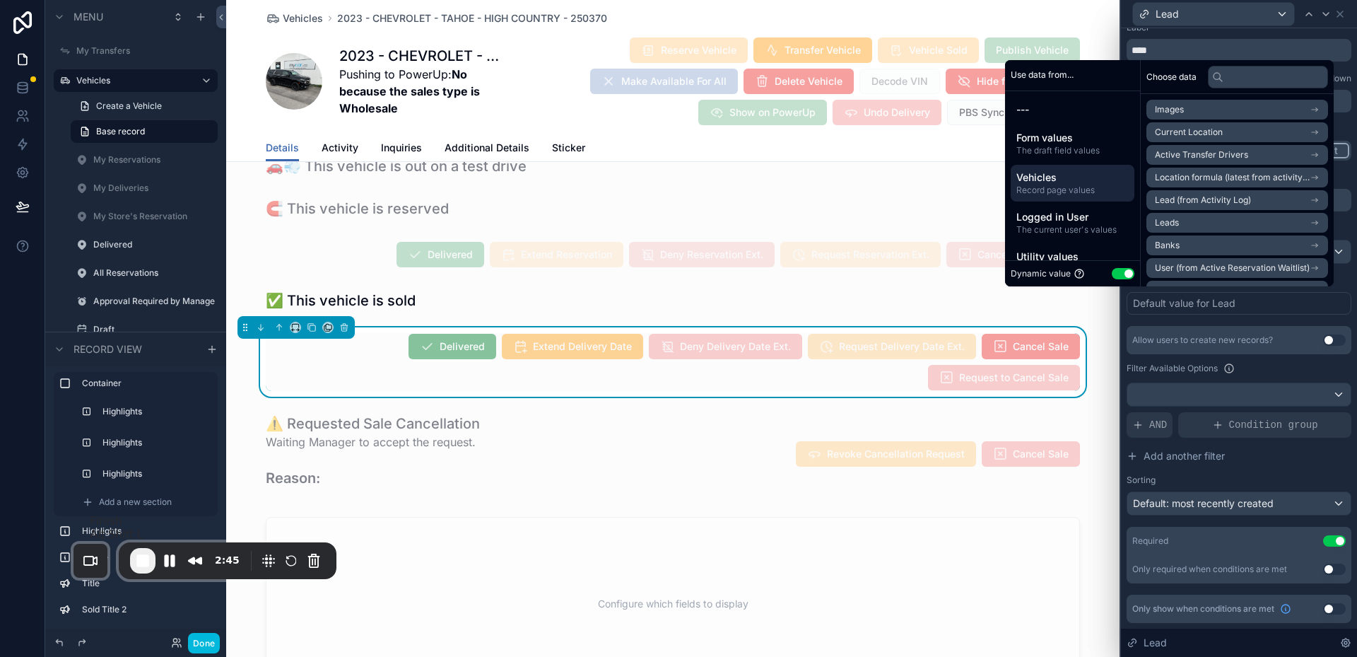
click at [151, 558] on span "End Recording" at bounding box center [142, 560] width 17 height 17
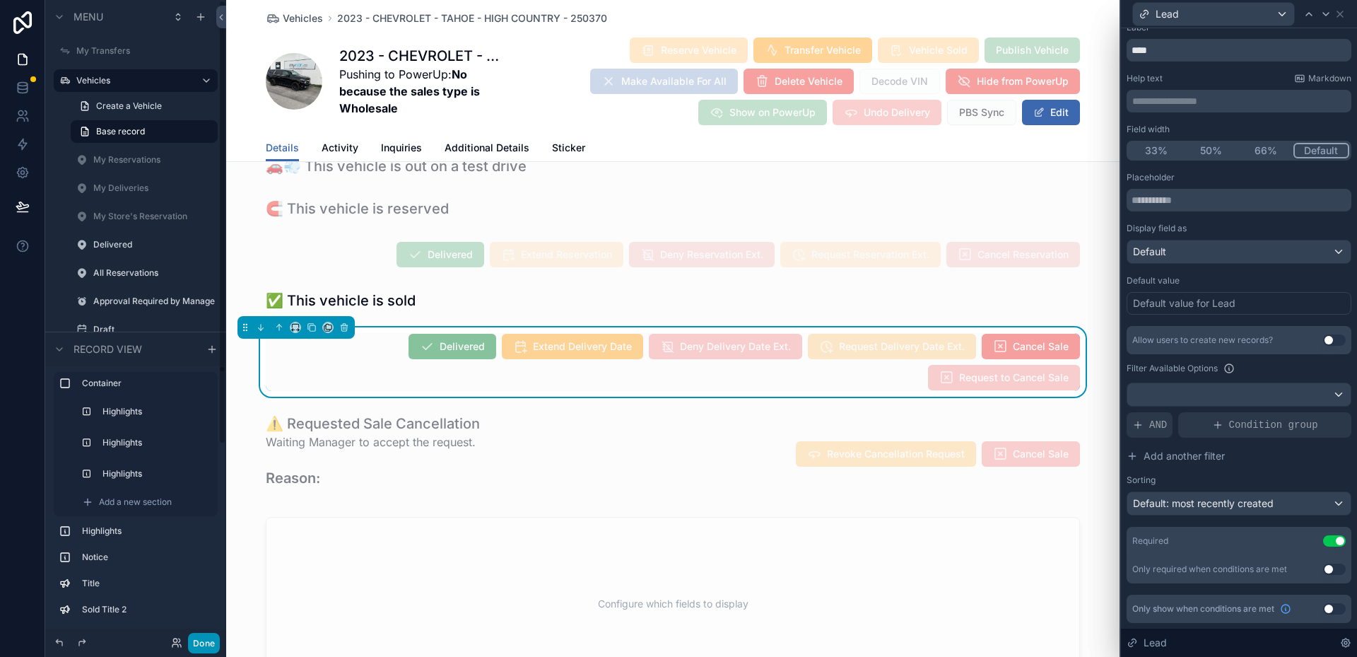
click at [206, 643] on button "Done" at bounding box center [204, 643] width 32 height 20
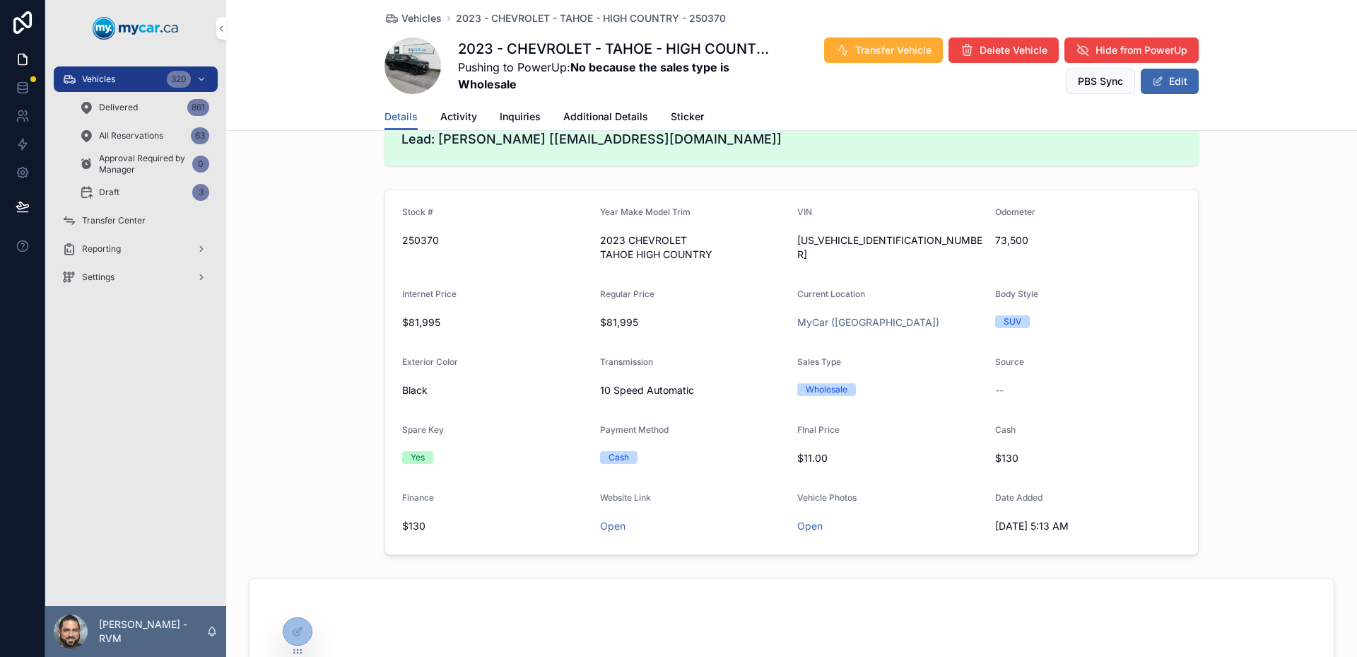
click at [1268, 462] on div "Stock # 250370 Year Make Model Trim 2023 CHEVROLET TAHOE HIGH COUNTRY VIN [US_V…" at bounding box center [791, 371] width 1131 height 377
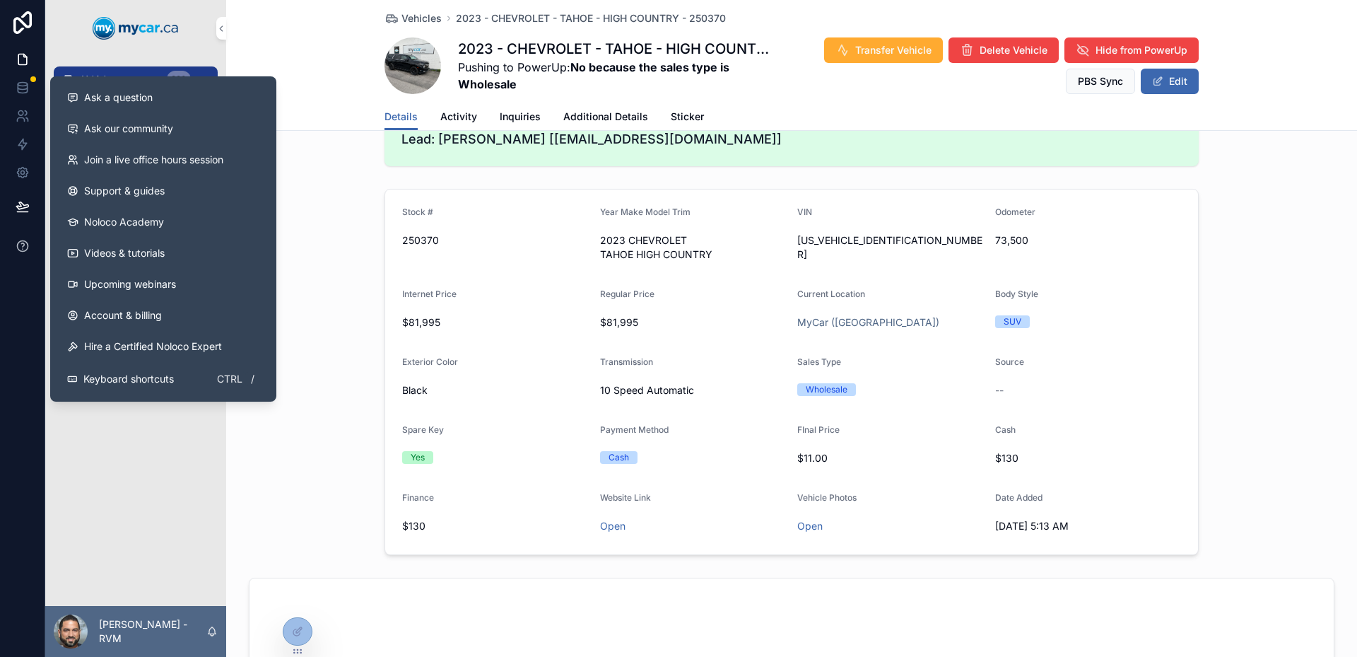
click at [16, 256] on button at bounding box center [22, 246] width 45 height 40
click at [159, 101] on div "Ask a question" at bounding box center [163, 97] width 192 height 14
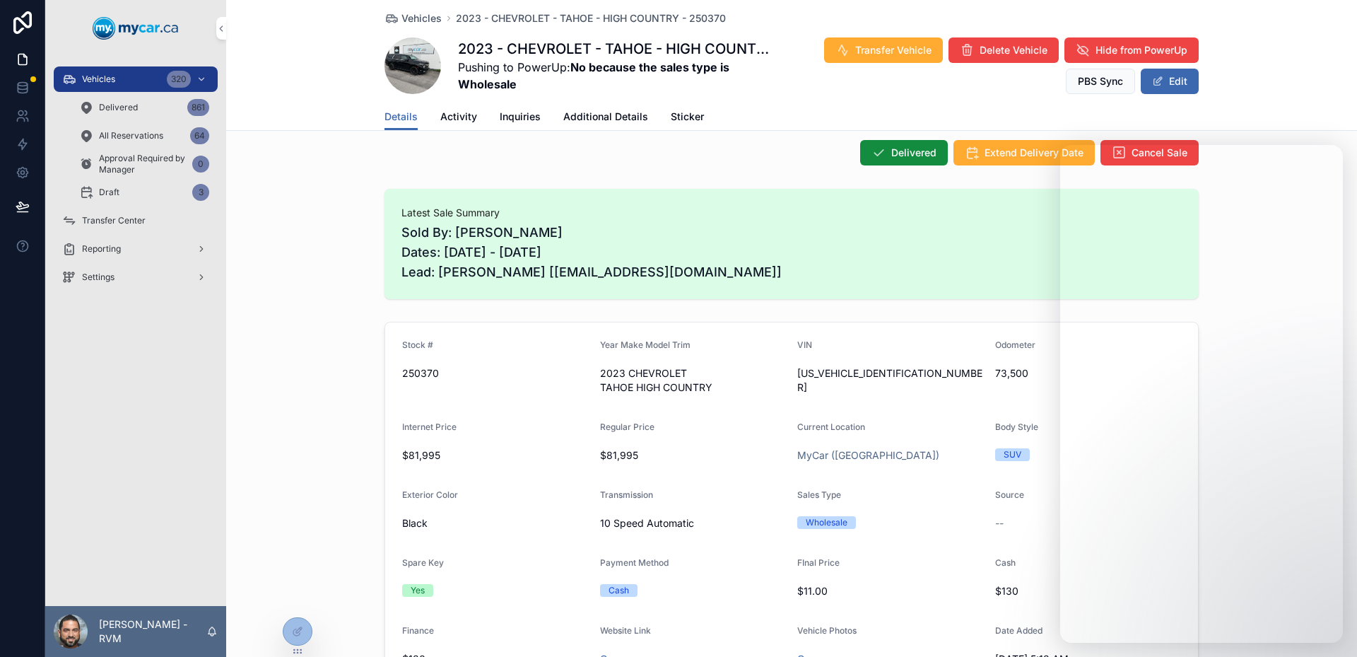
scroll to position [141, 0]
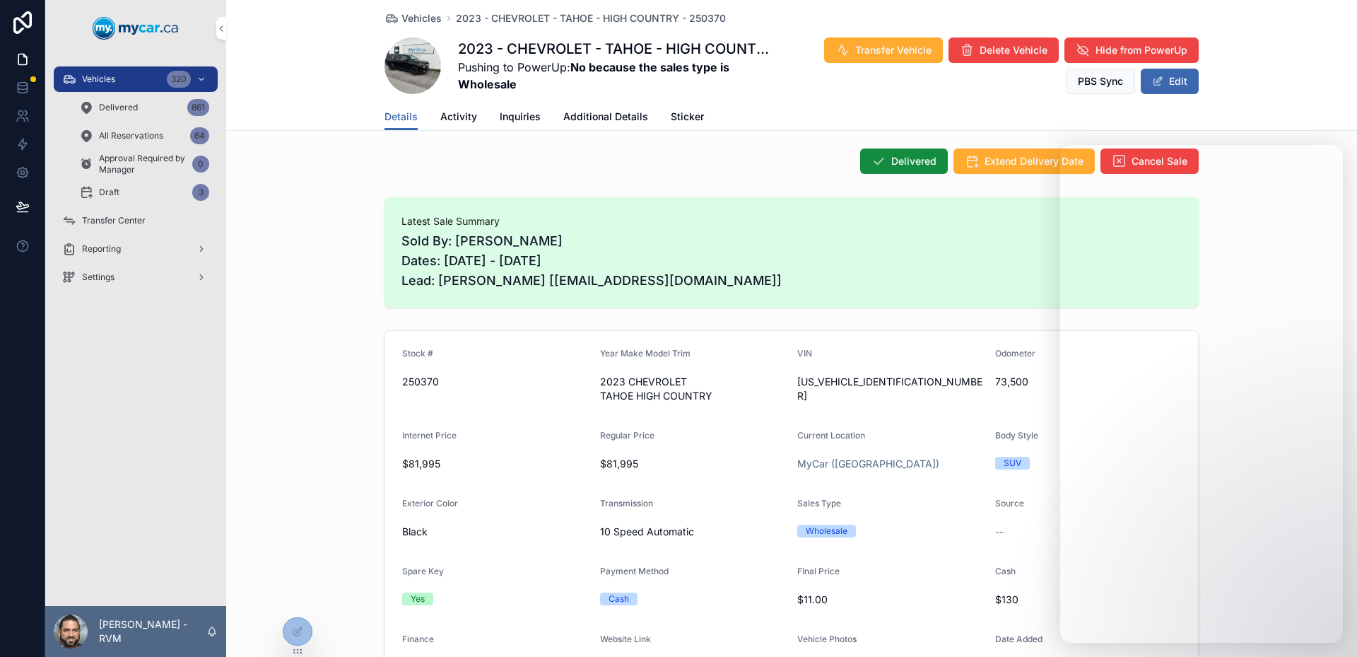
click at [319, 298] on div "Latest Sale Summary Sold By: [PERSON_NAME] Dates: [DATE] - [DATE] Lead: [PERSON…" at bounding box center [791, 253] width 1131 height 122
click at [132, 81] on div "Vehicles 320" at bounding box center [135, 79] width 147 height 23
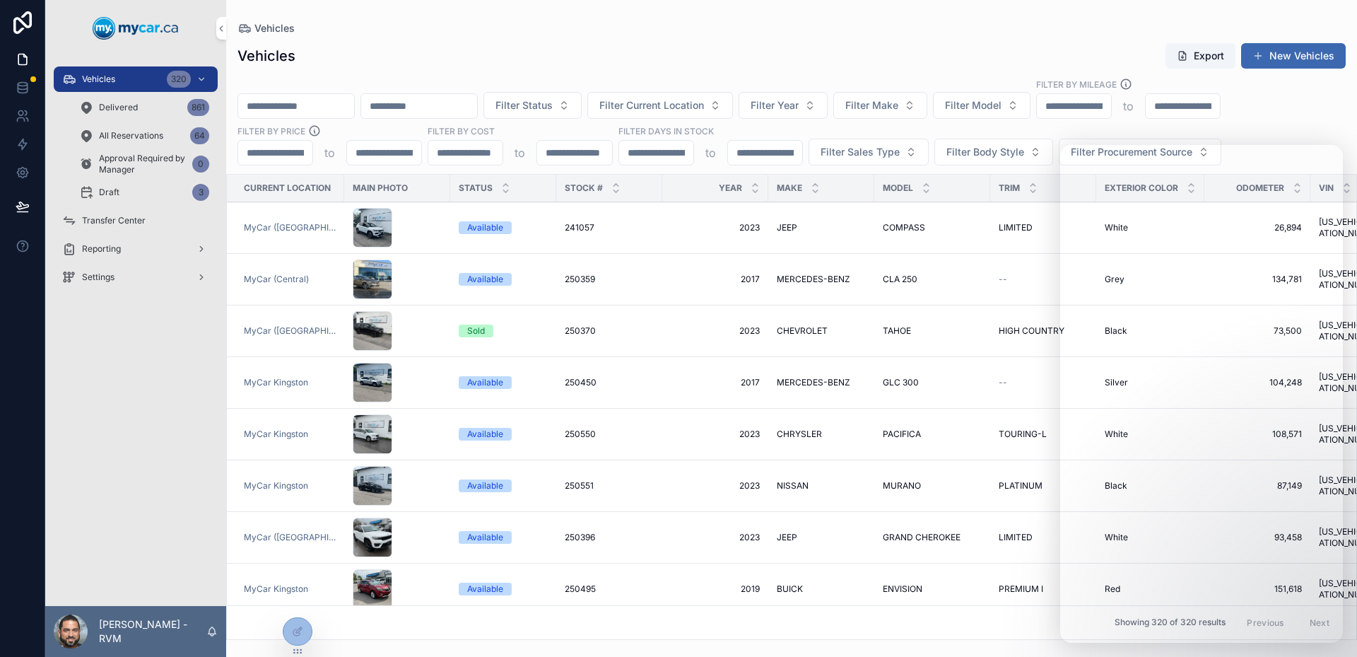
click at [351, 106] on input "scrollable content" at bounding box center [296, 106] width 116 height 20
click at [505, 41] on div "Vehicles Export New Vehicles Filter Status Filter Current Location Filter Year …" at bounding box center [791, 337] width 1131 height 606
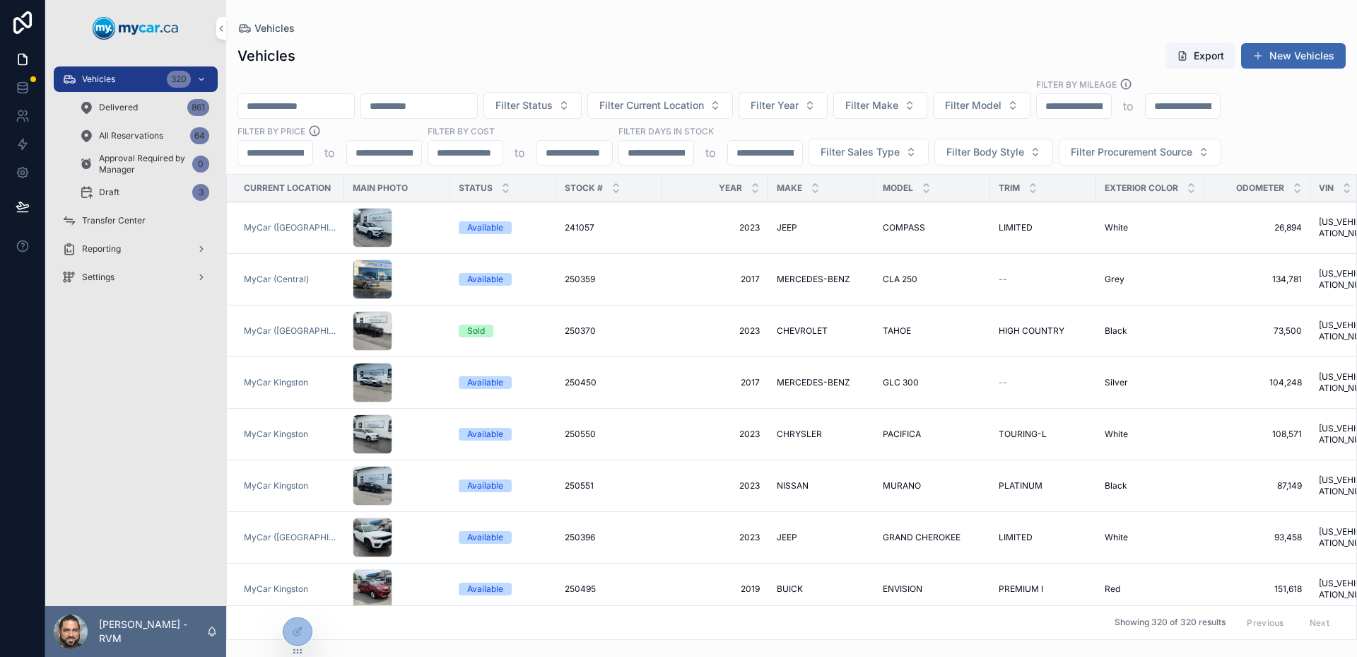
click at [1266, 149] on div "Filter Status Filter Current Location Filter Year Filter Make Filter Model Filt…" at bounding box center [791, 122] width 1131 height 88
click at [353, 106] on input "scrollable content" at bounding box center [296, 106] width 116 height 20
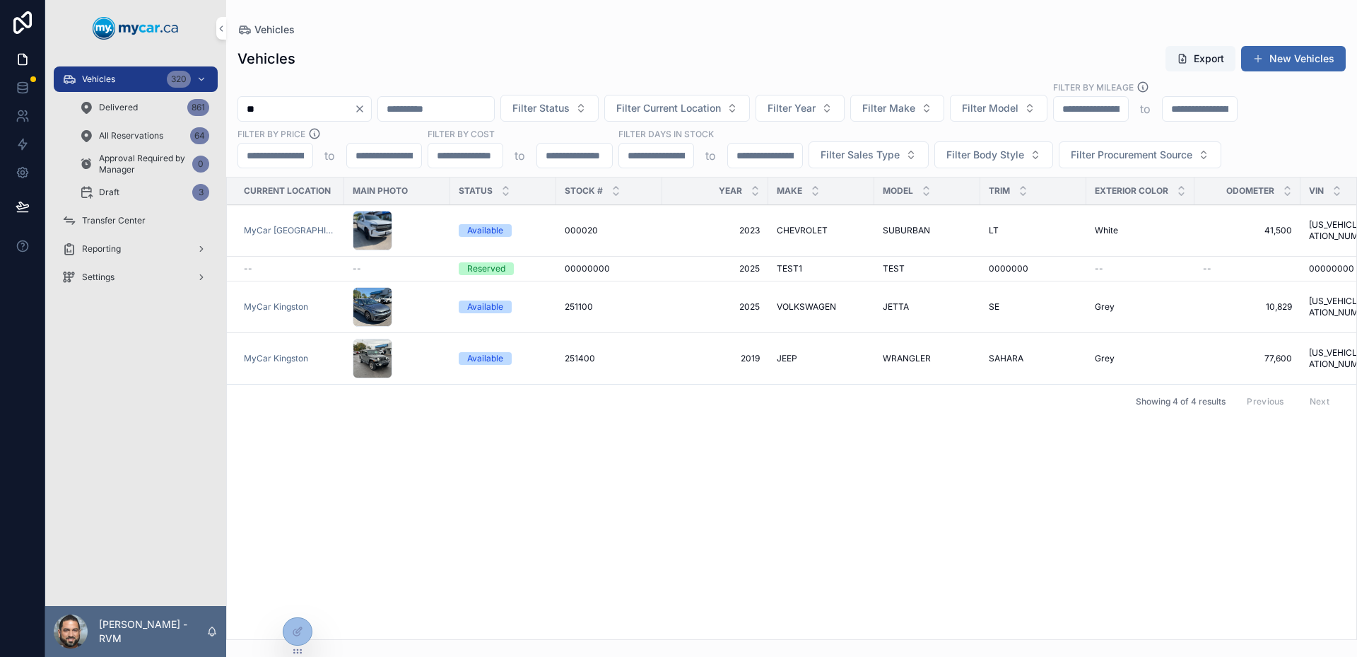
type input "**"
click at [640, 273] on div "00000000 00000000" at bounding box center [609, 268] width 89 height 11
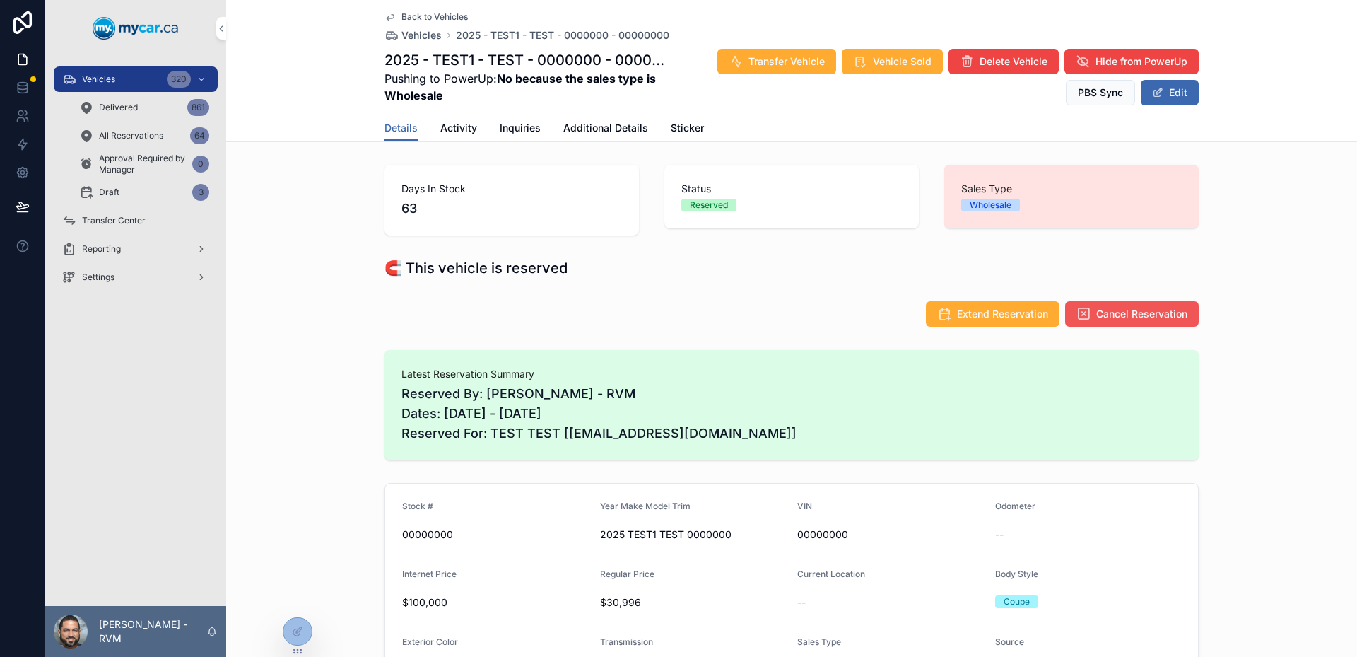
click at [1102, 314] on span "Cancel Reservation" at bounding box center [1141, 314] width 91 height 14
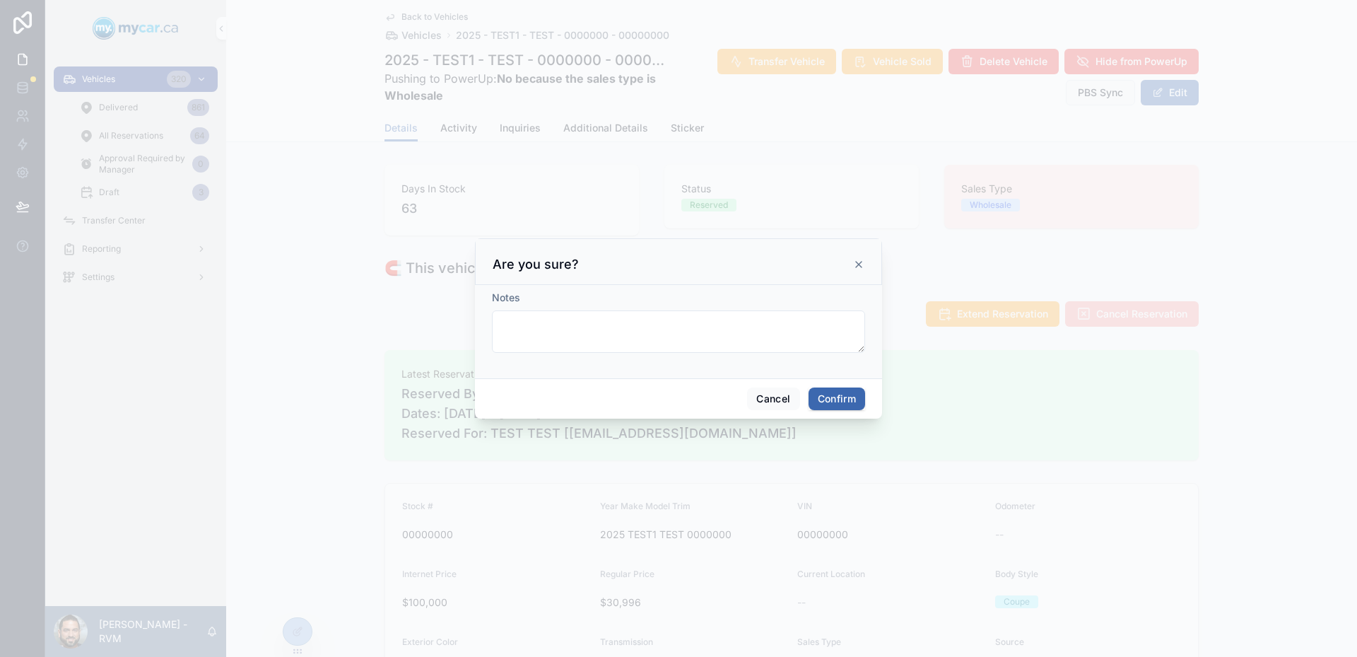
drag, startPoint x: 840, startPoint y: 384, endPoint x: 845, endPoint y: 393, distance: 10.4
click at [840, 384] on div "Cancel Confirm" at bounding box center [678, 398] width 407 height 40
click at [845, 393] on button "Confirm" at bounding box center [837, 398] width 57 height 23
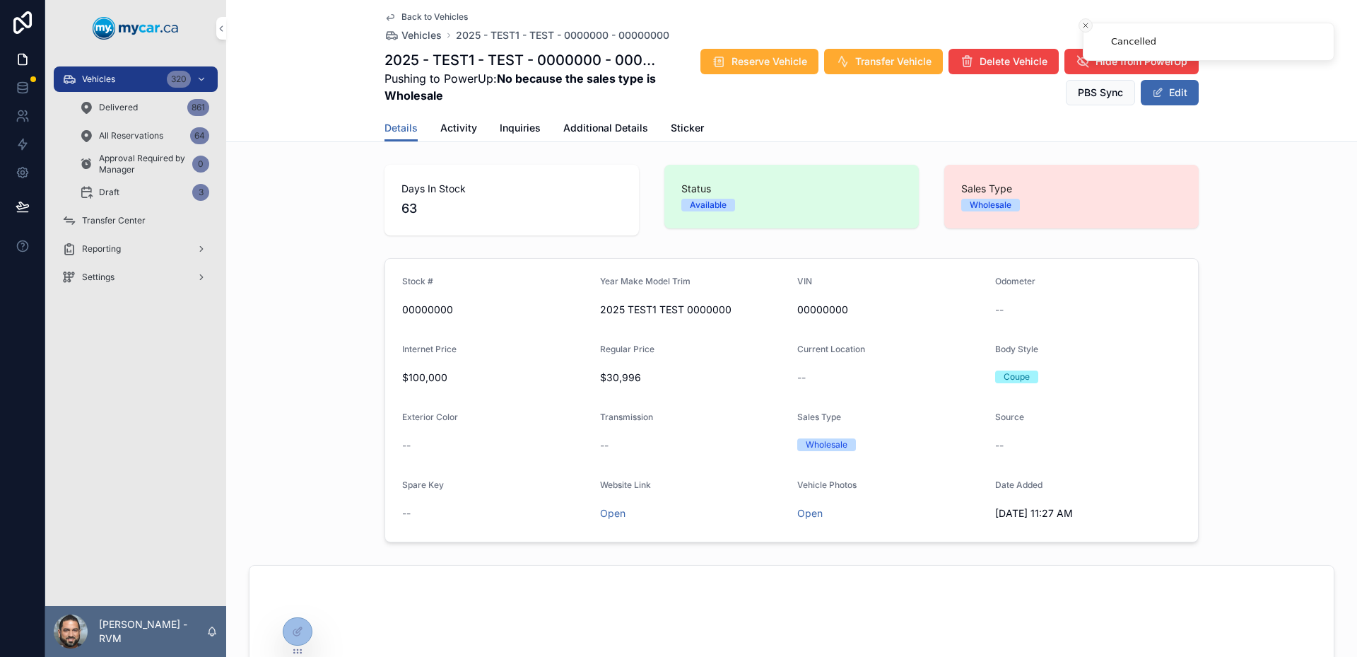
click at [1088, 26] on icon "Close toast" at bounding box center [1085, 25] width 8 height 8
click at [1125, 66] on span "Hide from PowerUp" at bounding box center [1142, 61] width 92 height 14
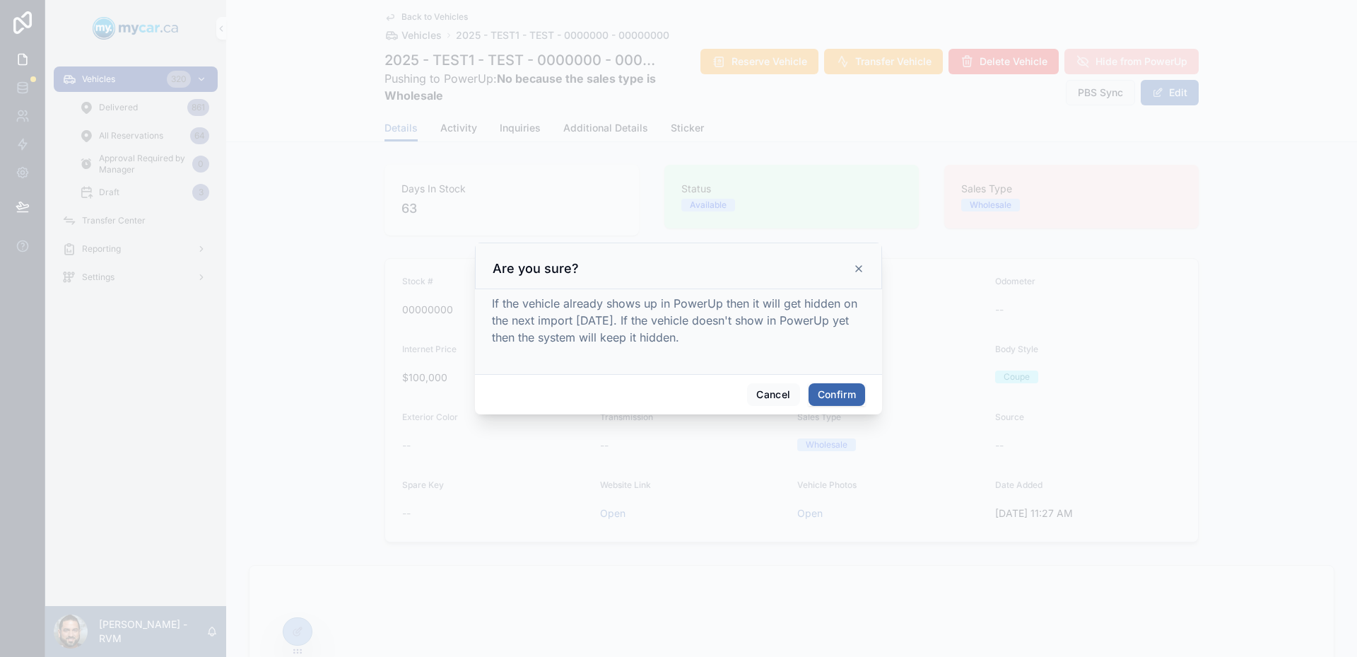
click at [833, 395] on button "Confirm" at bounding box center [837, 394] width 57 height 23
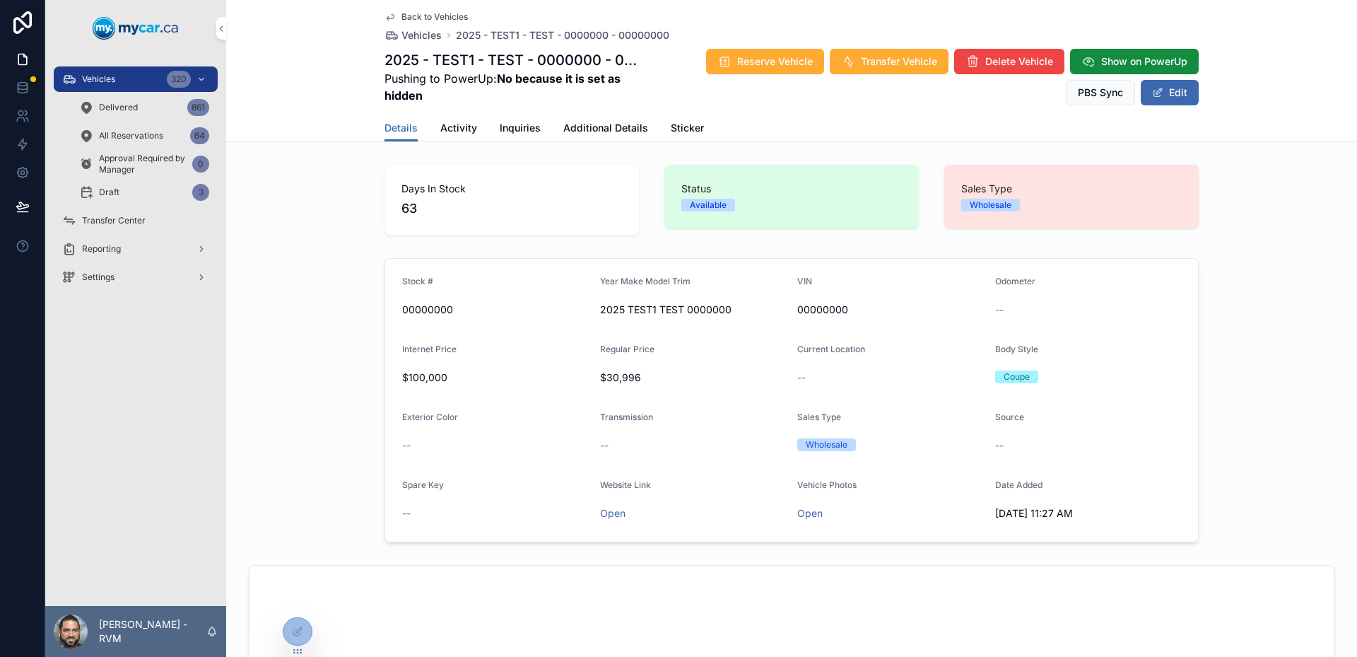
click at [147, 189] on div "Draft 3" at bounding box center [144, 192] width 130 height 23
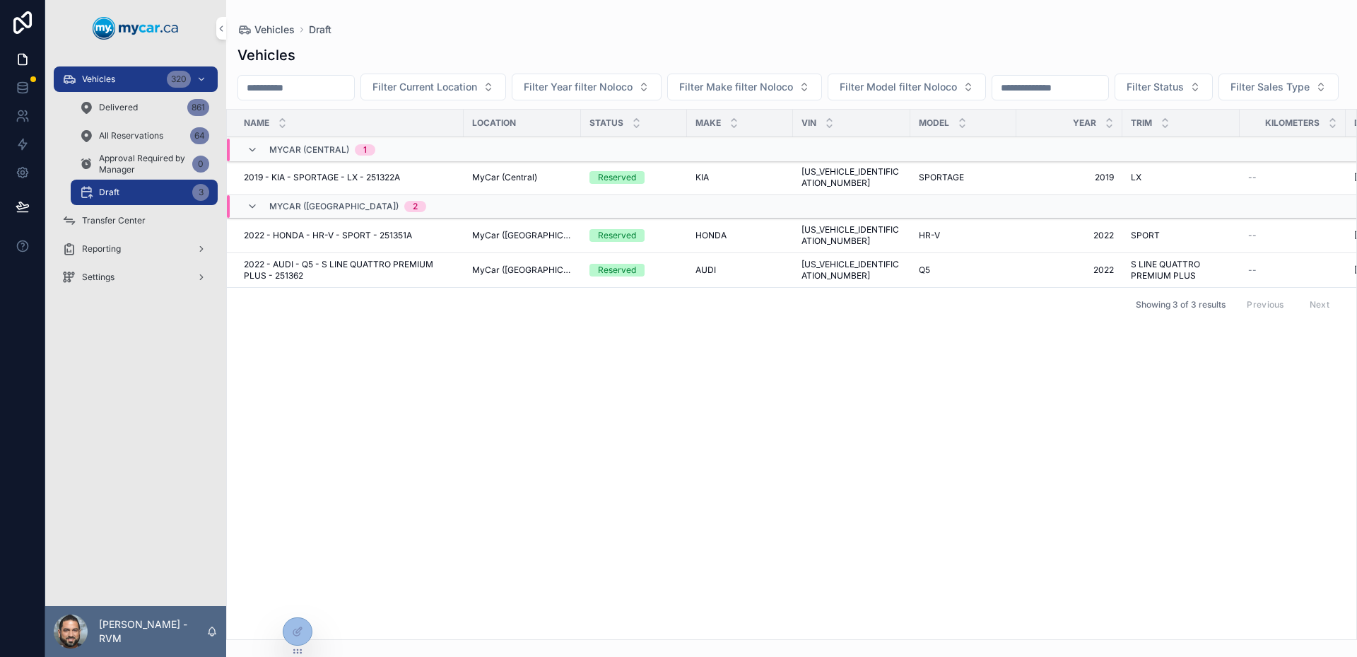
click at [147, 189] on div "Draft 3" at bounding box center [144, 192] width 130 height 23
click at [160, 165] on span "Approval Required by Manager" at bounding box center [143, 164] width 88 height 23
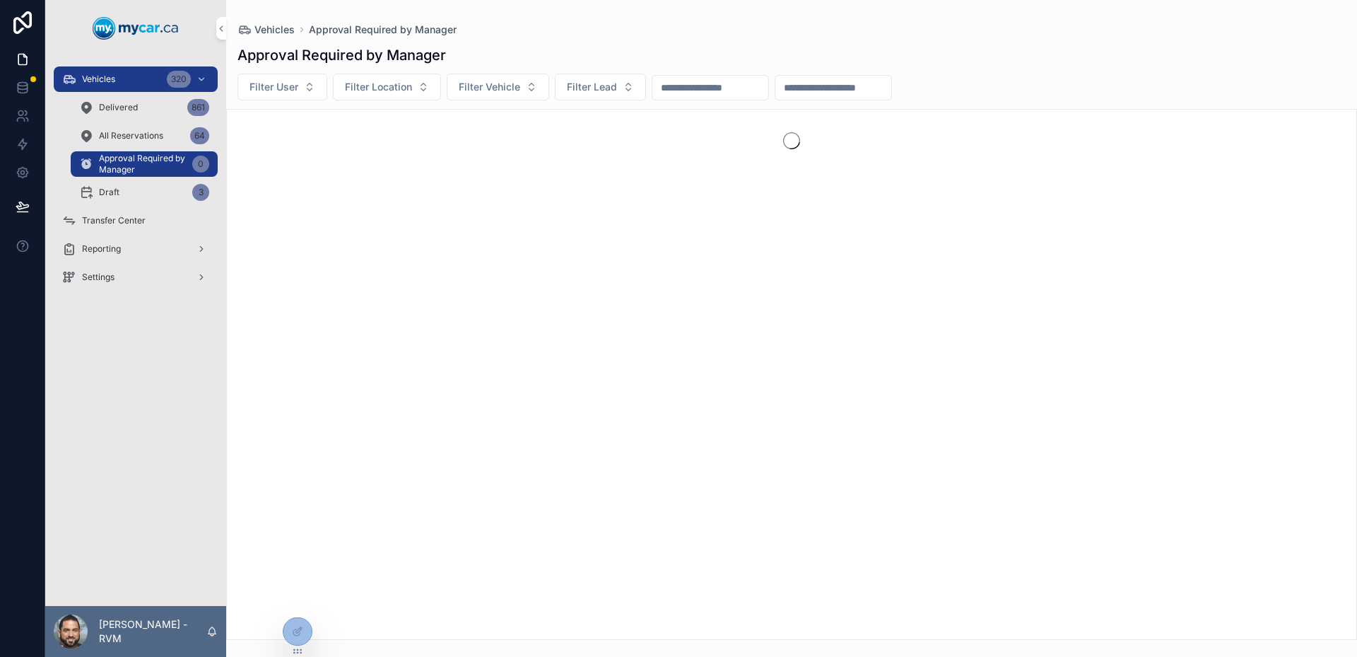
click at [169, 182] on div "Draft 3" at bounding box center [144, 192] width 130 height 23
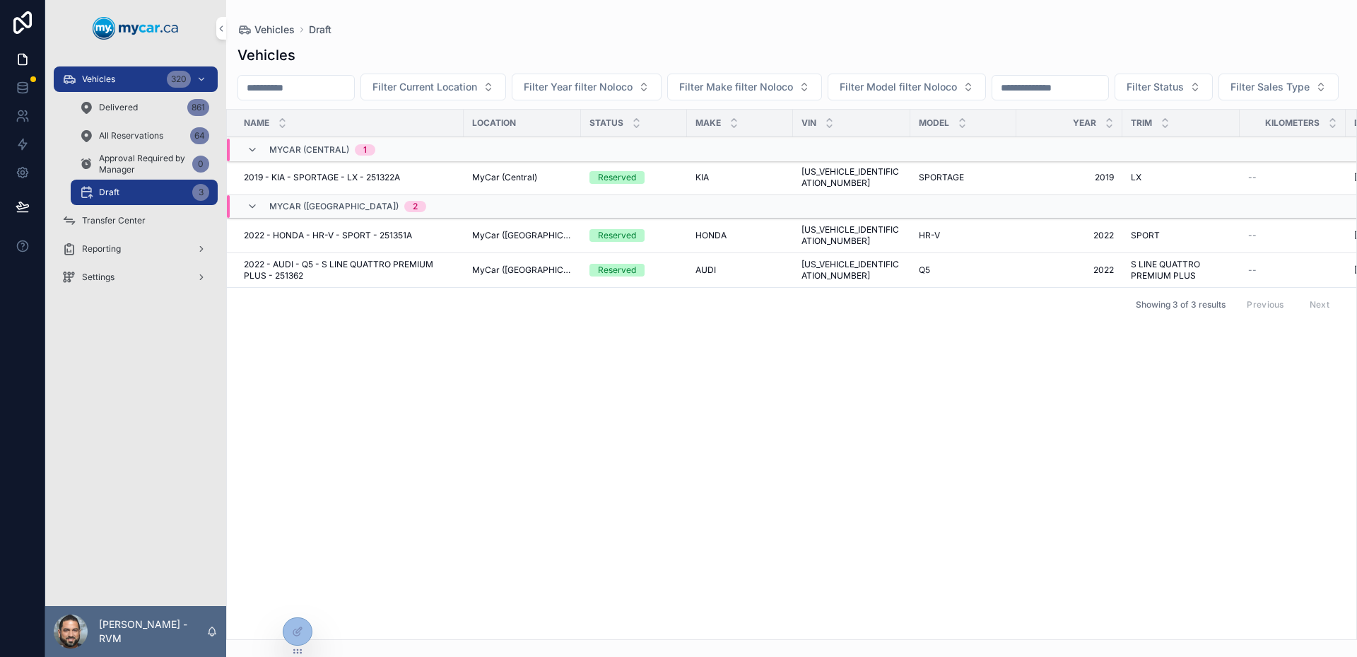
click at [167, 168] on span "Approval Required by Manager" at bounding box center [143, 164] width 88 height 23
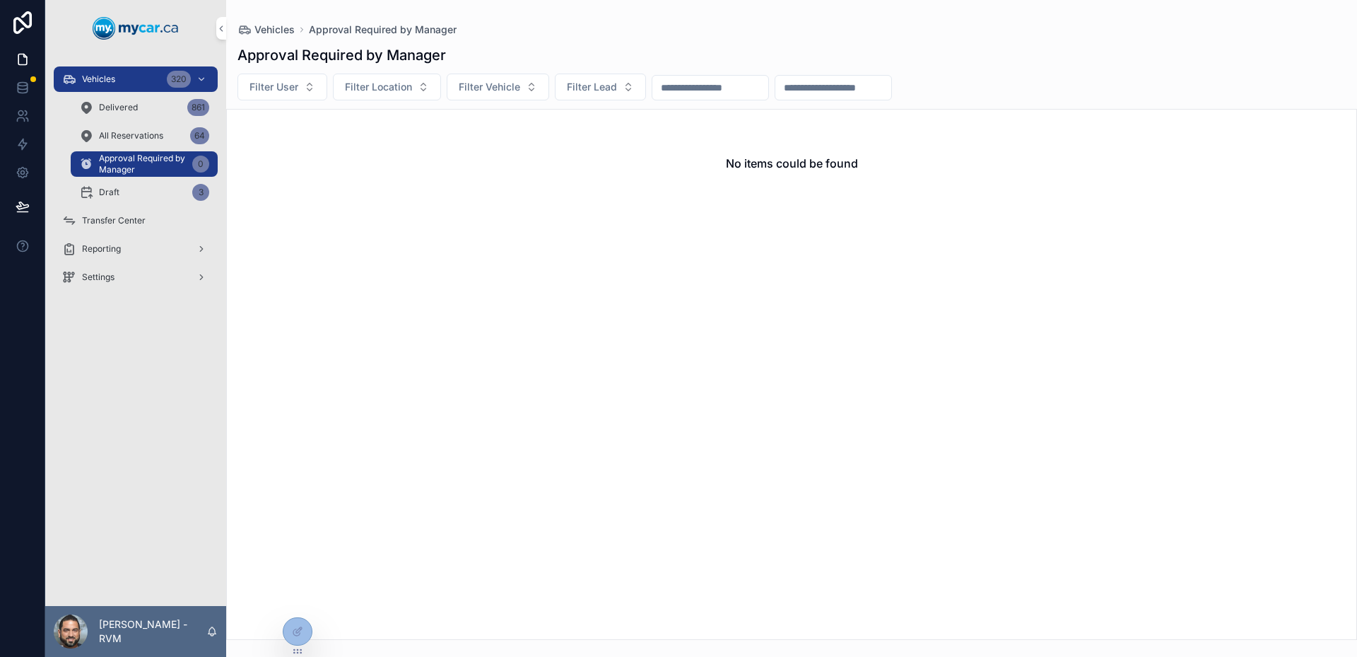
click at [167, 186] on div "Draft 3" at bounding box center [144, 192] width 130 height 23
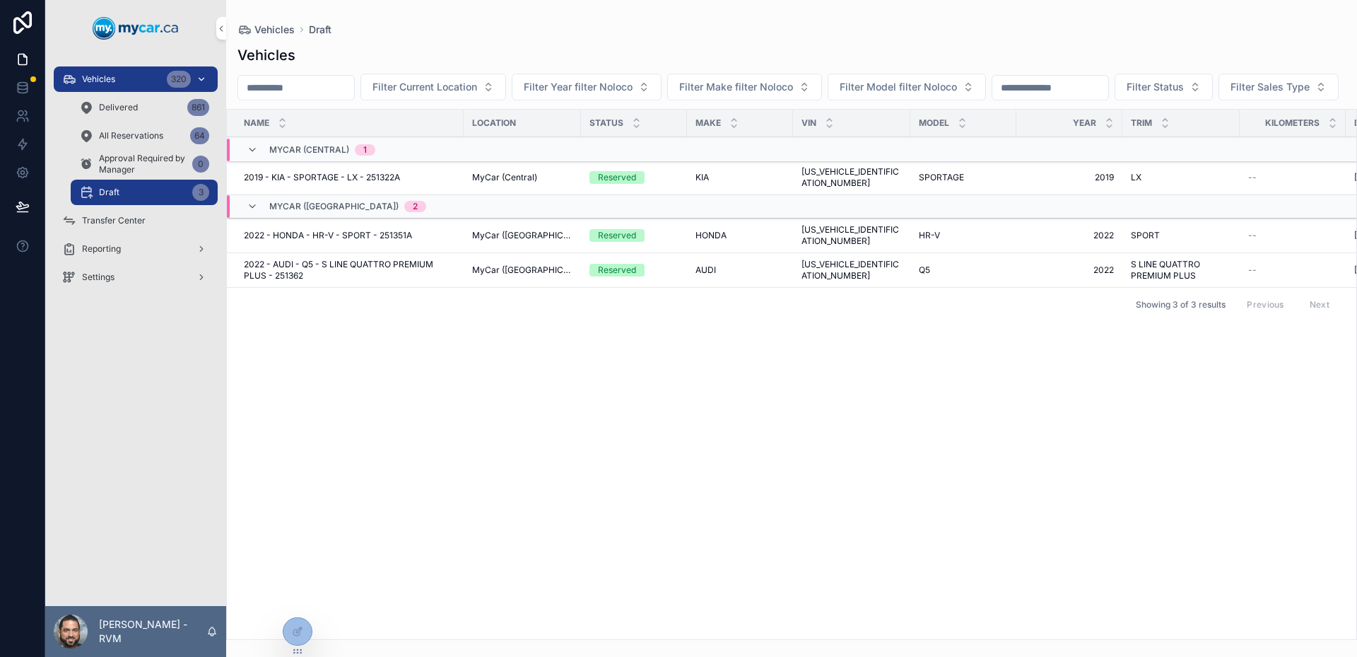
click at [134, 81] on div "Vehicles 320" at bounding box center [135, 79] width 147 height 23
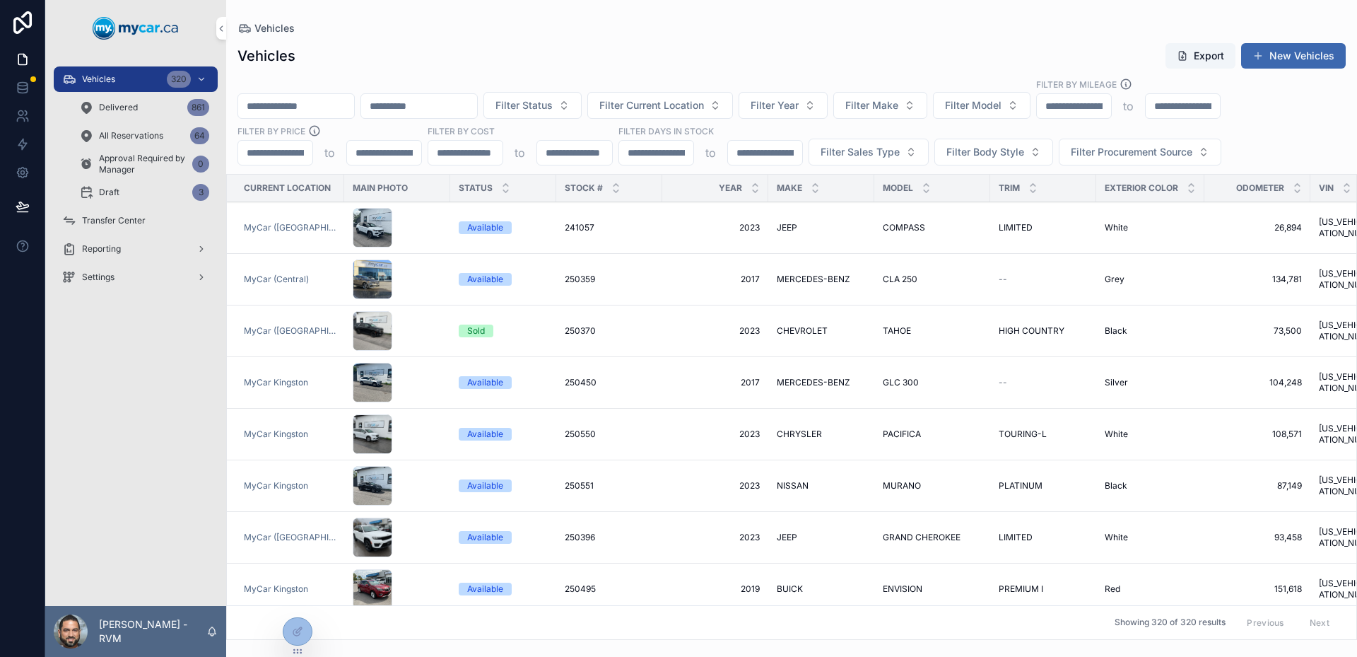
click at [316, 103] on input "scrollable content" at bounding box center [296, 106] width 116 height 20
type input "****"
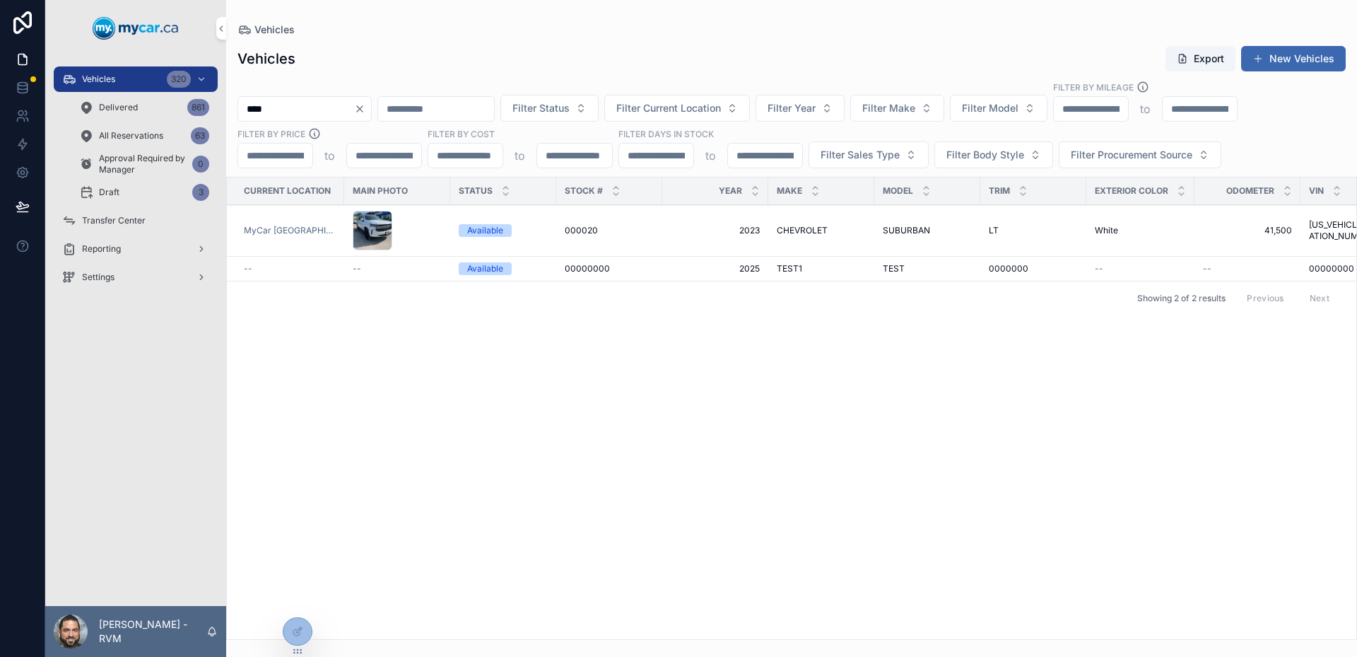
click at [609, 274] on td "00000000 00000000" at bounding box center [609, 269] width 106 height 25
click at [580, 270] on span "00000000" at bounding box center [587, 268] width 45 height 11
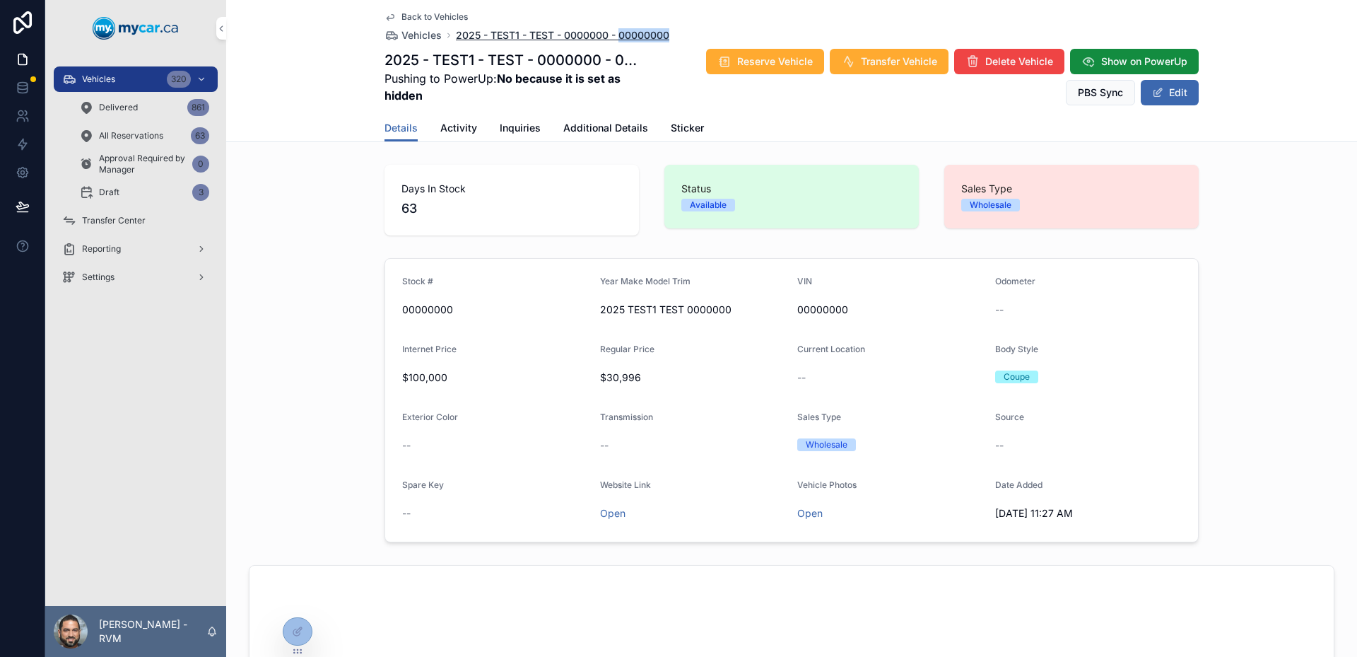
drag, startPoint x: 680, startPoint y: 32, endPoint x: 613, endPoint y: 40, distance: 67.6
click at [613, 40] on div "Back to Vehicles Vehicles 2025 - TEST1 - TEST - 0000000 - 00000000" at bounding box center [791, 26] width 814 height 31
copy span "00000000"
click at [146, 191] on div "Draft 3" at bounding box center [144, 192] width 130 height 23
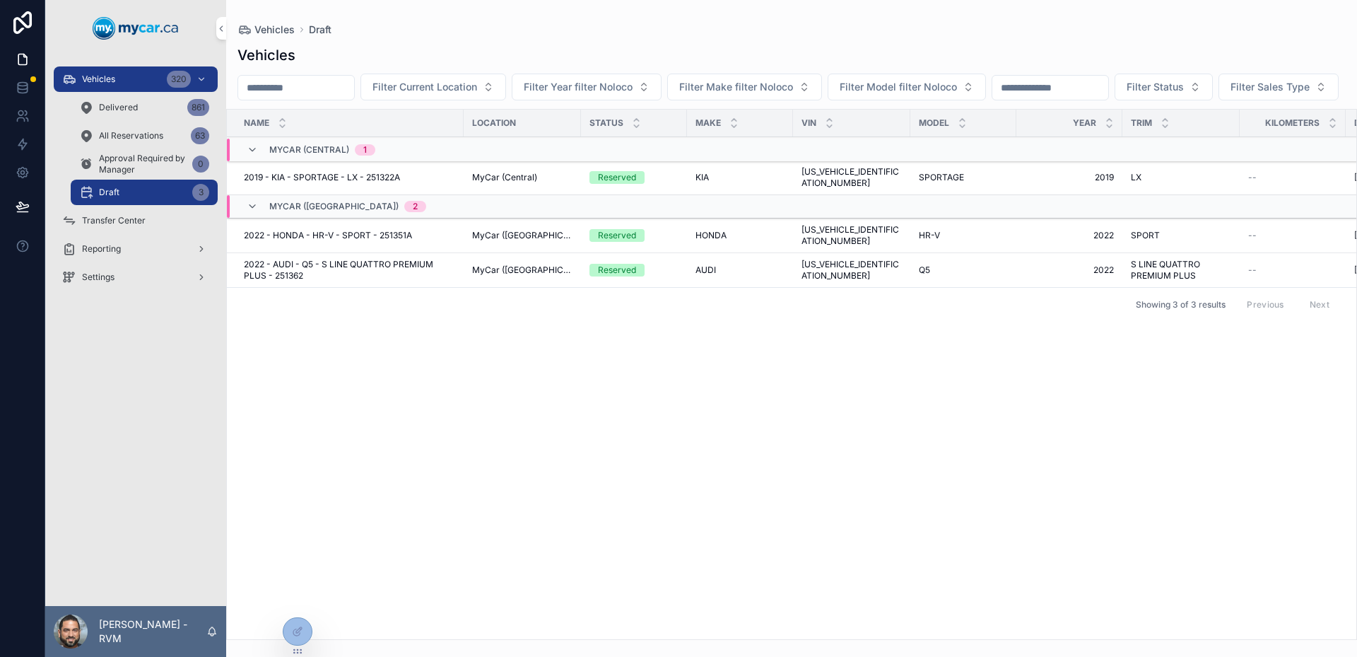
click at [129, 171] on span "Approval Required by Manager" at bounding box center [143, 164] width 88 height 23
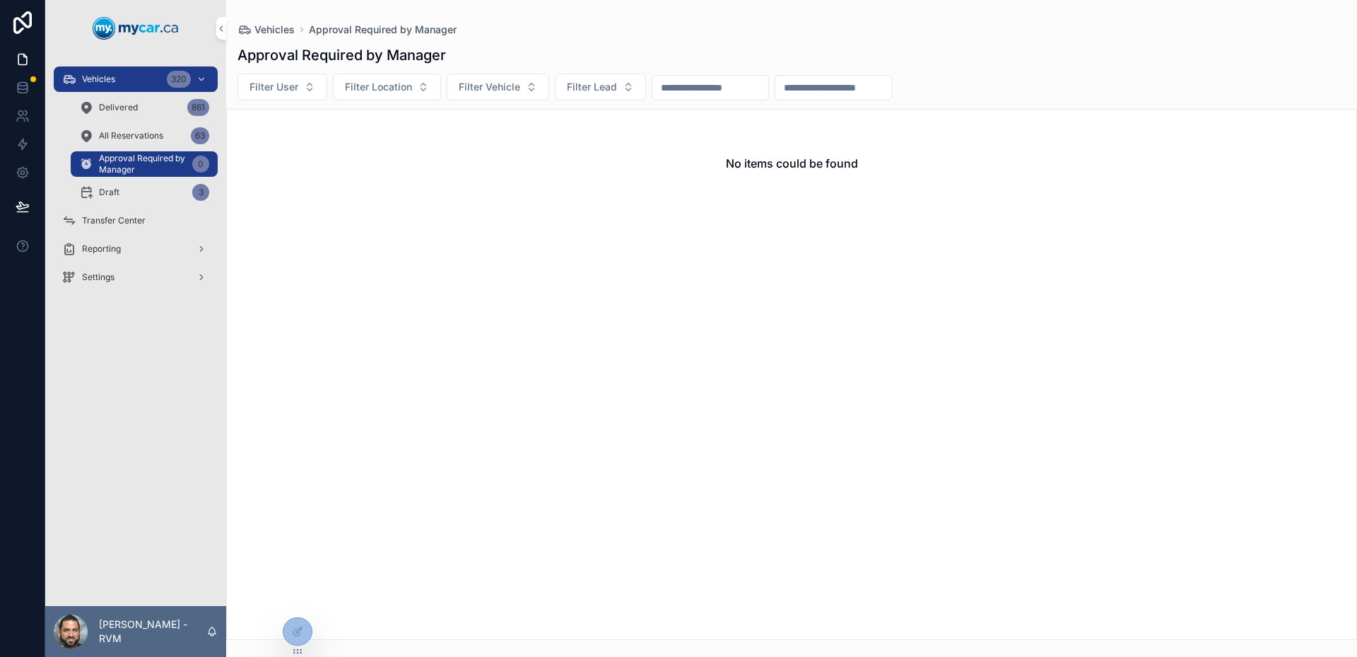
click at [149, 197] on div "Draft 3" at bounding box center [144, 192] width 130 height 23
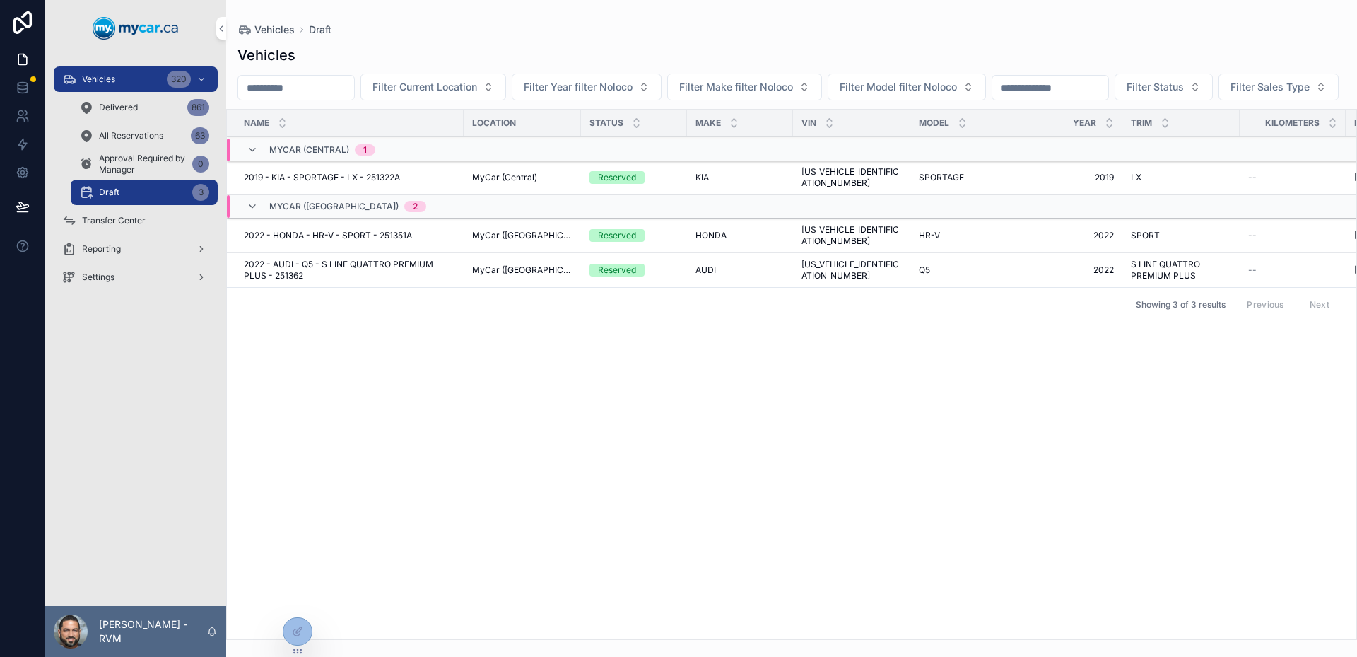
click at [372, 351] on div "Name Location Status Make VIN Model Year Trim Kilometers Date Added Date Update…" at bounding box center [791, 374] width 1129 height 529
click at [114, 78] on span "Vehicles" at bounding box center [98, 79] width 33 height 11
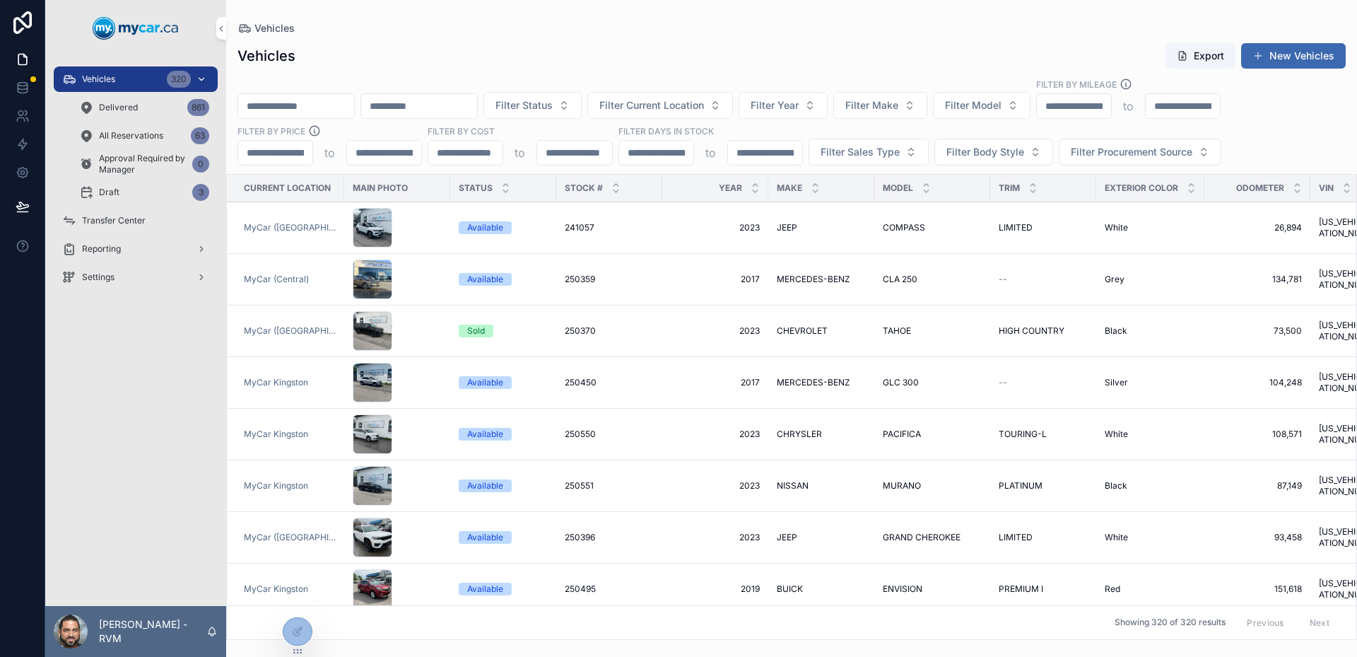
click at [118, 81] on div "Vehicles 320" at bounding box center [135, 79] width 147 height 23
click at [168, 194] on div "Draft 3" at bounding box center [144, 192] width 130 height 23
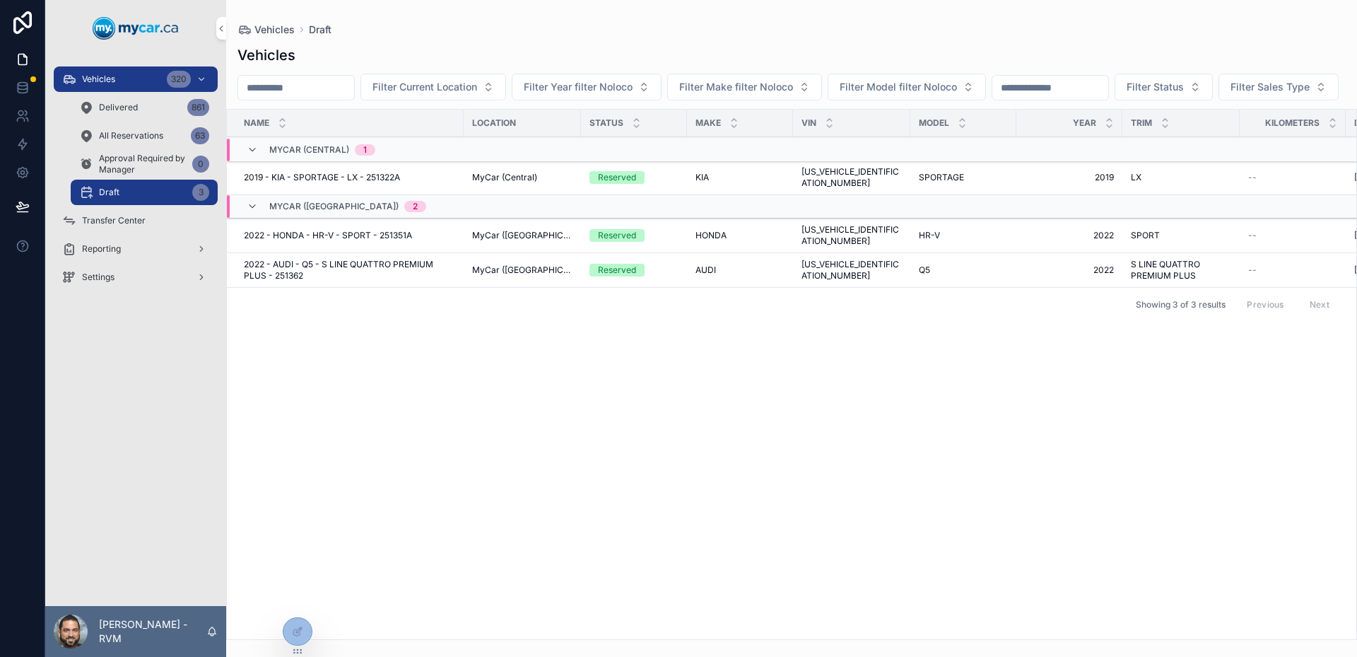
click at [122, 158] on span "Approval Required by Manager" at bounding box center [143, 164] width 88 height 23
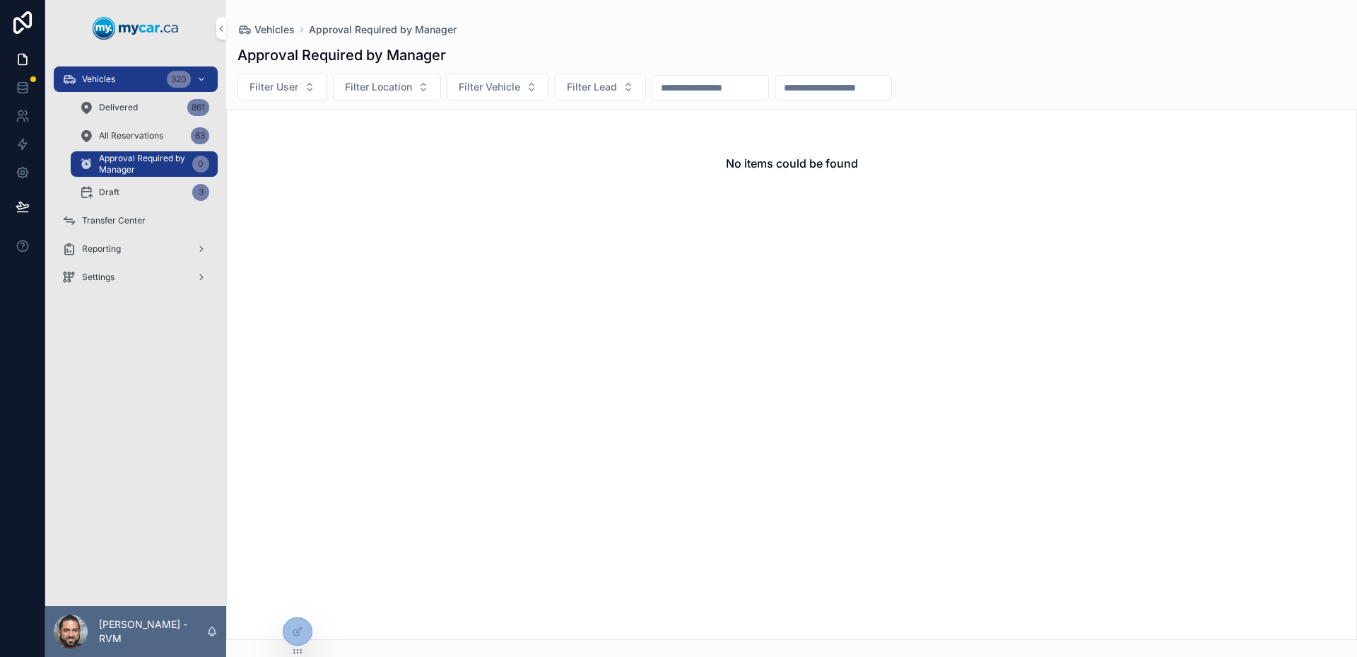
click at [146, 189] on div "Draft 3" at bounding box center [144, 192] width 130 height 23
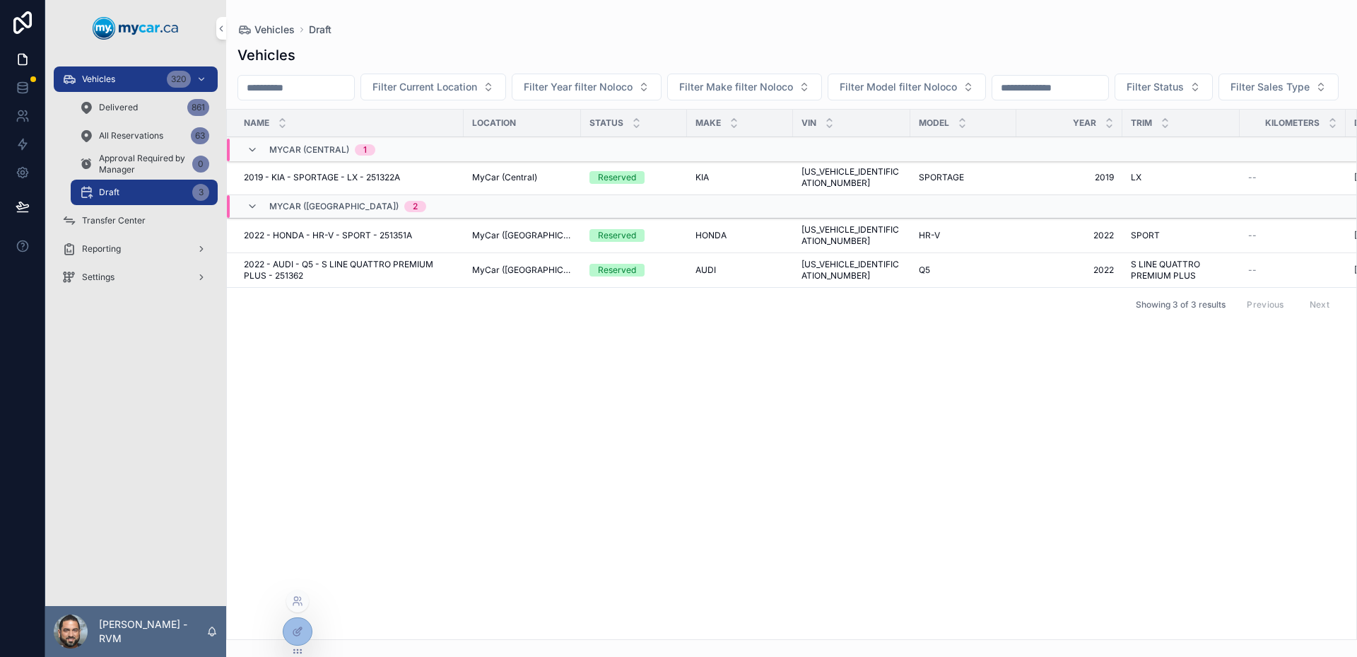
click at [290, 625] on div at bounding box center [297, 631] width 28 height 27
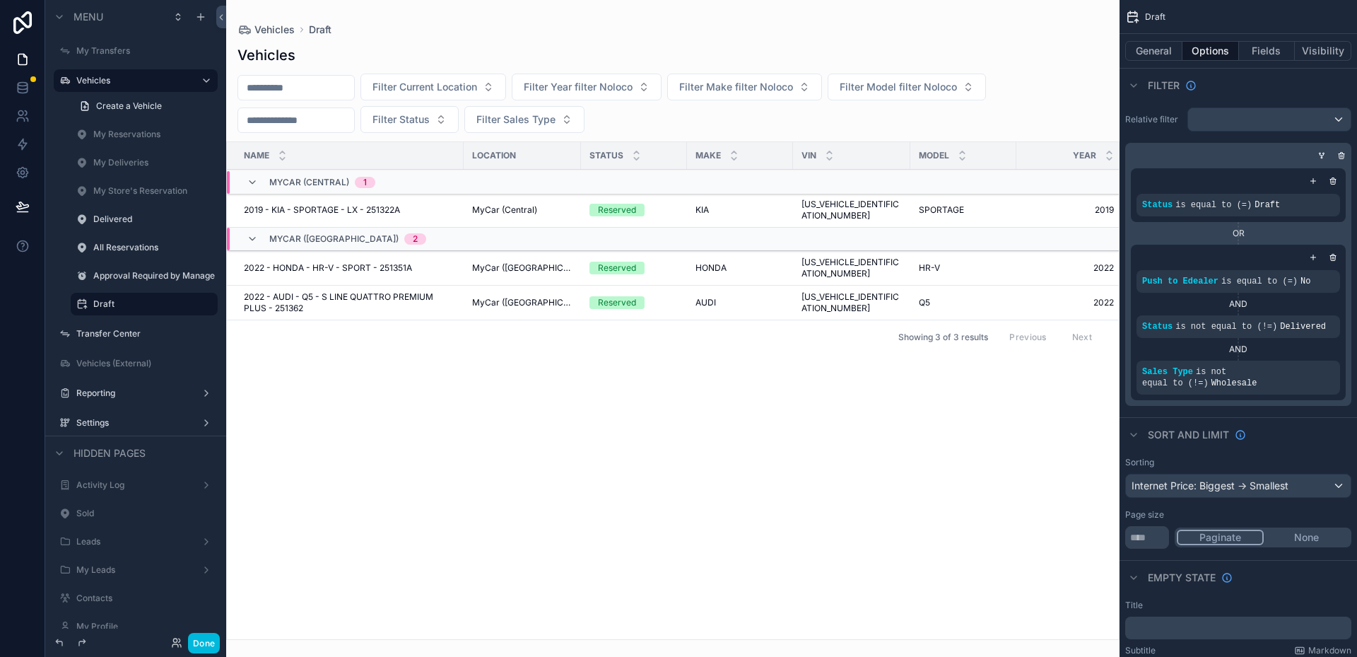
click at [544, 383] on div "scrollable content" at bounding box center [672, 328] width 893 height 657
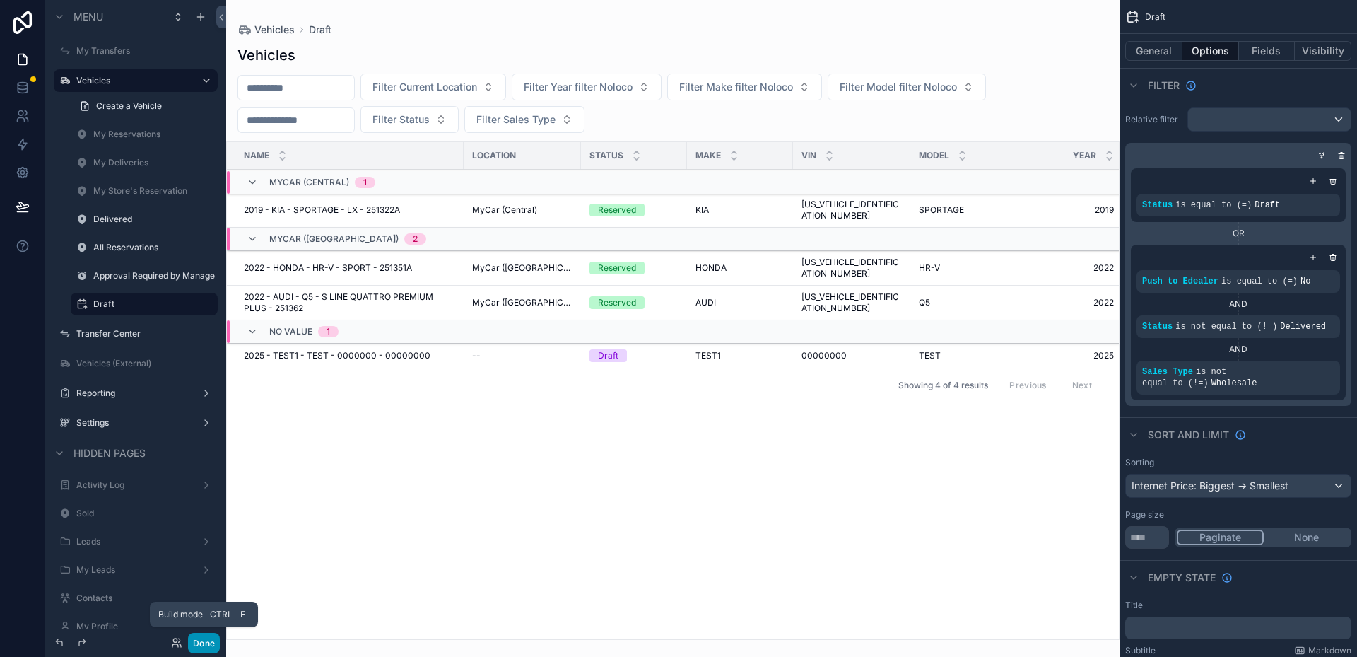
click at [212, 644] on button "Done" at bounding box center [204, 643] width 32 height 20
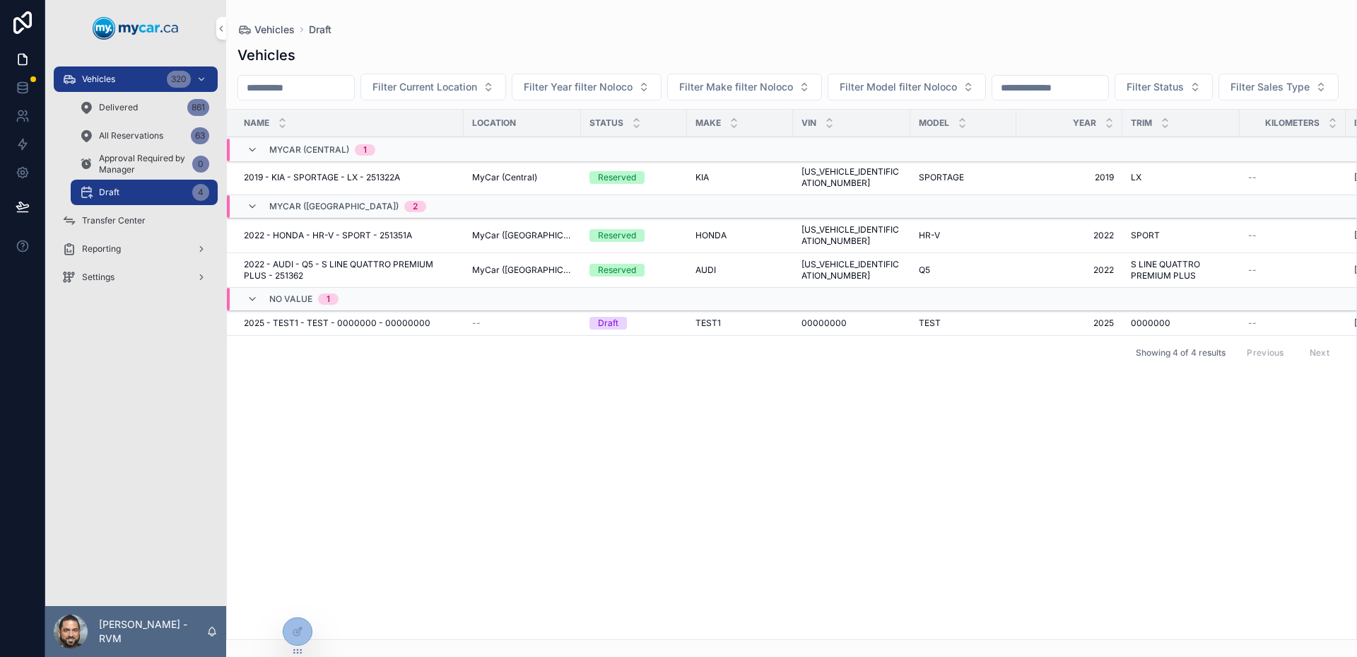
click at [143, 133] on span "All Reservations" at bounding box center [131, 135] width 64 height 11
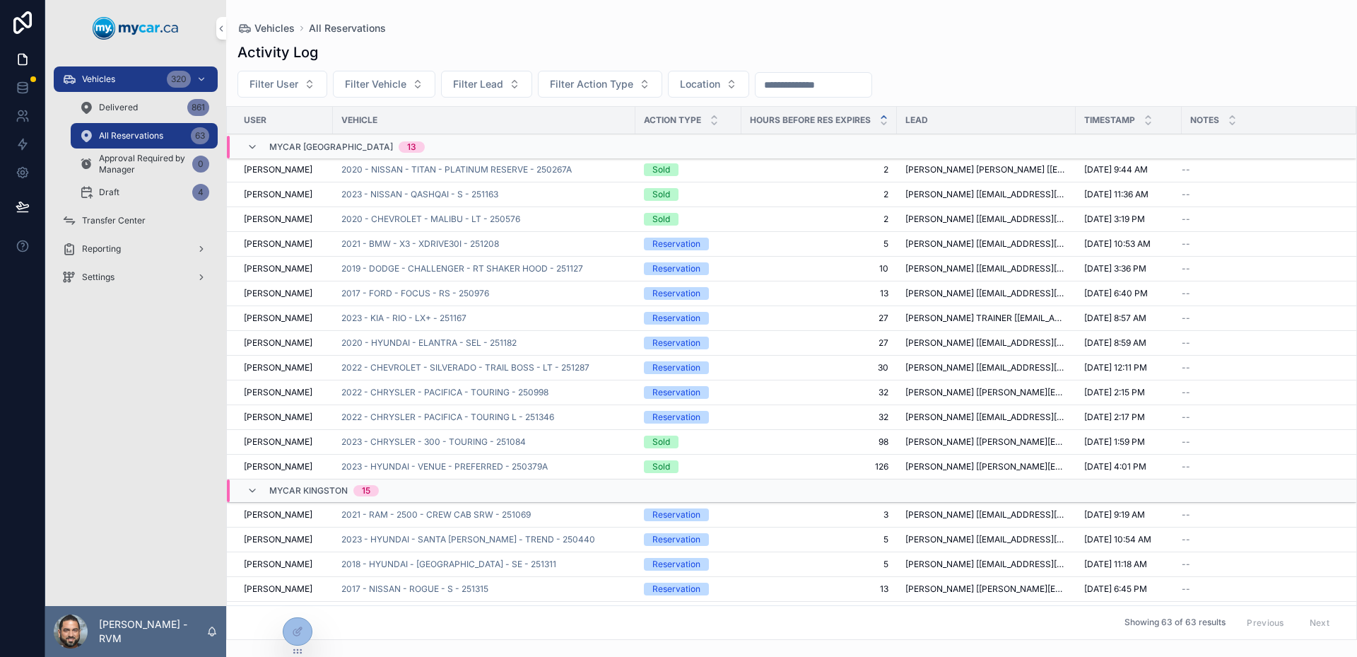
click at [88, 319] on div "Vehicles 320 Delivered 861 All Reservations 63 Approval Required by Manager 0 D…" at bounding box center [135, 331] width 181 height 549
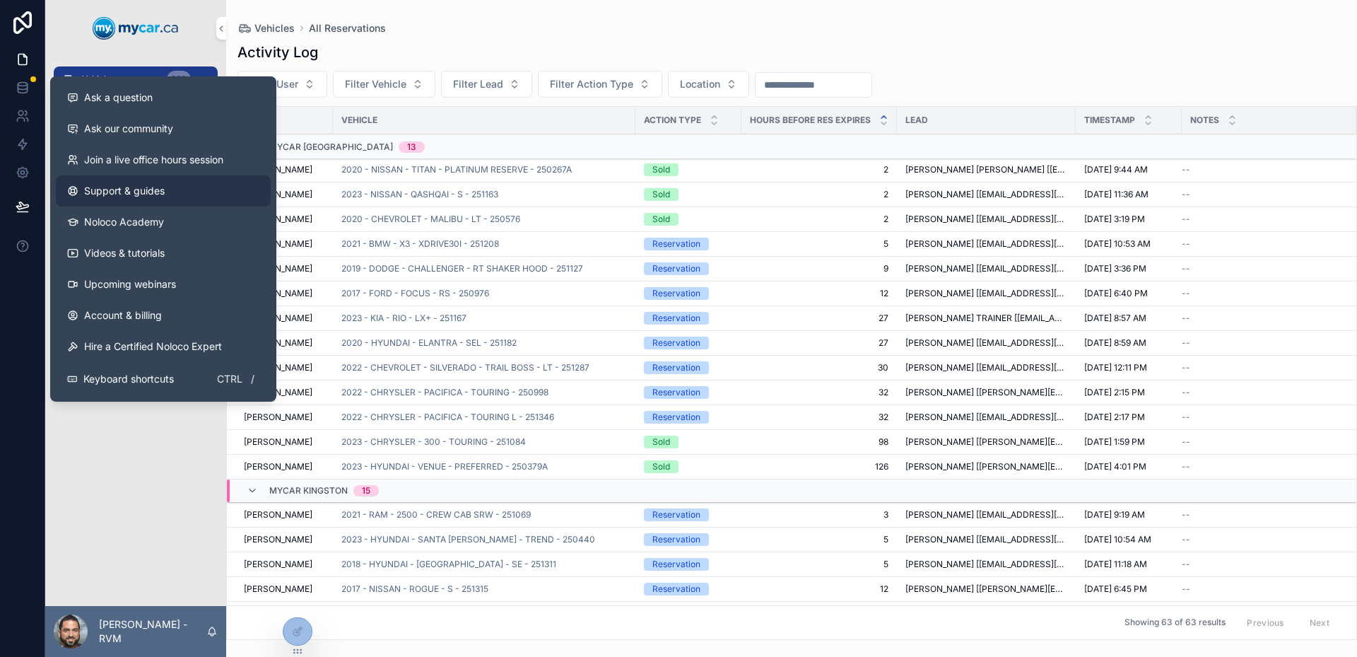
drag, startPoint x: 35, startPoint y: 245, endPoint x: 82, endPoint y: 203, distance: 63.6
click at [34, 245] on button at bounding box center [22, 246] width 45 height 40
click at [160, 98] on div "Ask a question" at bounding box center [163, 97] width 192 height 14
